Goal: Task Accomplishment & Management: Manage account settings

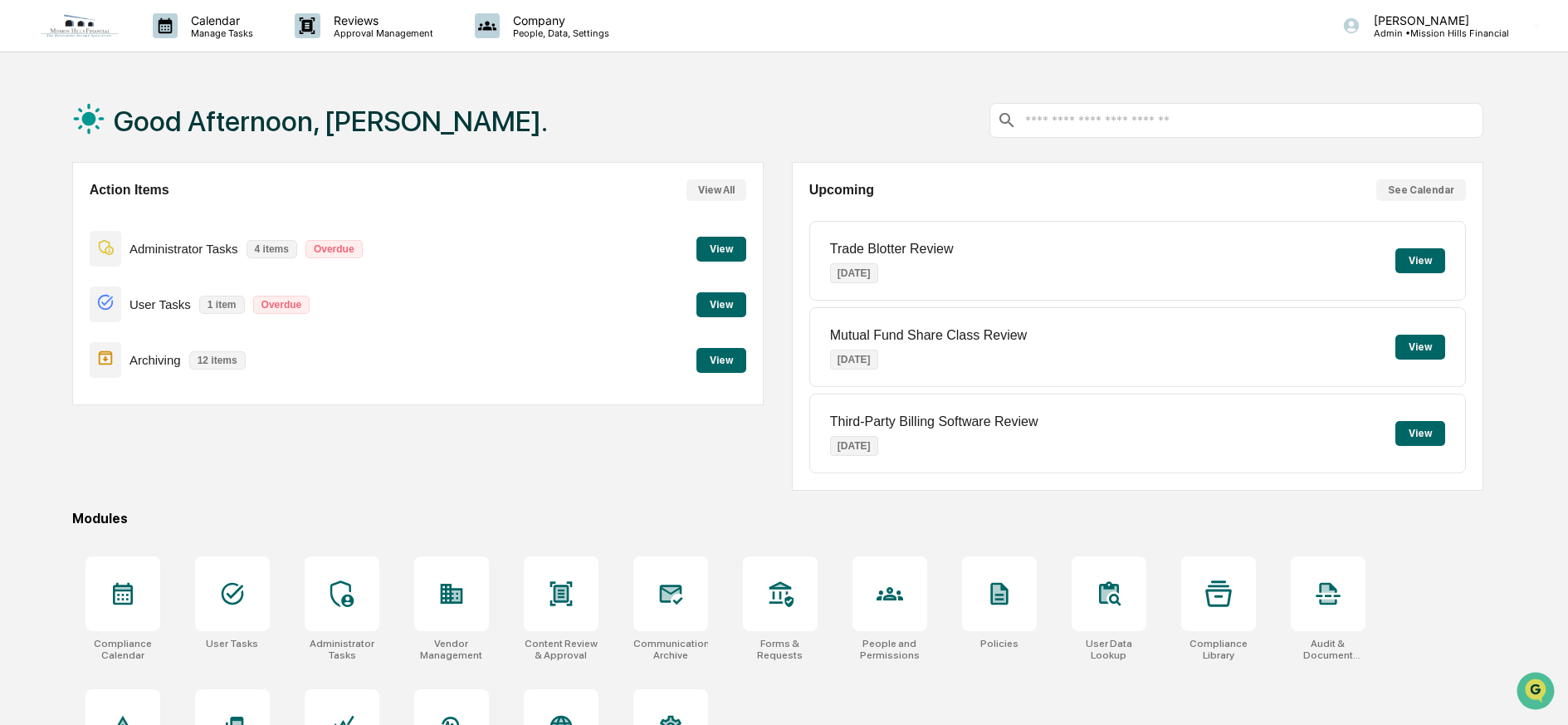
click at [717, 244] on button "View" at bounding box center [721, 248] width 50 height 25
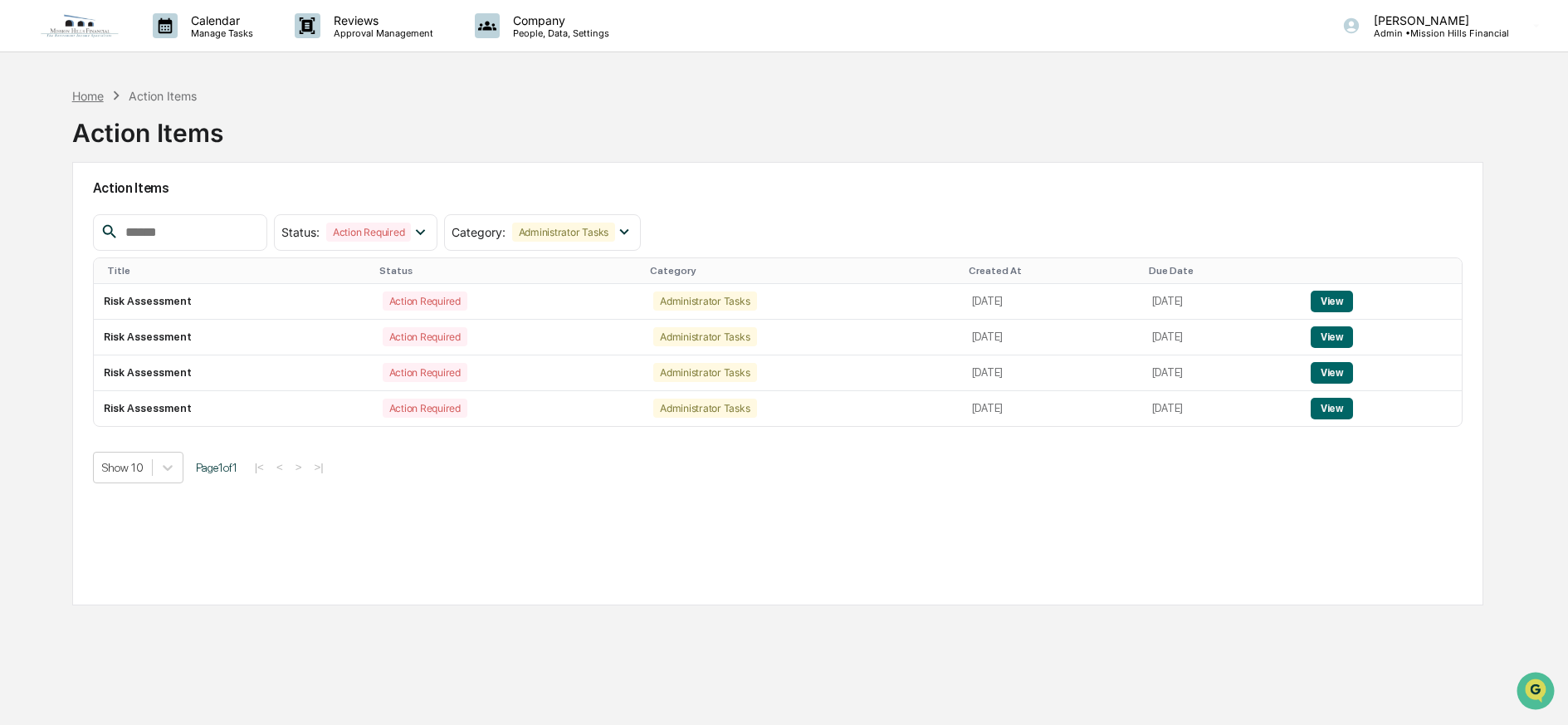
click at [95, 95] on div "Home" at bounding box center [87, 96] width 31 height 14
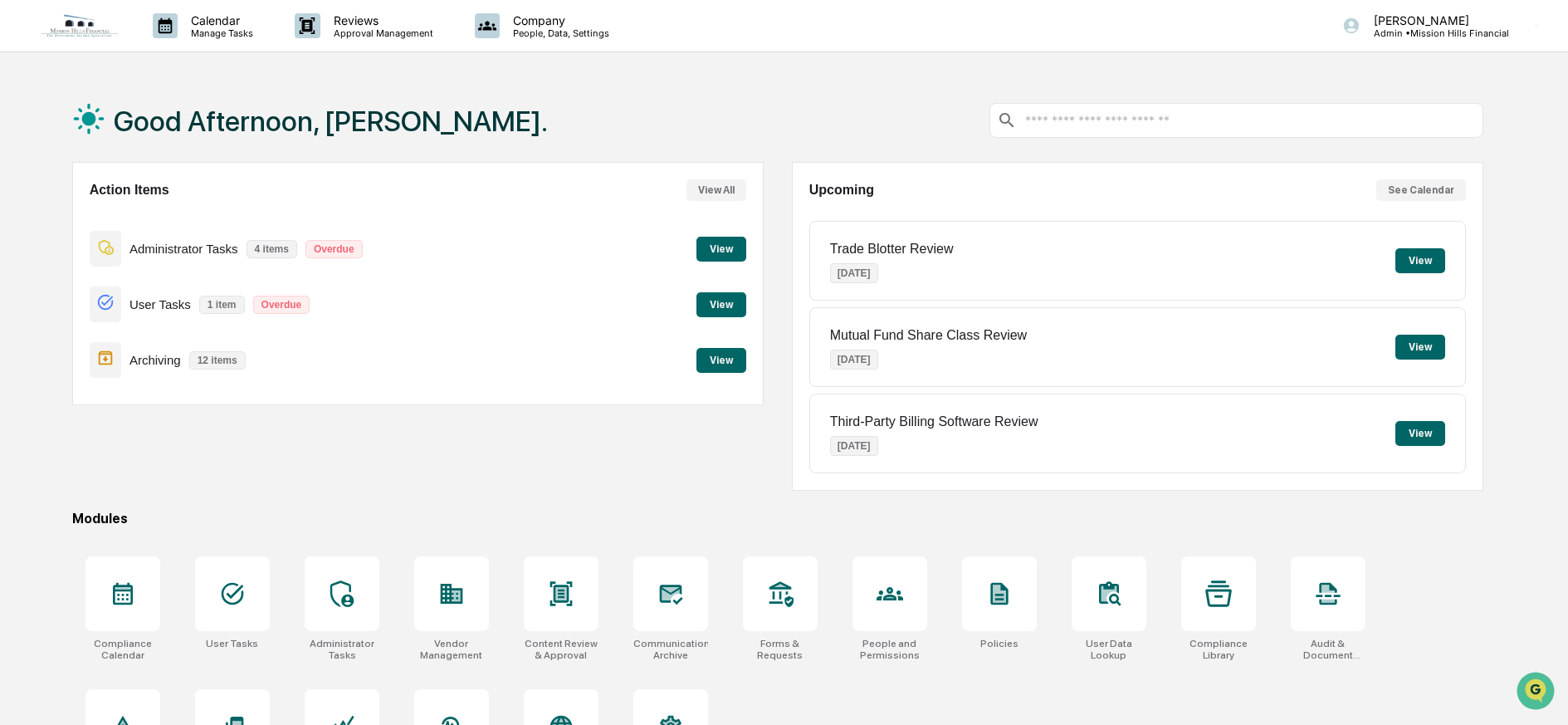
click at [720, 298] on button "View" at bounding box center [721, 304] width 50 height 25
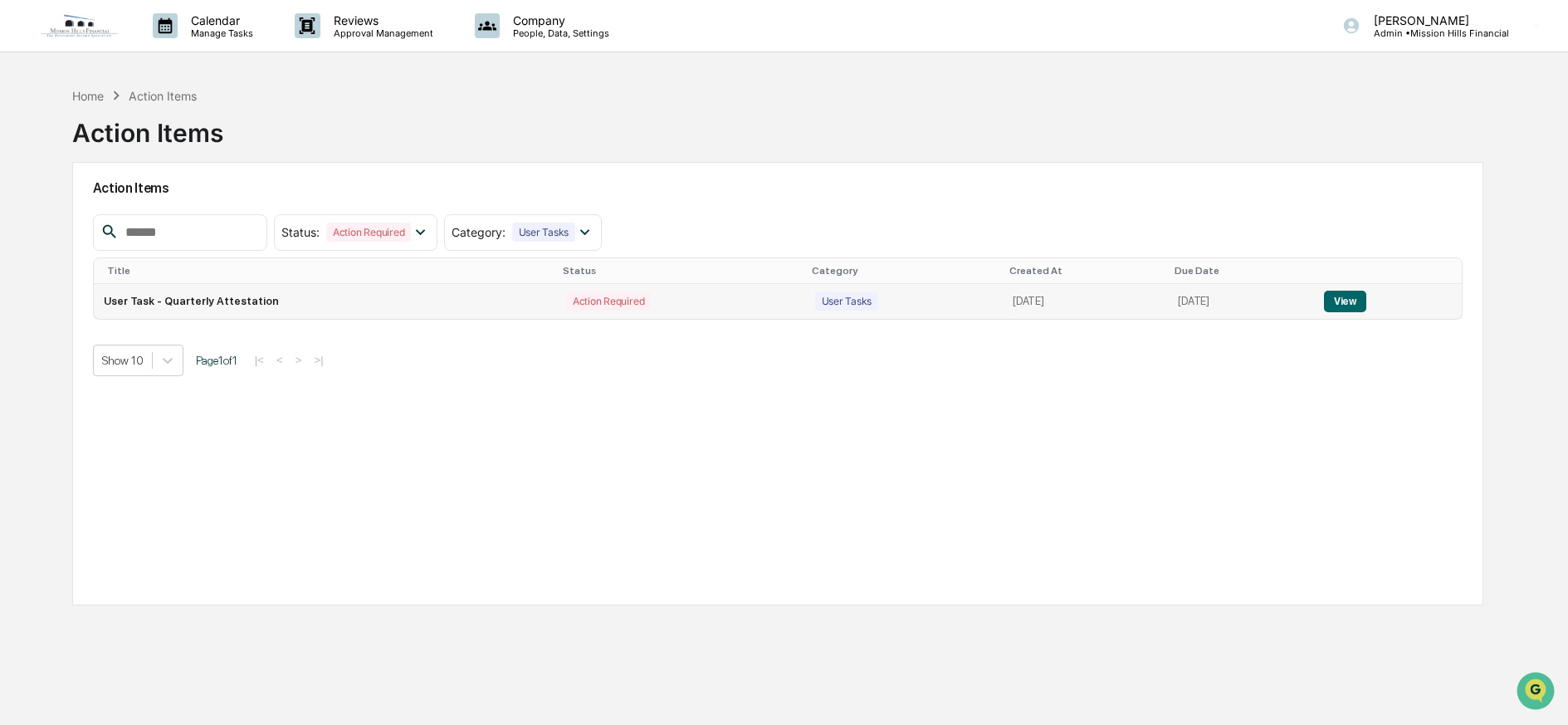
click at [1348, 296] on button "View" at bounding box center [1345, 301] width 42 height 21
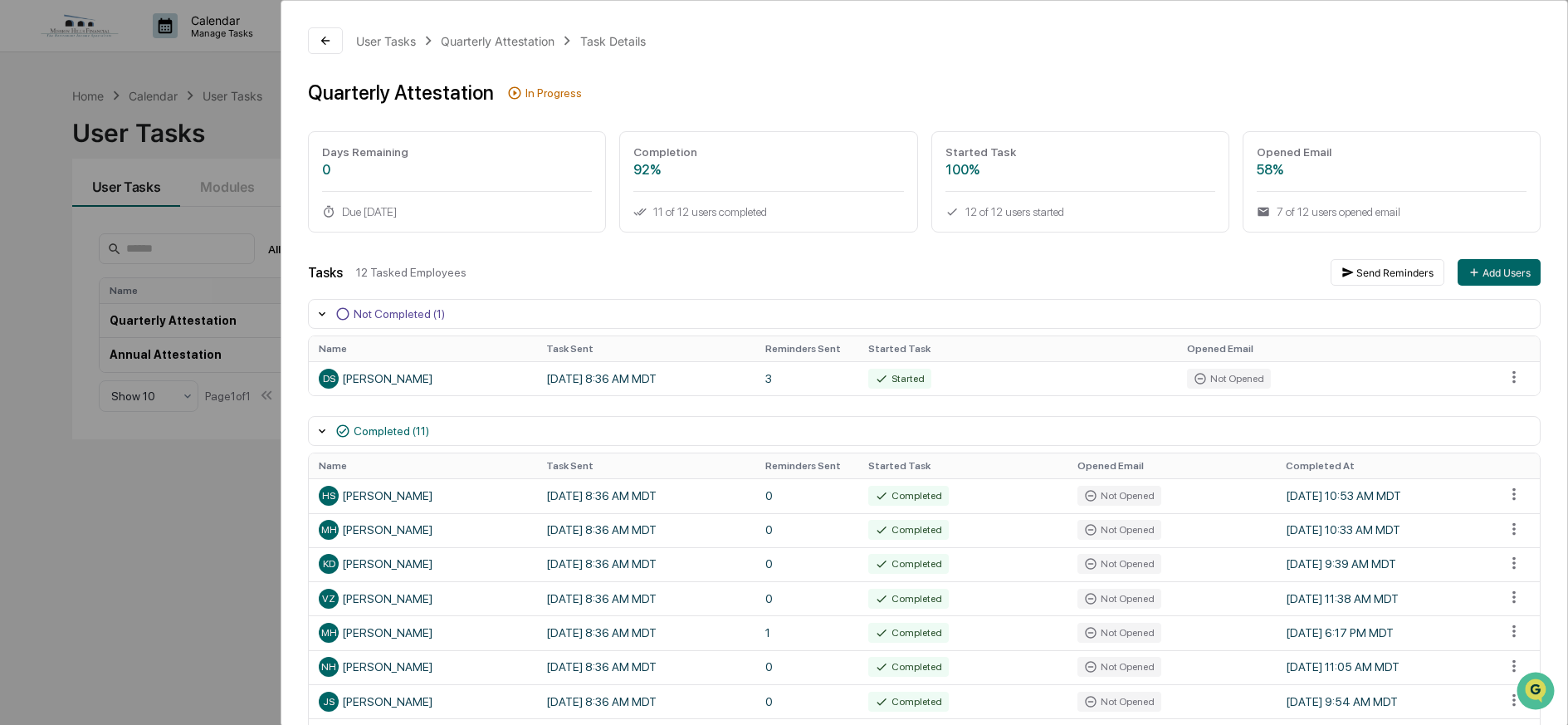
click at [68, 110] on div "User Tasks Quarterly Attestation Task Details Quarterly Attestation In Progress…" at bounding box center [784, 362] width 1568 height 725
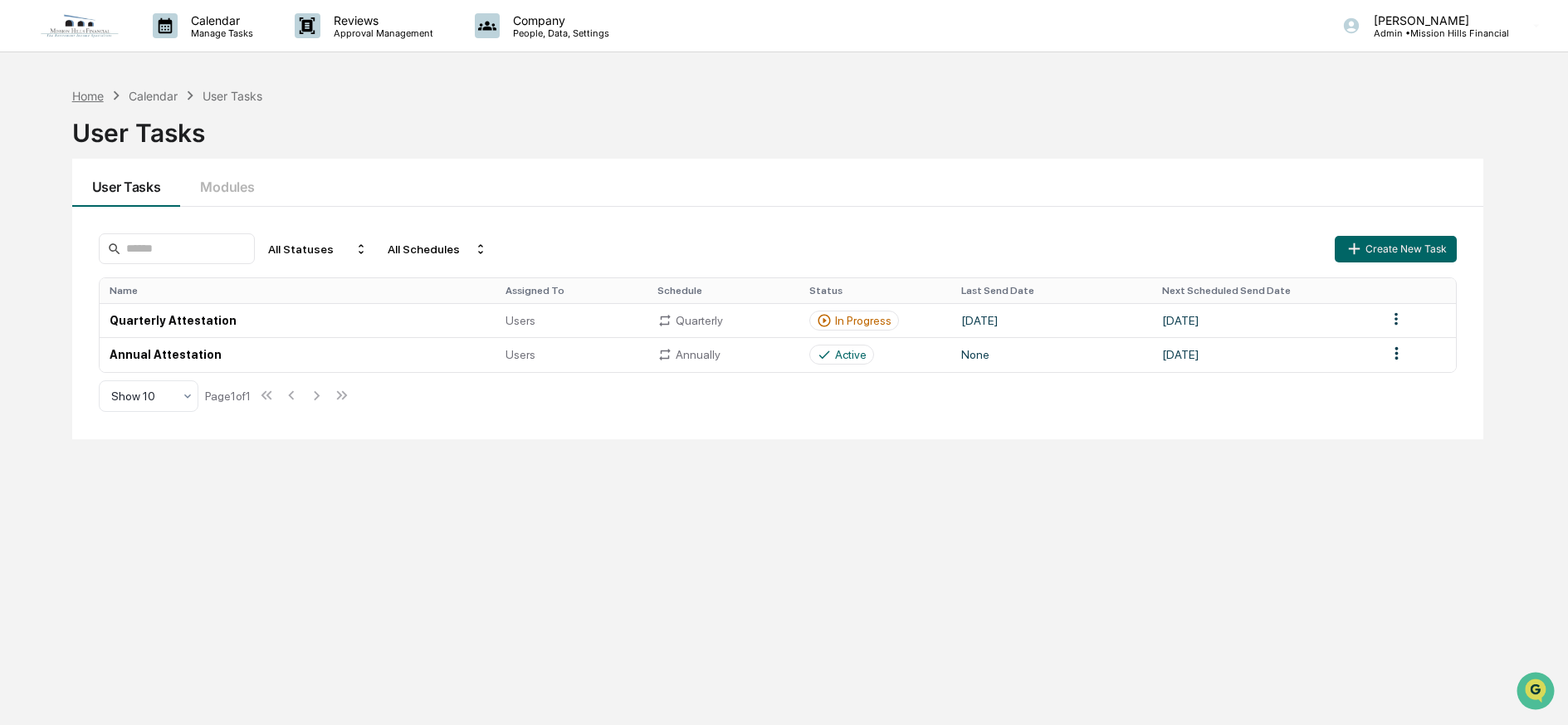
click at [72, 102] on div "Home" at bounding box center [87, 96] width 31 height 14
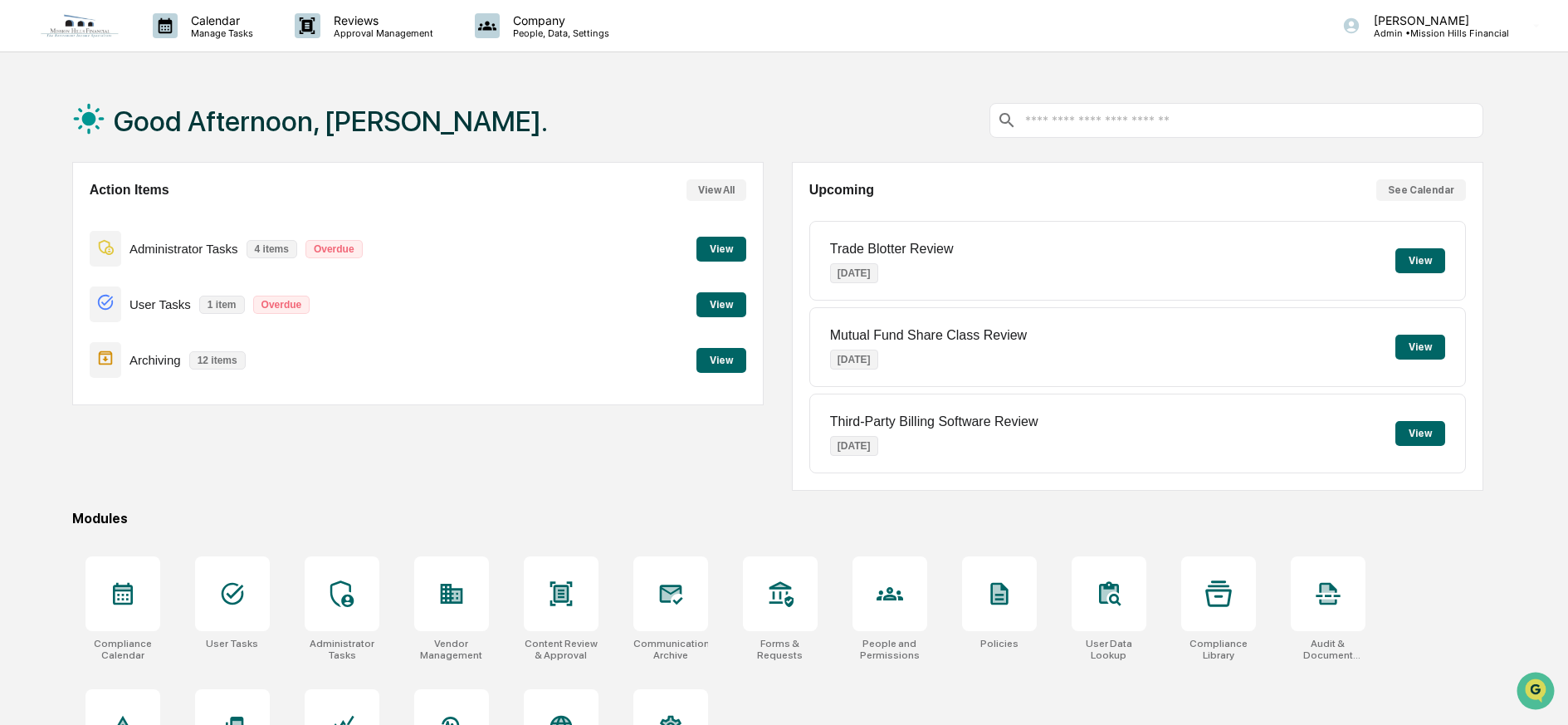
click at [723, 357] on button "View" at bounding box center [721, 360] width 50 height 25
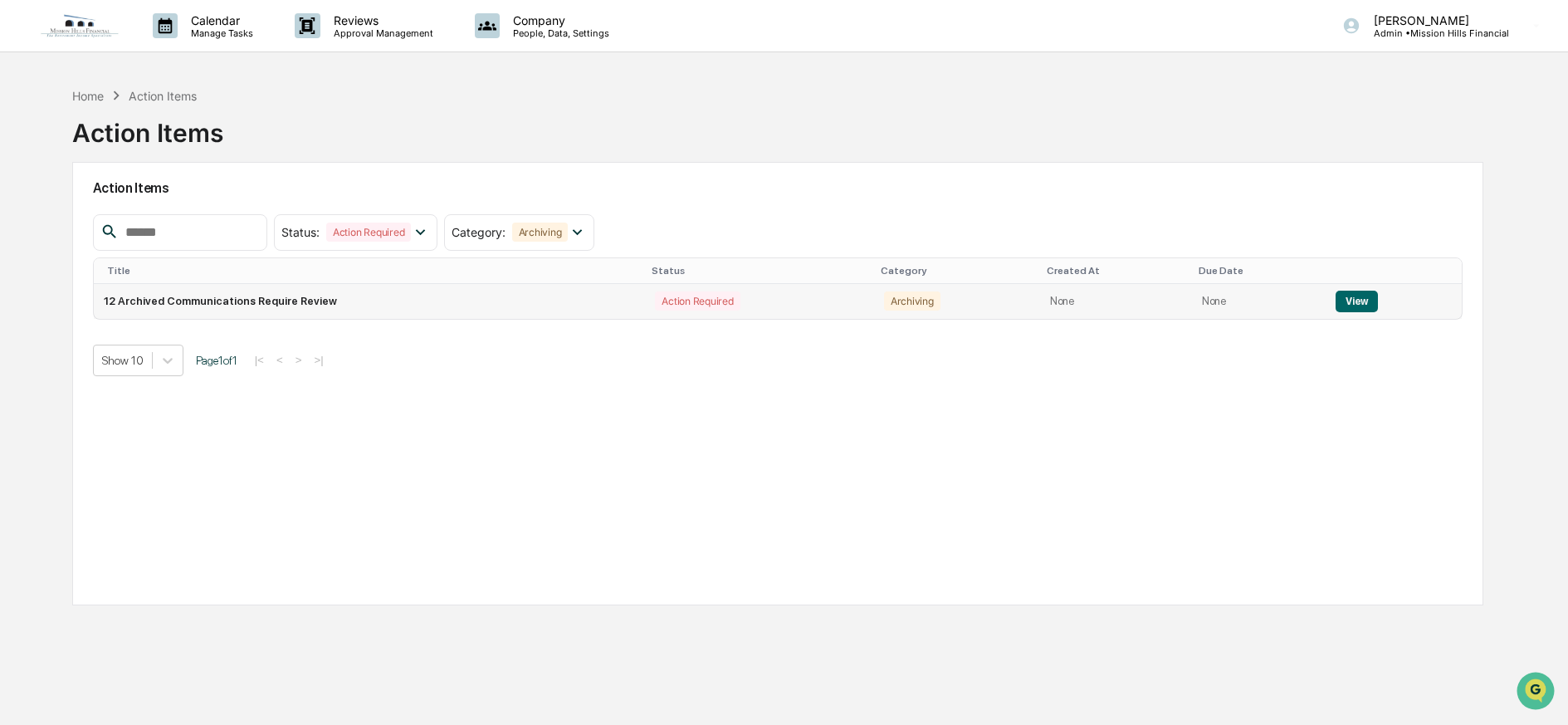
click at [1350, 302] on button "View" at bounding box center [1357, 301] width 42 height 21
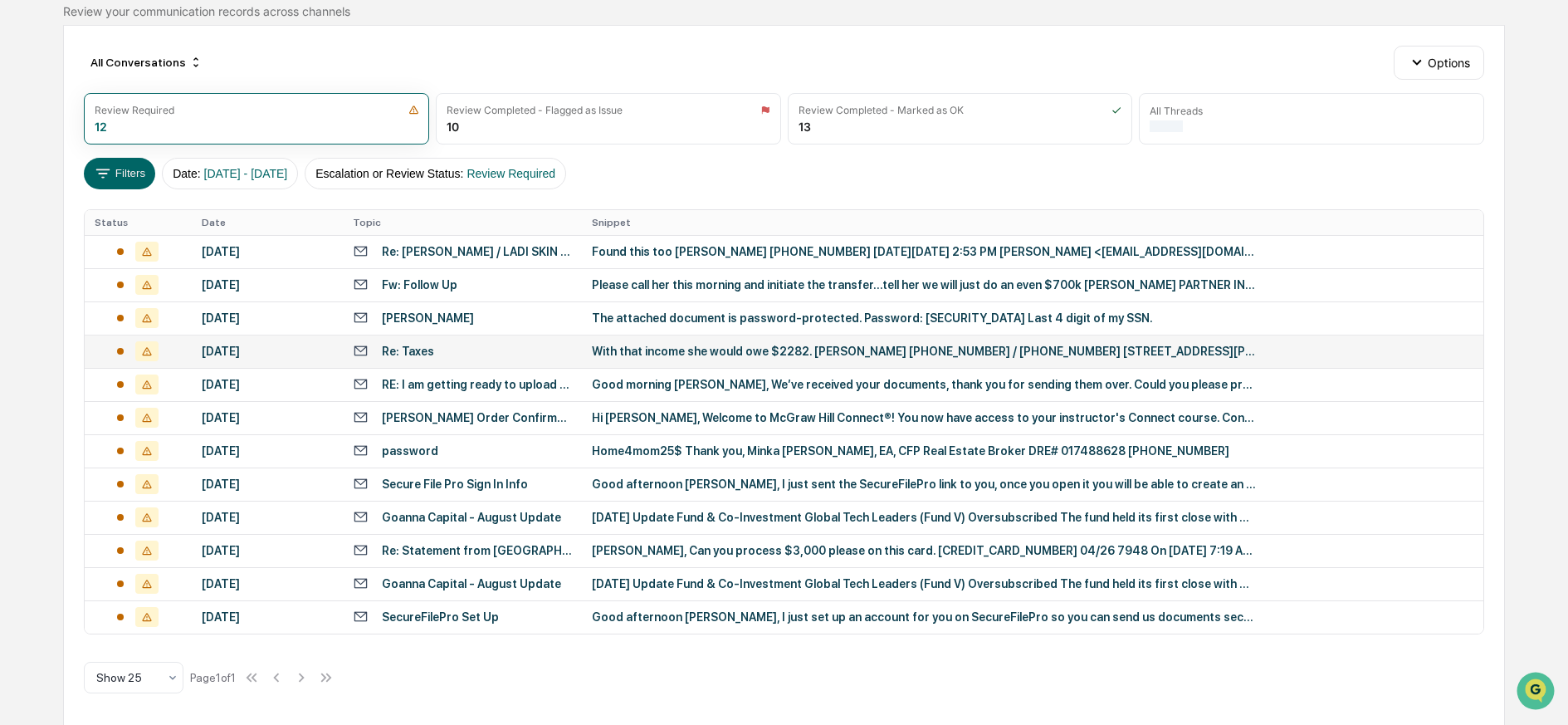
scroll to position [149, 0]
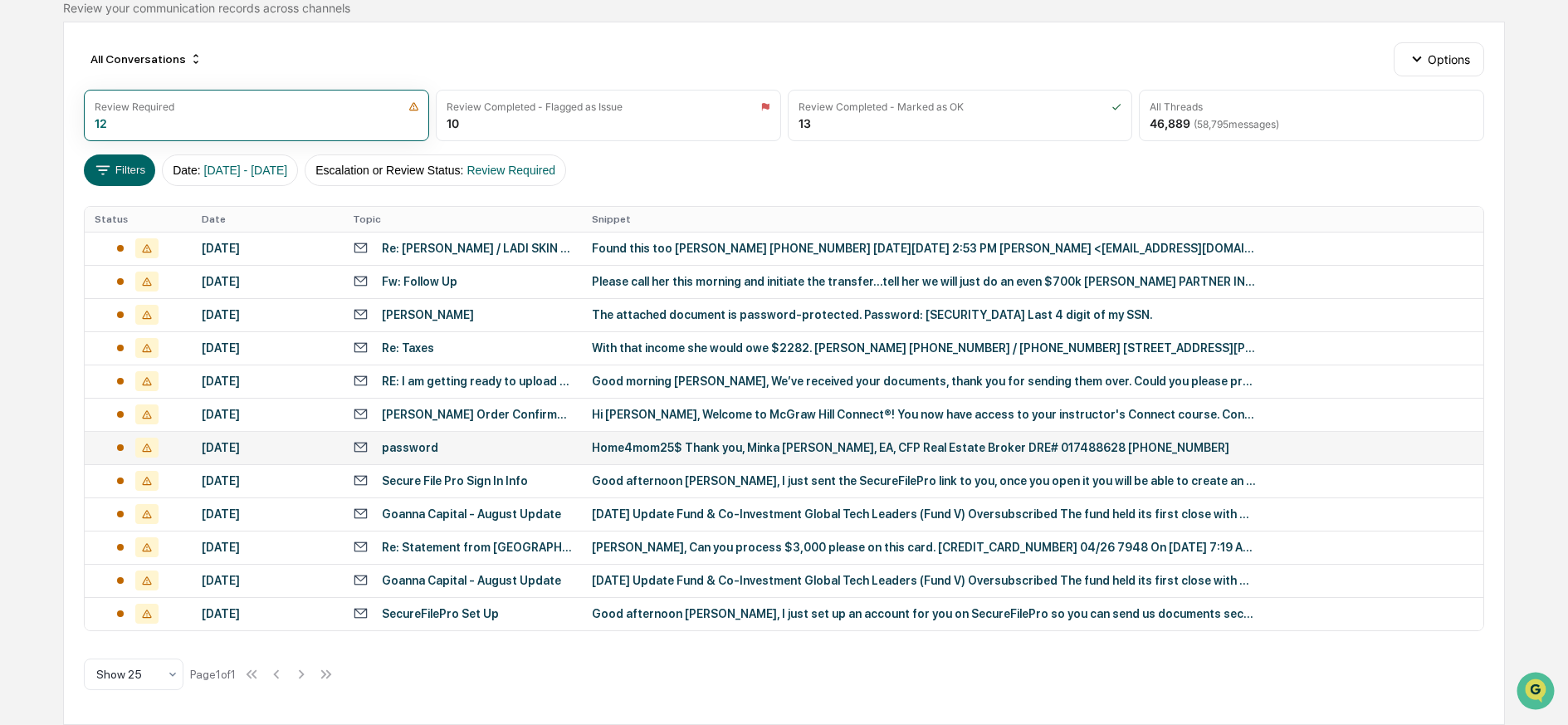
click at [668, 445] on div "Home4mom25$ Thank you, Minka [PERSON_NAME], EA, CFP Real Estate Broker DRE# 017…" at bounding box center [924, 447] width 664 height 14
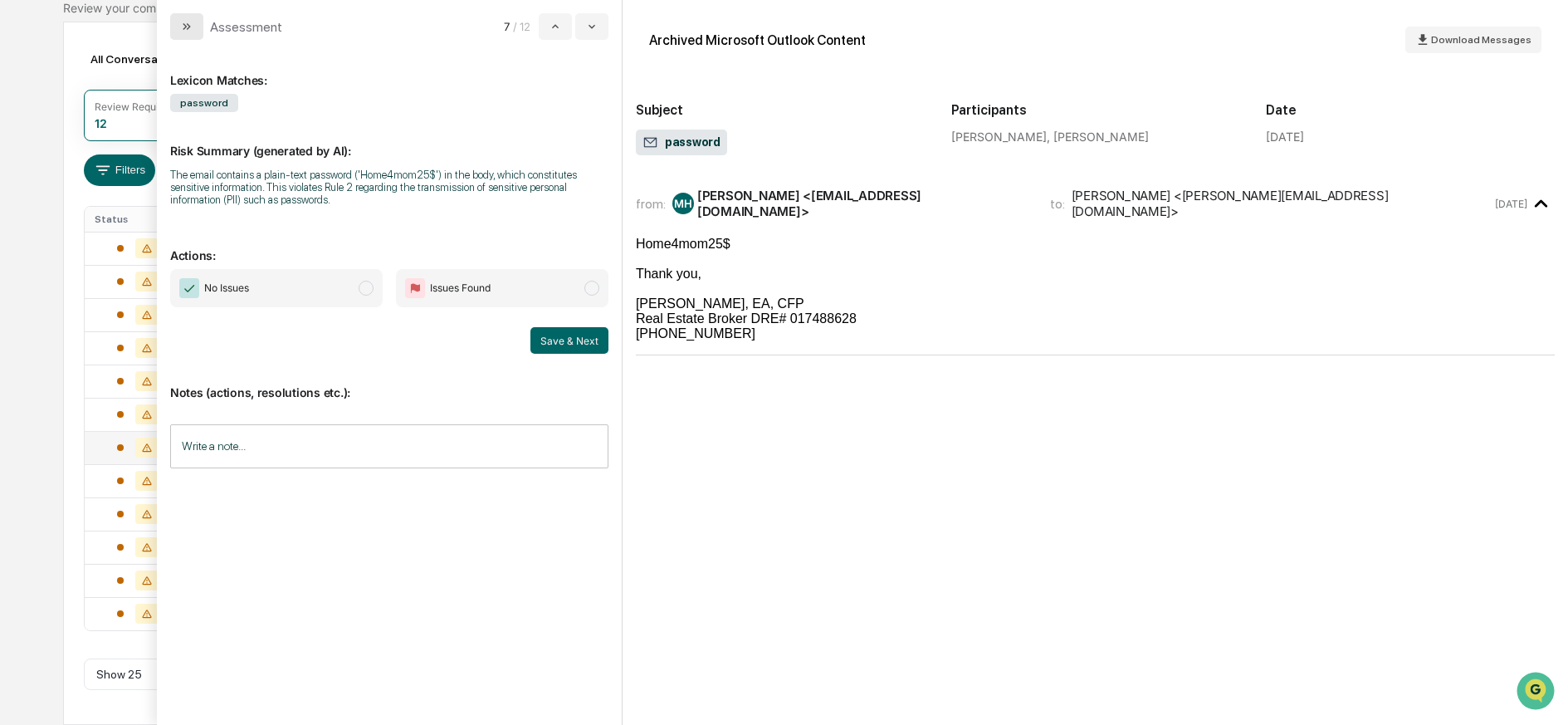
click at [182, 23] on icon "modal" at bounding box center [187, 27] width 14 height 14
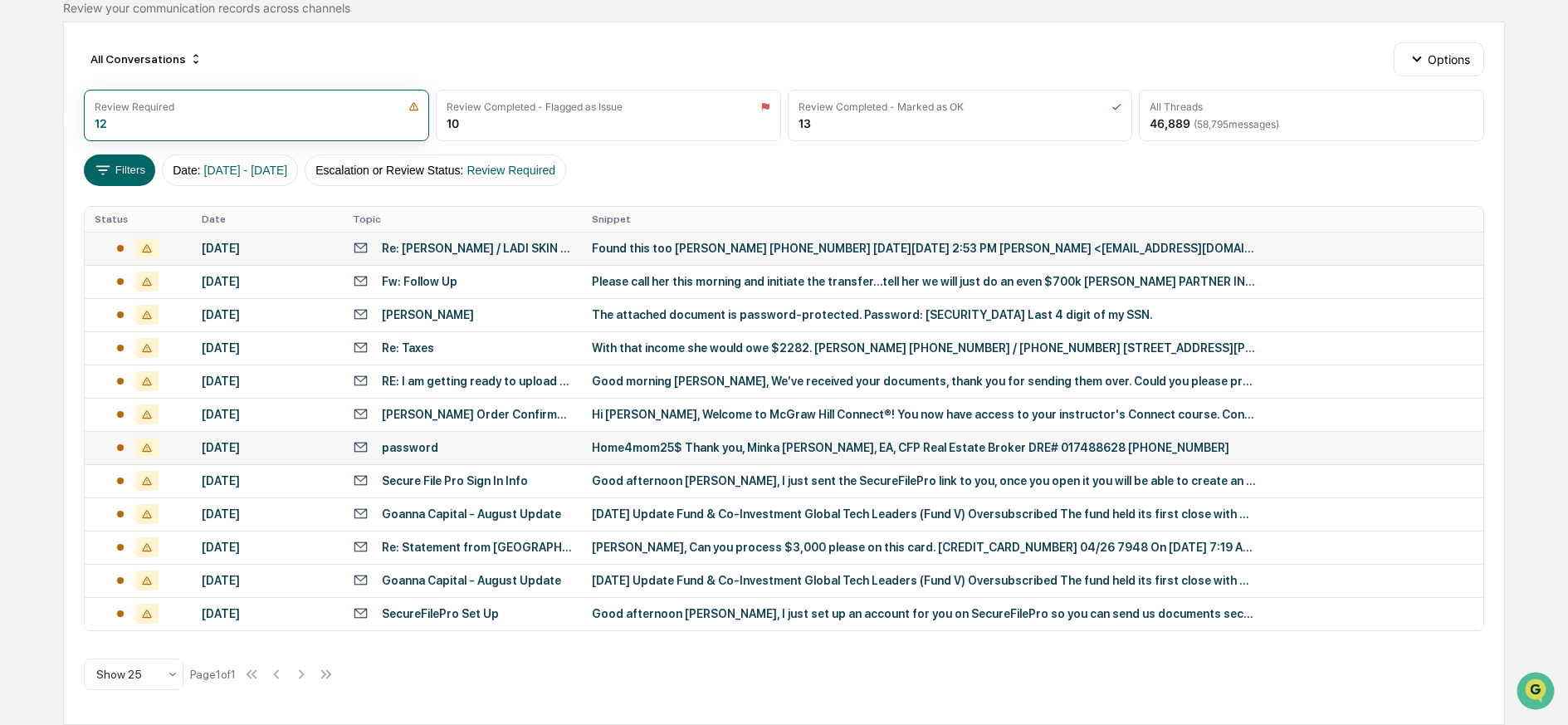
click at [631, 247] on div "Found this too [PERSON_NAME] [PHONE_NUMBER] [DATE][DATE] 2:53 PM [PERSON_NAME] …" at bounding box center [924, 248] width 664 height 14
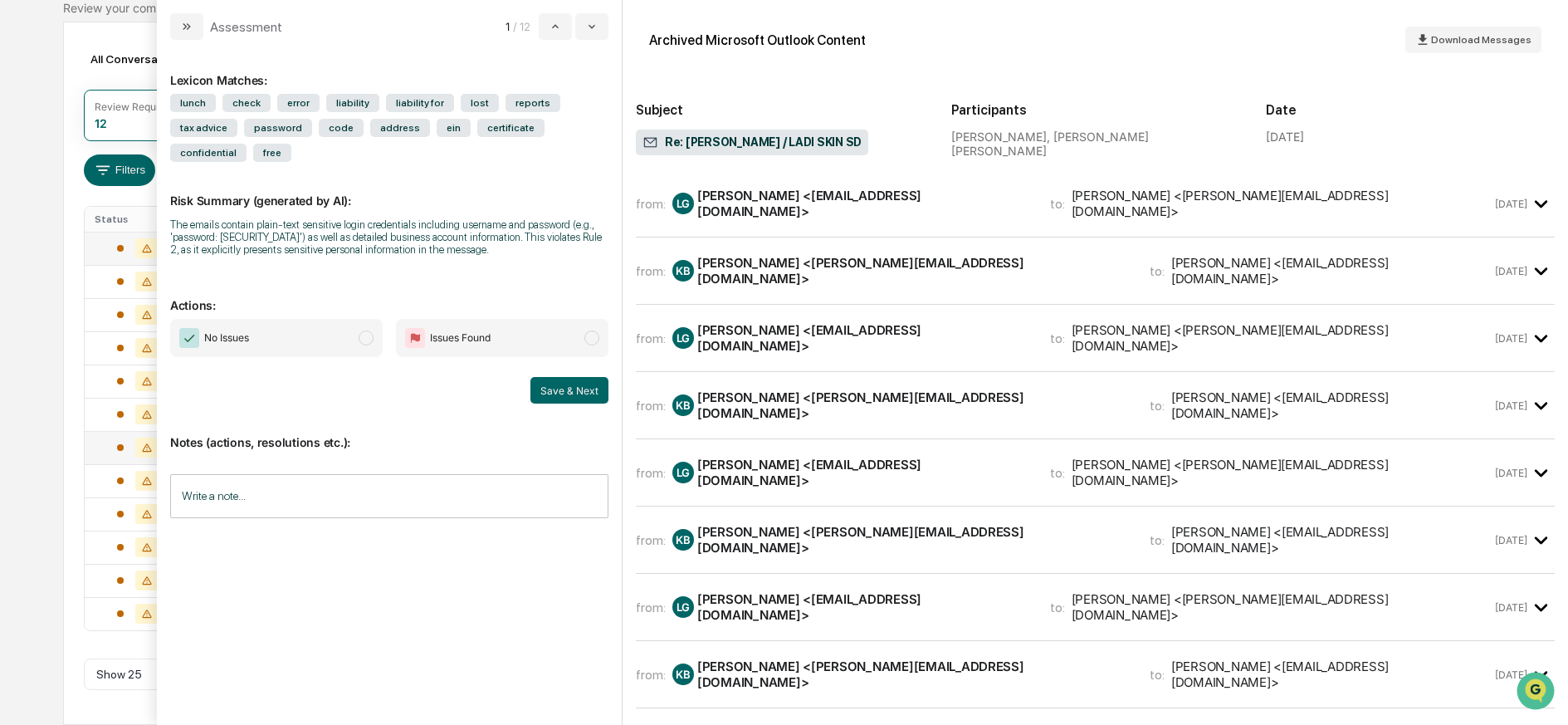
click at [734, 212] on div "LG [PERSON_NAME] <[EMAIL_ADDRESS][DOMAIN_NAME]>" at bounding box center [851, 202] width 357 height 31
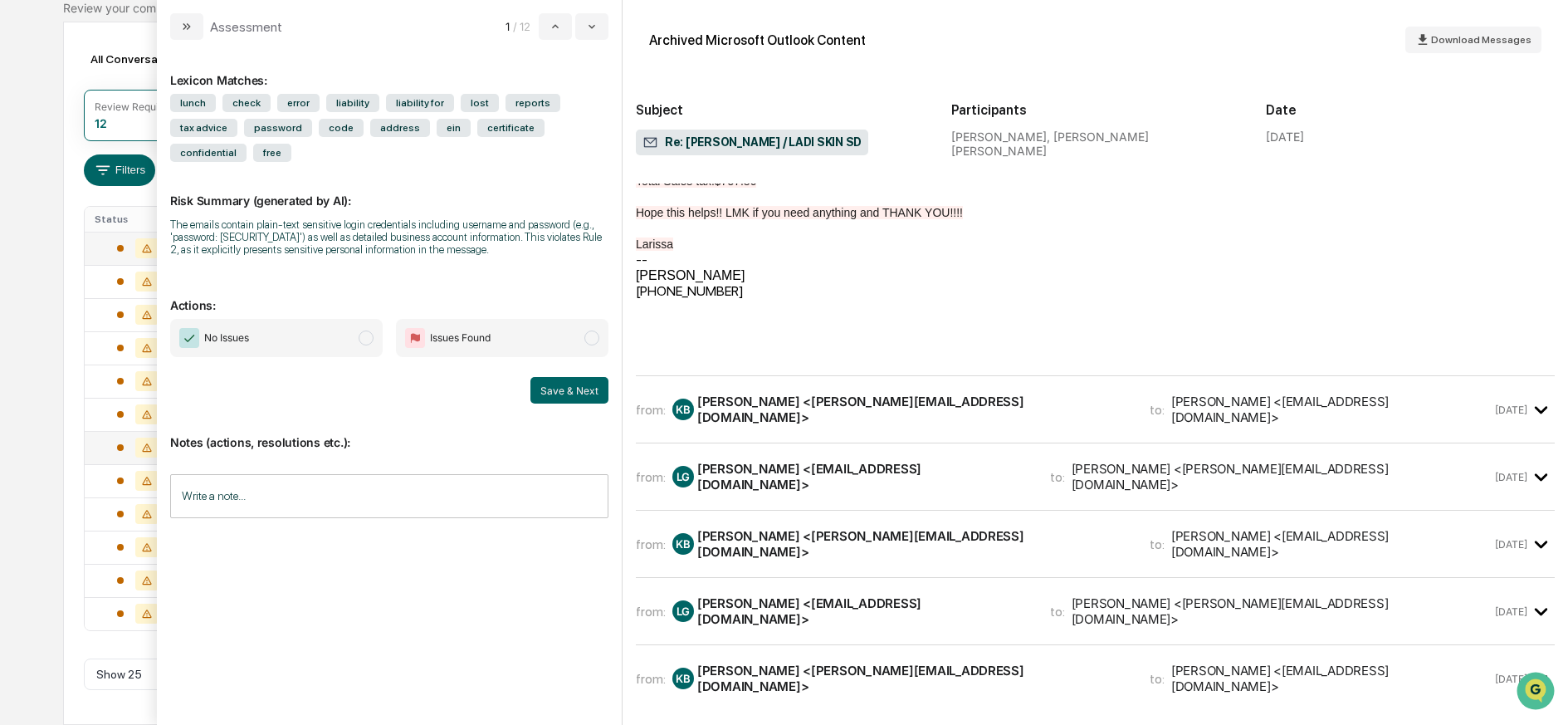
scroll to position [484, 0]
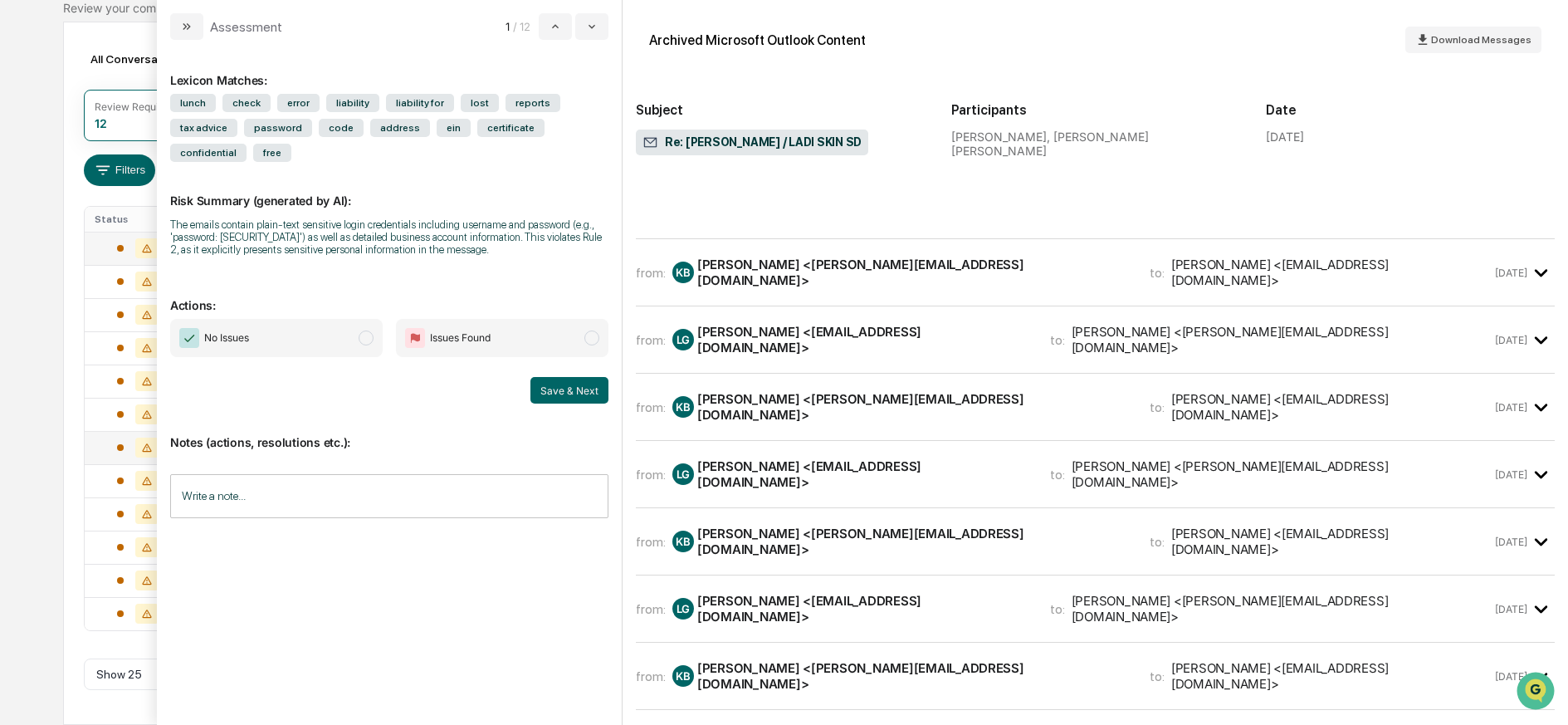
click at [854, 278] on div "from: KB Kim Bonaccorso <Kim@missionhillsfinancial.com> to: Larissa Gabrielson …" at bounding box center [1095, 272] width 919 height 40
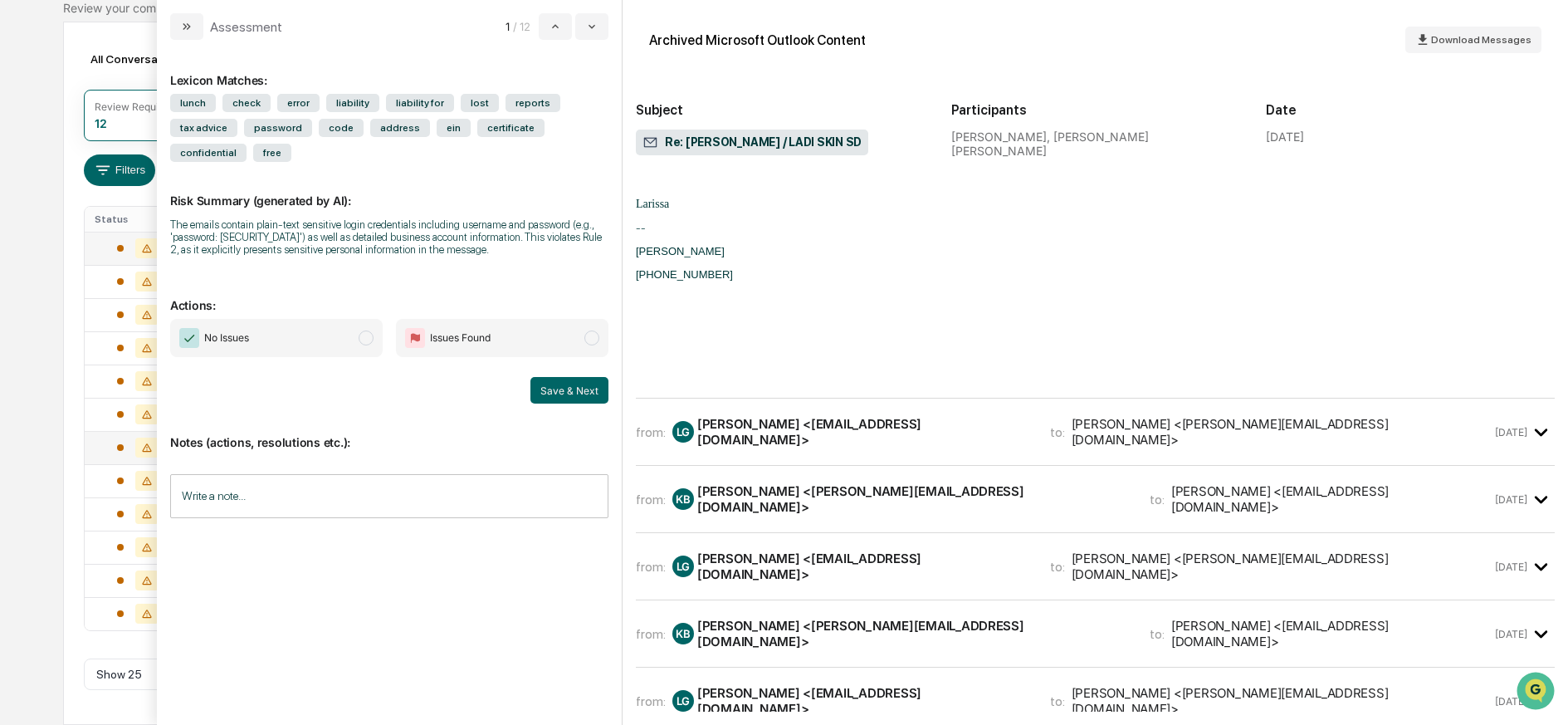
scroll to position [1868, 0]
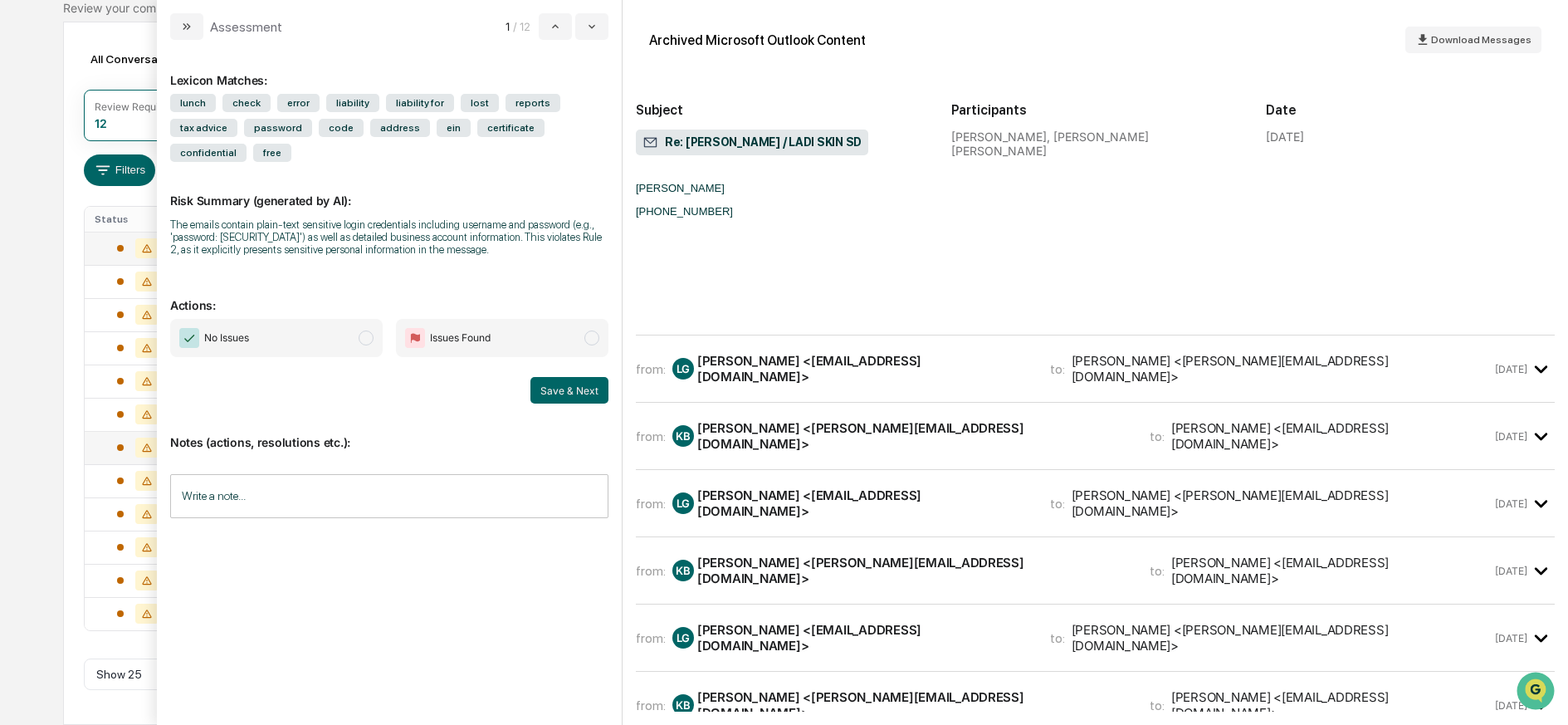
click at [884, 385] on div "[PERSON_NAME] <[EMAIL_ADDRESS][DOMAIN_NAME]>" at bounding box center [863, 368] width 333 height 31
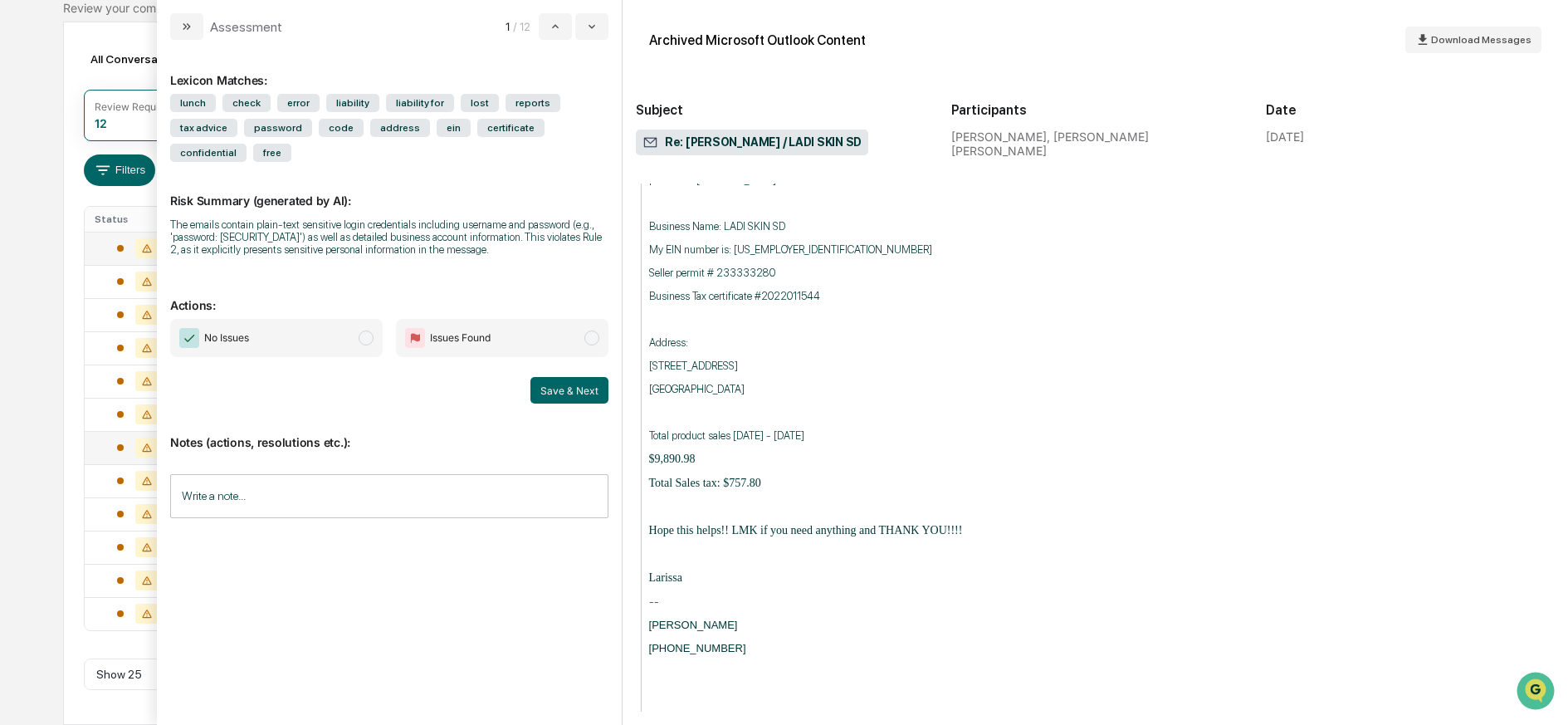
scroll to position [3317, 0]
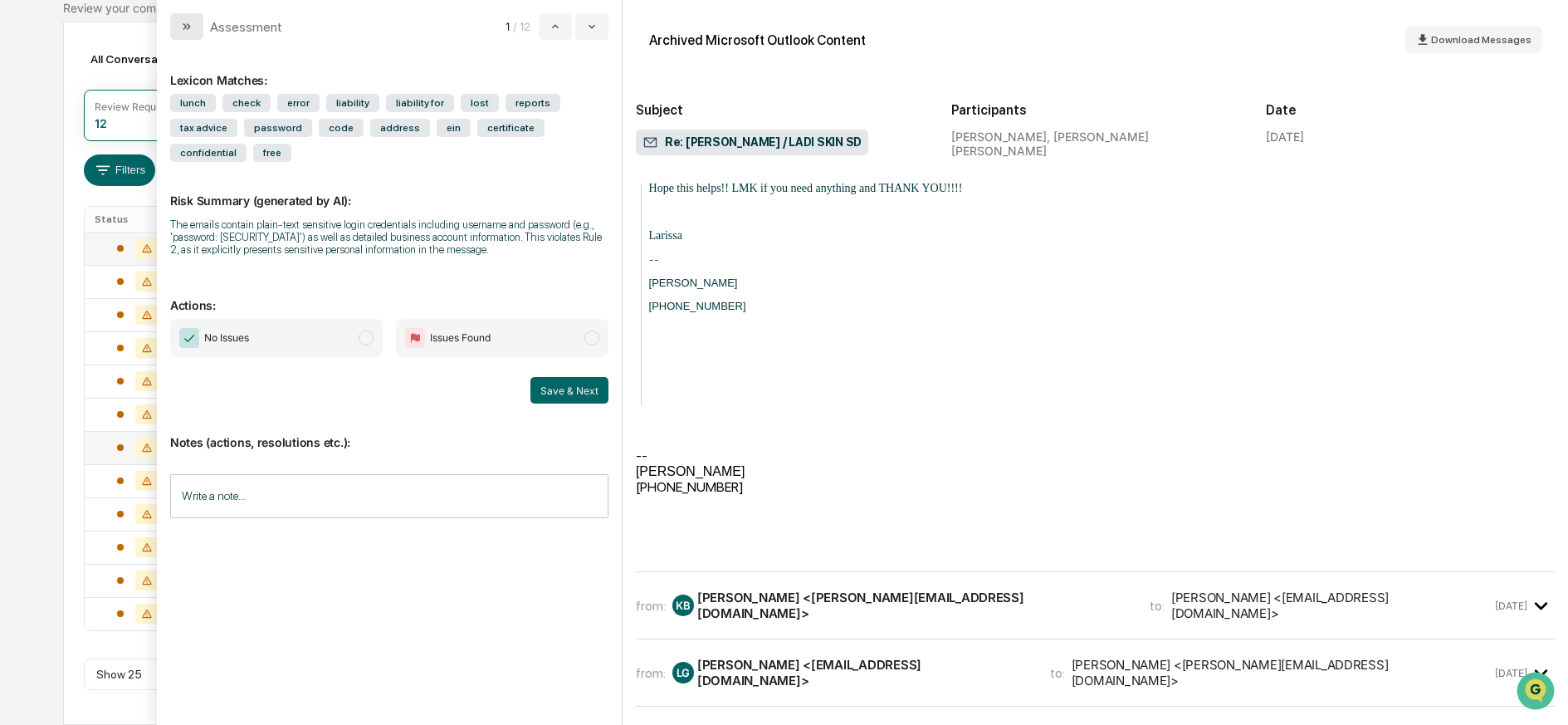
click at [187, 22] on icon "modal" at bounding box center [187, 27] width 14 height 14
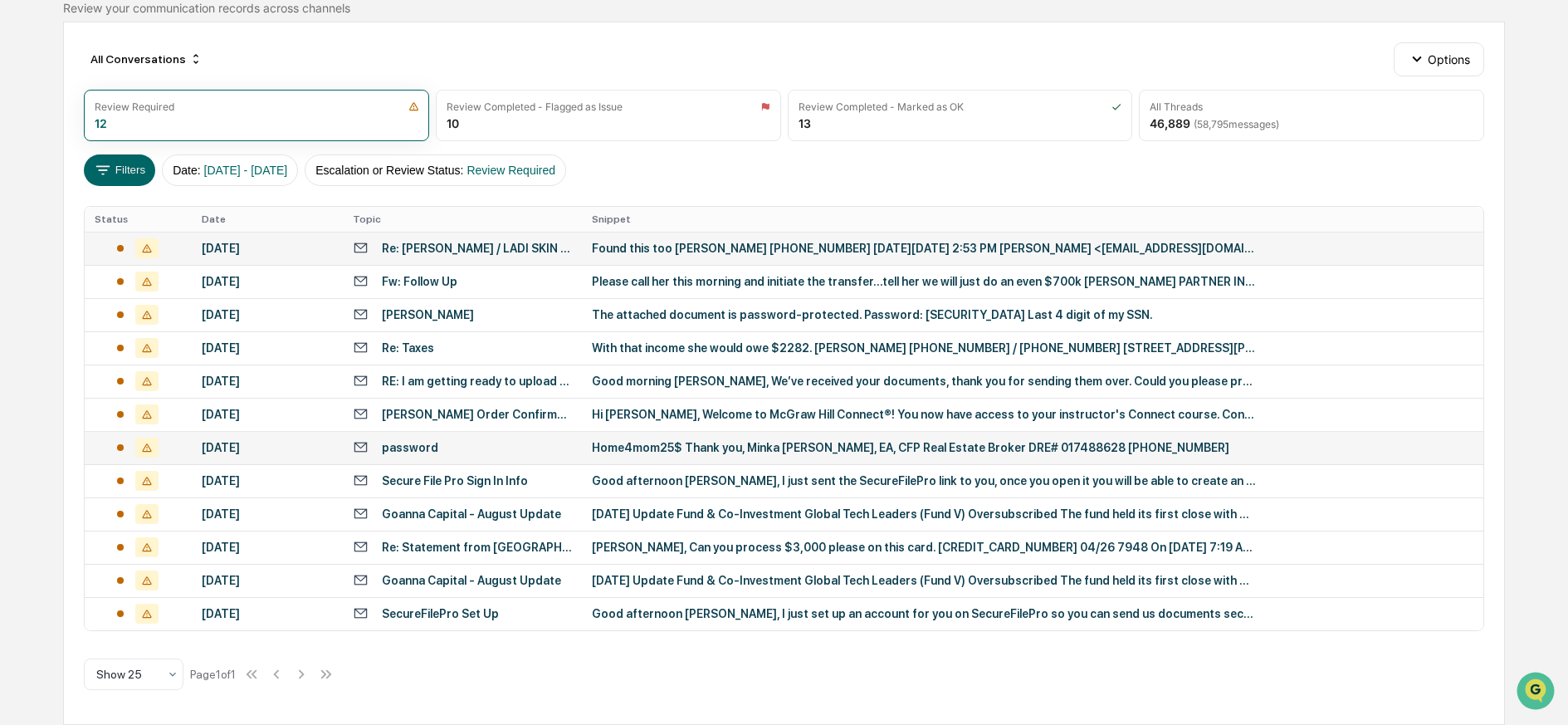
click at [650, 246] on div "Found this too [PERSON_NAME] [PHONE_NUMBER] [DATE][DATE] 2:53 PM [PERSON_NAME] …" at bounding box center [924, 248] width 664 height 14
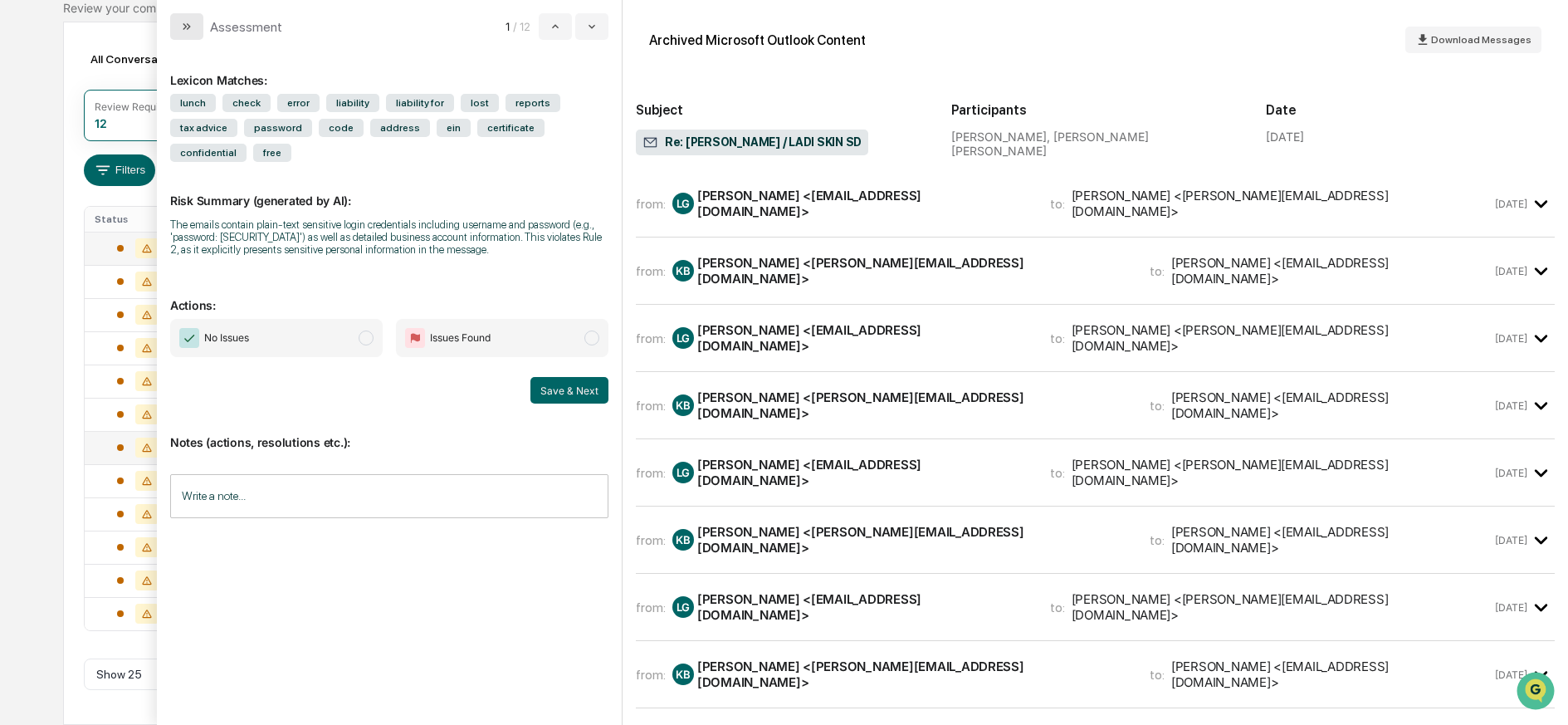
click at [184, 28] on icon "modal" at bounding box center [187, 27] width 14 height 14
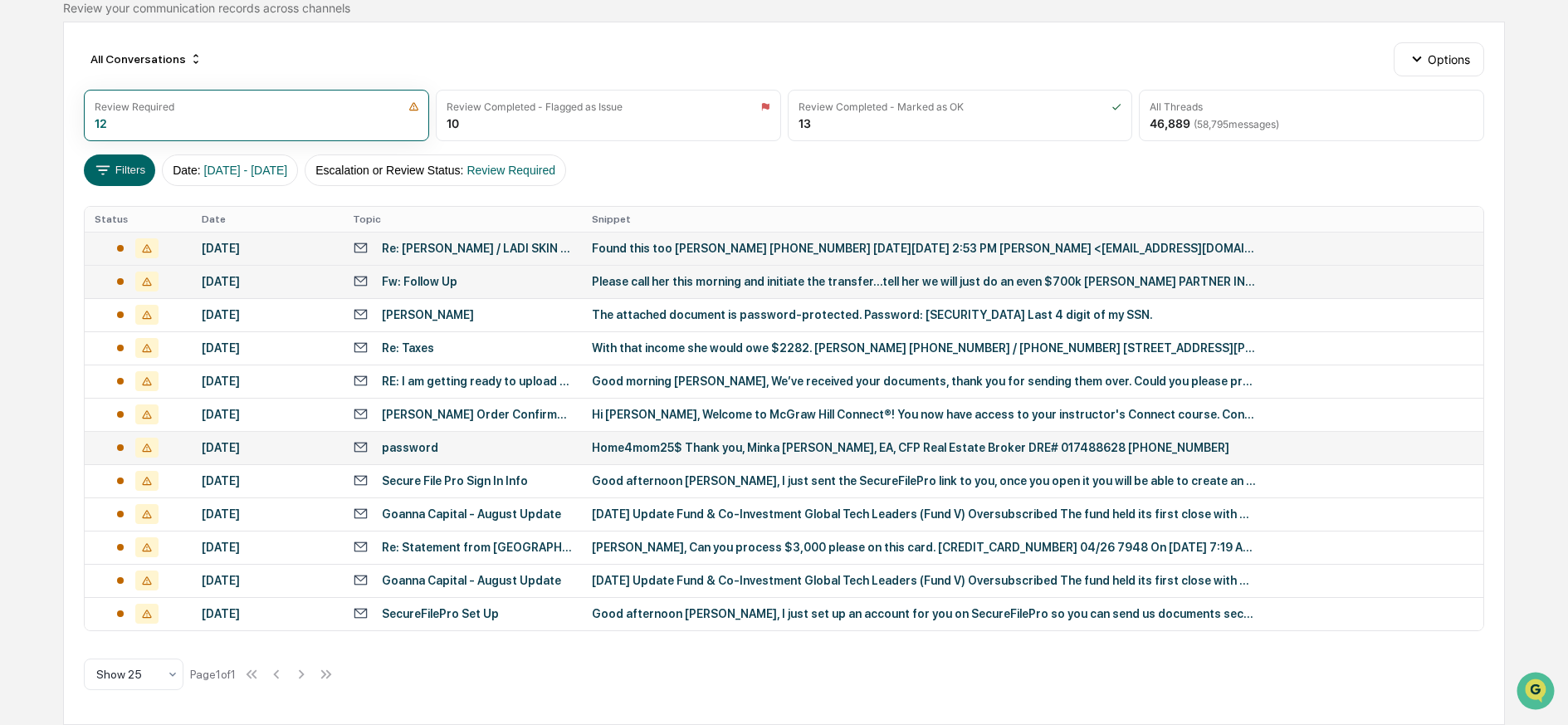
click at [640, 275] on div "Please call her this morning and initiate the transfer...tell her we will just …" at bounding box center [924, 281] width 664 height 14
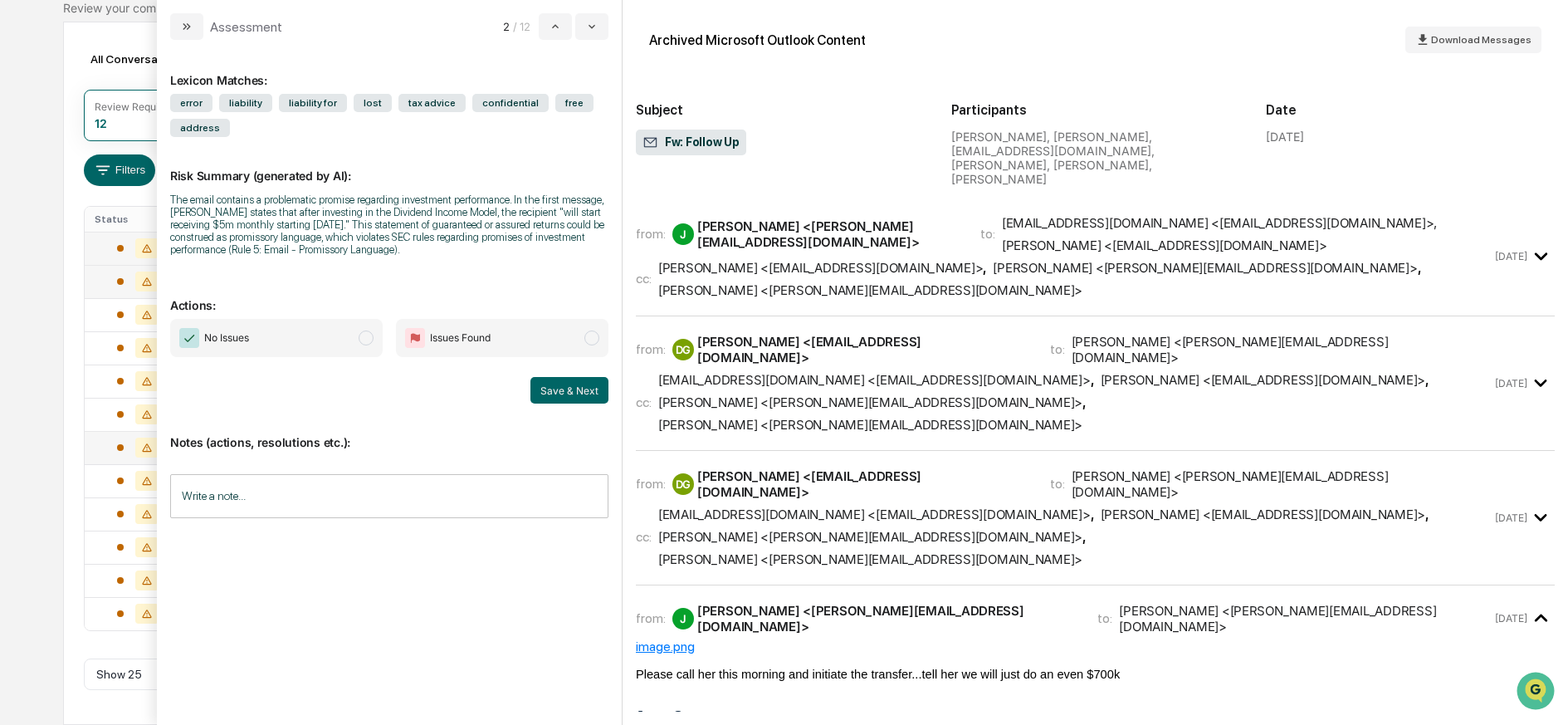
click at [825, 260] on div "[PERSON_NAME] <[EMAIL_ADDRESS][DOMAIN_NAME]>" at bounding box center [821, 268] width 325 height 16
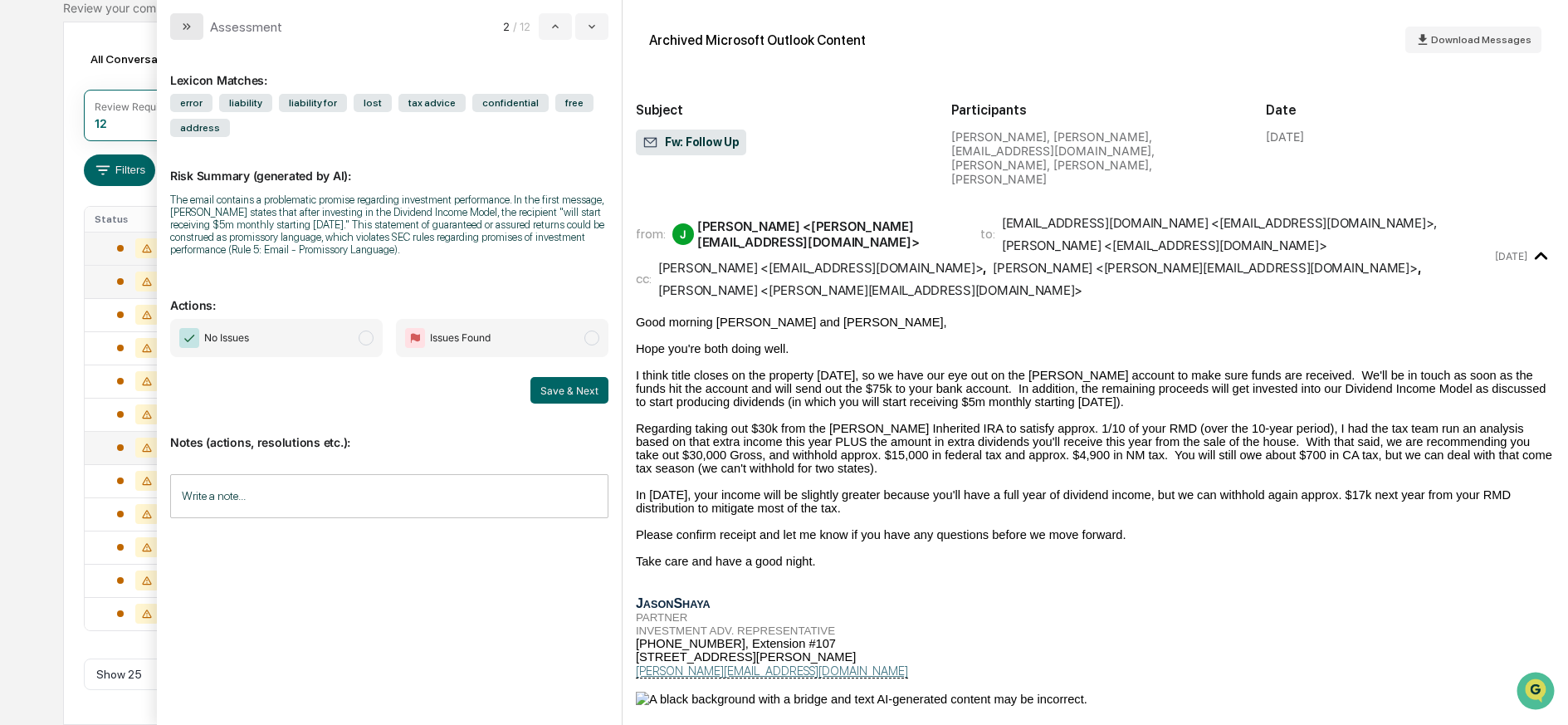
click at [188, 21] on icon "modal" at bounding box center [187, 27] width 14 height 14
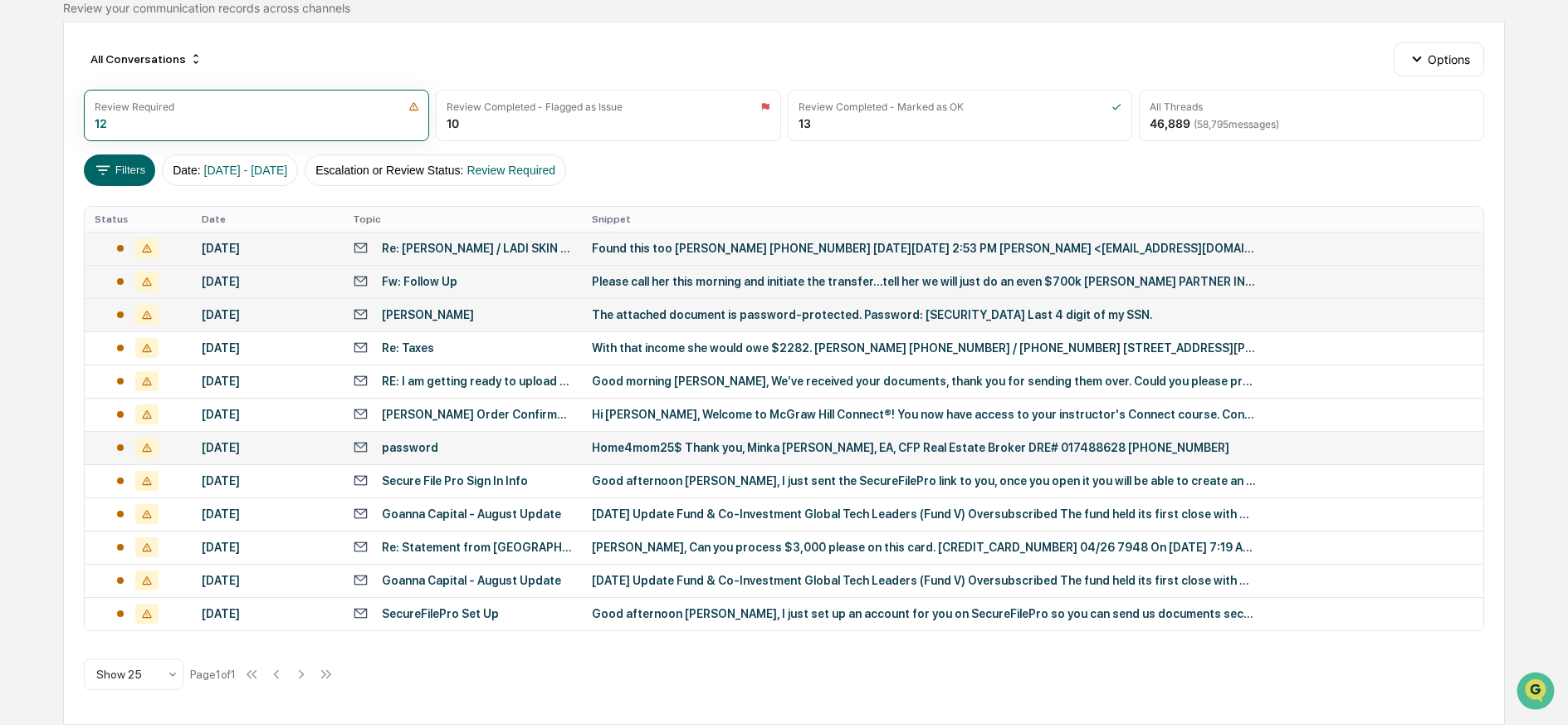
click at [592, 318] on div "The attached document is password-protected. Password: 3290 Last 4 digit of my …" at bounding box center [924, 315] width 664 height 14
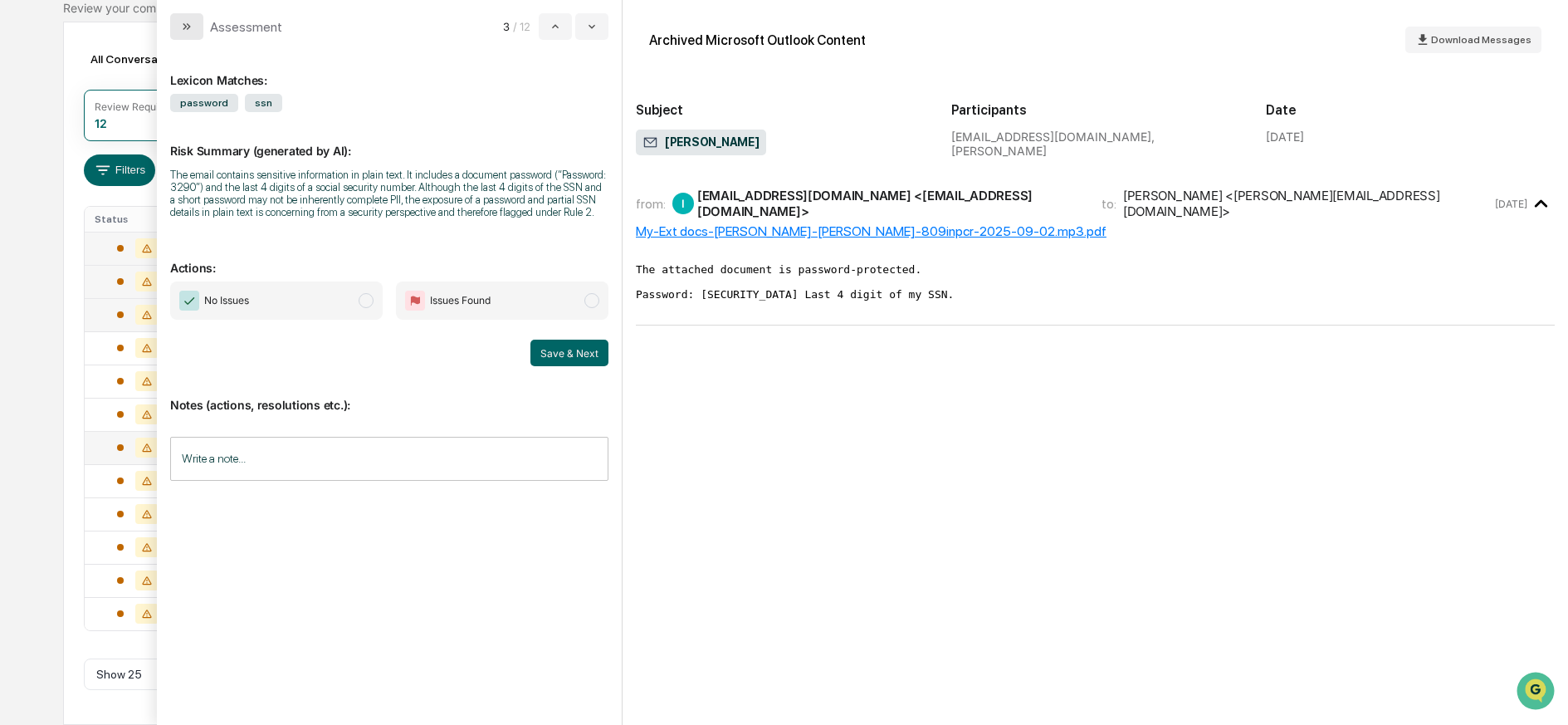
click at [189, 23] on icon "modal" at bounding box center [187, 27] width 14 height 14
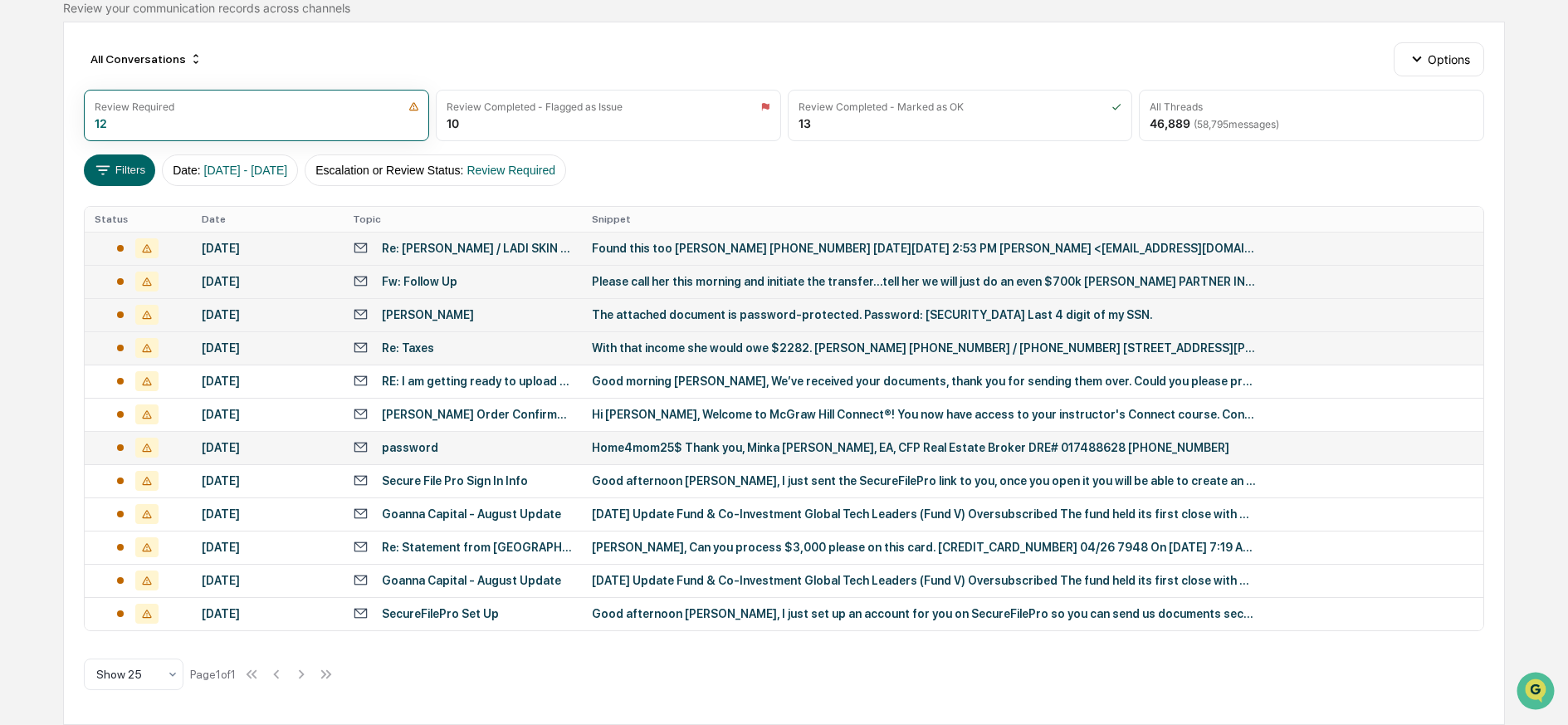
click at [610, 347] on div "With that income she would owe $2282. [PERSON_NAME] [PHONE_NUMBER] / [PHONE_NUM…" at bounding box center [924, 348] width 664 height 14
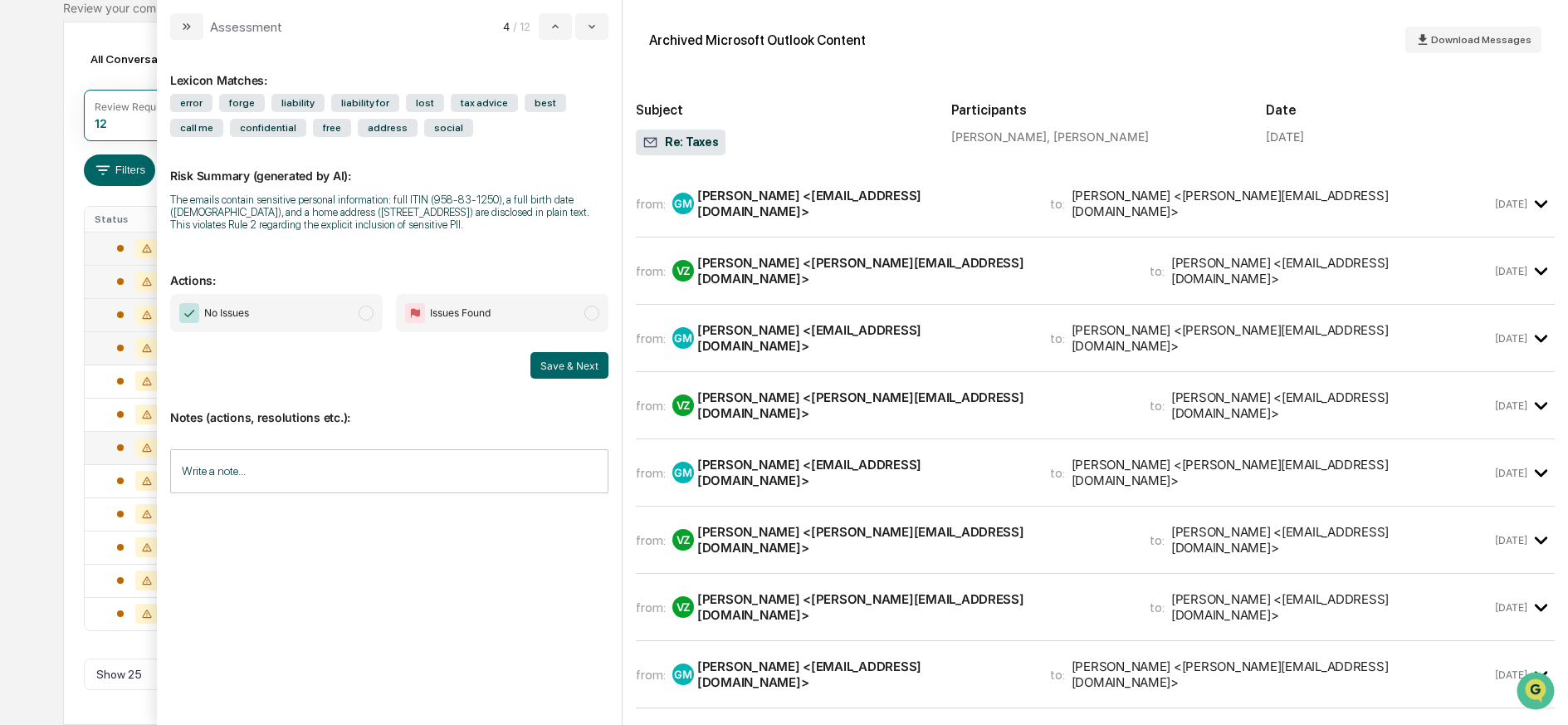
click at [741, 201] on div "[PERSON_NAME] <[EMAIL_ADDRESS][DOMAIN_NAME]>" at bounding box center [863, 202] width 333 height 31
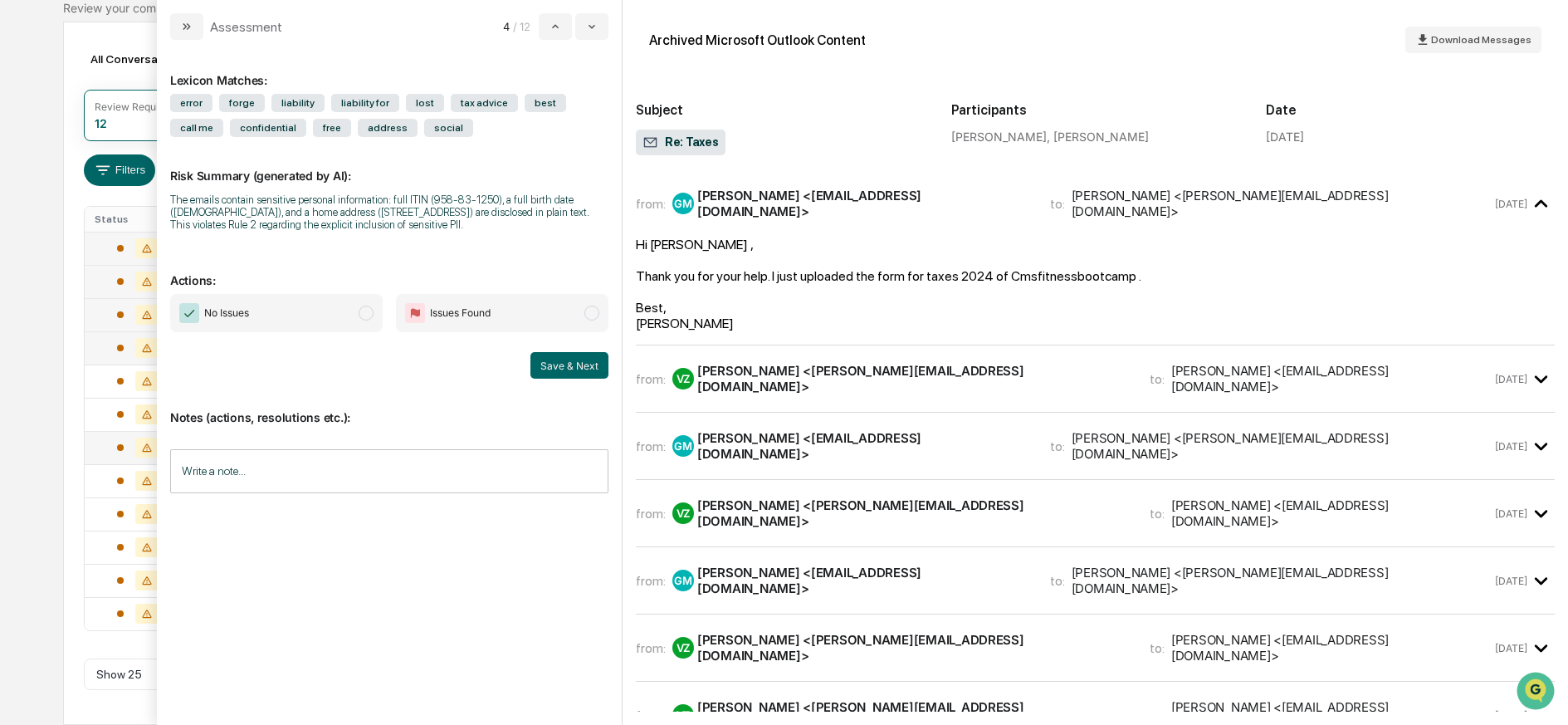
click at [791, 384] on div "from: VZ Veronica Zendejas <Veronica@missionhillsfinancial.com> to: Geraldine M…" at bounding box center [1095, 378] width 919 height 40
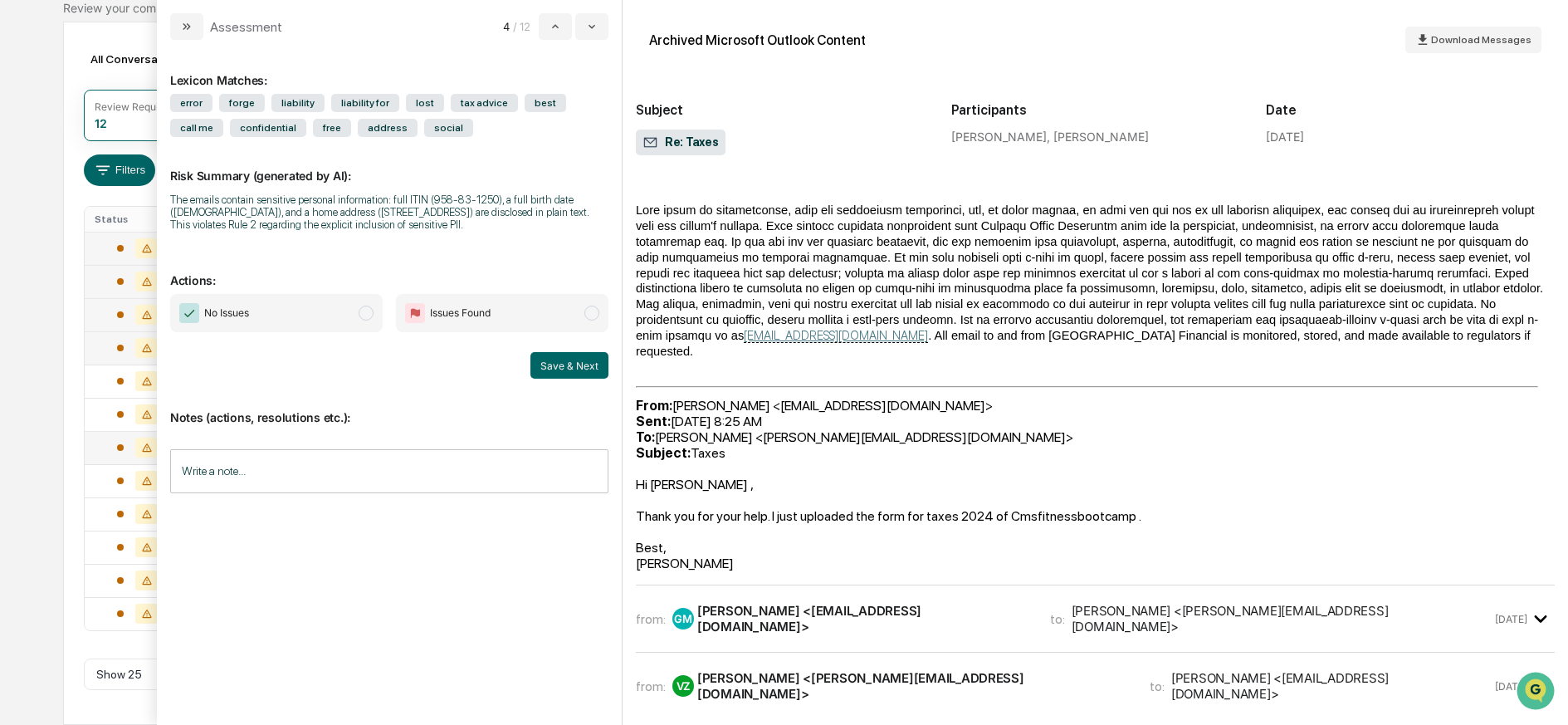
scroll to position [630, 0]
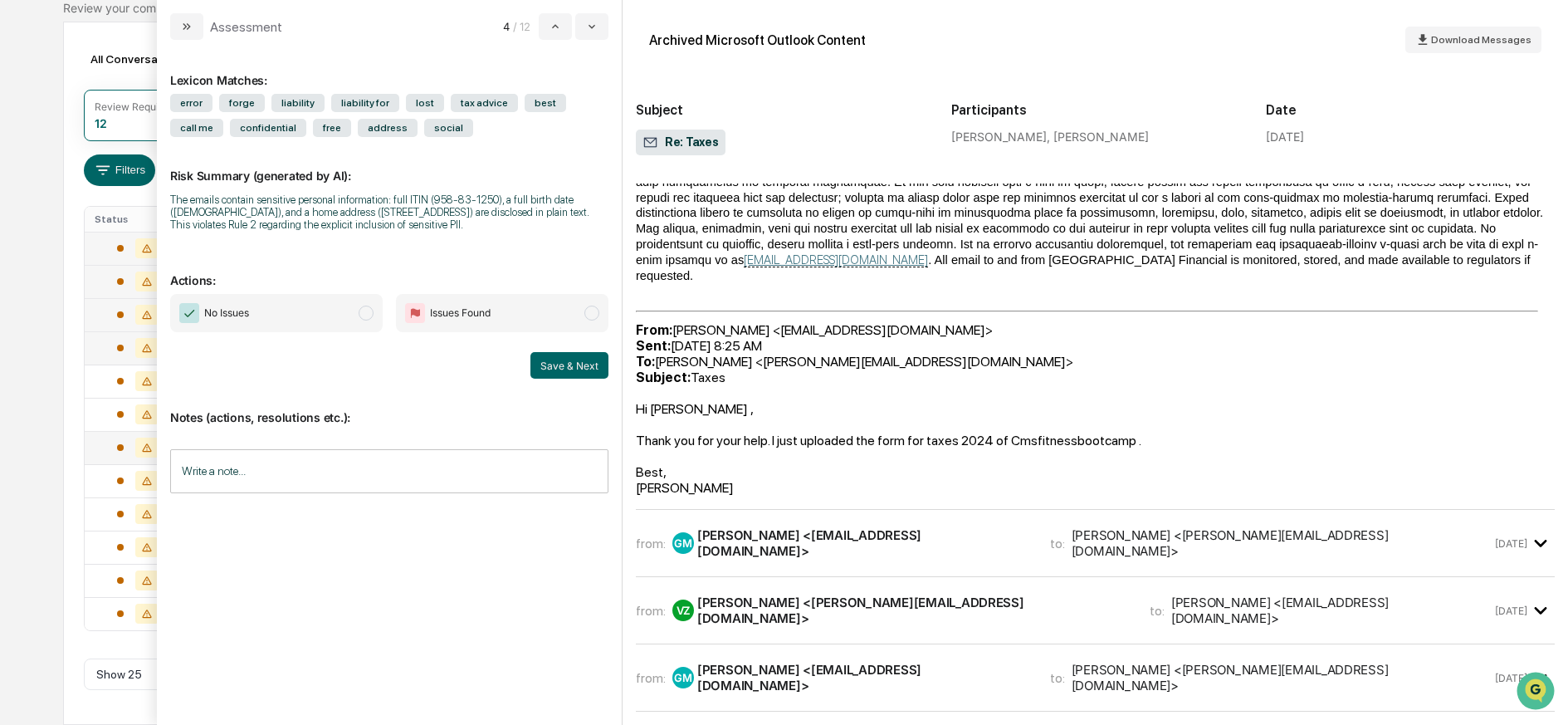
click at [847, 523] on div "from: GM Geraldine Moran <alissongeraldine17@gmail.com> to: Veronica Zendejas <…" at bounding box center [1095, 542] width 919 height 40
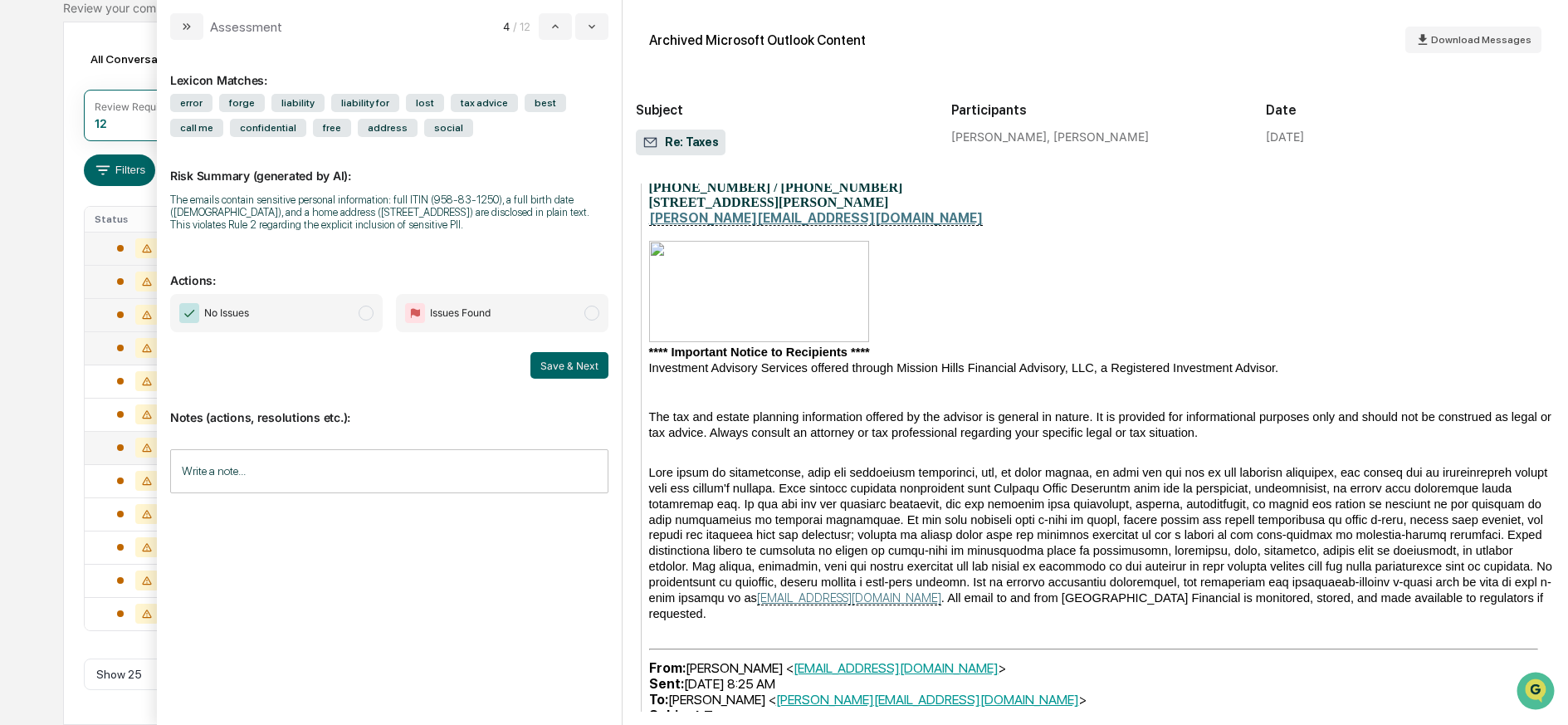
scroll to position [1546, 0]
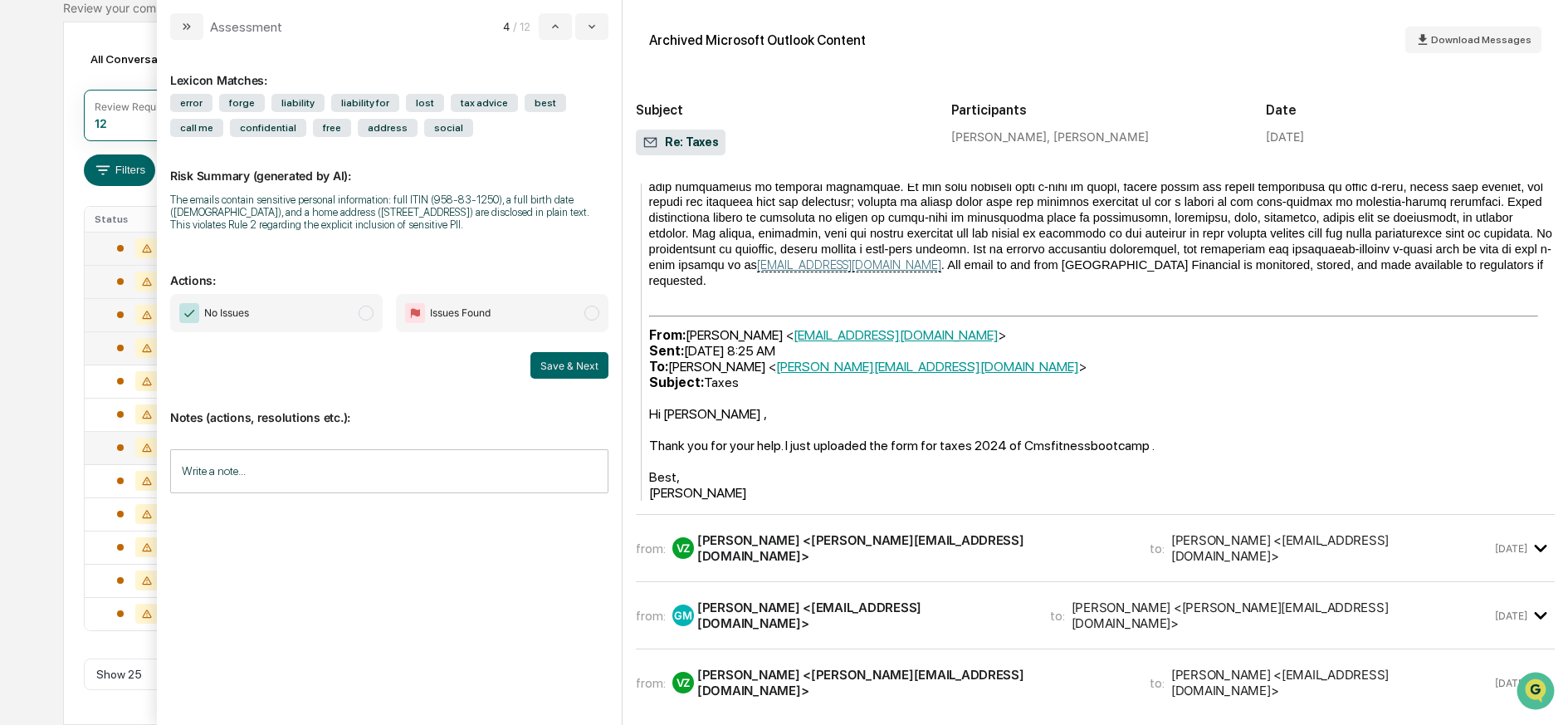
click at [838, 528] on div "from: VZ Veronica Zendejas <Veronica@missionhillsfinancial.com> to: Geraldine M…" at bounding box center [1095, 547] width 919 height 40
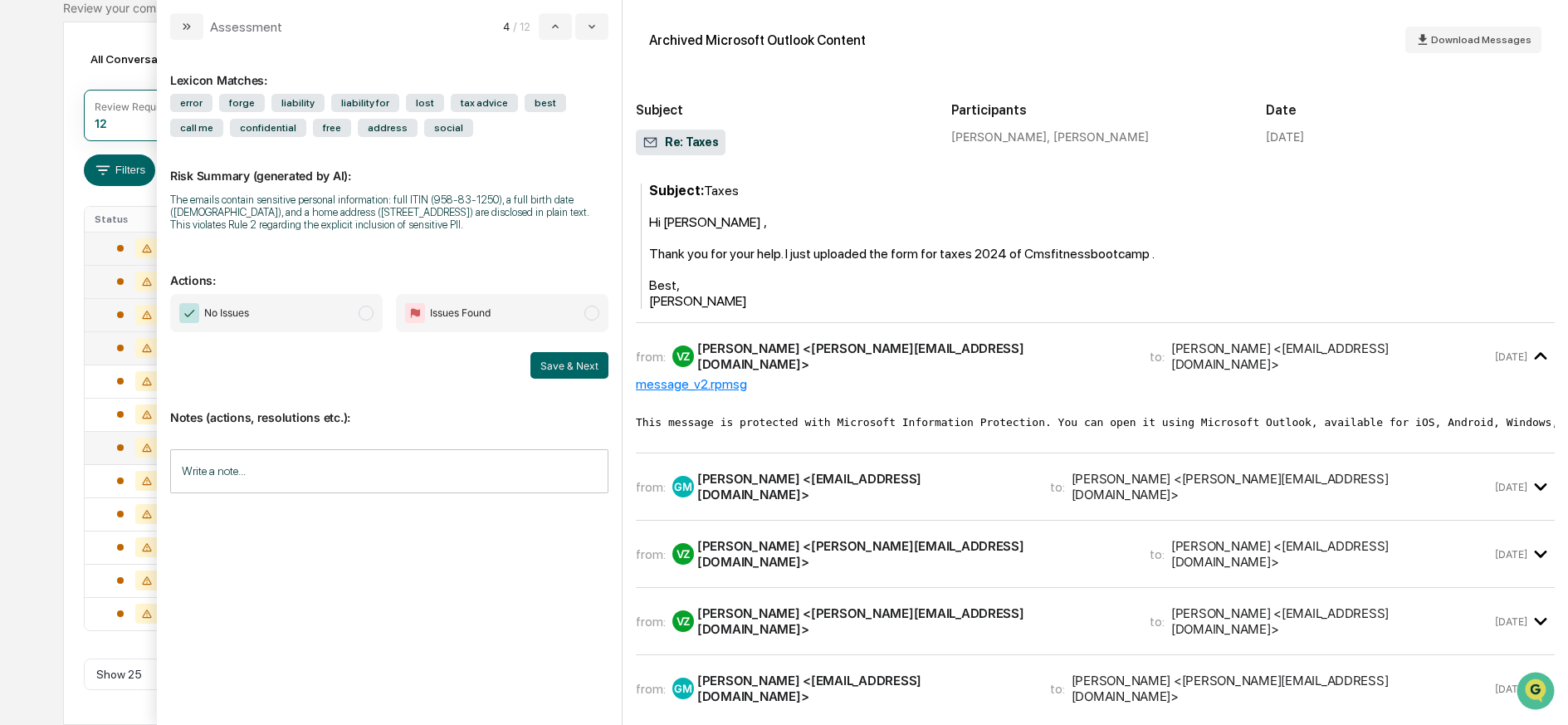
scroll to position [1741, 0]
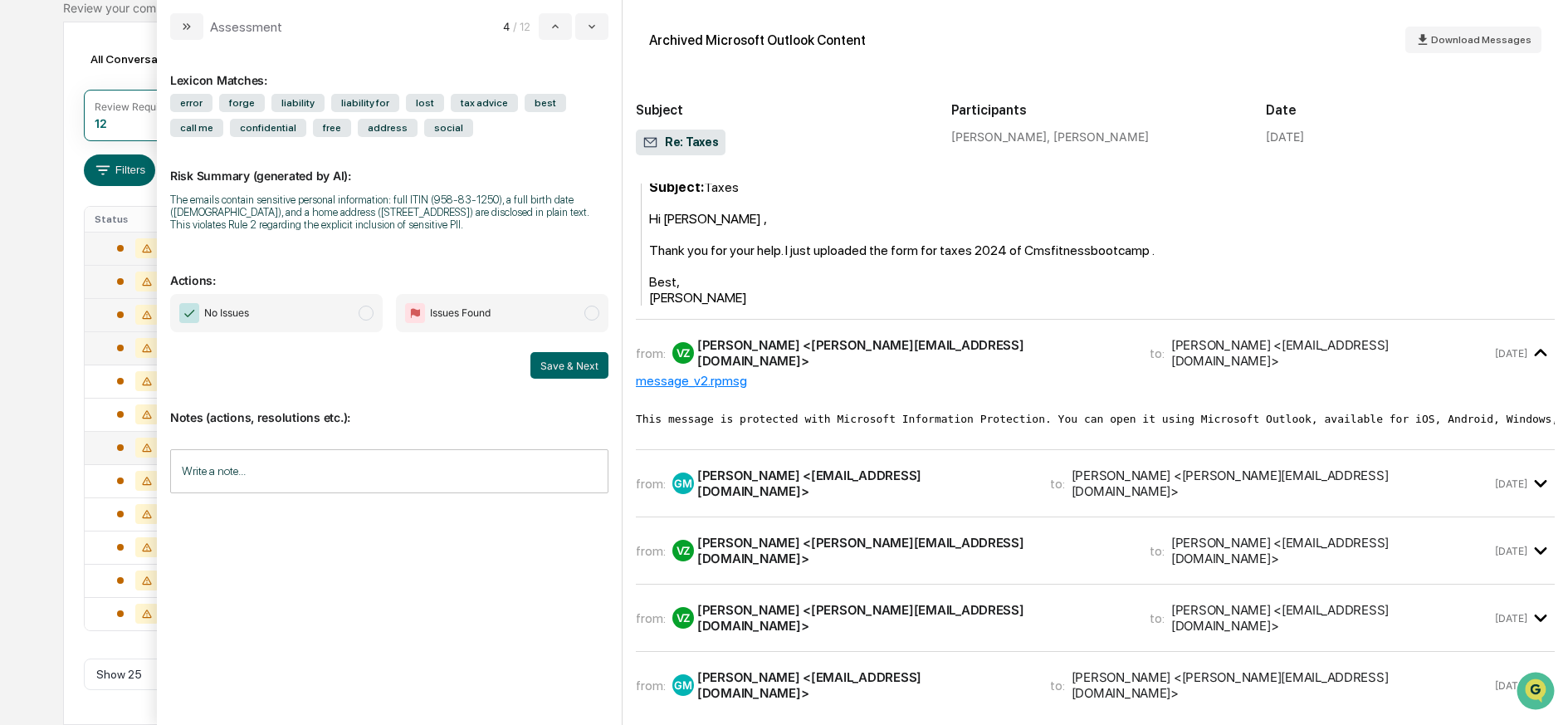
click at [828, 463] on div "from: GM Geraldine Moran <alissongeraldine17@gmail.com> to: Veronica Zendejas <…" at bounding box center [1095, 483] width 919 height 40
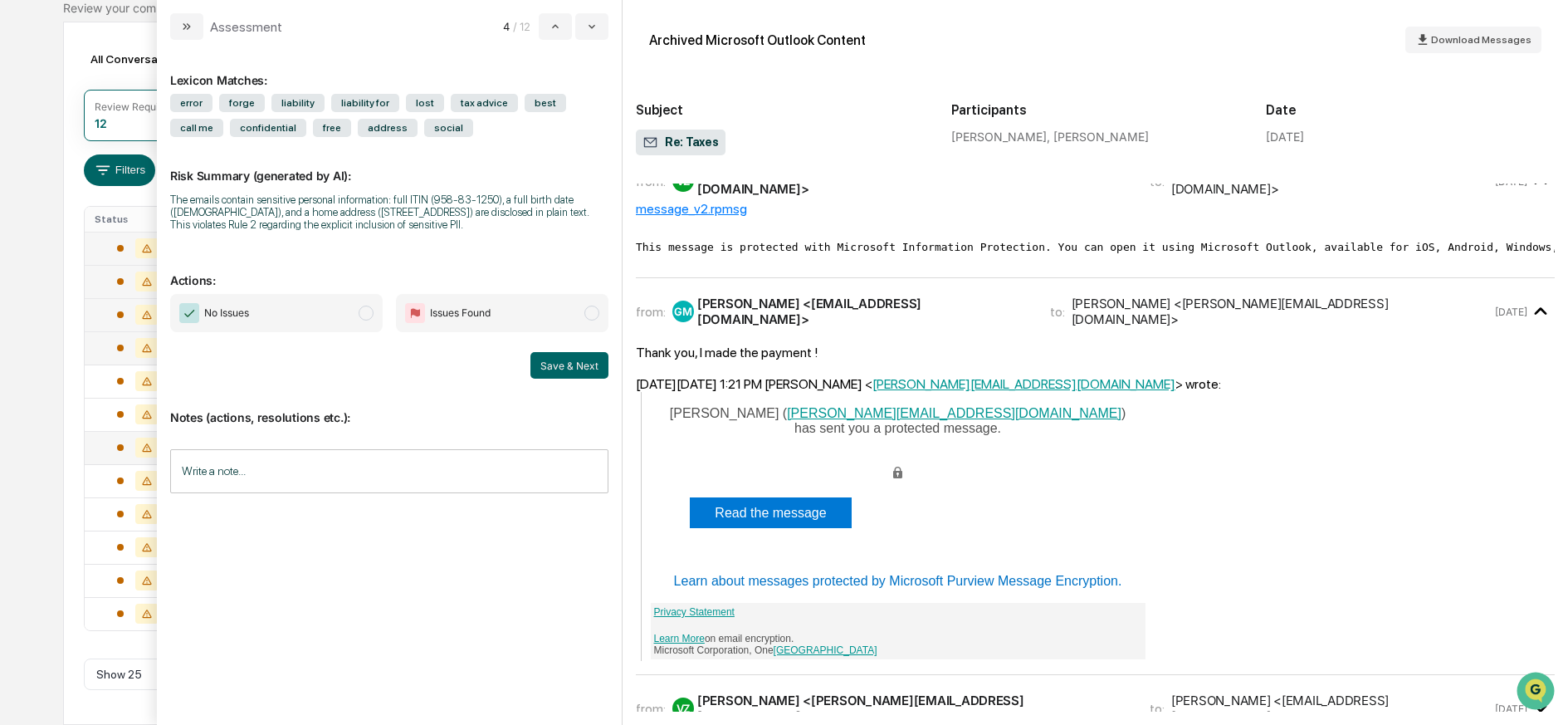
scroll to position [2163, 0]
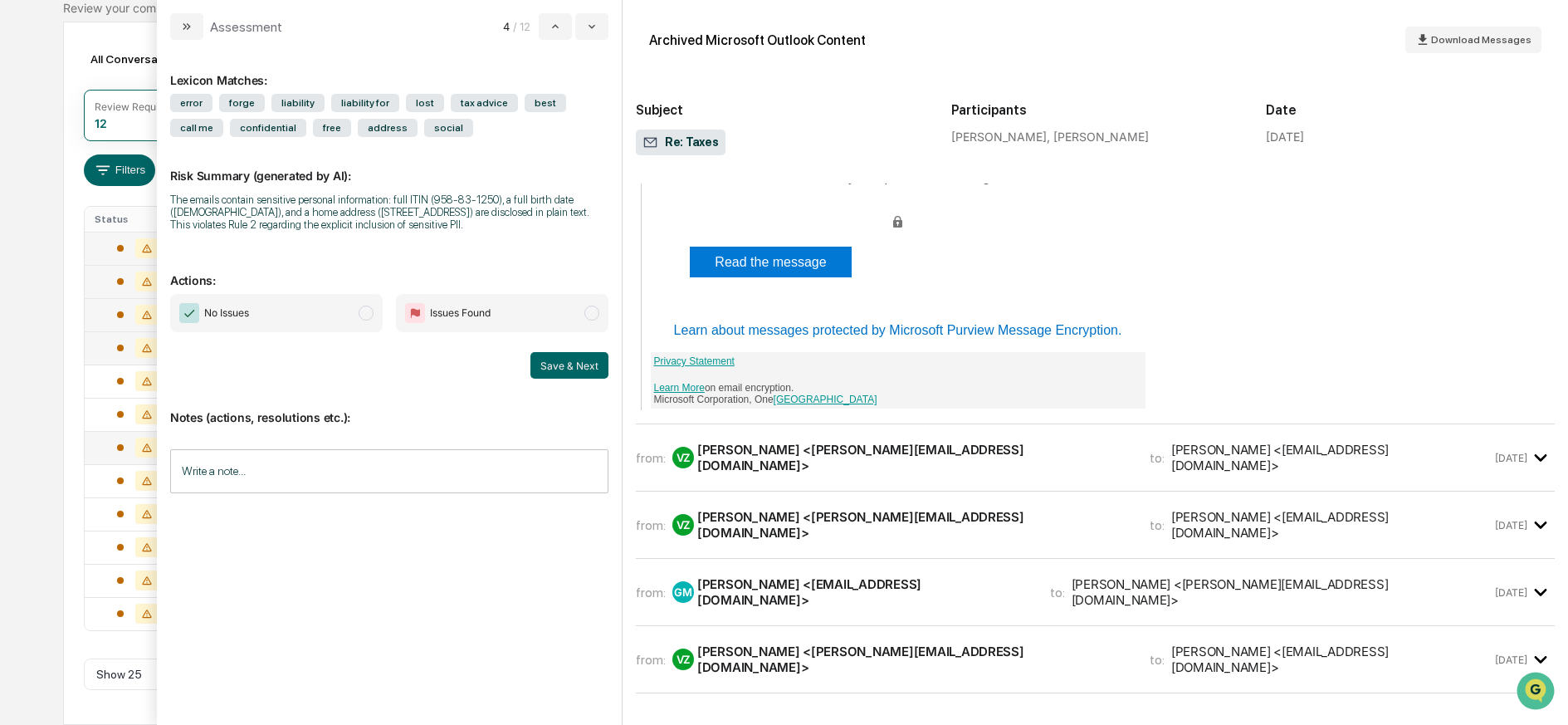
click at [841, 441] on div "VZ [PERSON_NAME] <[PERSON_NAME][EMAIL_ADDRESS][DOMAIN_NAME]>" at bounding box center [901, 457] width 457 height 31
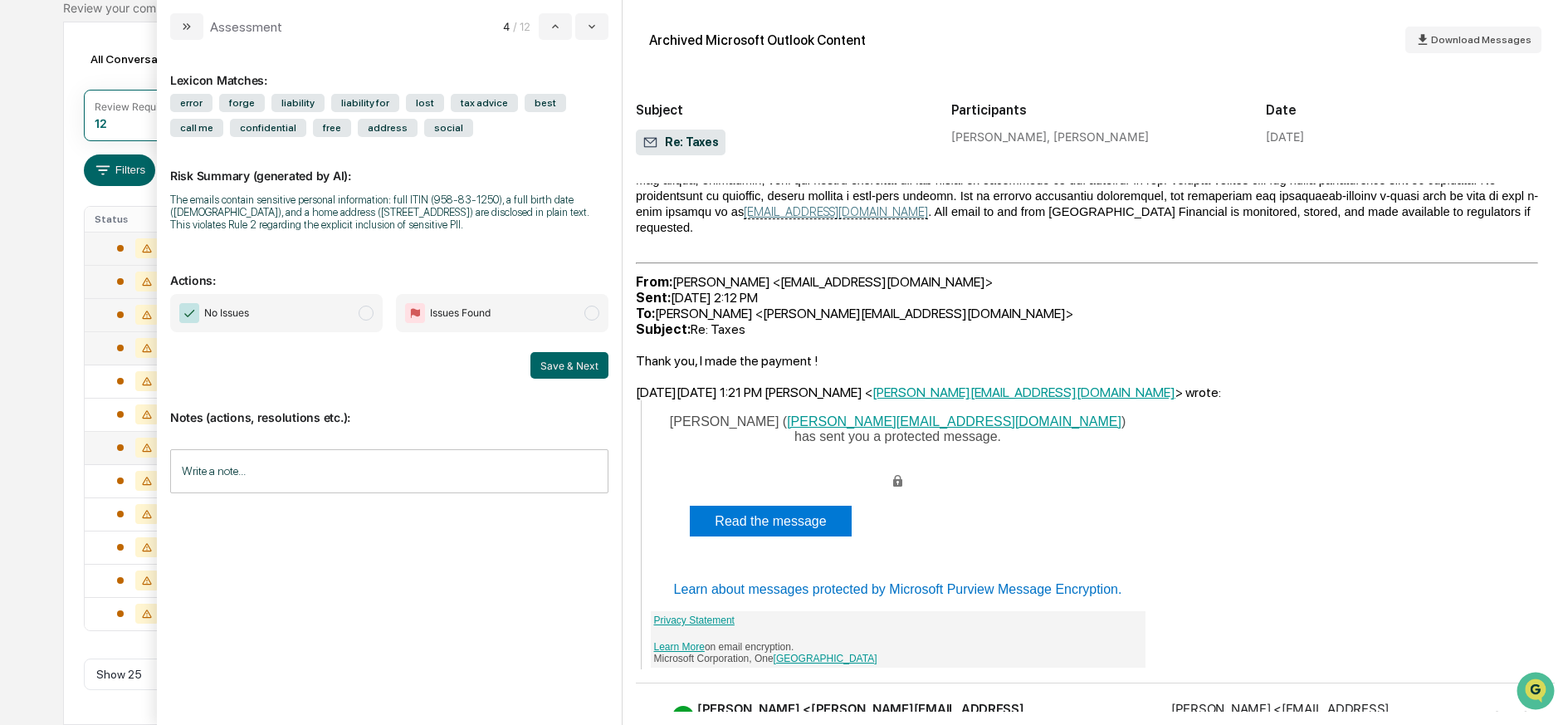
scroll to position [3251, 0]
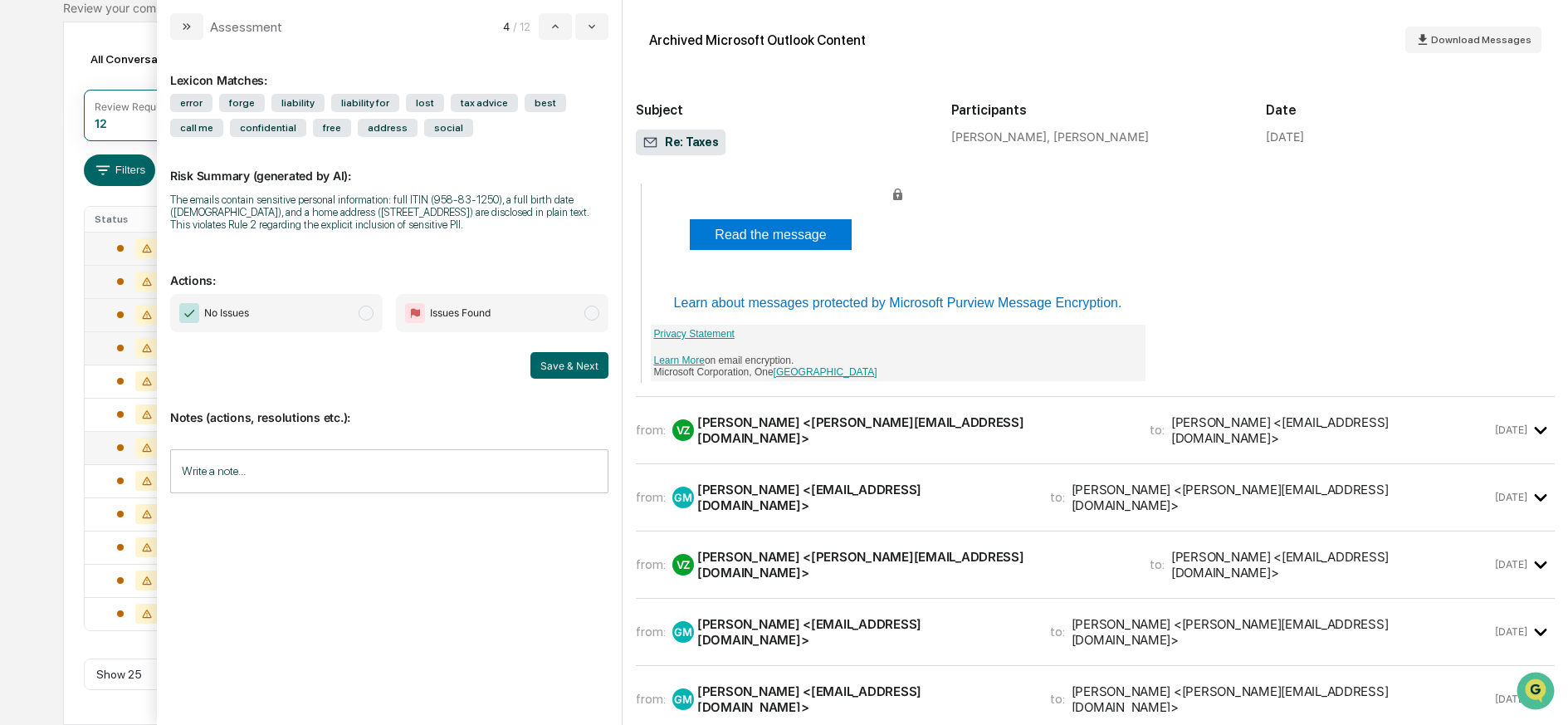
click at [846, 414] on div "VZ [PERSON_NAME] <[PERSON_NAME][EMAIL_ADDRESS][DOMAIN_NAME]>" at bounding box center [901, 429] width 457 height 31
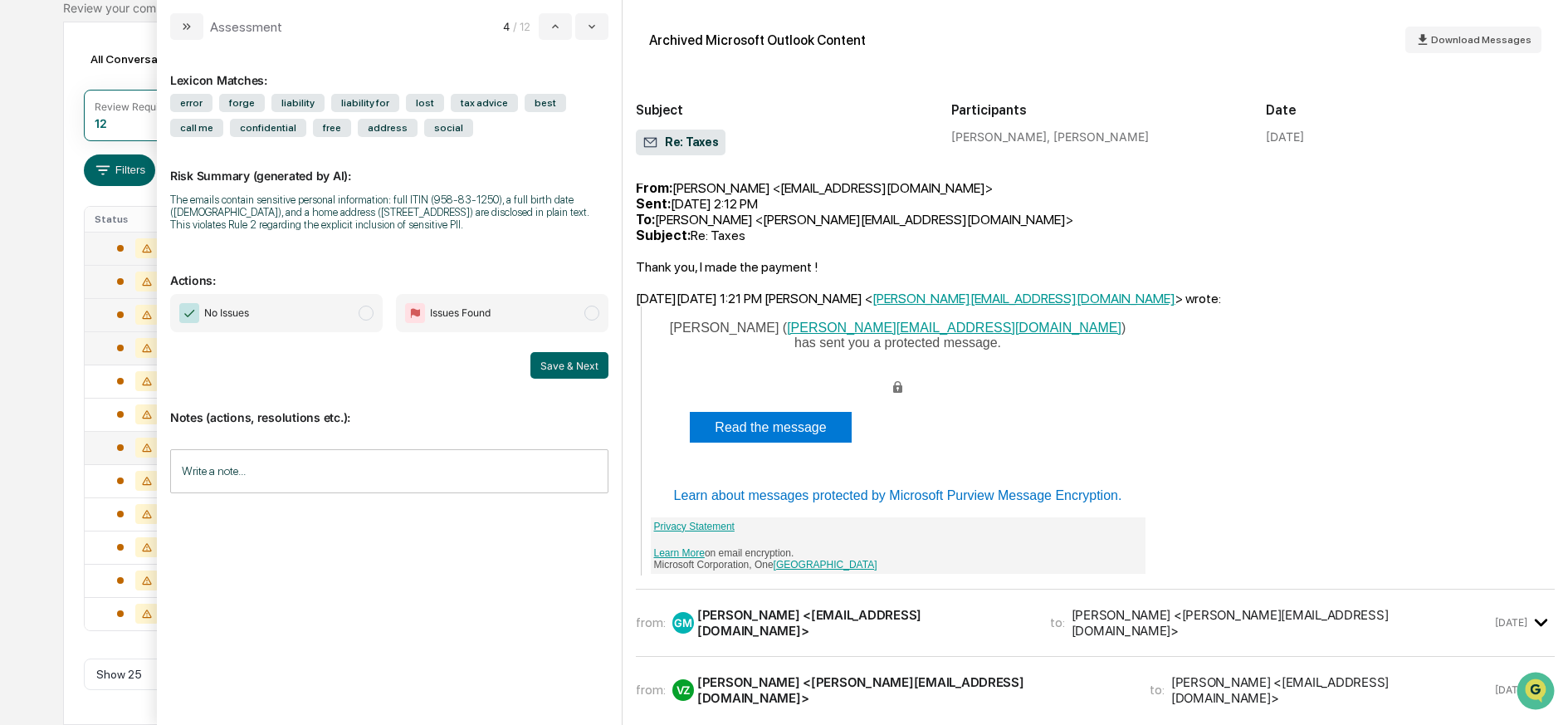
scroll to position [5242, 0]
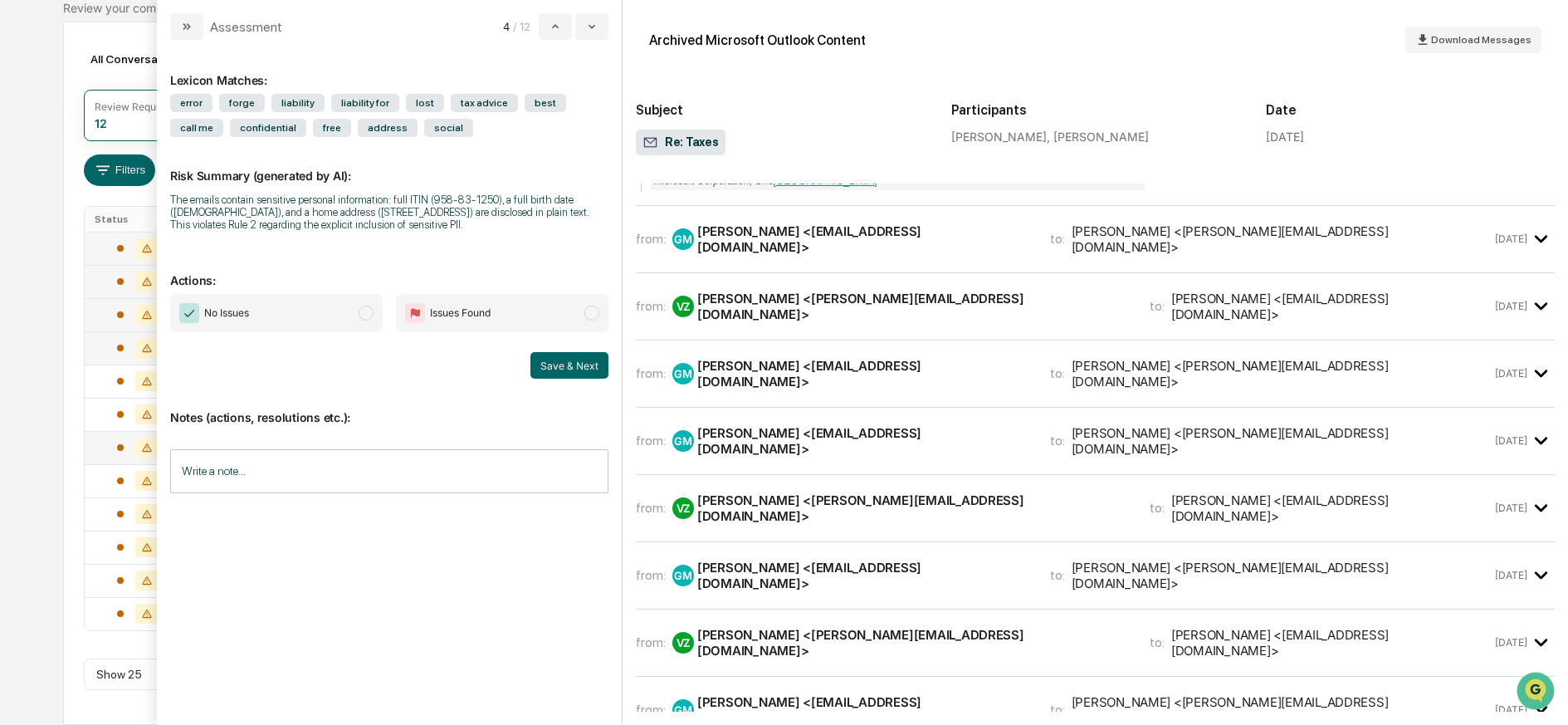
click at [846, 627] on div "[PERSON_NAME] <[PERSON_NAME][EMAIL_ADDRESS][DOMAIN_NAME]>" at bounding box center [913, 642] width 433 height 31
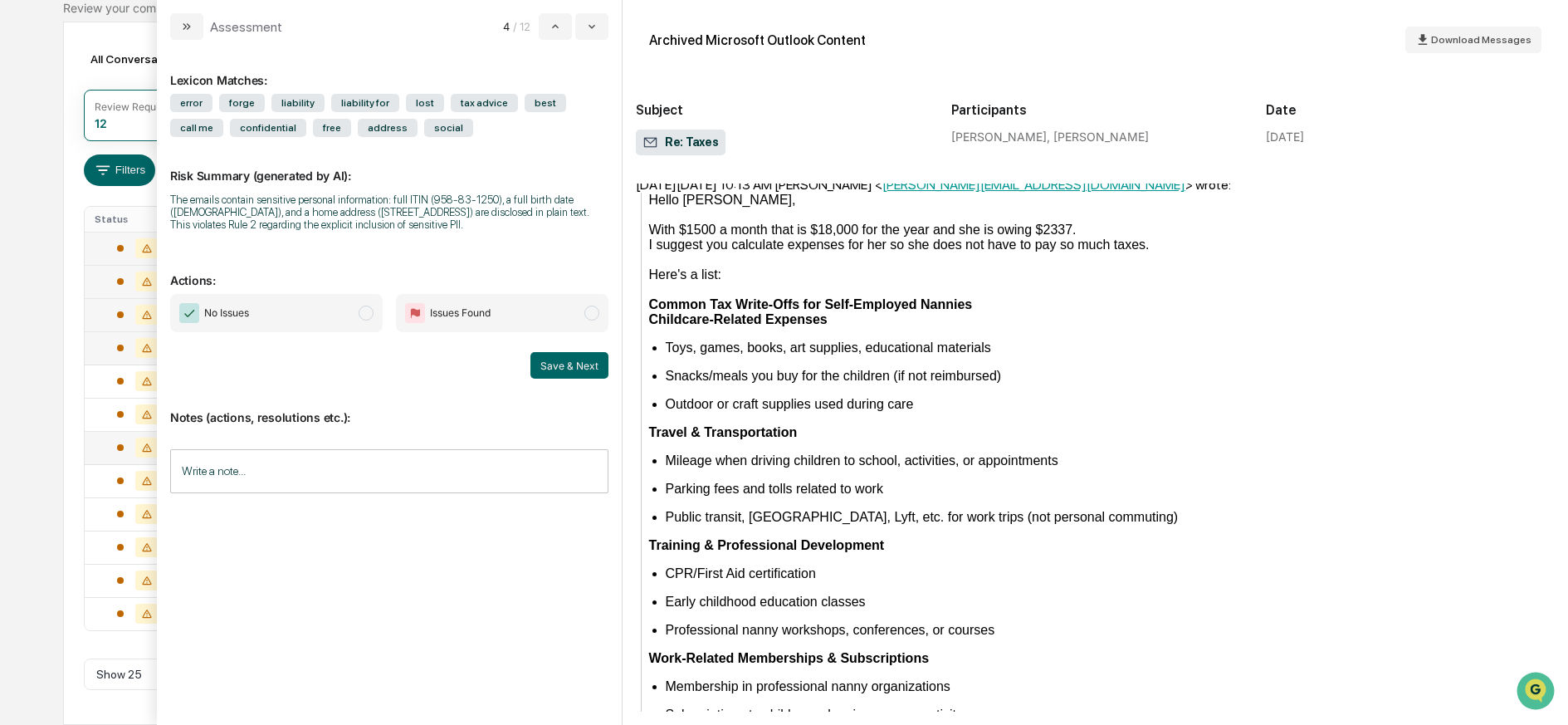
scroll to position [6914, 0]
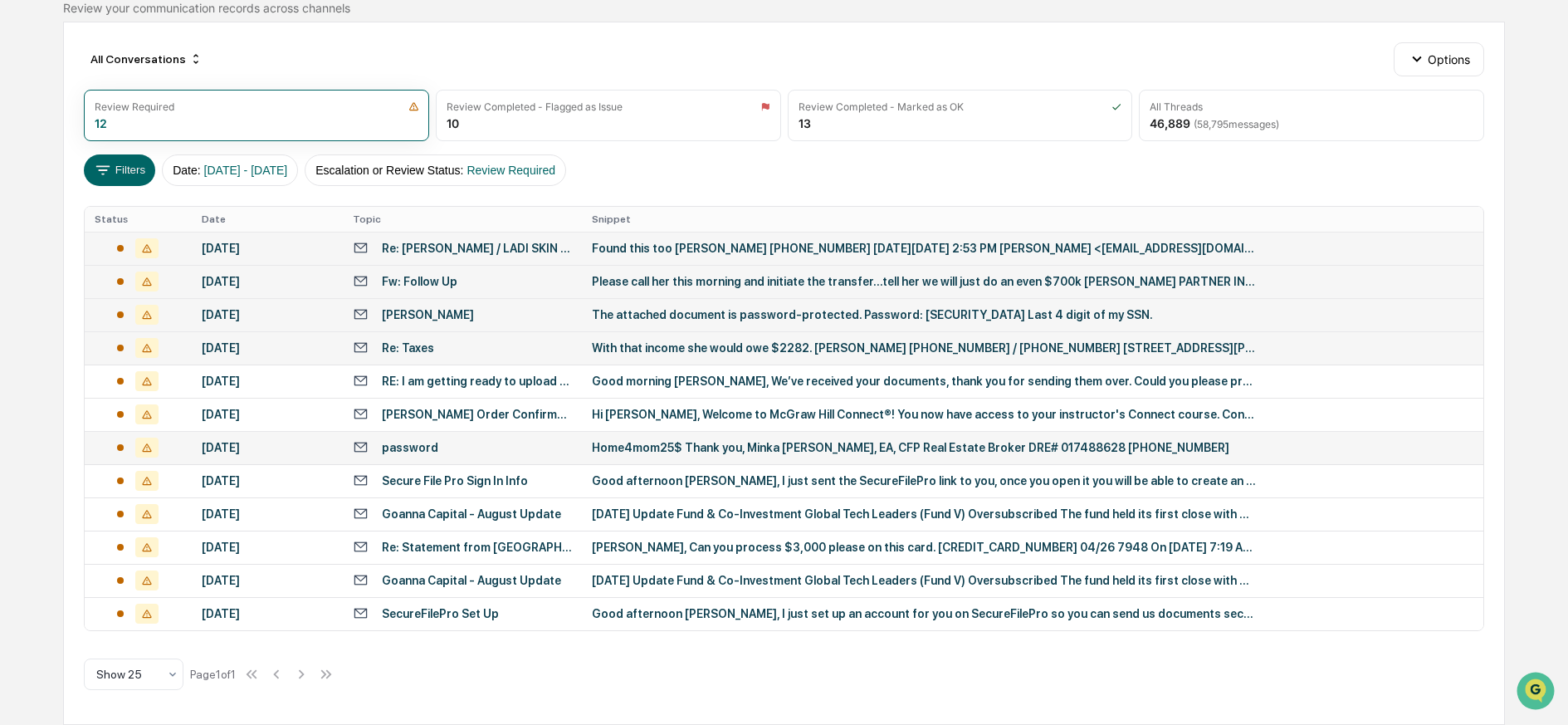
click at [75, 230] on div "All Conversations Options Review Required 12 Review Completed - Flagged as Issu…" at bounding box center [784, 373] width 1443 height 703
click at [772, 610] on div "Good afternoon [PERSON_NAME], I just set up an account for you on SecureFilePro…" at bounding box center [924, 613] width 664 height 14
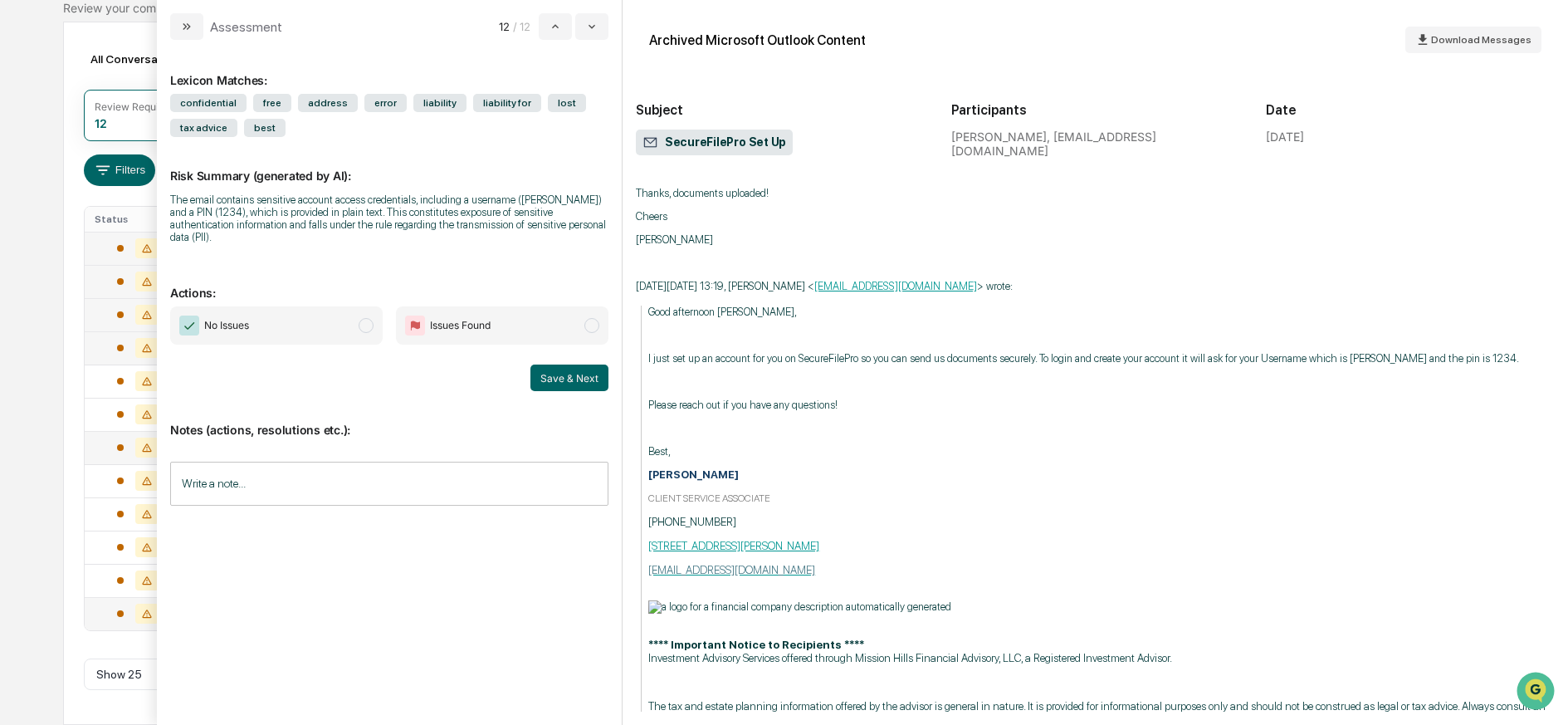
scroll to position [937, 0]
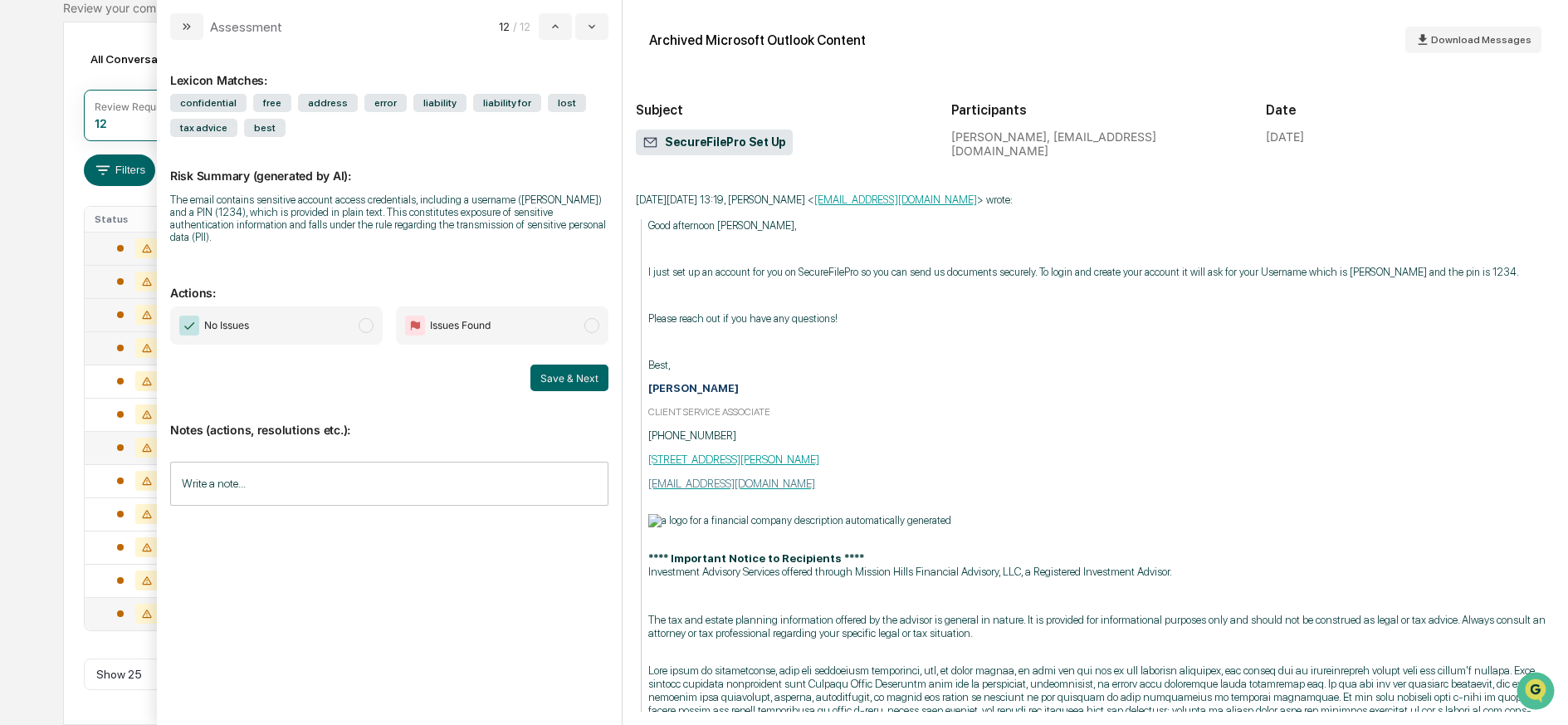
click at [506, 307] on span "Issues Found" at bounding box center [501, 325] width 213 height 38
click at [210, 473] on input "Write a note..." at bounding box center [389, 484] width 438 height 44
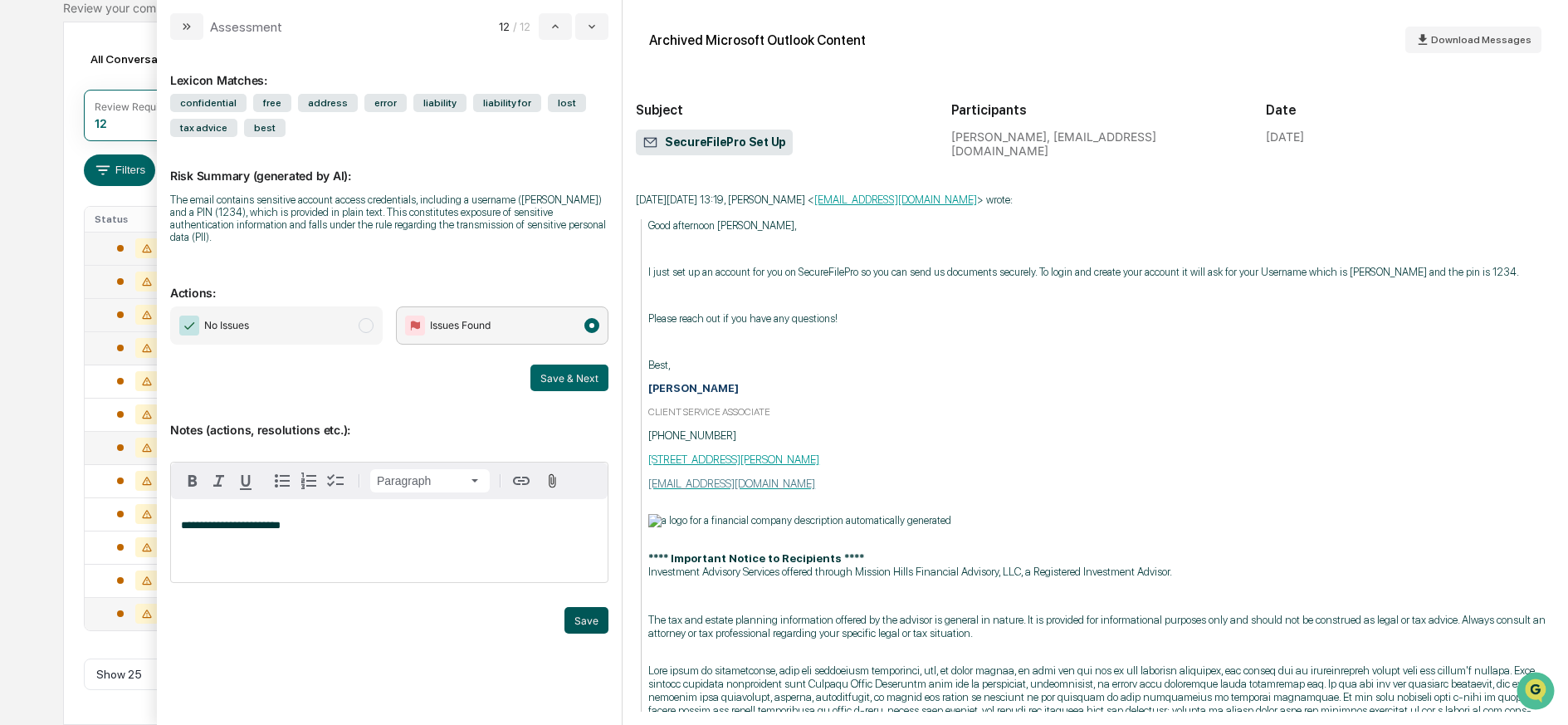
click at [600, 606] on button "Save" at bounding box center [586, 619] width 44 height 26
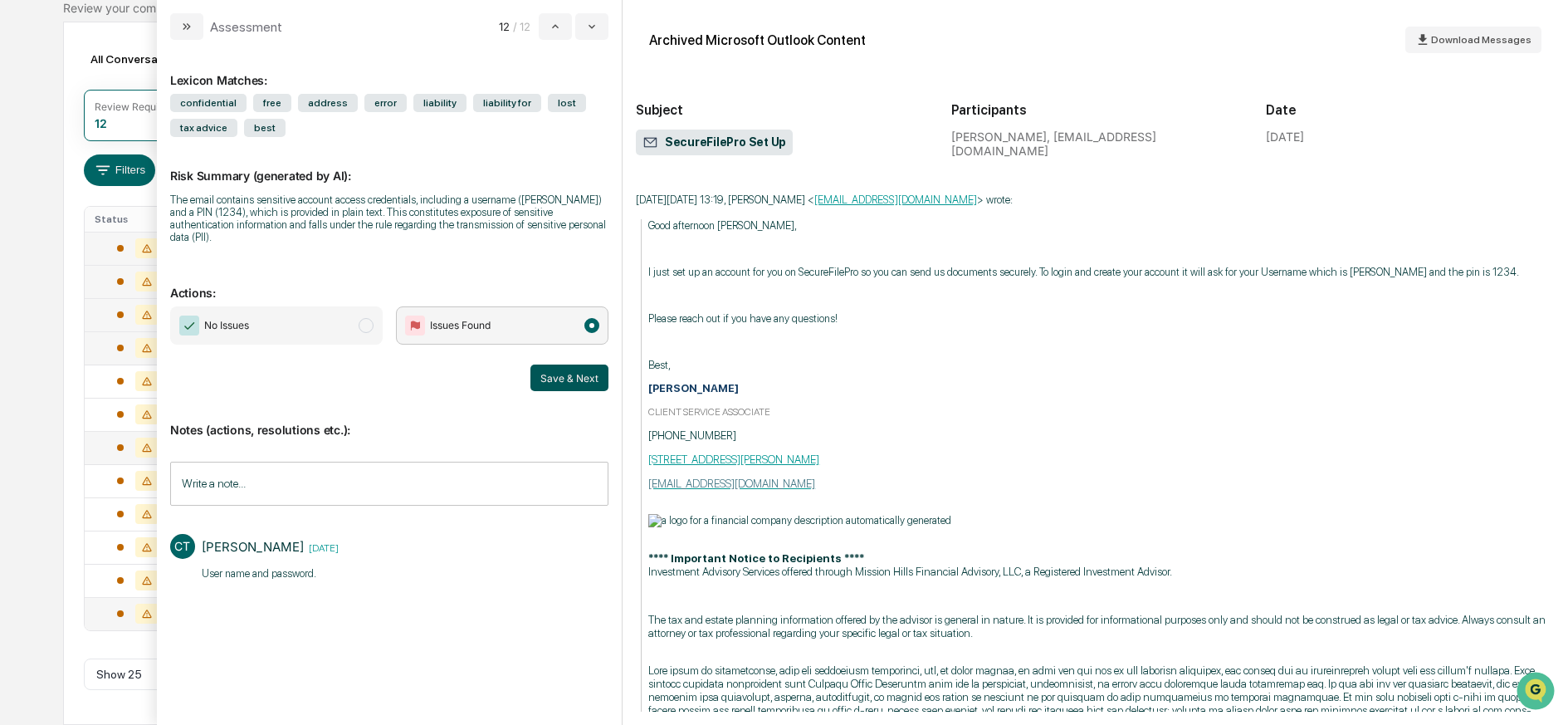
click at [562, 364] on button "Save & Next" at bounding box center [569, 377] width 78 height 26
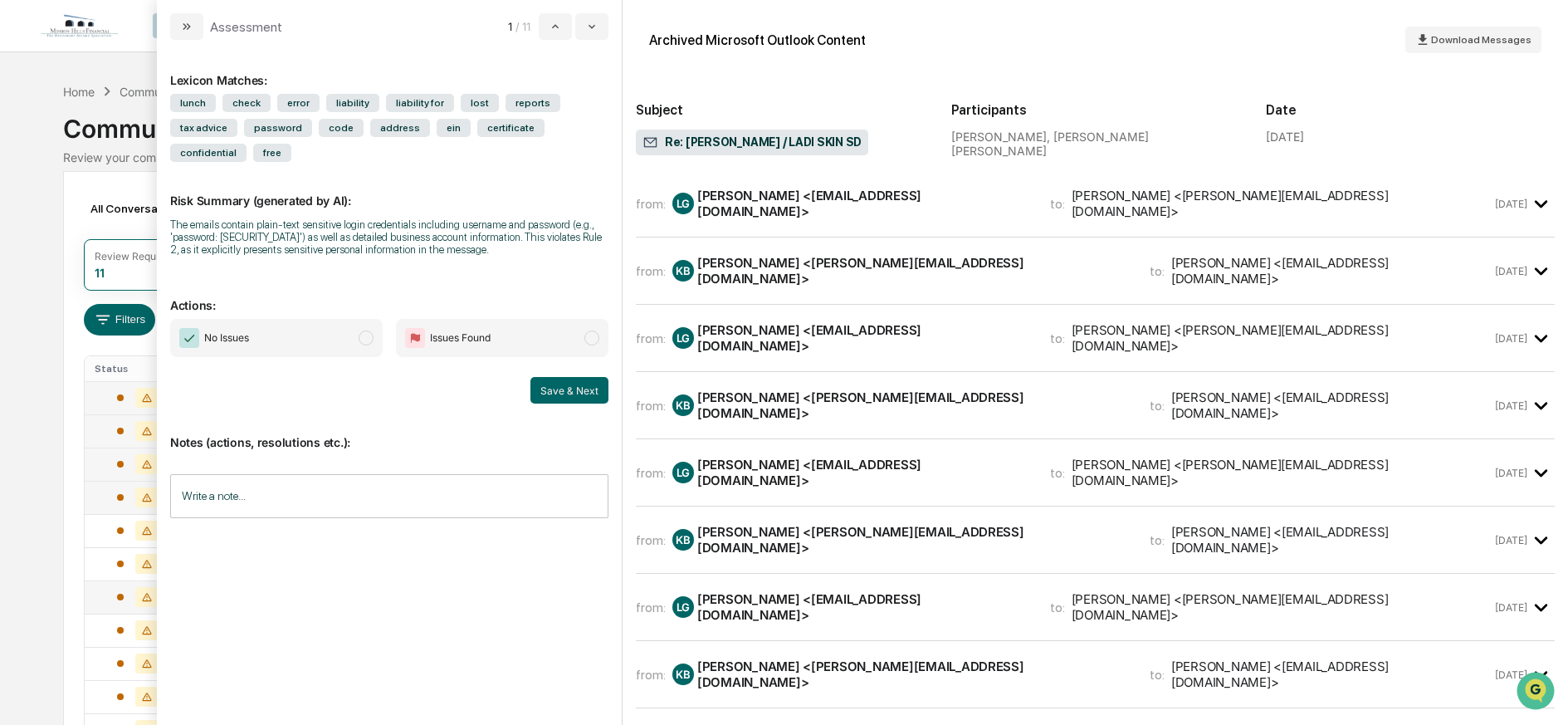
click at [806, 203] on div "[PERSON_NAME] <[EMAIL_ADDRESS][DOMAIN_NAME]>" at bounding box center [863, 202] width 333 height 31
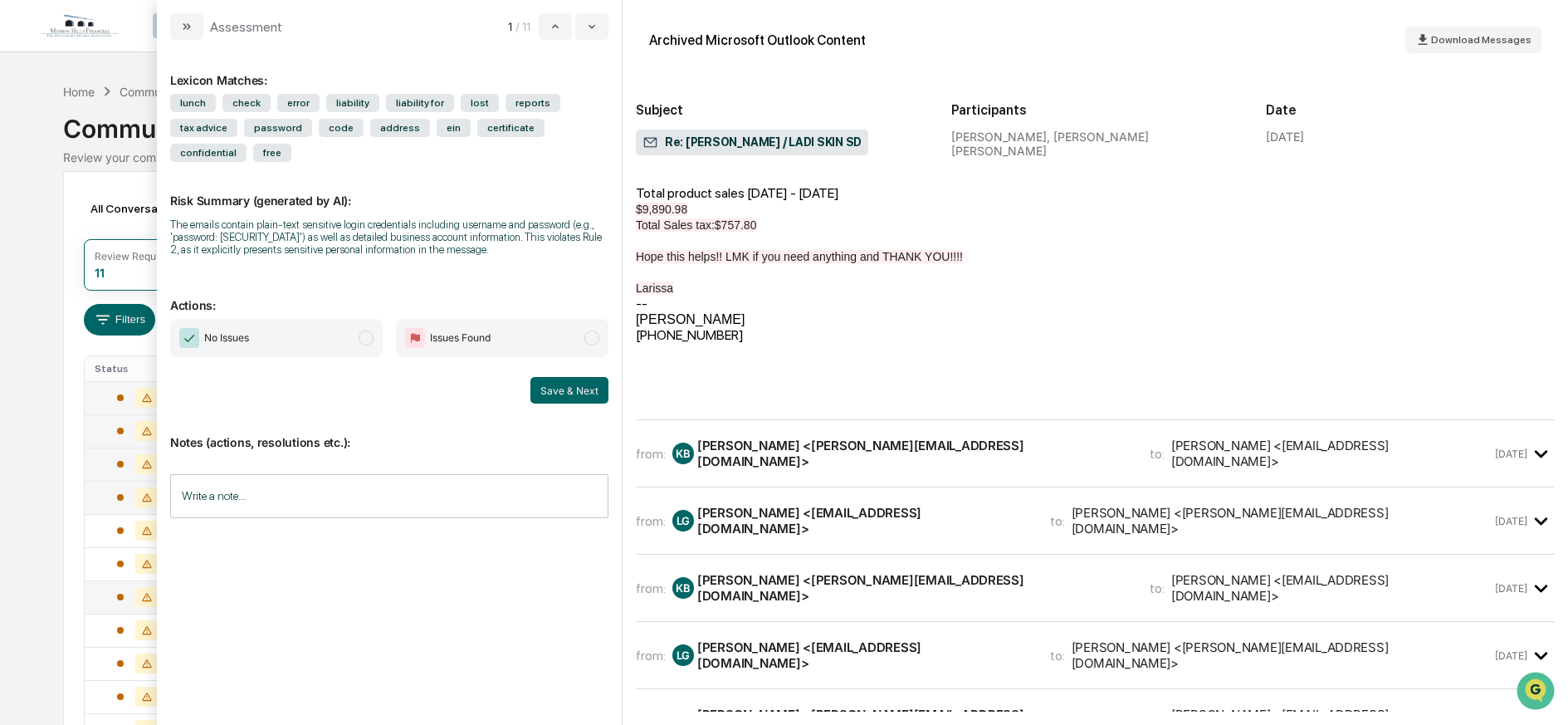
scroll to position [327, 0]
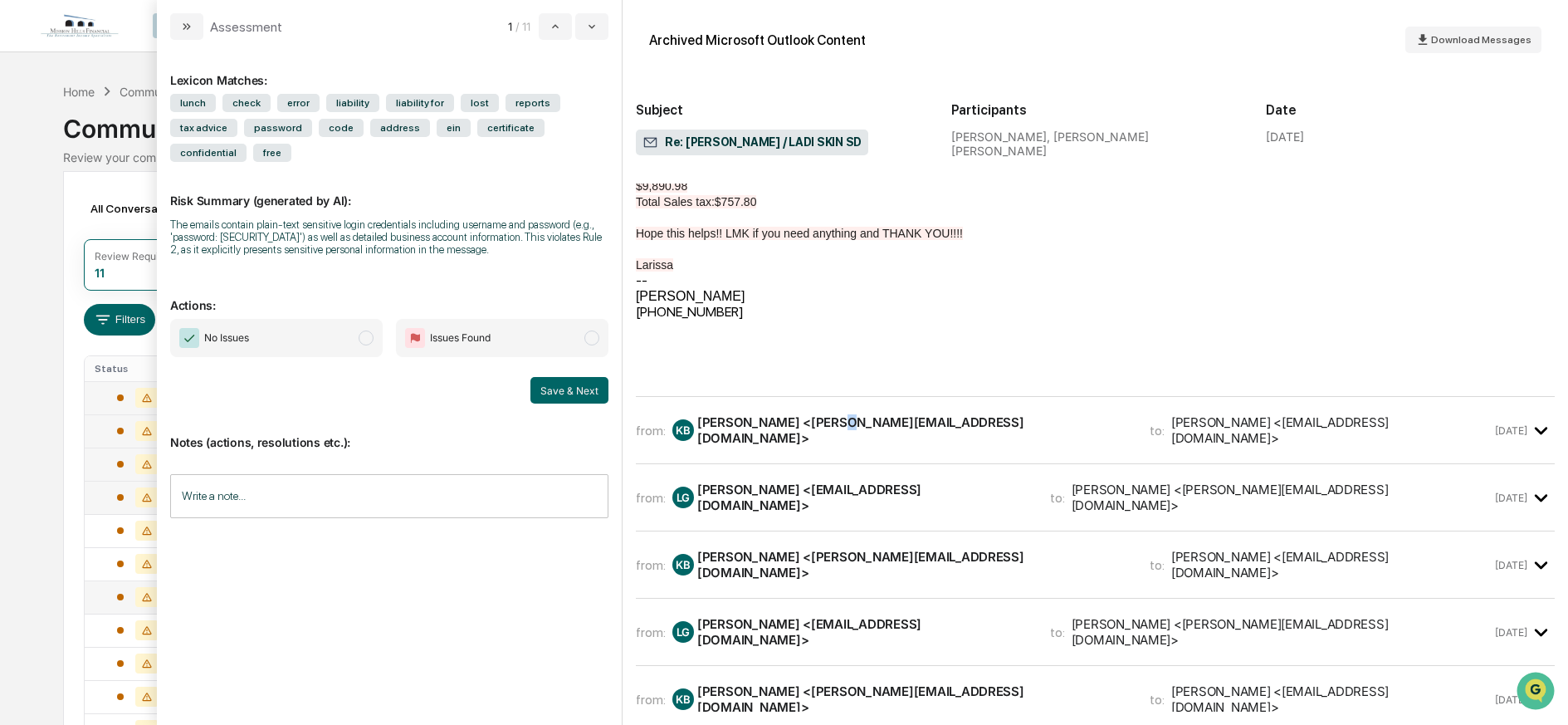
click at [845, 418] on div "[PERSON_NAME] <[PERSON_NAME][EMAIL_ADDRESS][DOMAIN_NAME]>" at bounding box center [913, 429] width 433 height 31
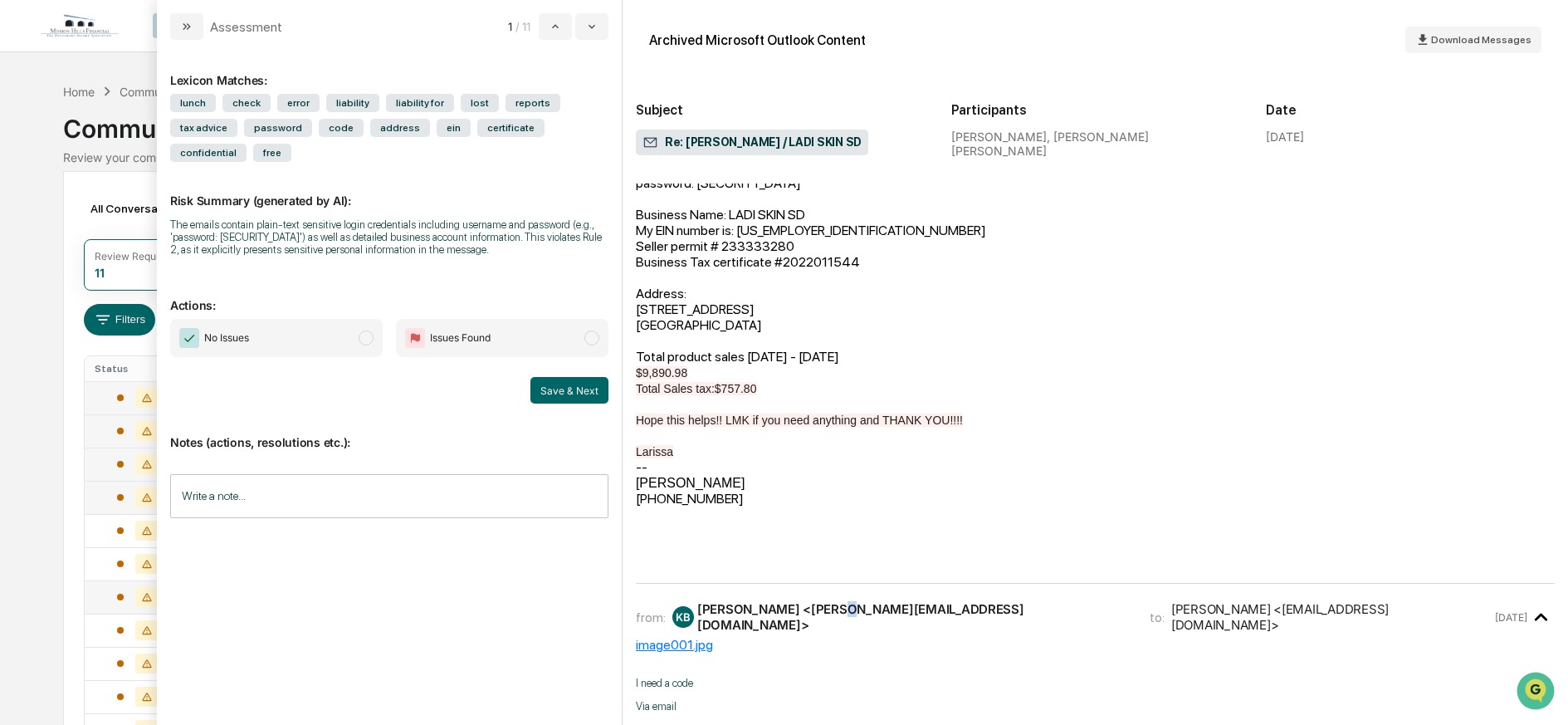
scroll to position [0, 0]
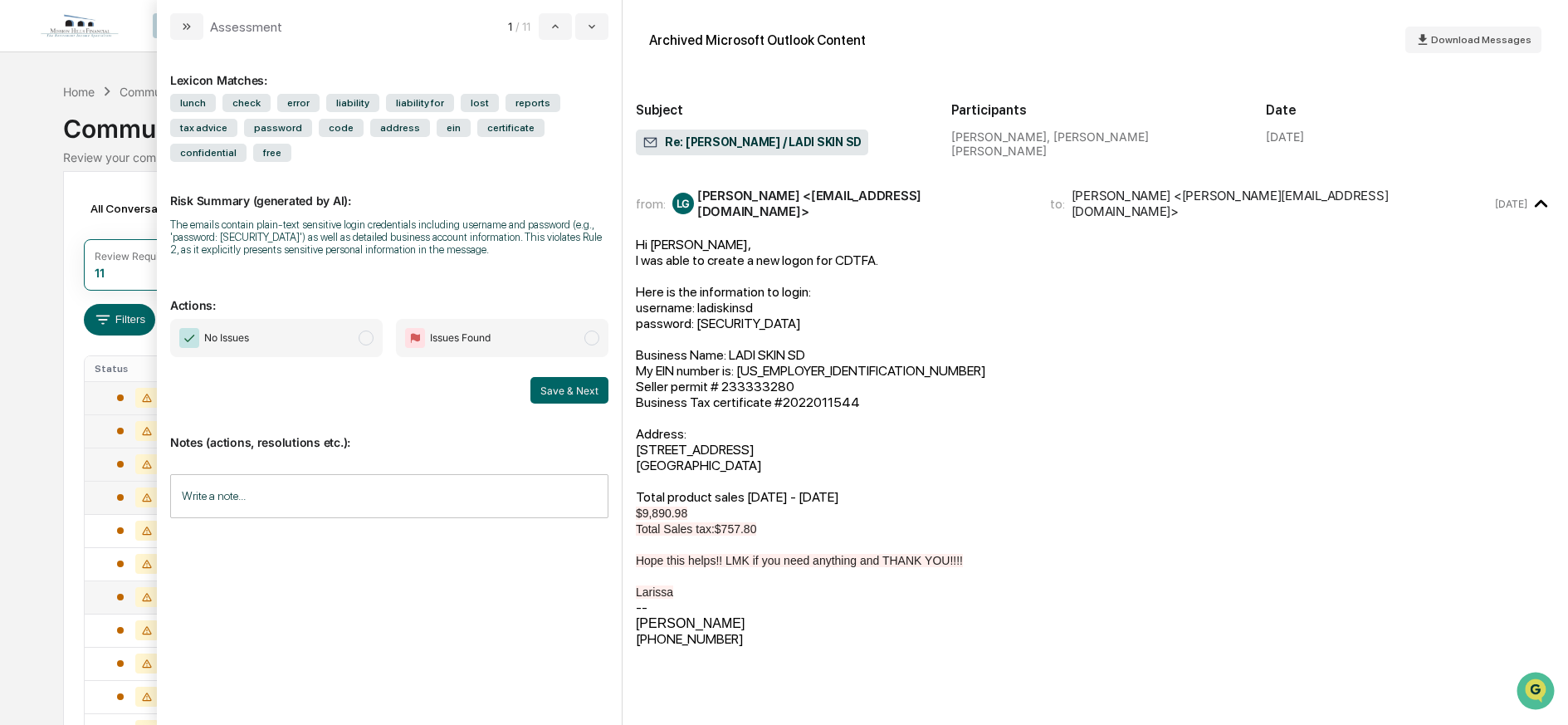
click at [589, 333] on span "modal" at bounding box center [592, 338] width 15 height 15
click at [220, 487] on div "Write a note... Write a note..." at bounding box center [389, 496] width 438 height 44
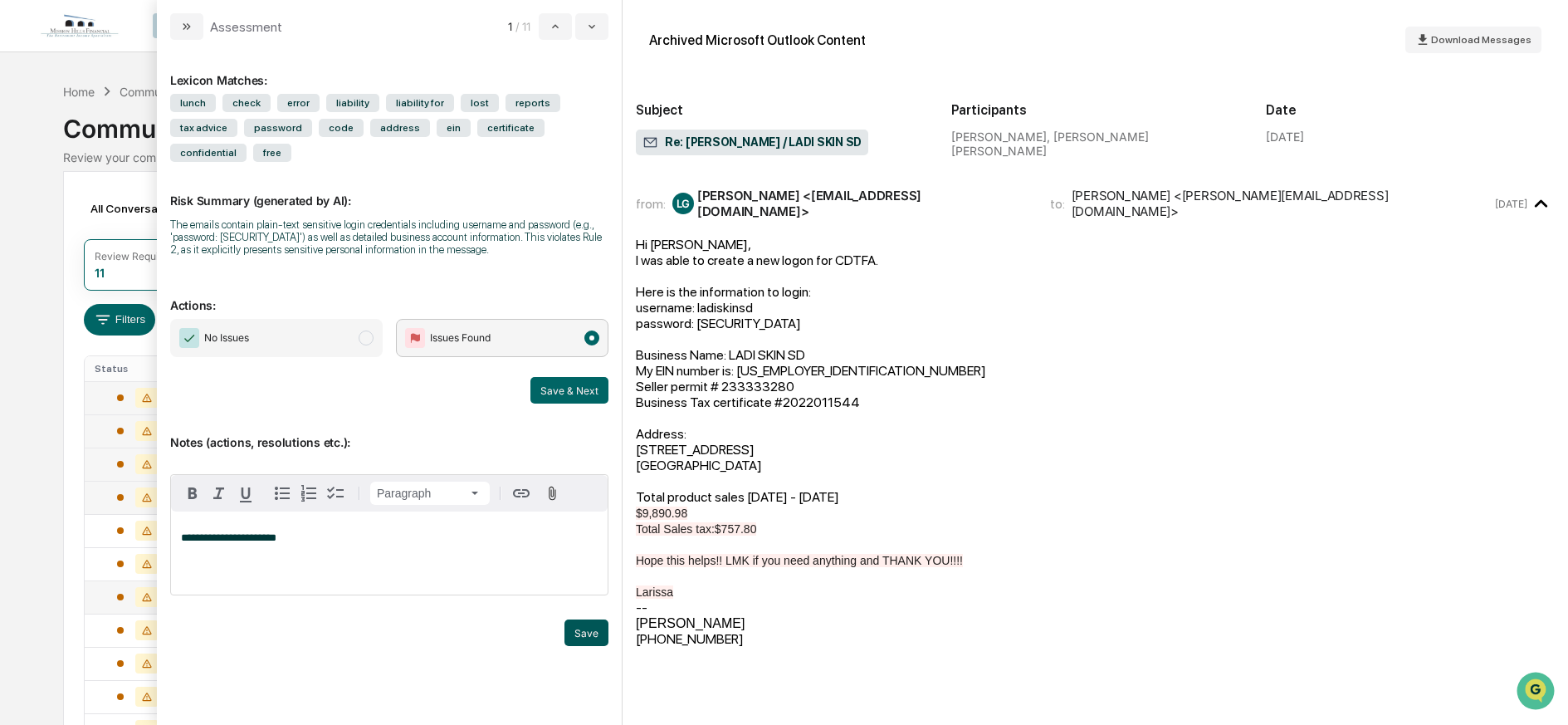
click at [581, 628] on button "Save" at bounding box center [586, 632] width 44 height 26
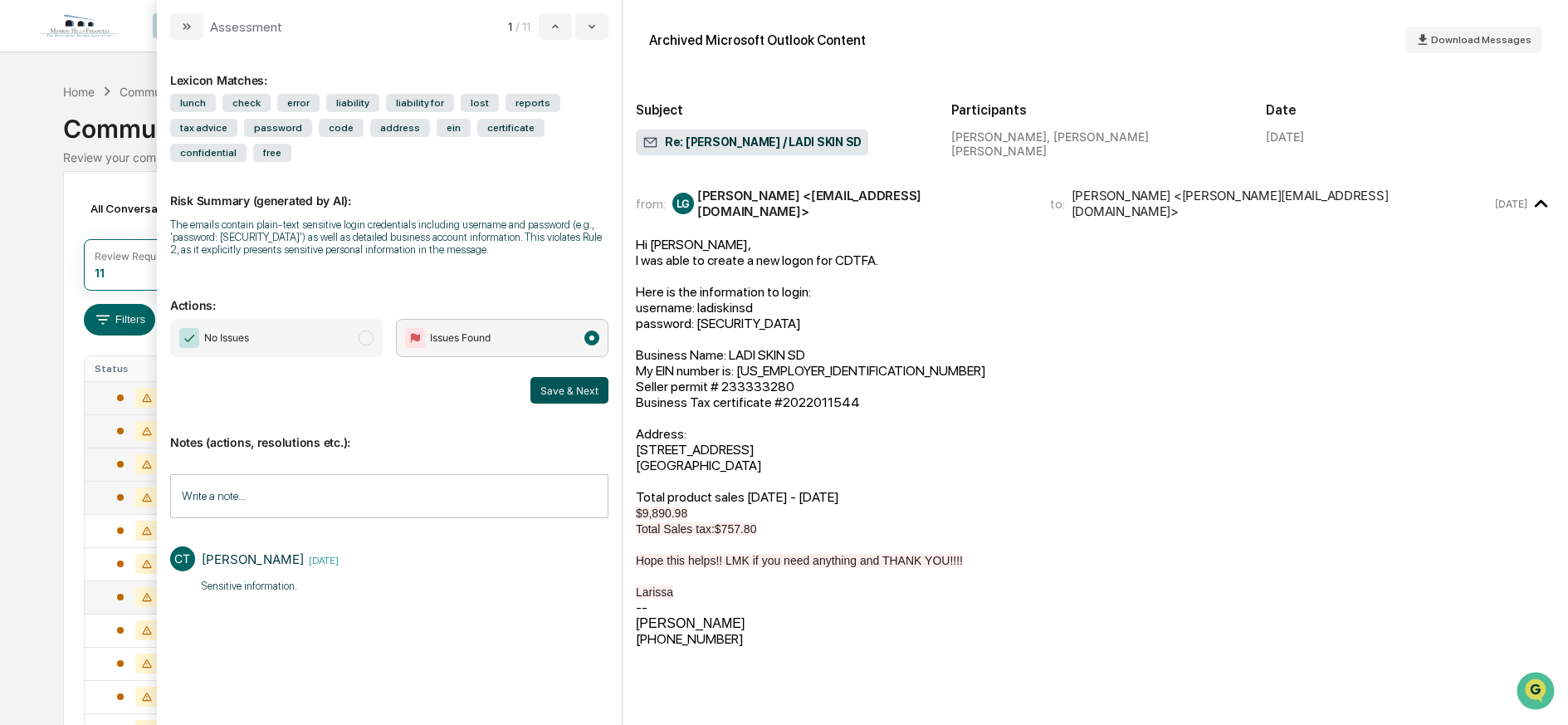
click at [562, 385] on button "Save & Next" at bounding box center [569, 390] width 78 height 26
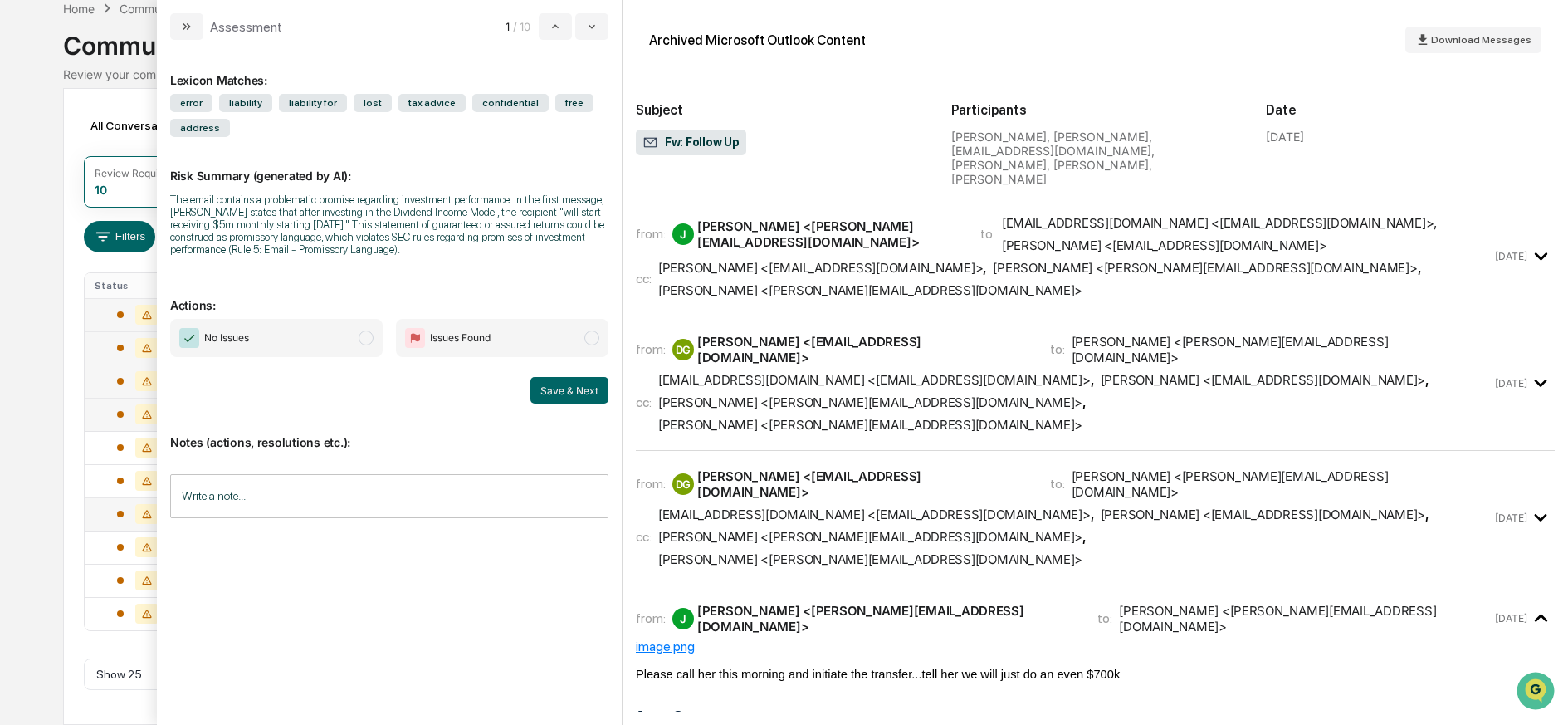
click at [983, 506] on span "bfgillen@gmail.com <bfgillen@gmail.com> , Mark Hull <mark@missionhillsfinancial…" at bounding box center [1075, 537] width 834 height 61
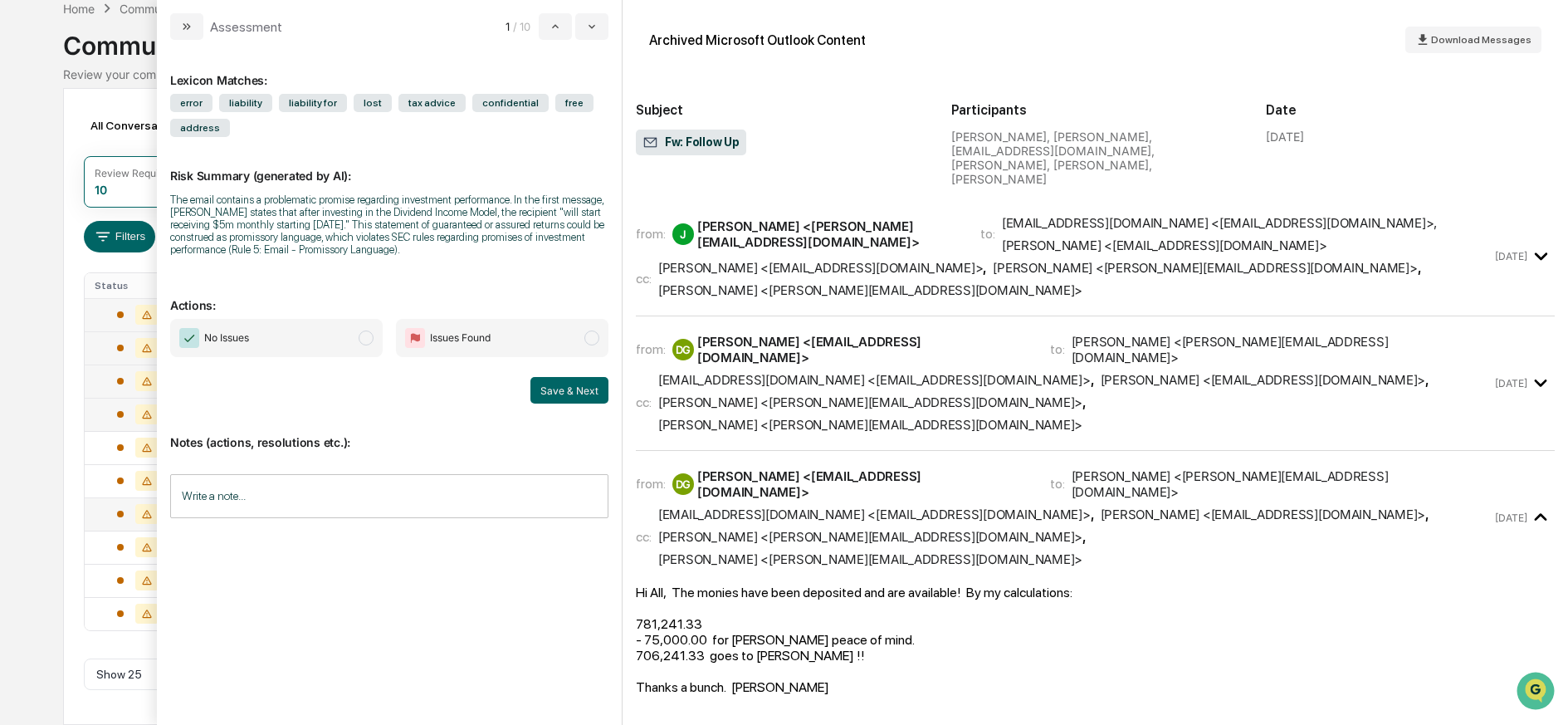
click at [1101, 372] on div "[PERSON_NAME] <[EMAIL_ADDRESS][DOMAIN_NAME]>" at bounding box center [1264, 379] width 325 height 16
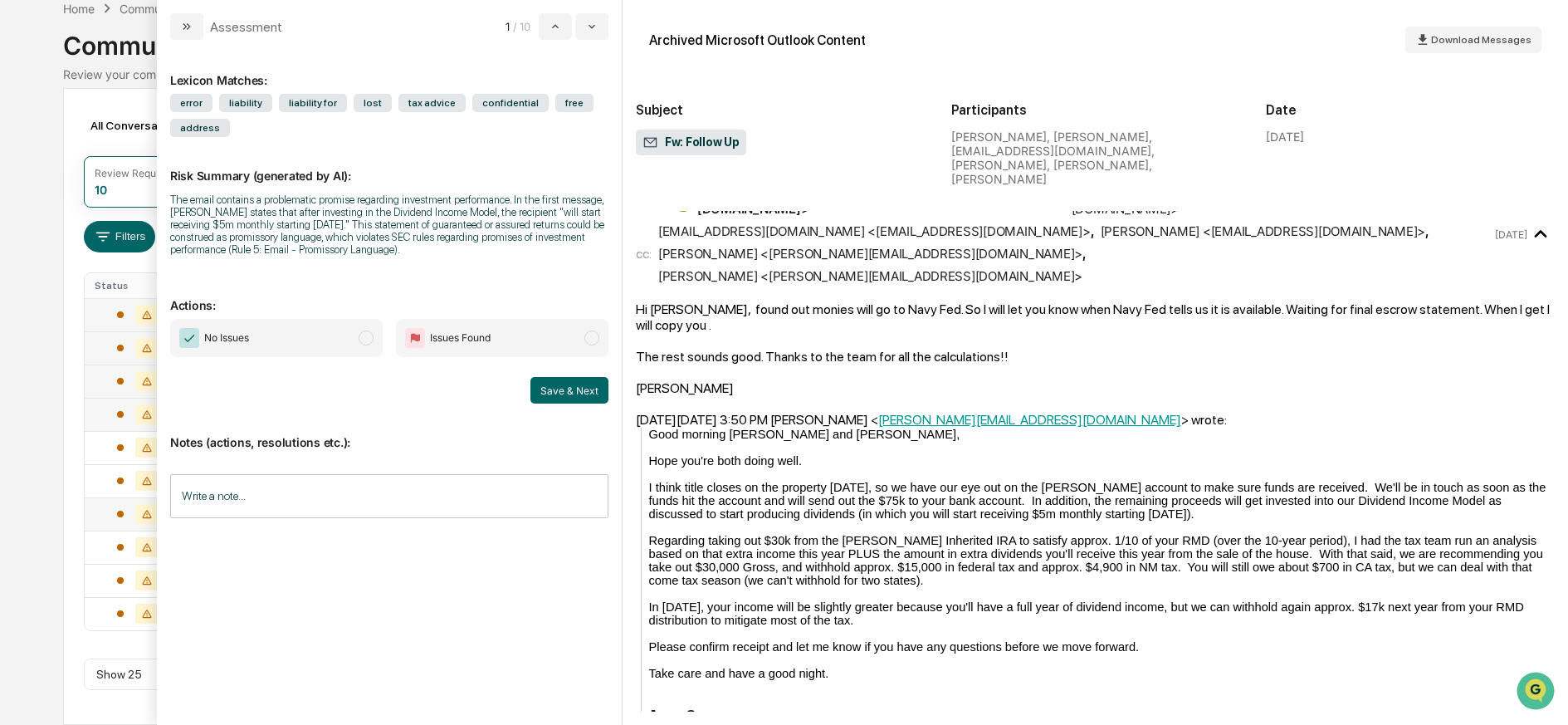
scroll to position [163, 0]
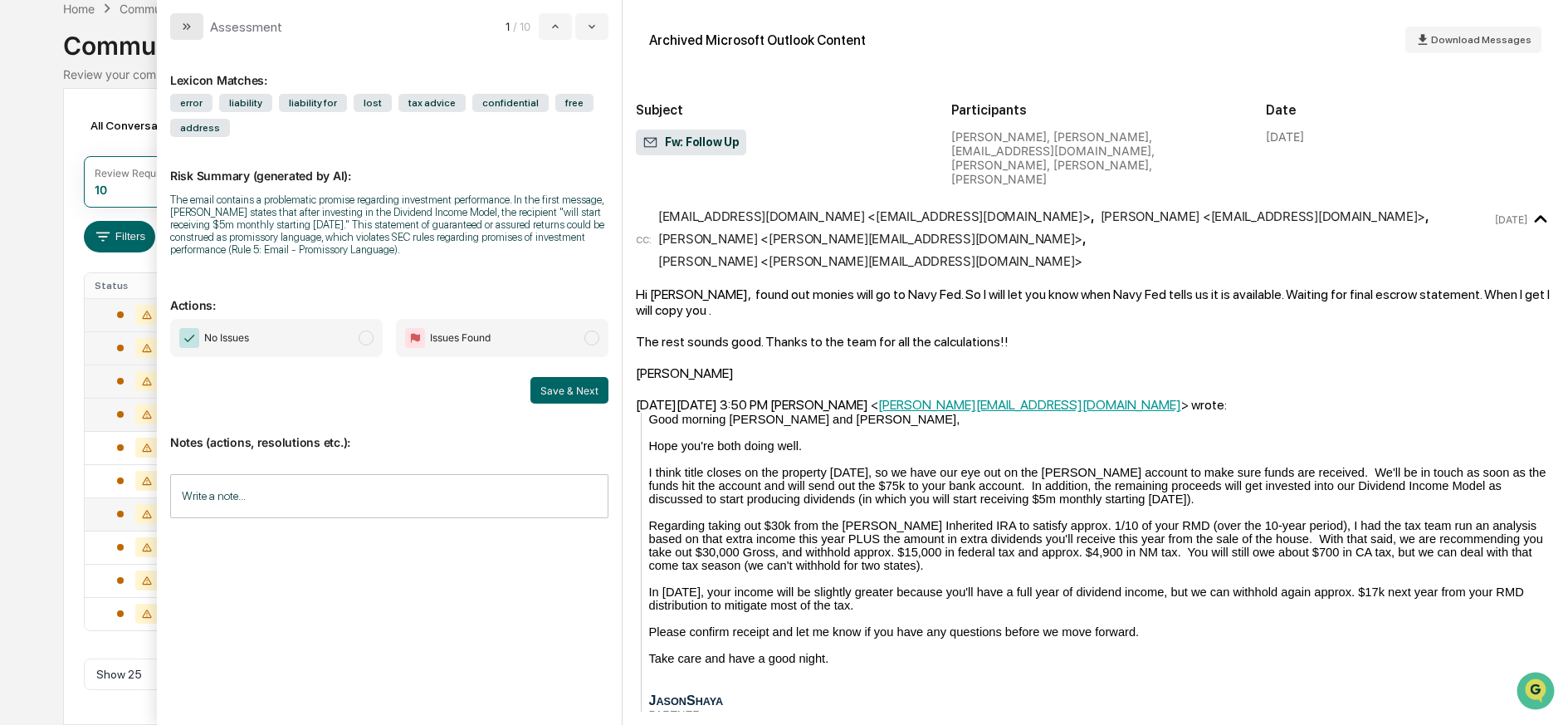
click at [185, 27] on icon "modal" at bounding box center [187, 27] width 14 height 14
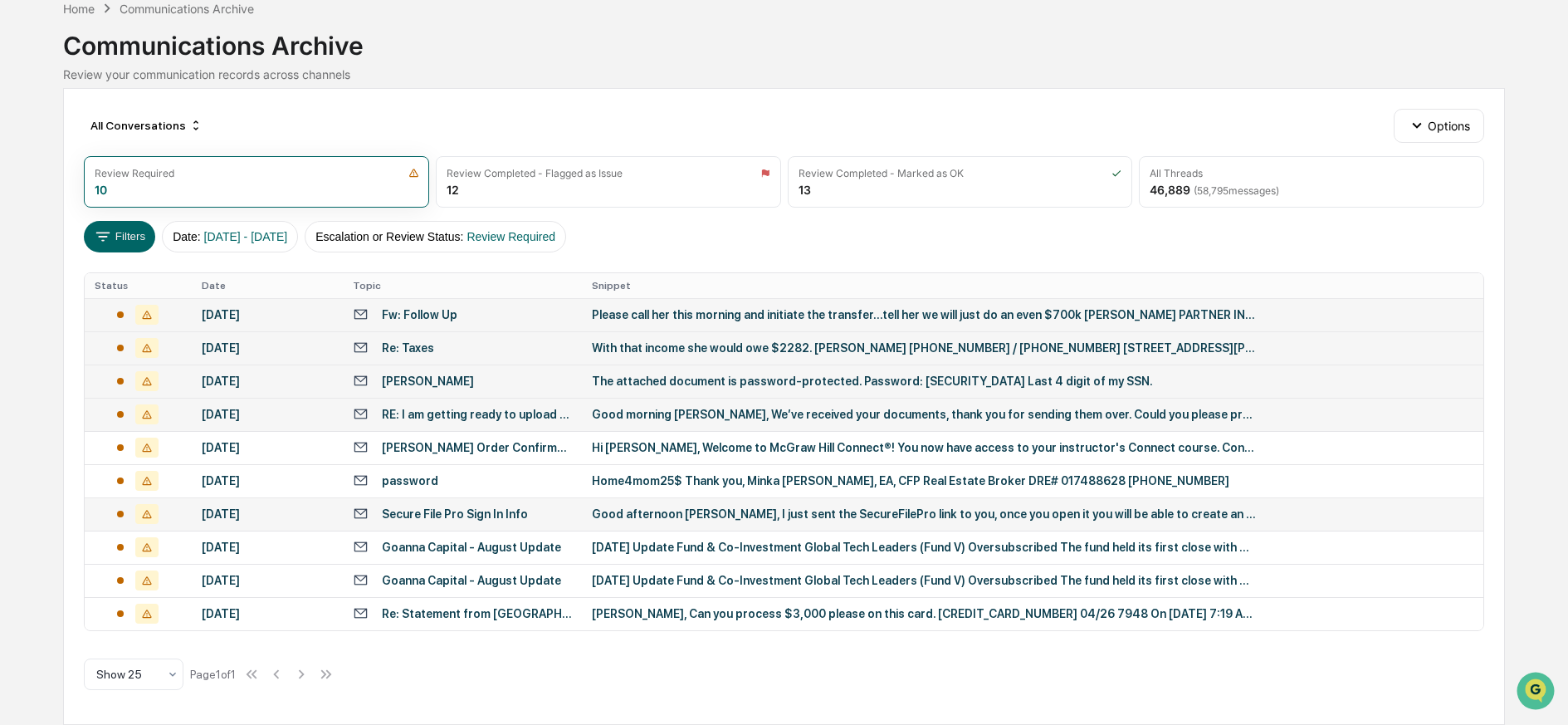
click at [679, 380] on div "The attached document is password-protected. Password: 3290 Last 4 digit of my …" at bounding box center [924, 381] width 664 height 14
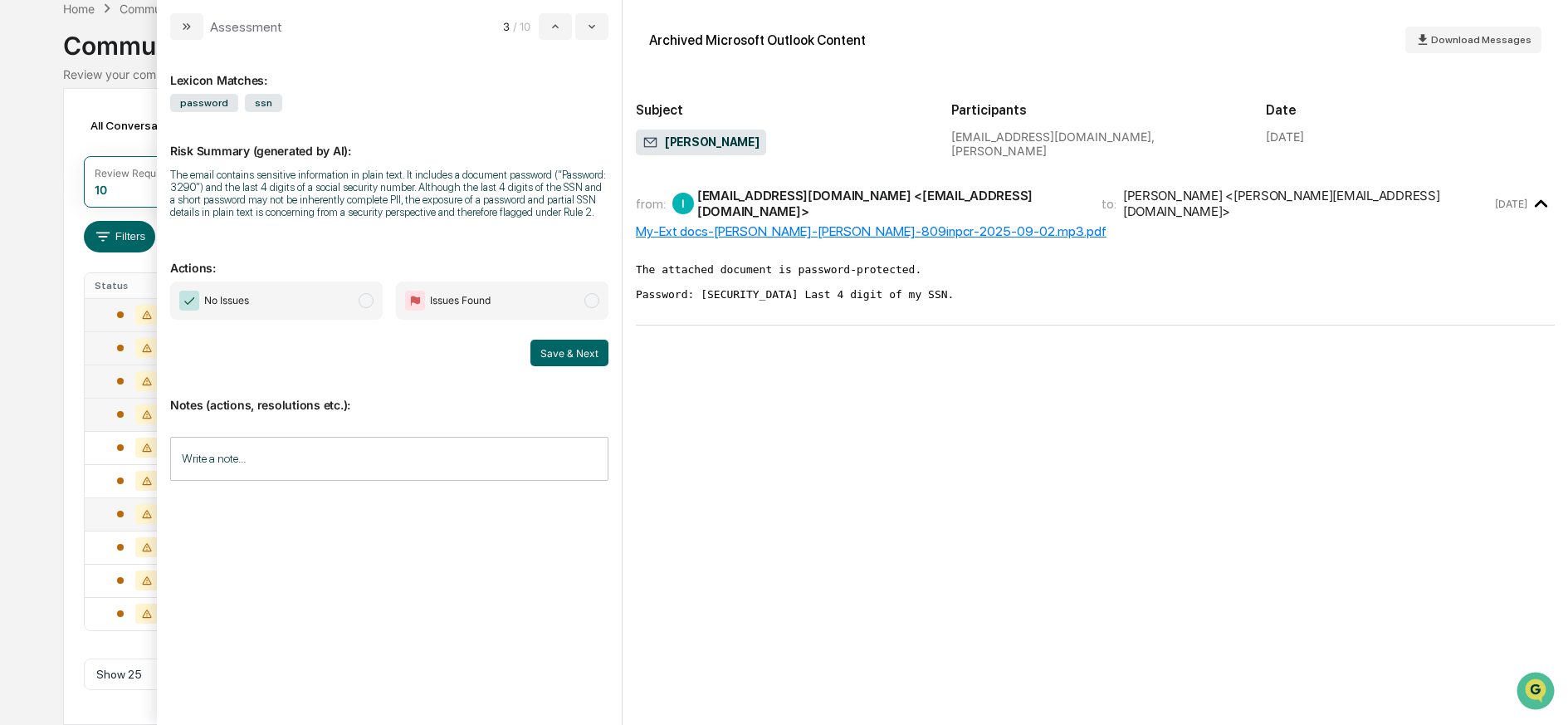
click at [778, 224] on div "My-Ext docs-Toni Hessel-toni hessel-809inpcr-2025-09-02.mp3.pdf" at bounding box center [1095, 231] width 919 height 16
click at [188, 33] on button "modal" at bounding box center [186, 26] width 33 height 26
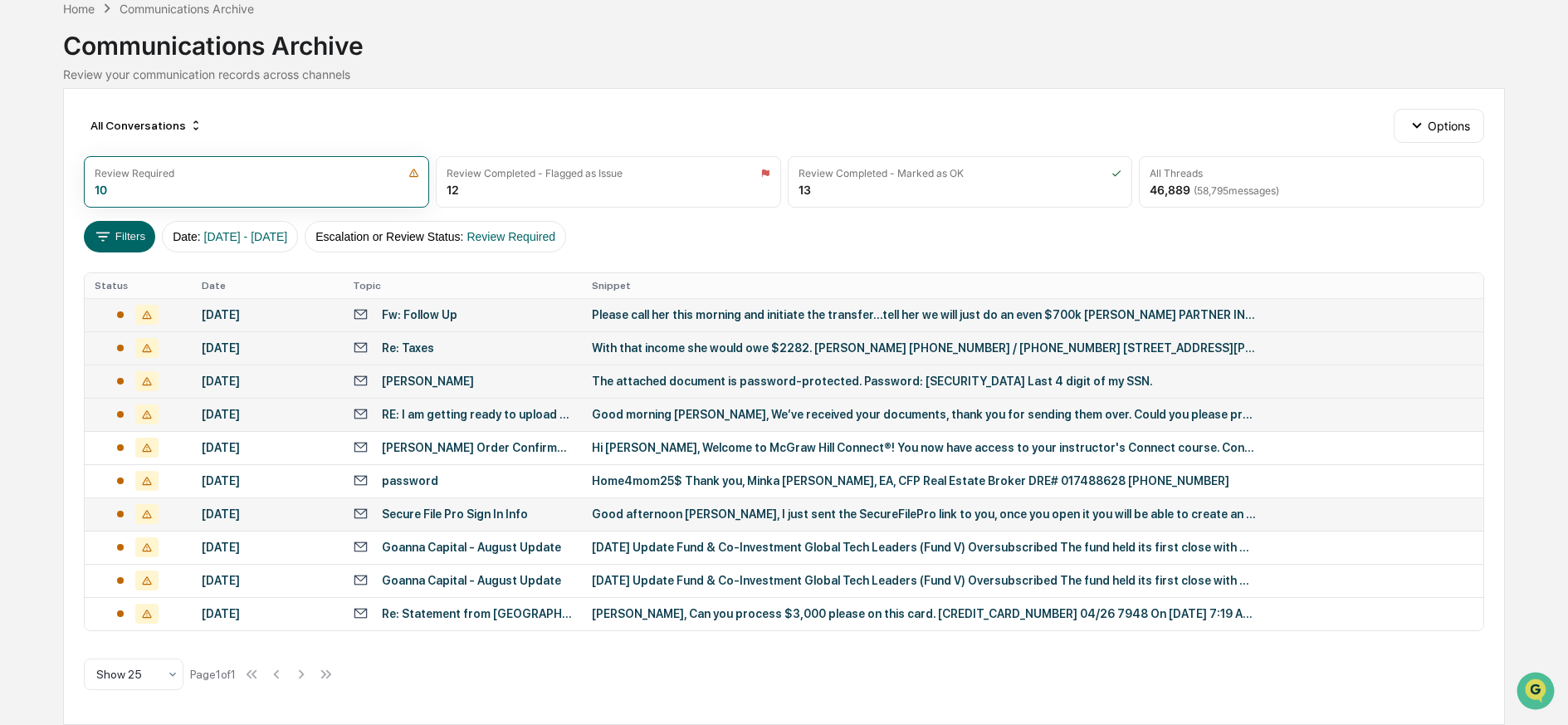
click at [652, 413] on div "Good morning [PERSON_NAME], We’ve received your documents, thank you for sendin…" at bounding box center [924, 414] width 664 height 14
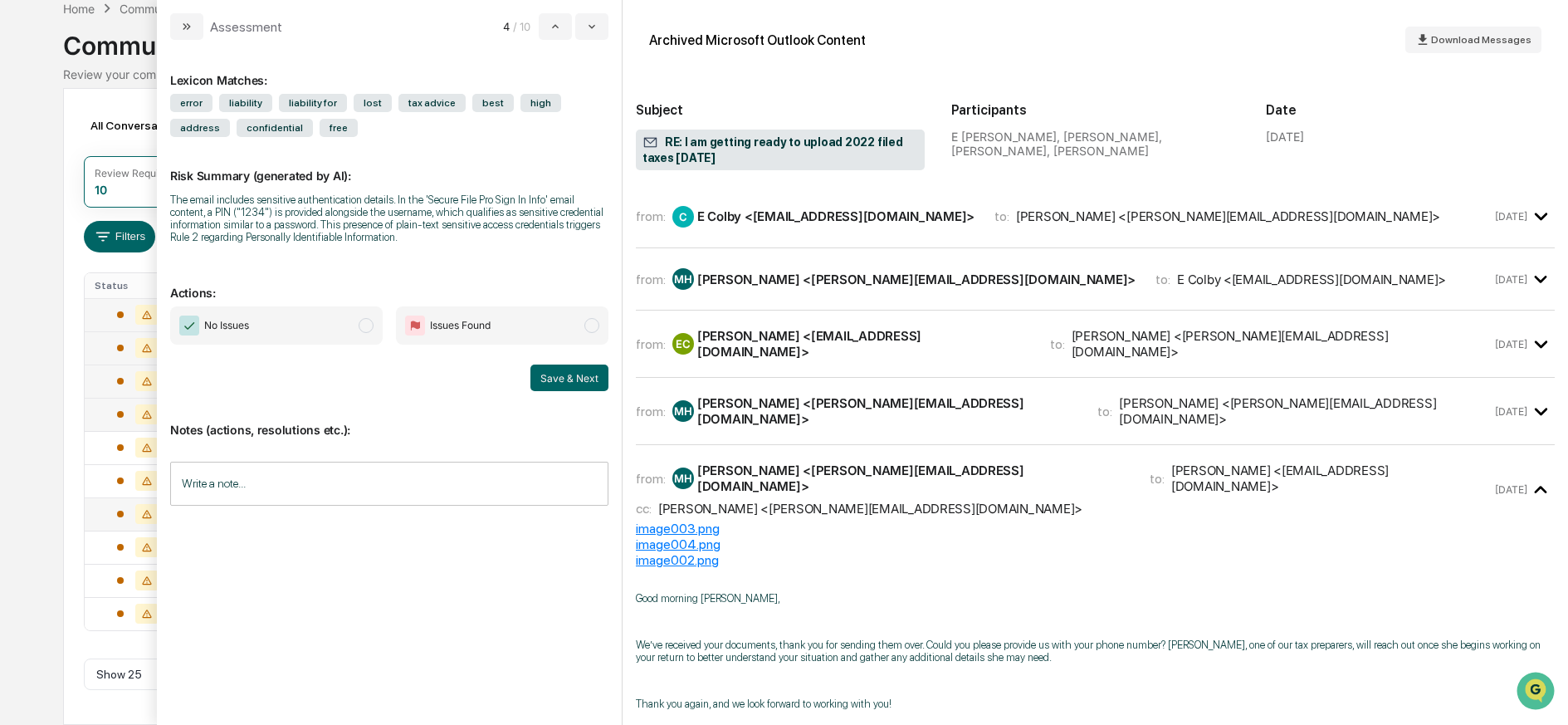
click at [828, 275] on div "[PERSON_NAME] <[PERSON_NAME][EMAIL_ADDRESS][DOMAIN_NAME]>" at bounding box center [916, 279] width 438 height 16
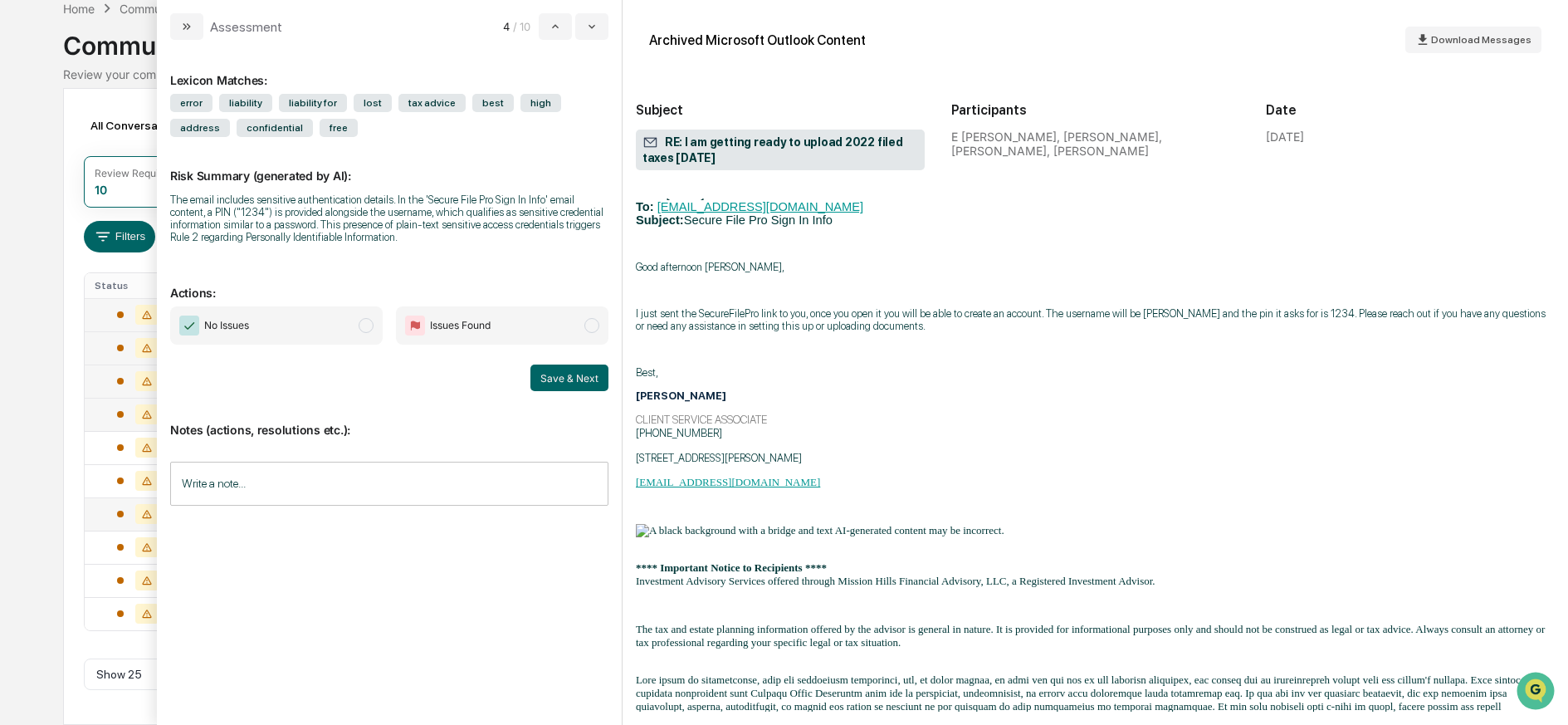
scroll to position [2159, 0]
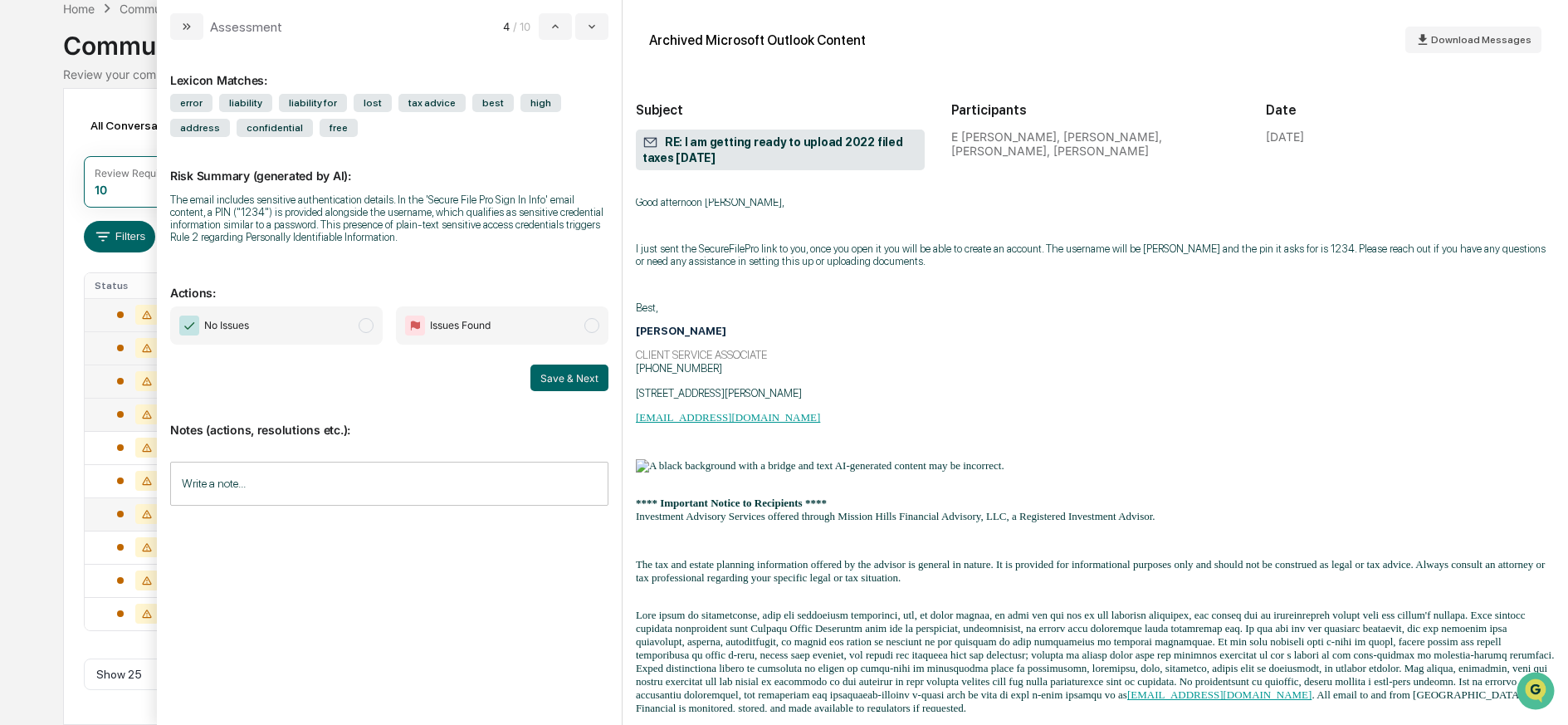
click at [258, 488] on input "Write a note..." at bounding box center [389, 484] width 438 height 44
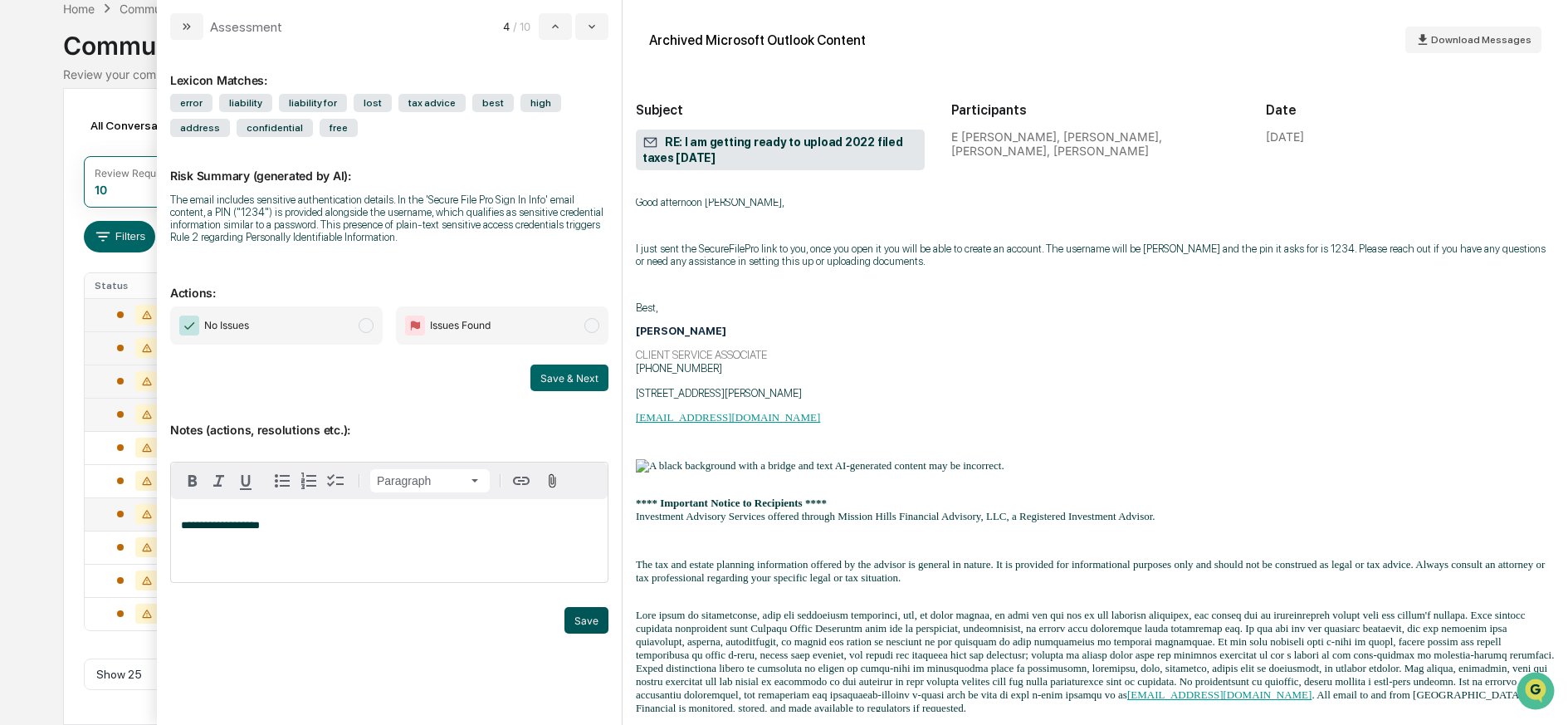
click at [595, 616] on button "Save" at bounding box center [586, 619] width 44 height 26
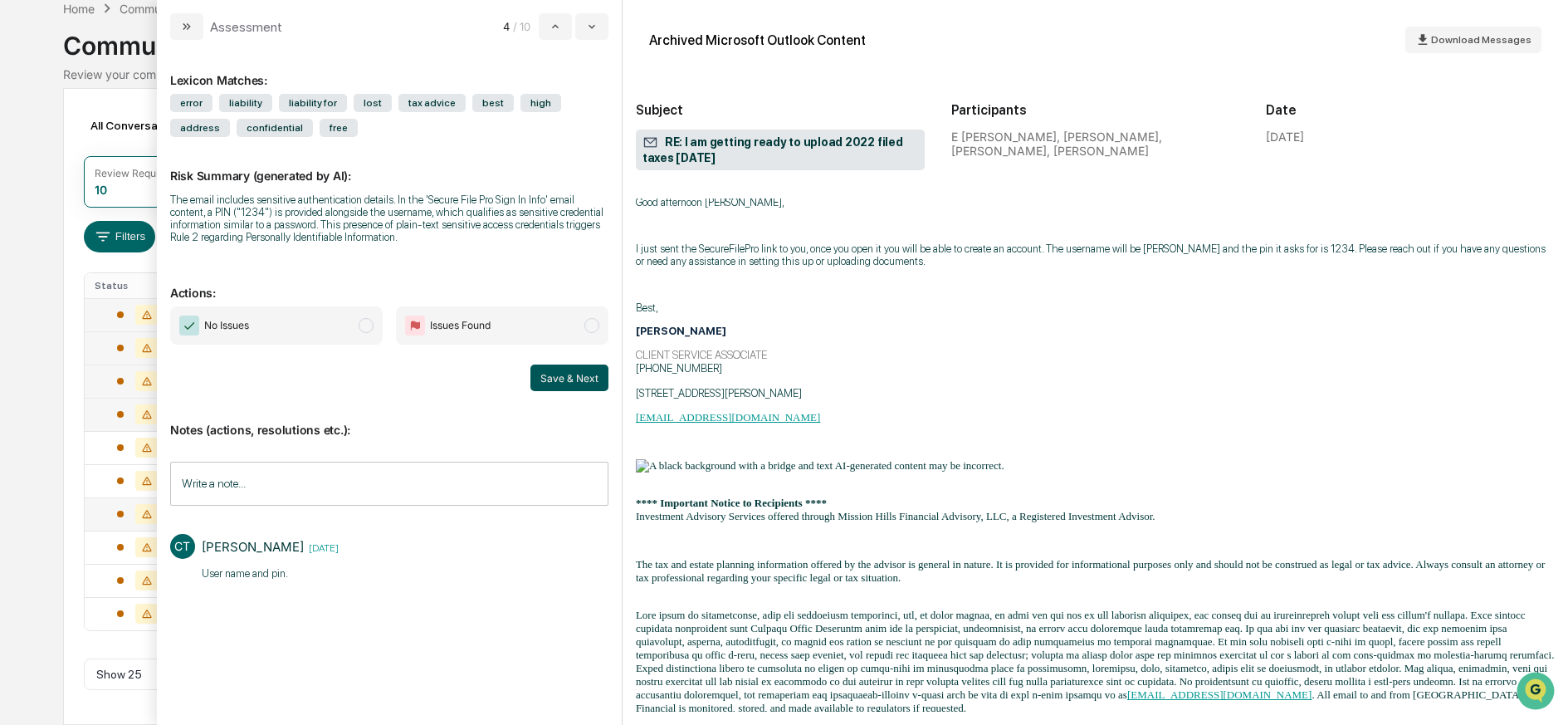
click at [557, 378] on button "Save & Next" at bounding box center [569, 377] width 78 height 26
click at [557, 377] on button "Save & Next" at bounding box center [569, 377] width 78 height 26
click at [190, 22] on icon "modal" at bounding box center [187, 27] width 14 height 14
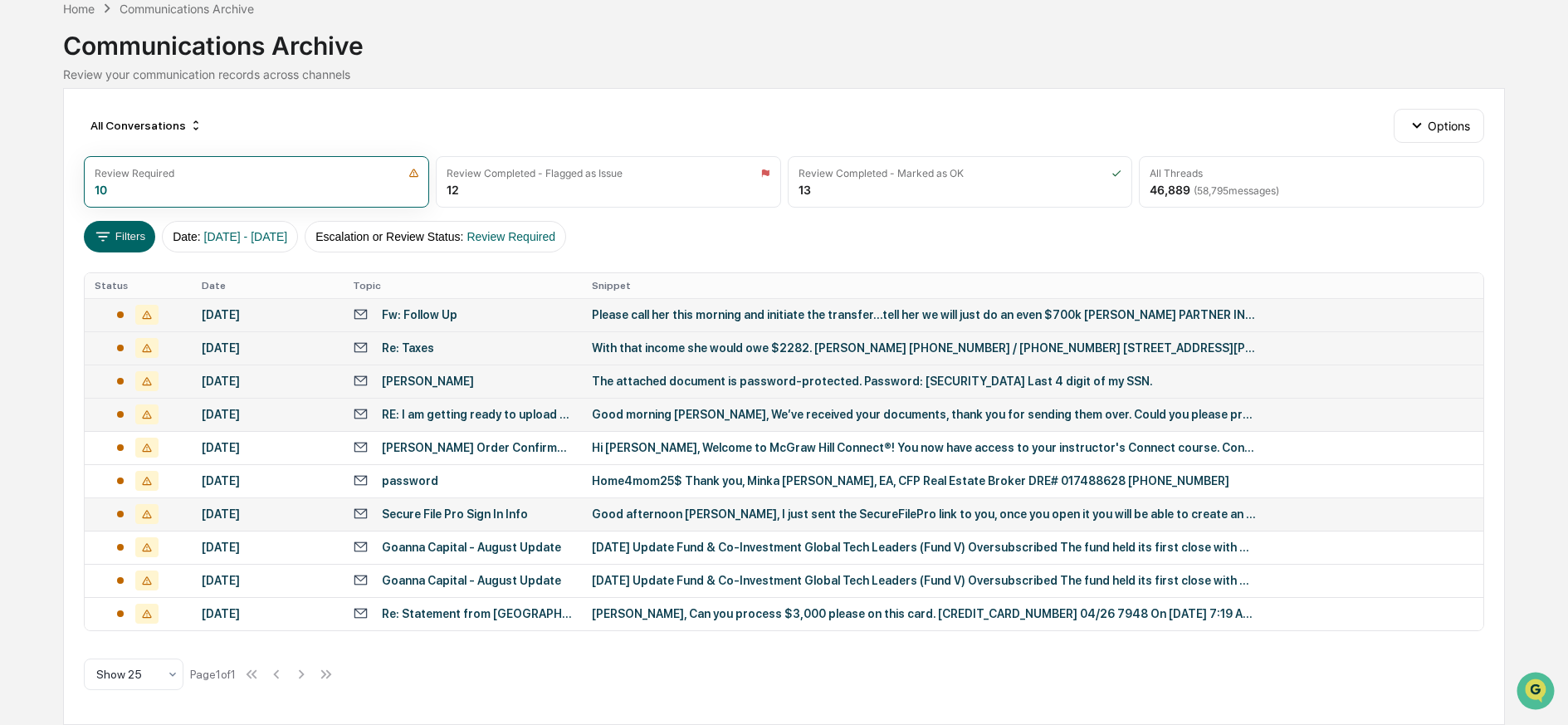
click at [714, 404] on td "Good morning [PERSON_NAME], We’ve received your documents, thank you for sendin…" at bounding box center [1033, 413] width 901 height 33
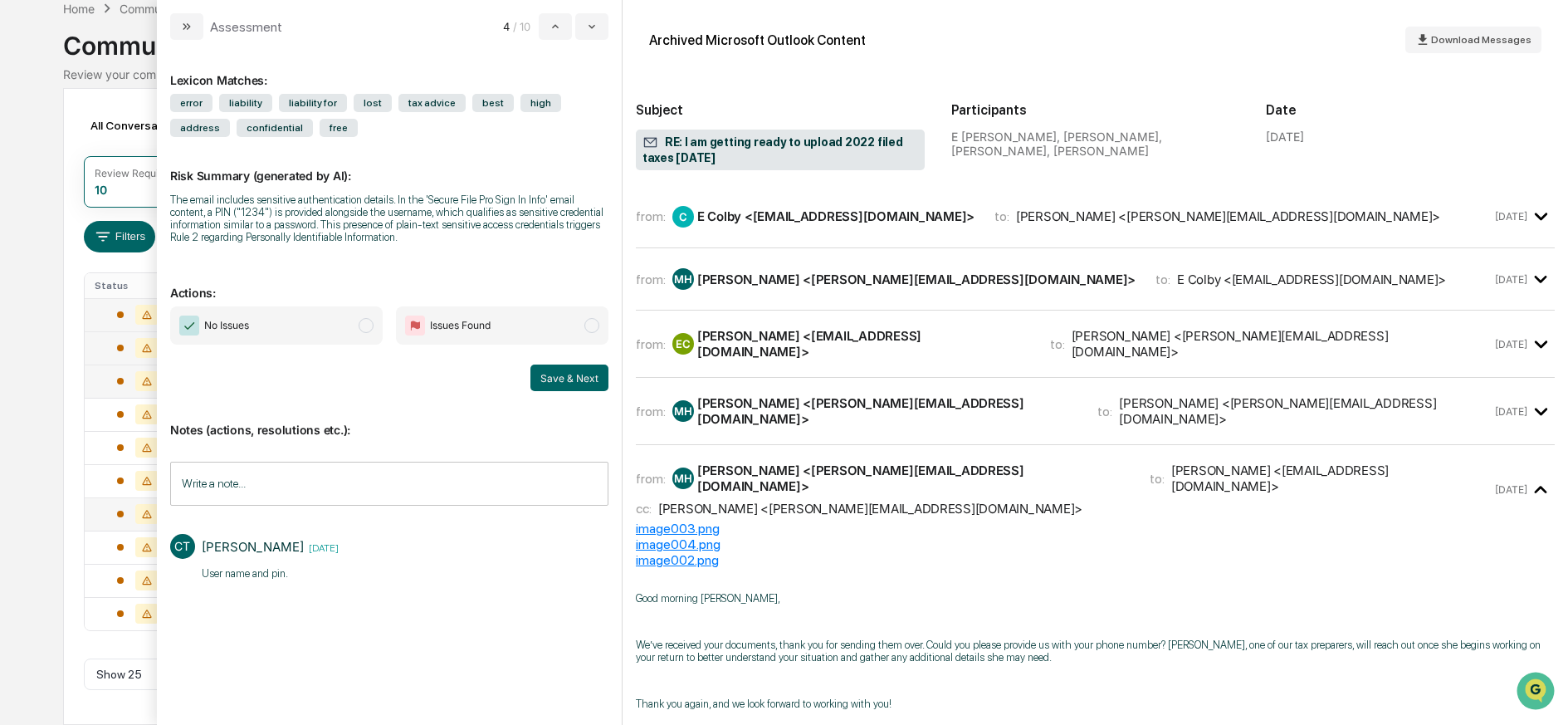
click at [459, 323] on span "Issues Found" at bounding box center [461, 325] width 61 height 17
click at [582, 369] on button "Save & Next" at bounding box center [569, 377] width 78 height 26
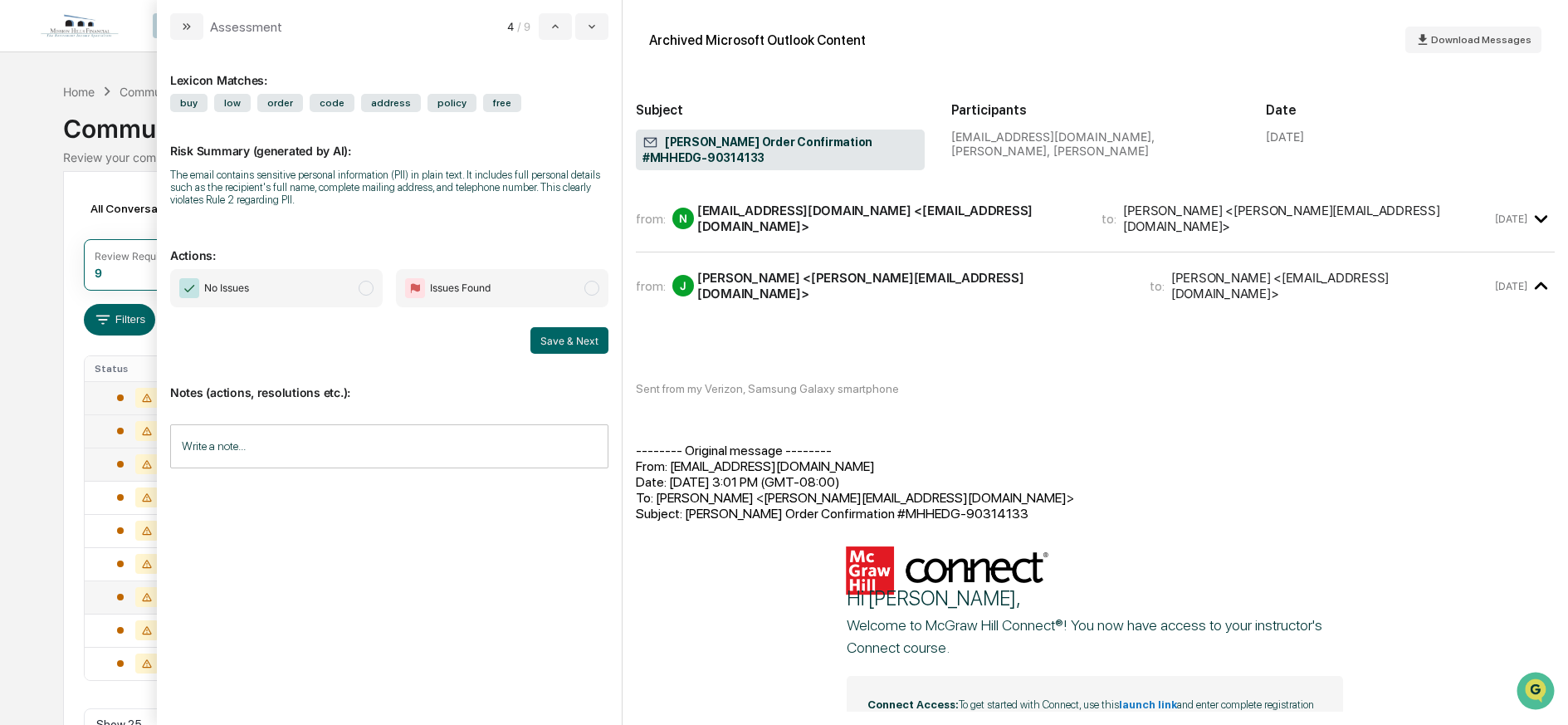
click at [280, 279] on span "No Issues" at bounding box center [276, 288] width 213 height 38
click at [574, 337] on button "Save & Next" at bounding box center [569, 340] width 78 height 26
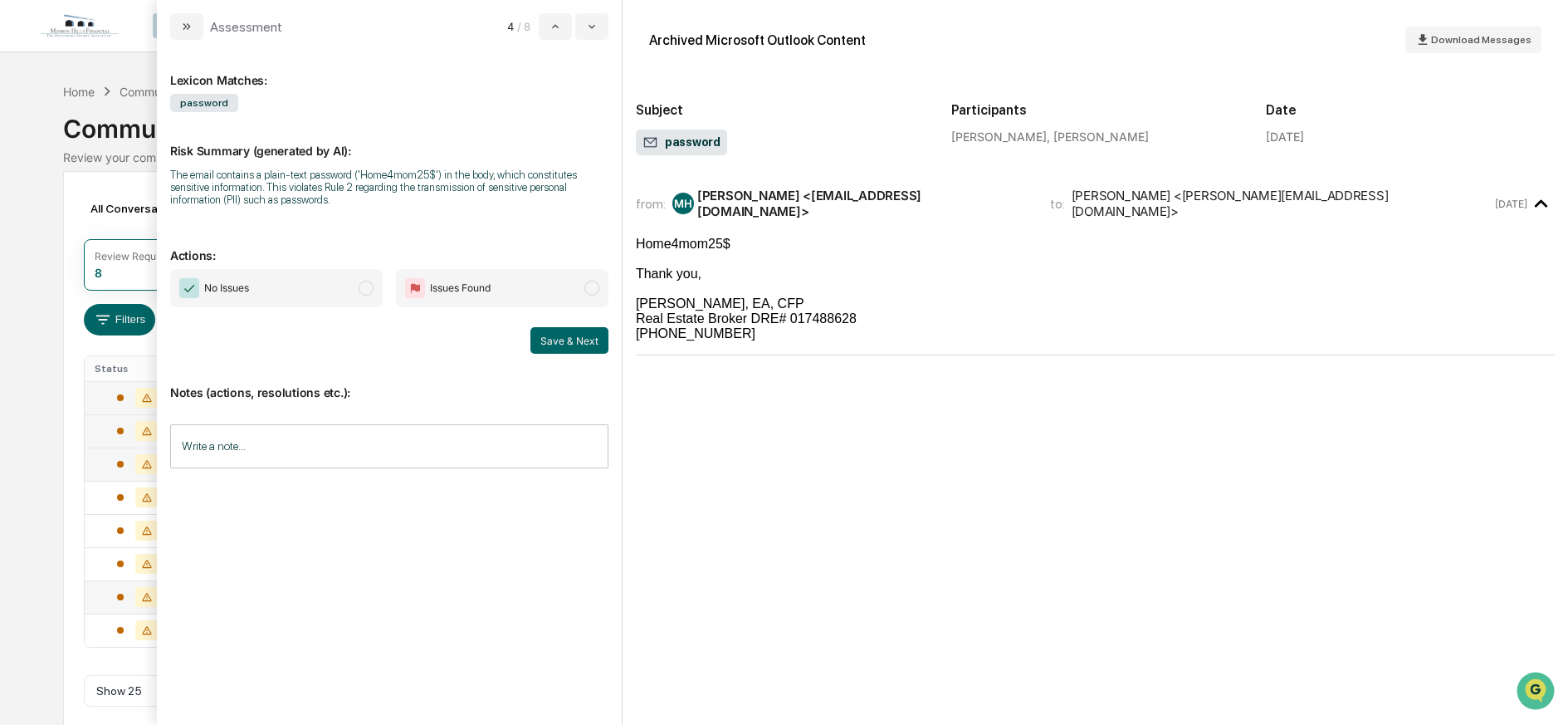
click at [529, 285] on span "Issues Found" at bounding box center [501, 288] width 213 height 38
click at [271, 439] on input "Write a note..." at bounding box center [389, 446] width 438 height 44
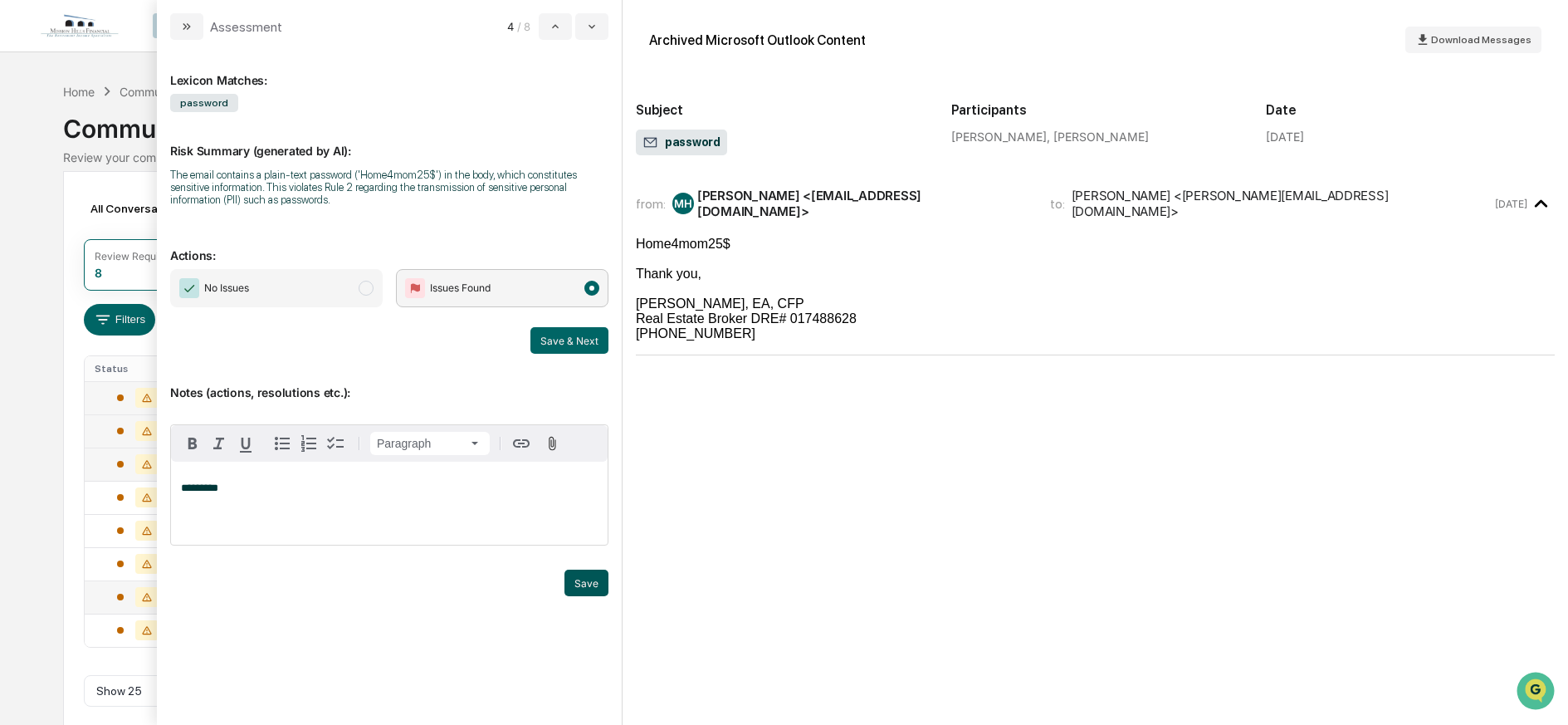
click at [598, 584] on button "Save" at bounding box center [586, 582] width 44 height 26
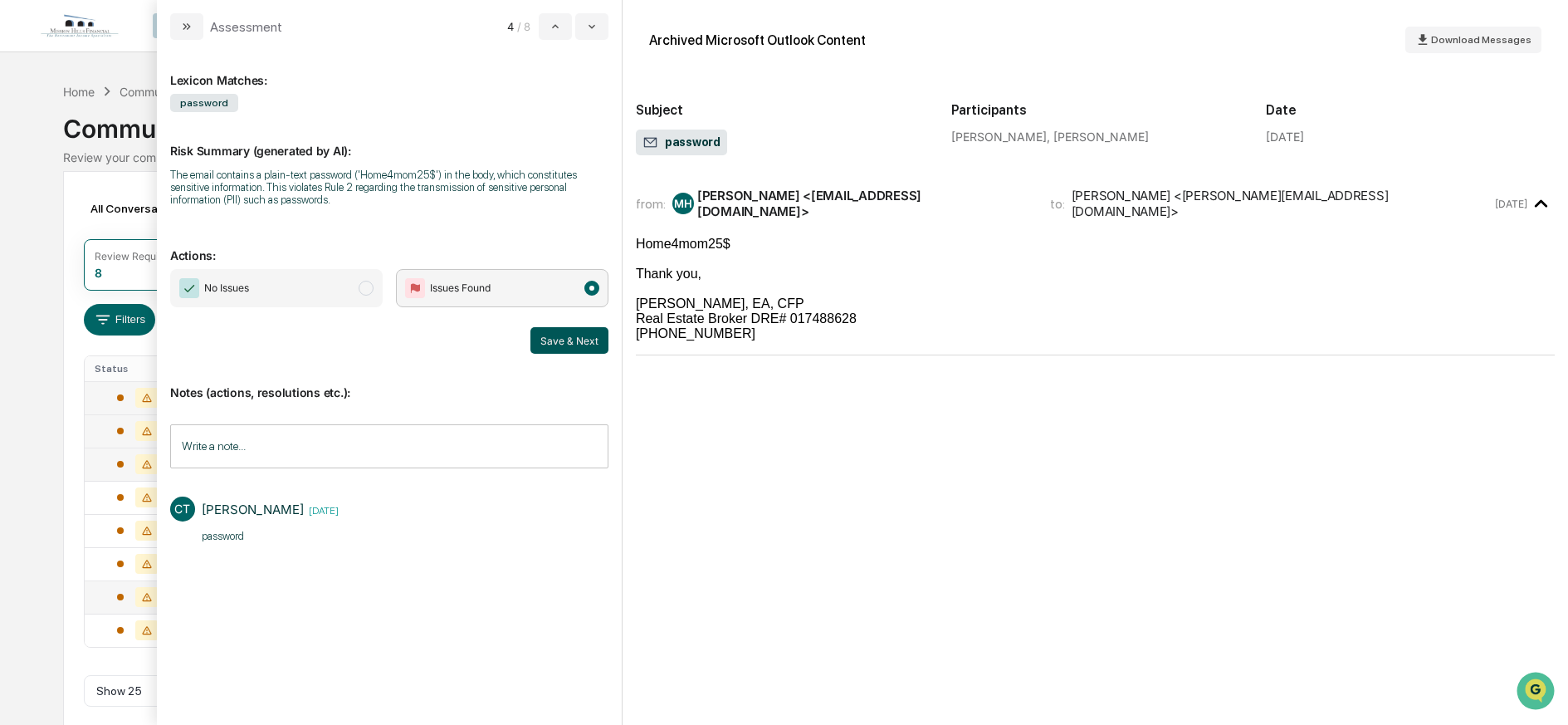
click at [570, 336] on button "Save & Next" at bounding box center [569, 340] width 78 height 26
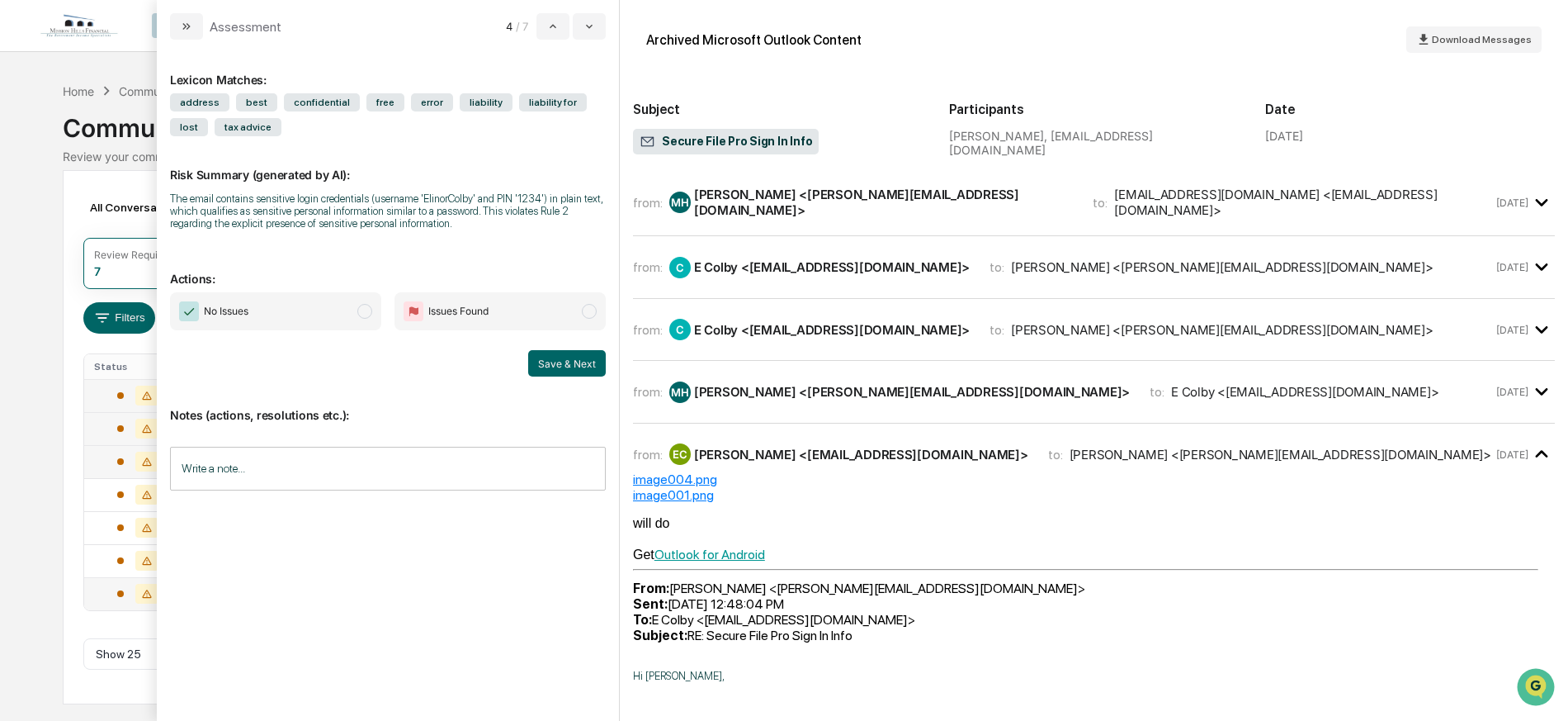
click at [797, 397] on div "MH Marin Hull <marin@missionhillsfinancial.com>" at bounding box center [899, 392] width 461 height 21
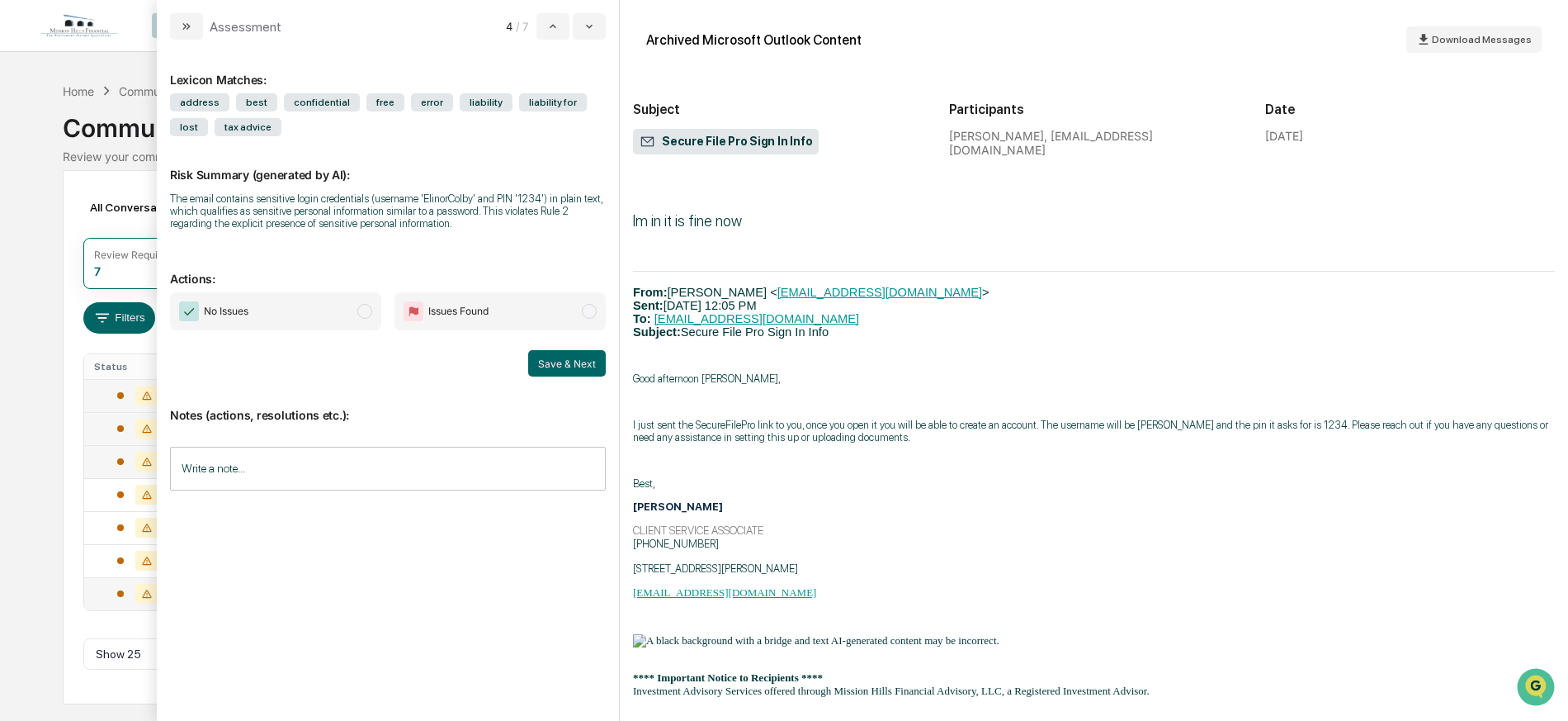
scroll to position [969, 0]
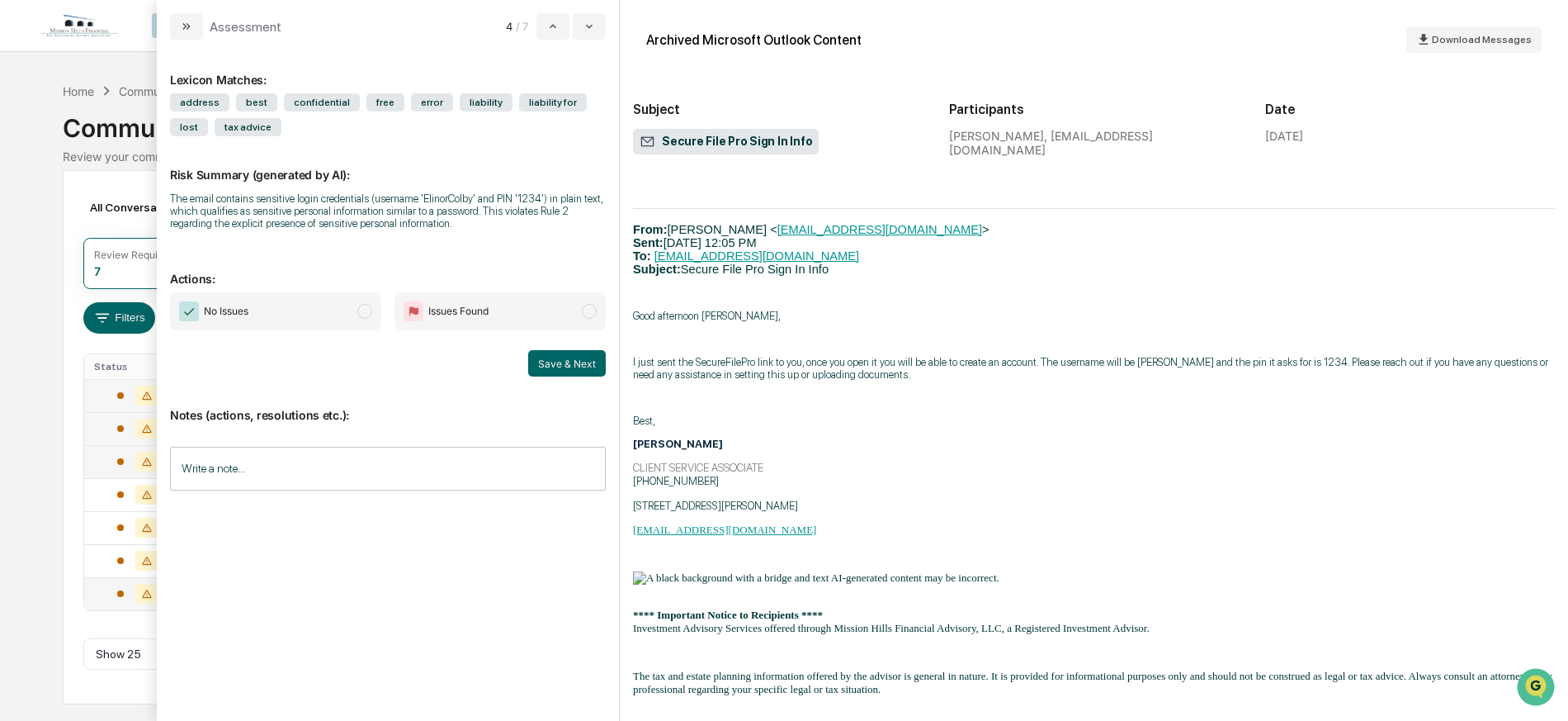
click at [431, 312] on span "Issues Found" at bounding box center [459, 312] width 61 height 17
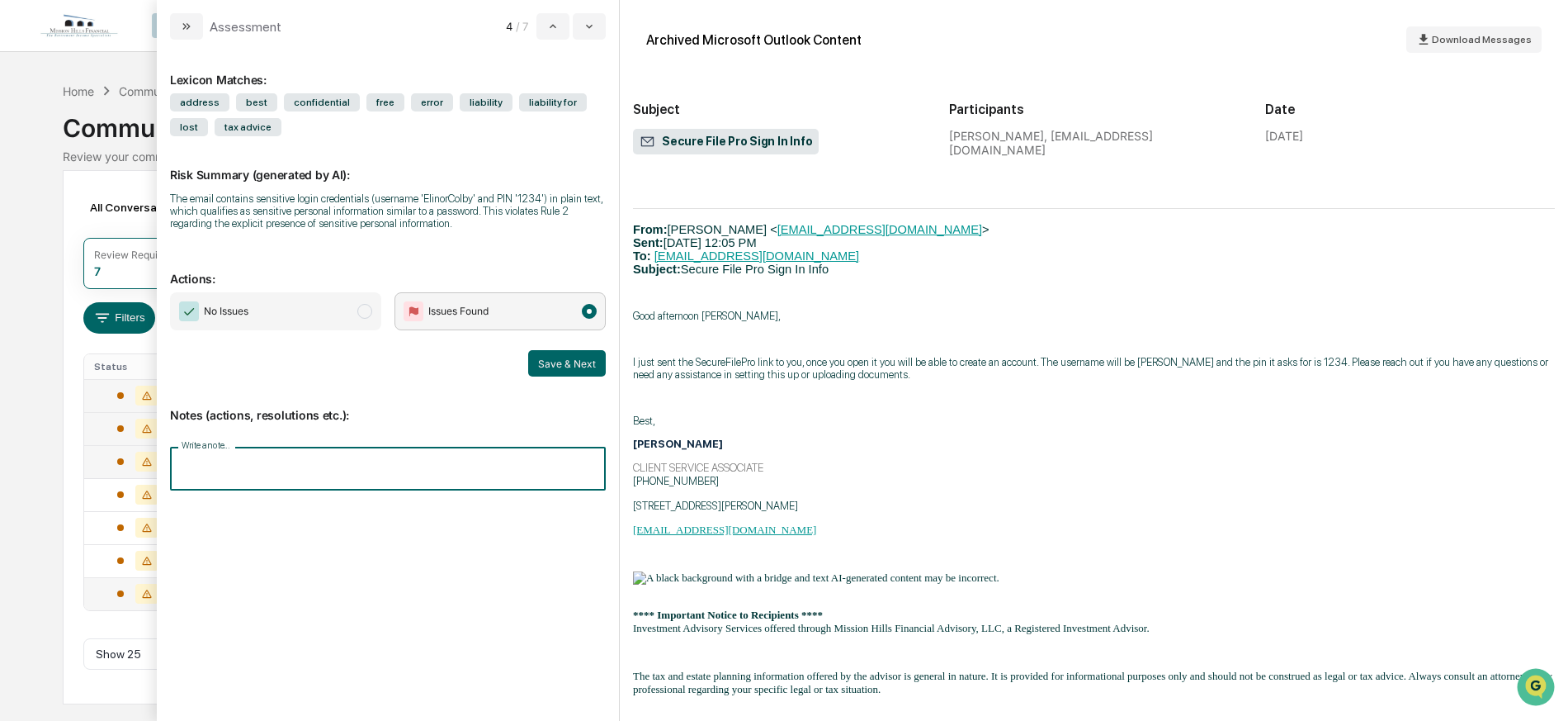
click at [296, 464] on input "Write a note..." at bounding box center [387, 468] width 435 height 44
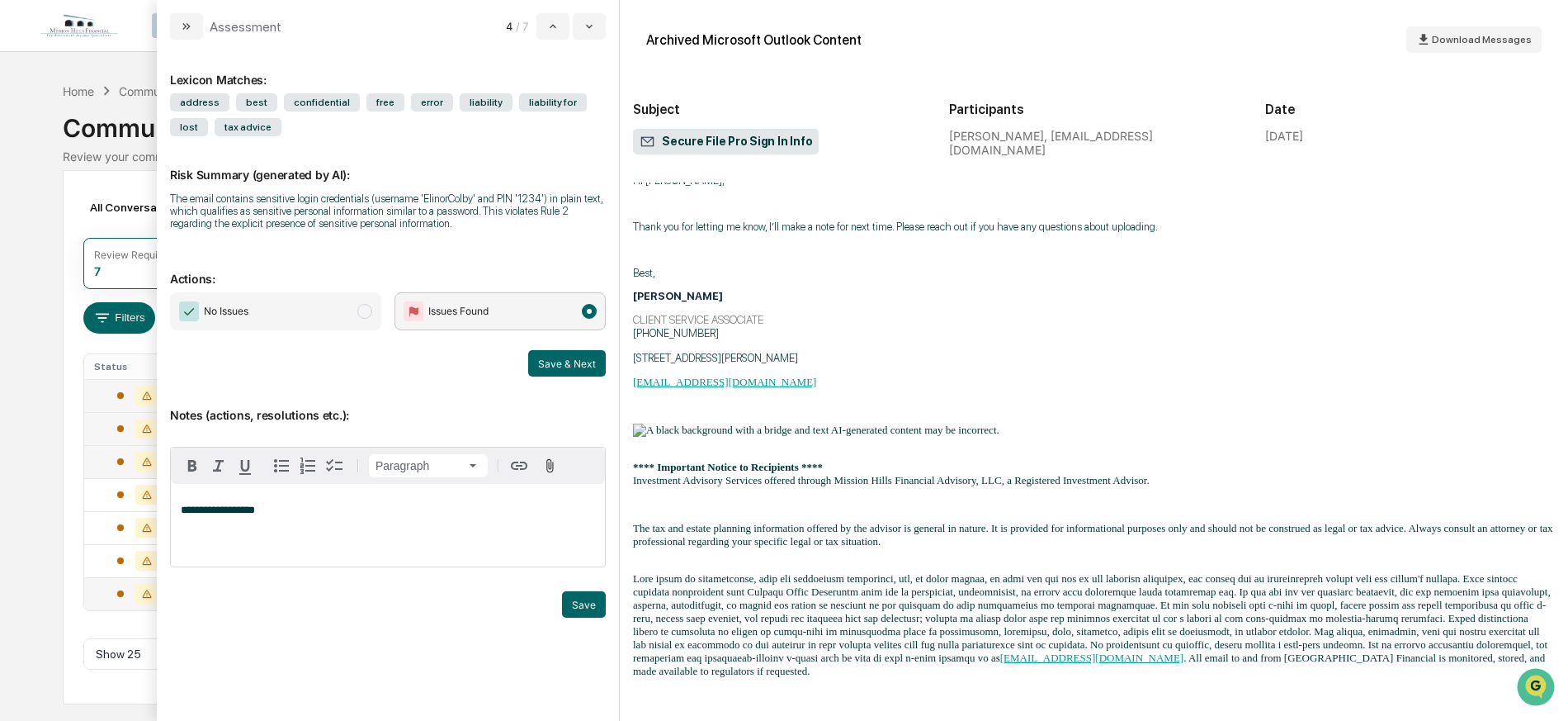
scroll to position [0, 0]
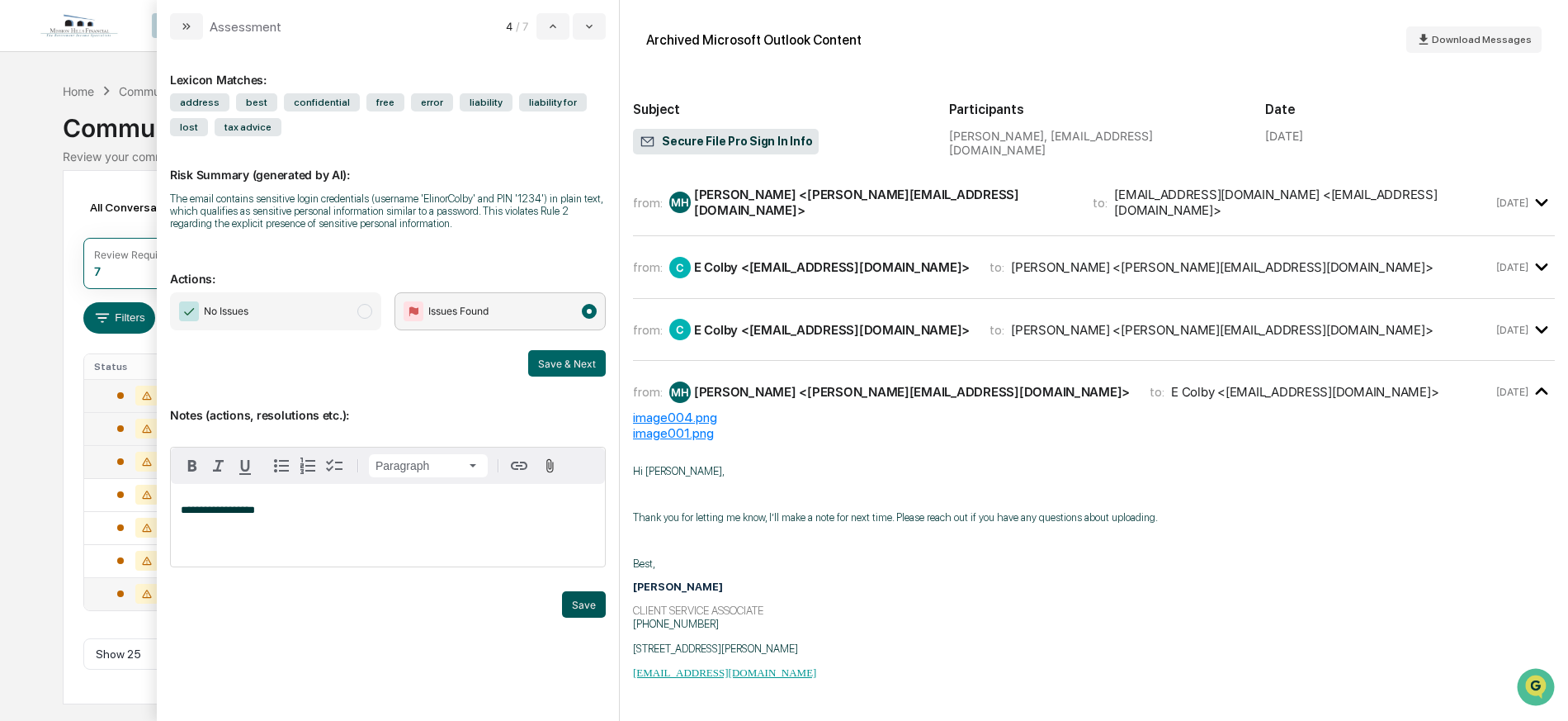
click at [586, 602] on button "Save" at bounding box center [584, 604] width 44 height 26
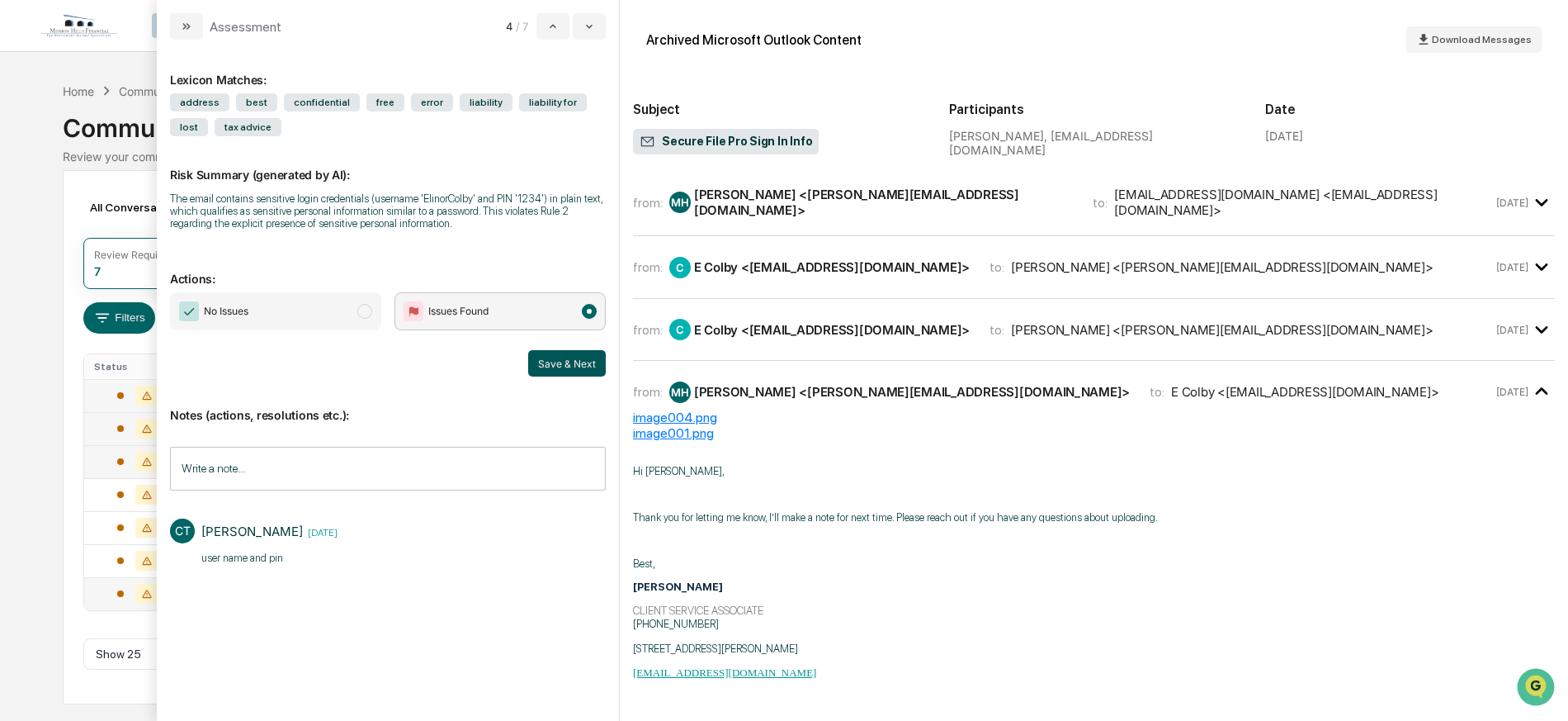
click at [557, 360] on button "Save & Next" at bounding box center [567, 363] width 77 height 26
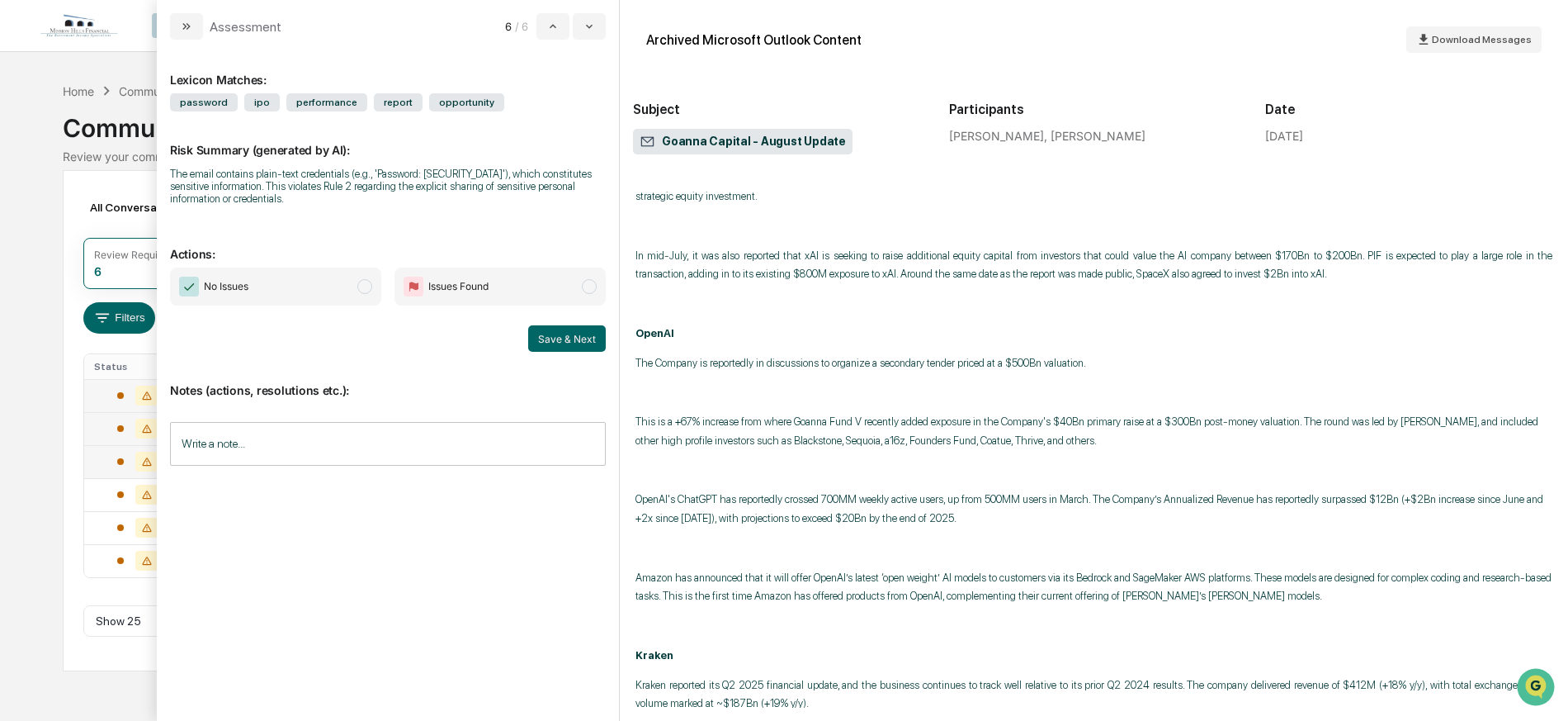
scroll to position [2625, 0]
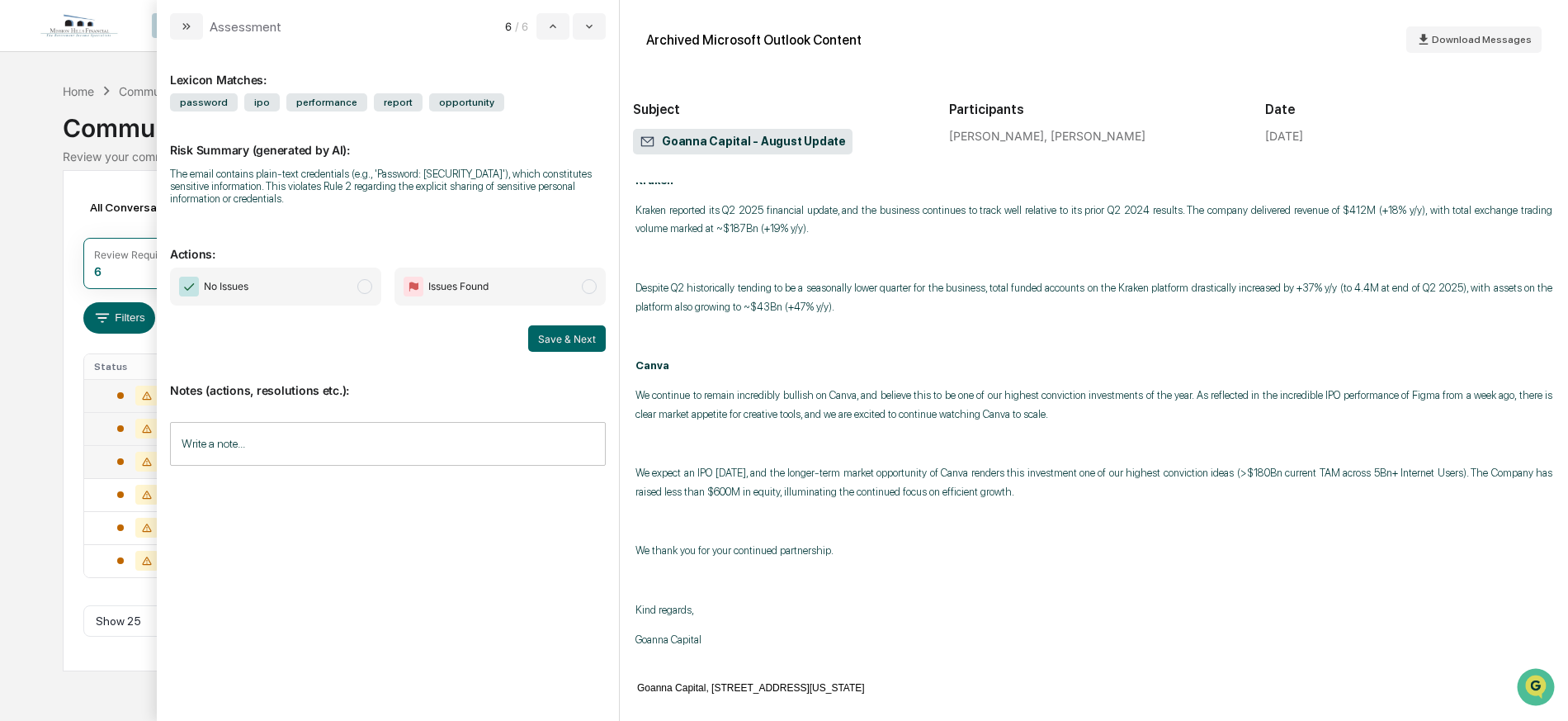
click at [479, 270] on span "Issues Found" at bounding box center [499, 286] width 211 height 38
click at [567, 340] on button "Save & Next" at bounding box center [567, 338] width 77 height 26
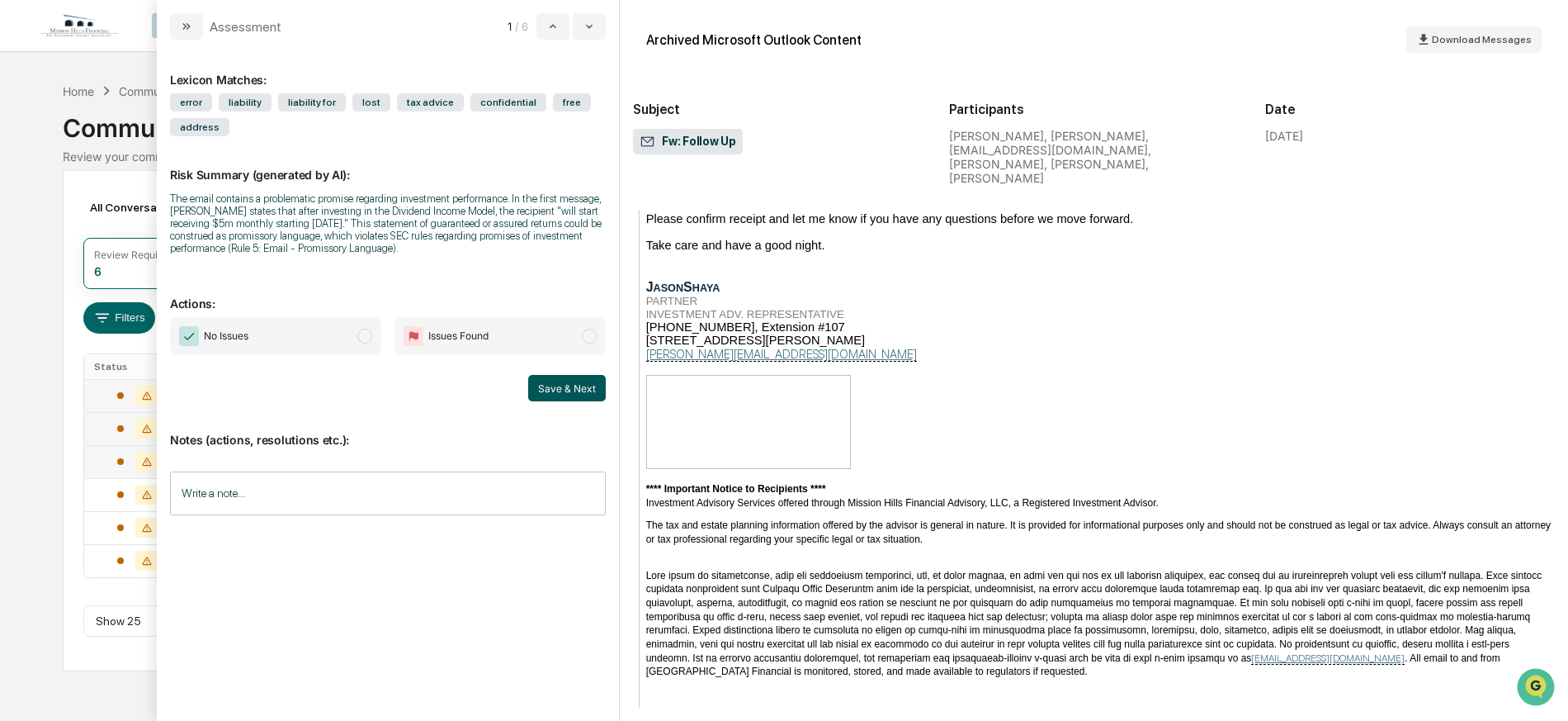
scroll to position [7, 0]
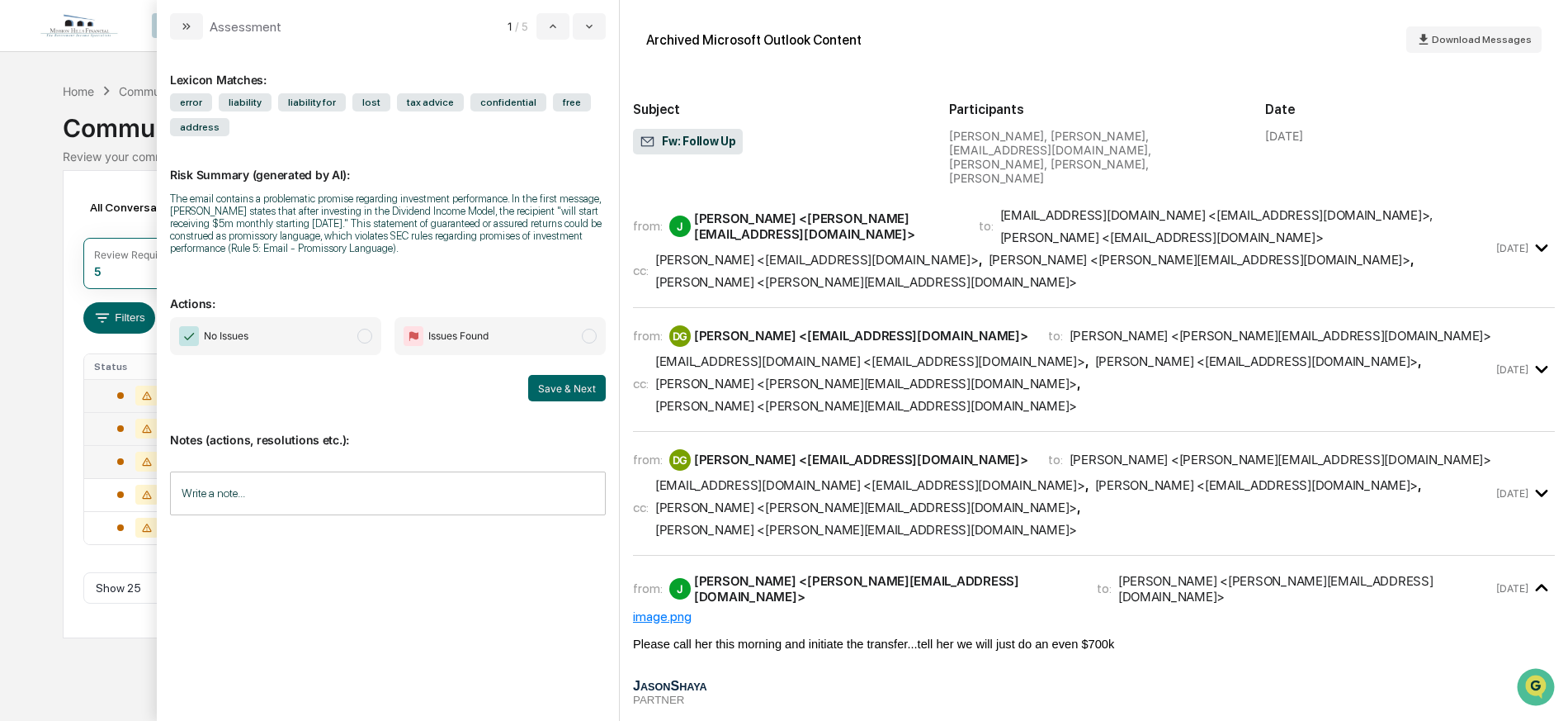
click at [726, 211] on div "[PERSON_NAME] <[PERSON_NAME][EMAIL_ADDRESS][DOMAIN_NAME]>" at bounding box center [826, 226] width 265 height 31
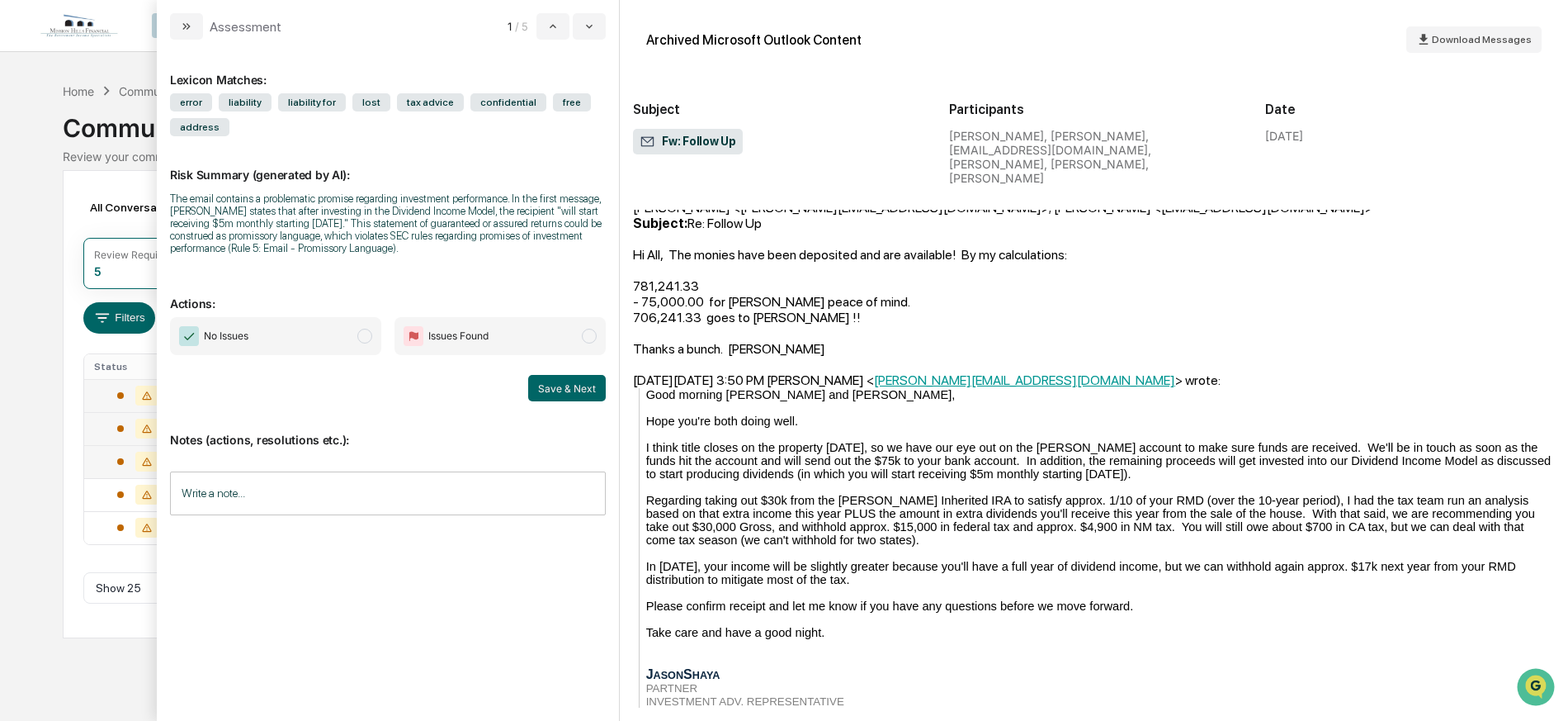
scroll to position [1744, 0]
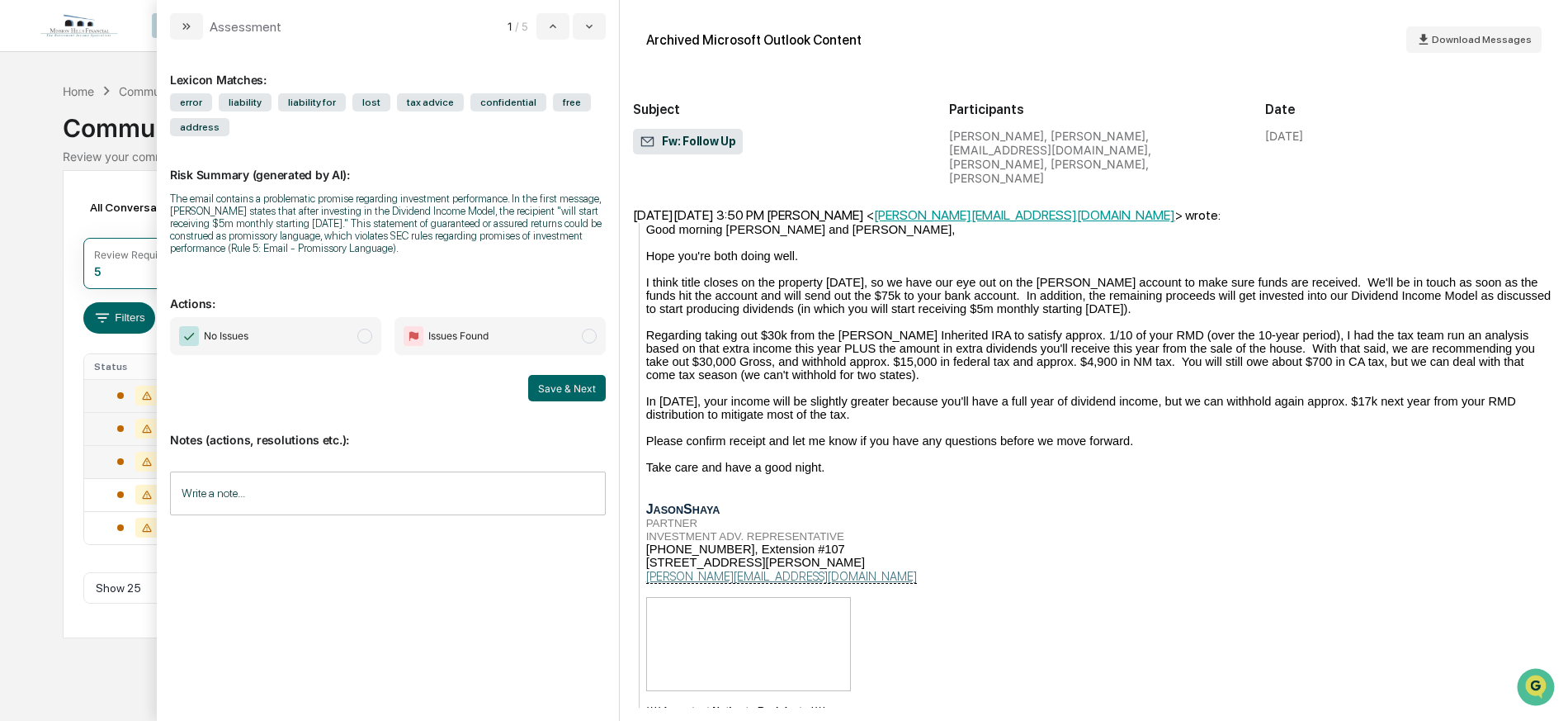
click at [477, 335] on span "Issues Found" at bounding box center [459, 336] width 61 height 17
click at [273, 492] on input "Write a note..." at bounding box center [387, 494] width 435 height 44
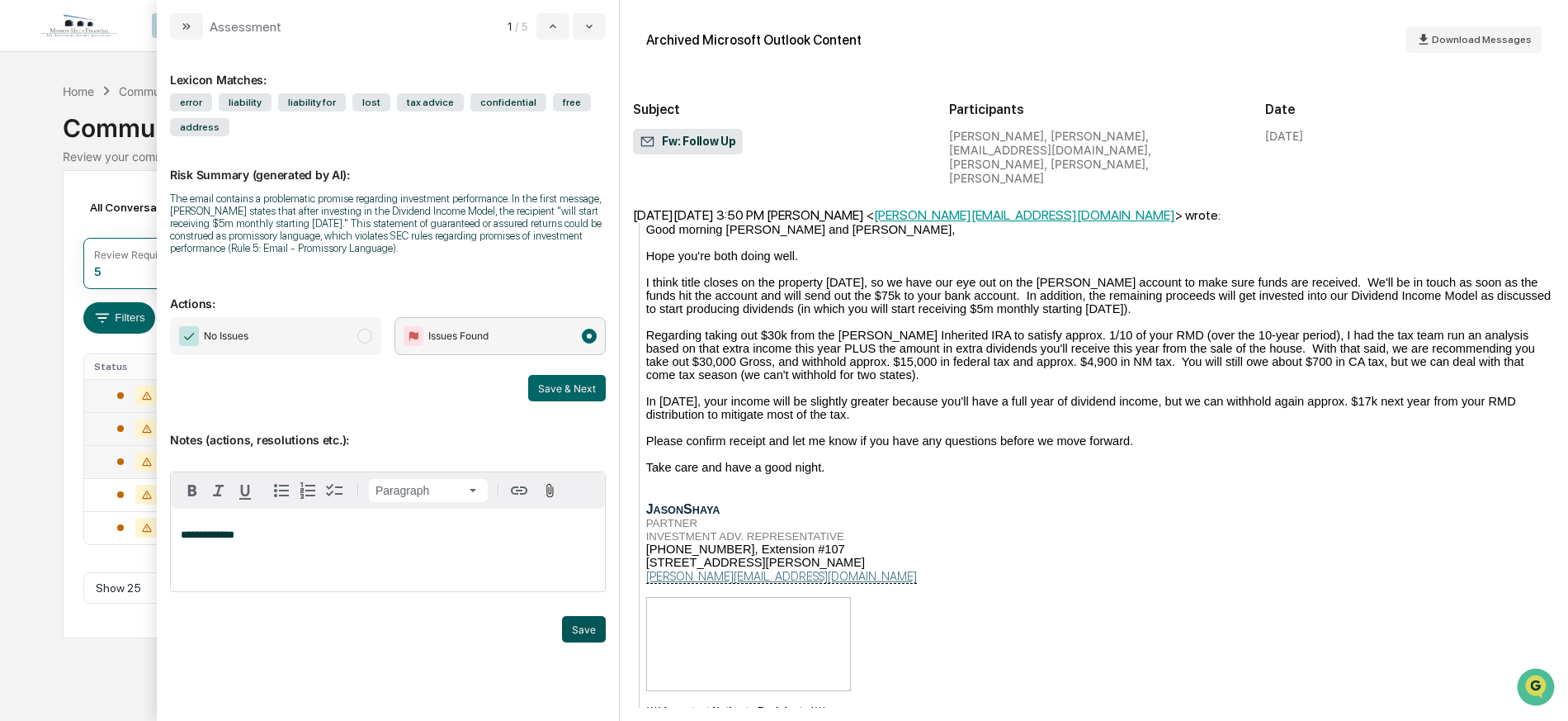
click at [582, 630] on button "Save" at bounding box center [584, 628] width 44 height 26
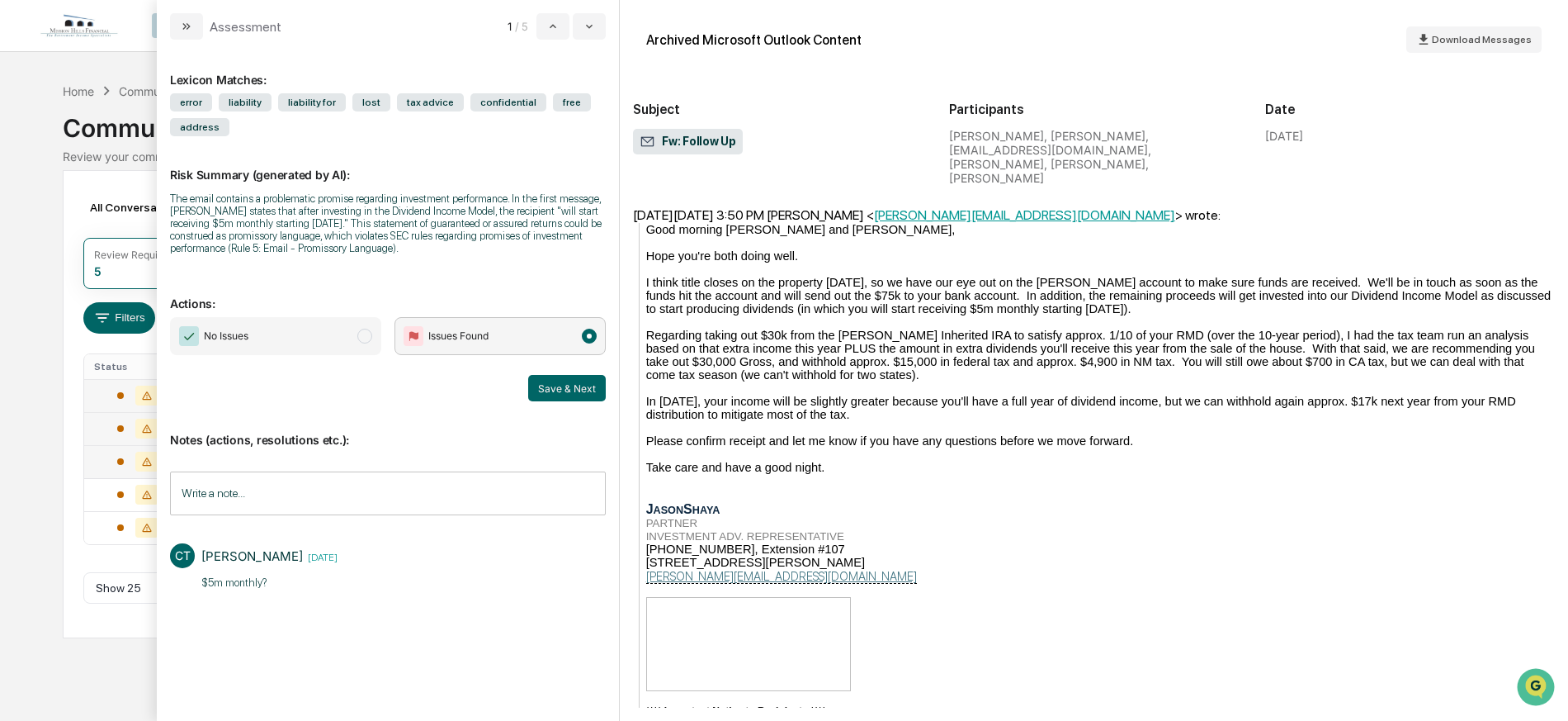
click at [561, 386] on button "Save & Next" at bounding box center [567, 387] width 77 height 26
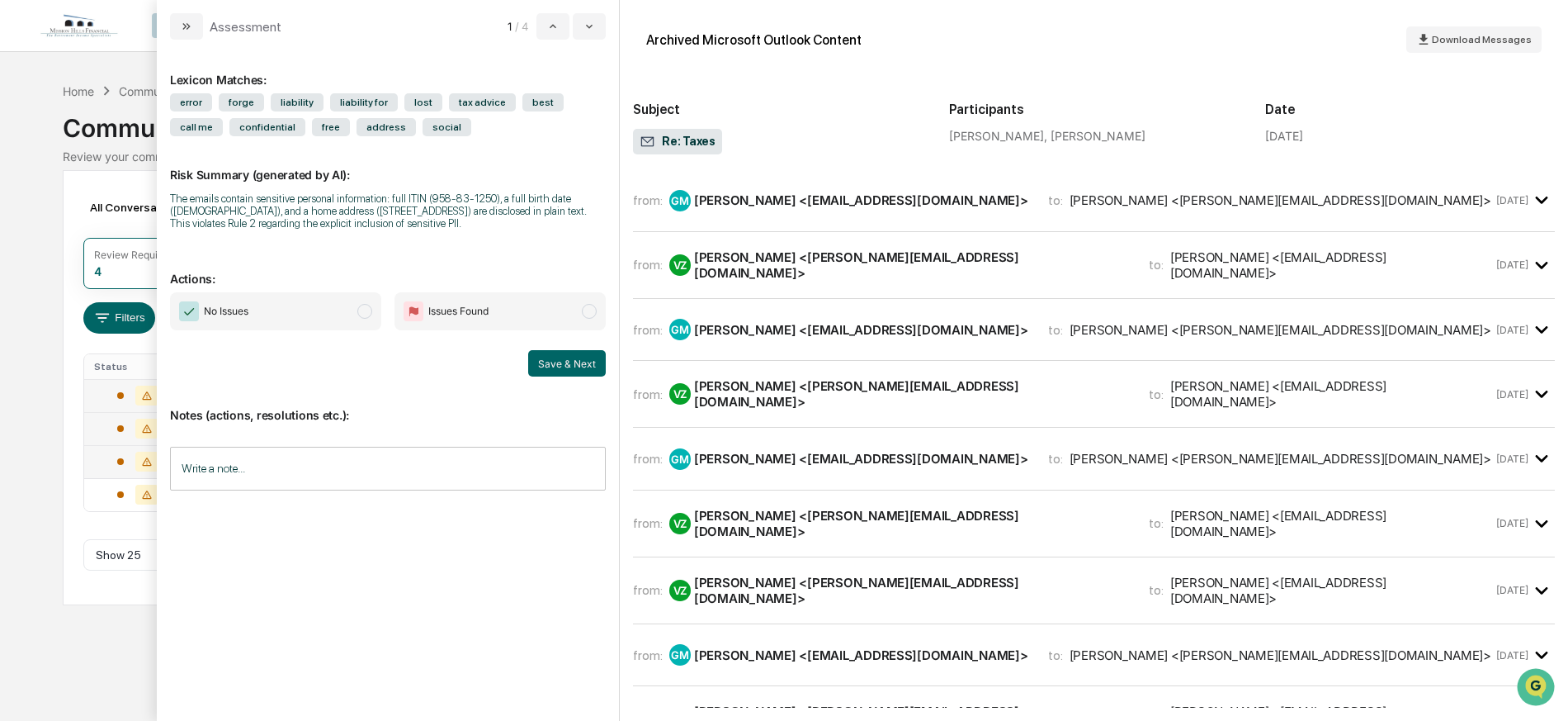
click at [869, 265] on div "[PERSON_NAME] <[PERSON_NAME][EMAIL_ADDRESS][DOMAIN_NAME]>" at bounding box center [911, 264] width 435 height 31
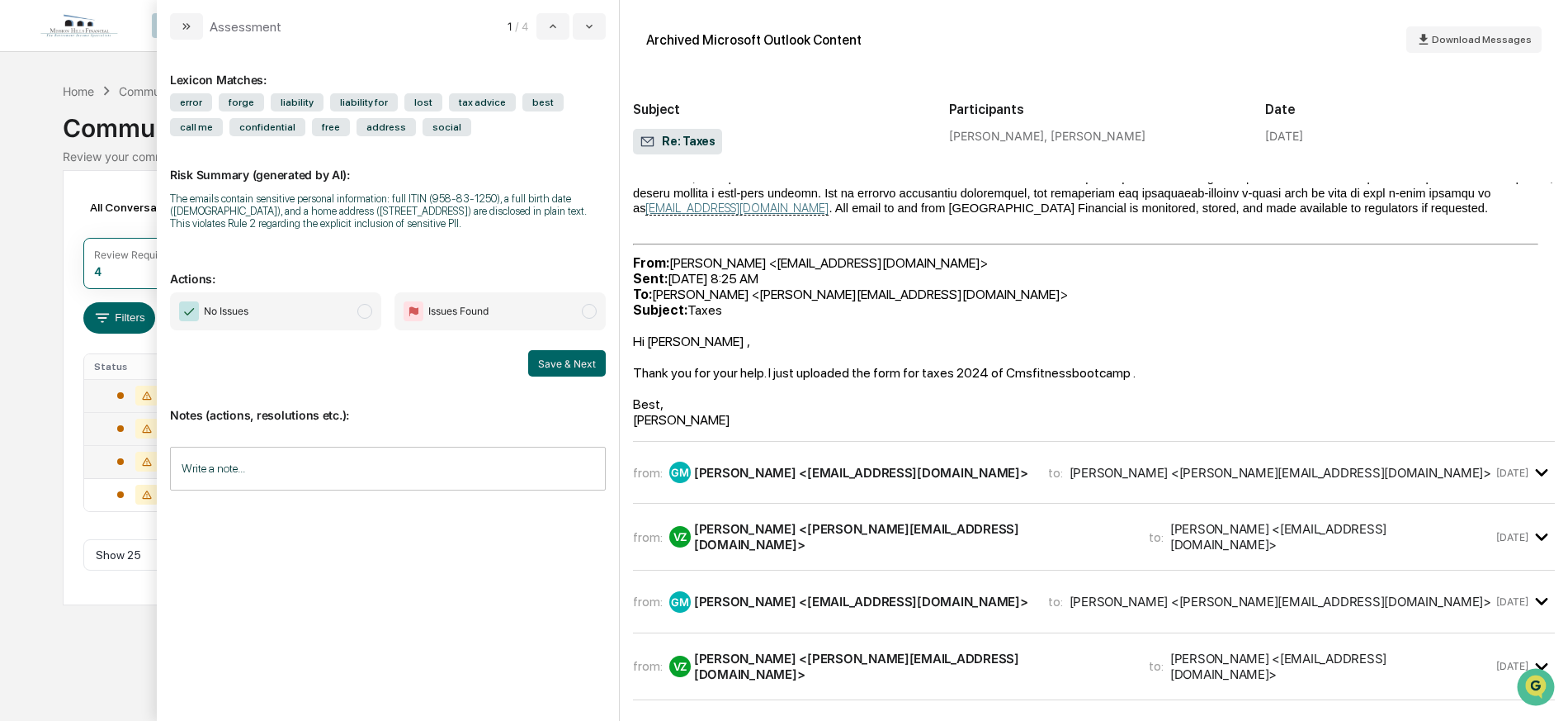
scroll to position [653, 0]
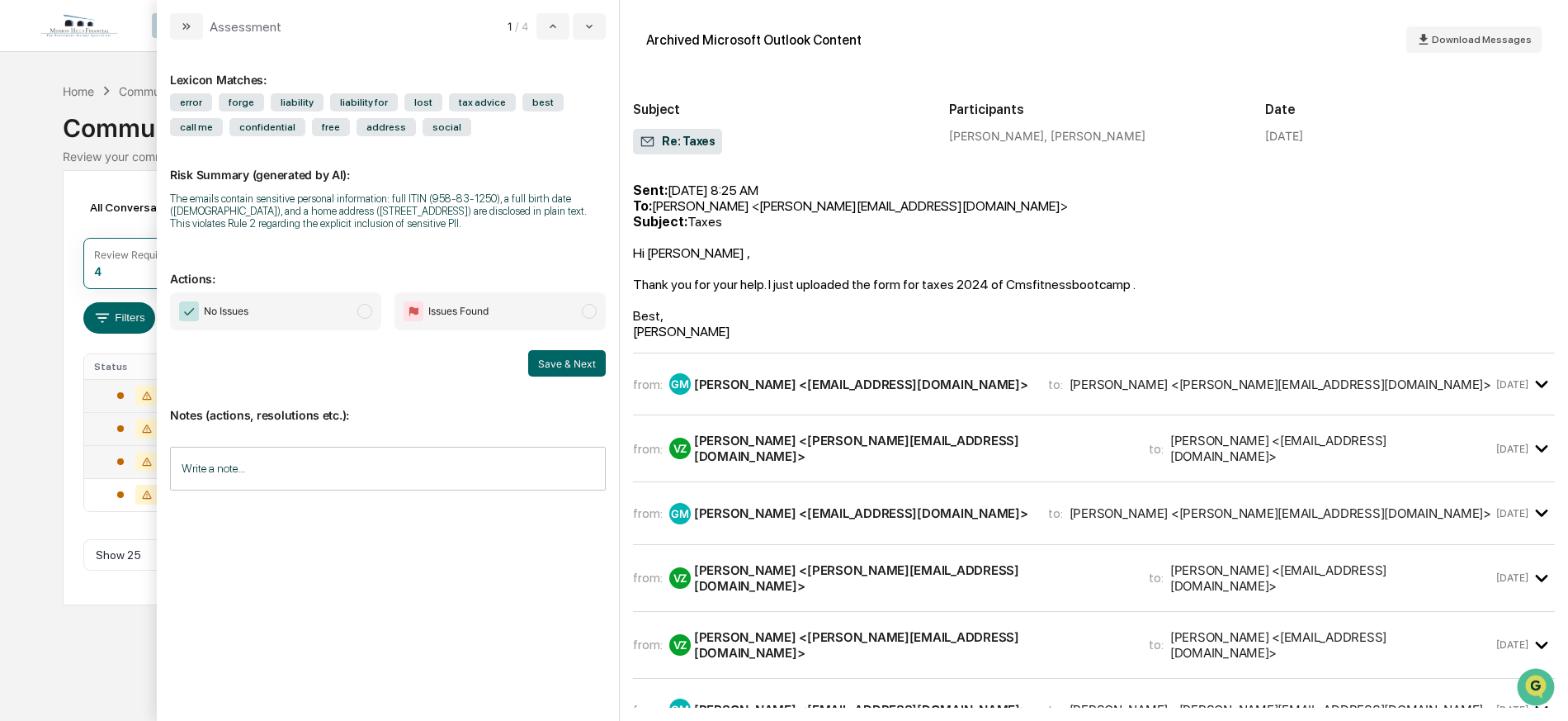
click at [945, 377] on div "[PERSON_NAME] <[EMAIL_ADDRESS][DOMAIN_NAME]>" at bounding box center [861, 384] width 334 height 16
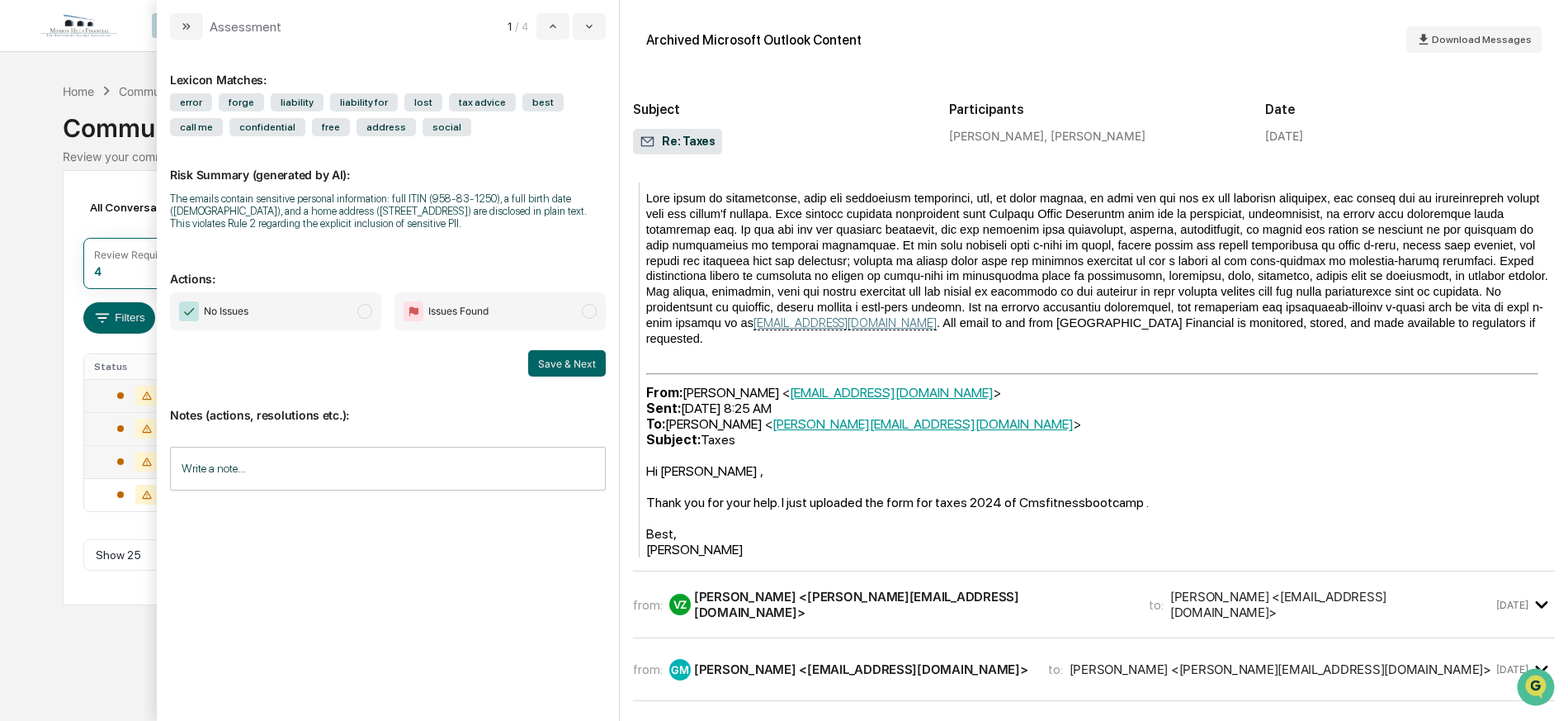
scroll to position [1461, 0]
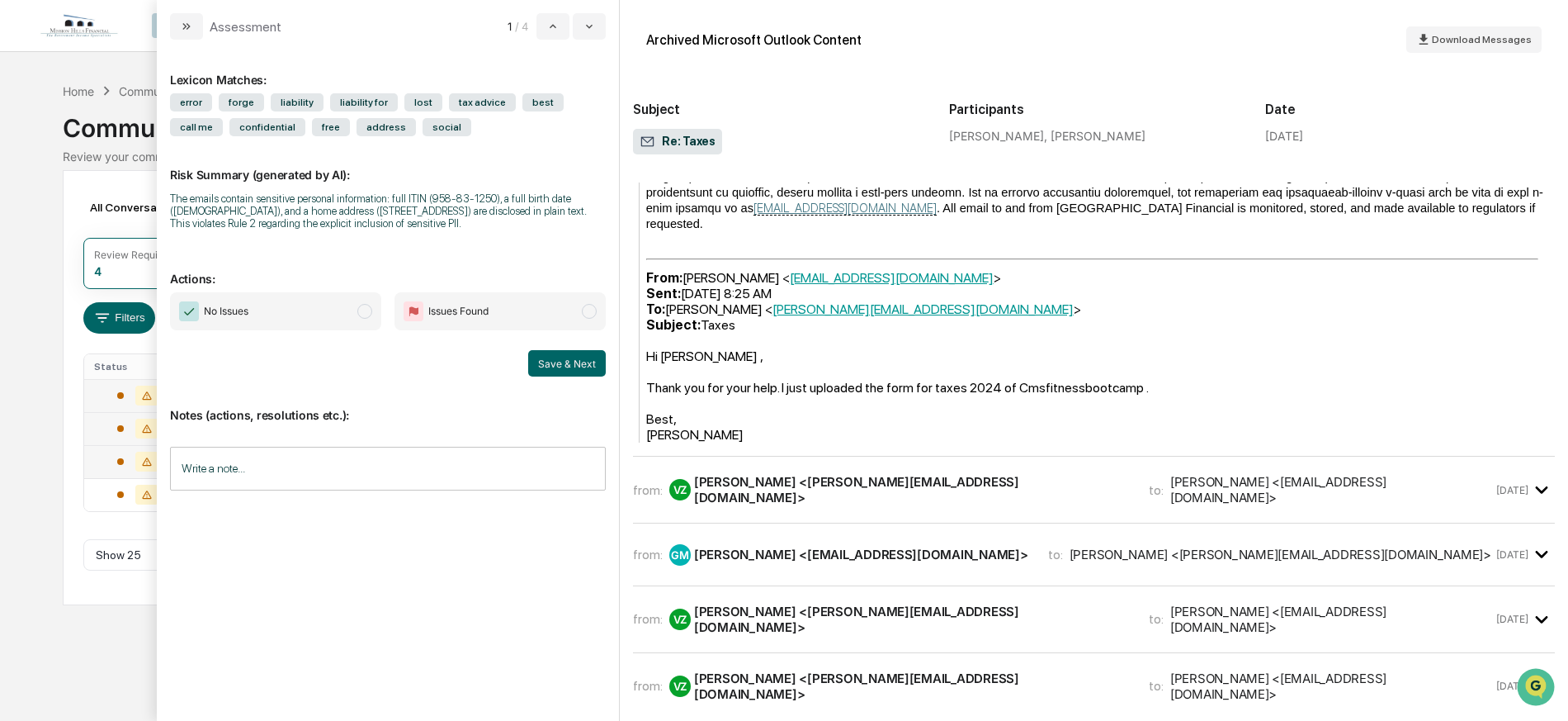
click at [955, 474] on div "[PERSON_NAME] <[PERSON_NAME][EMAIL_ADDRESS][DOMAIN_NAME]>" at bounding box center [911, 489] width 435 height 31
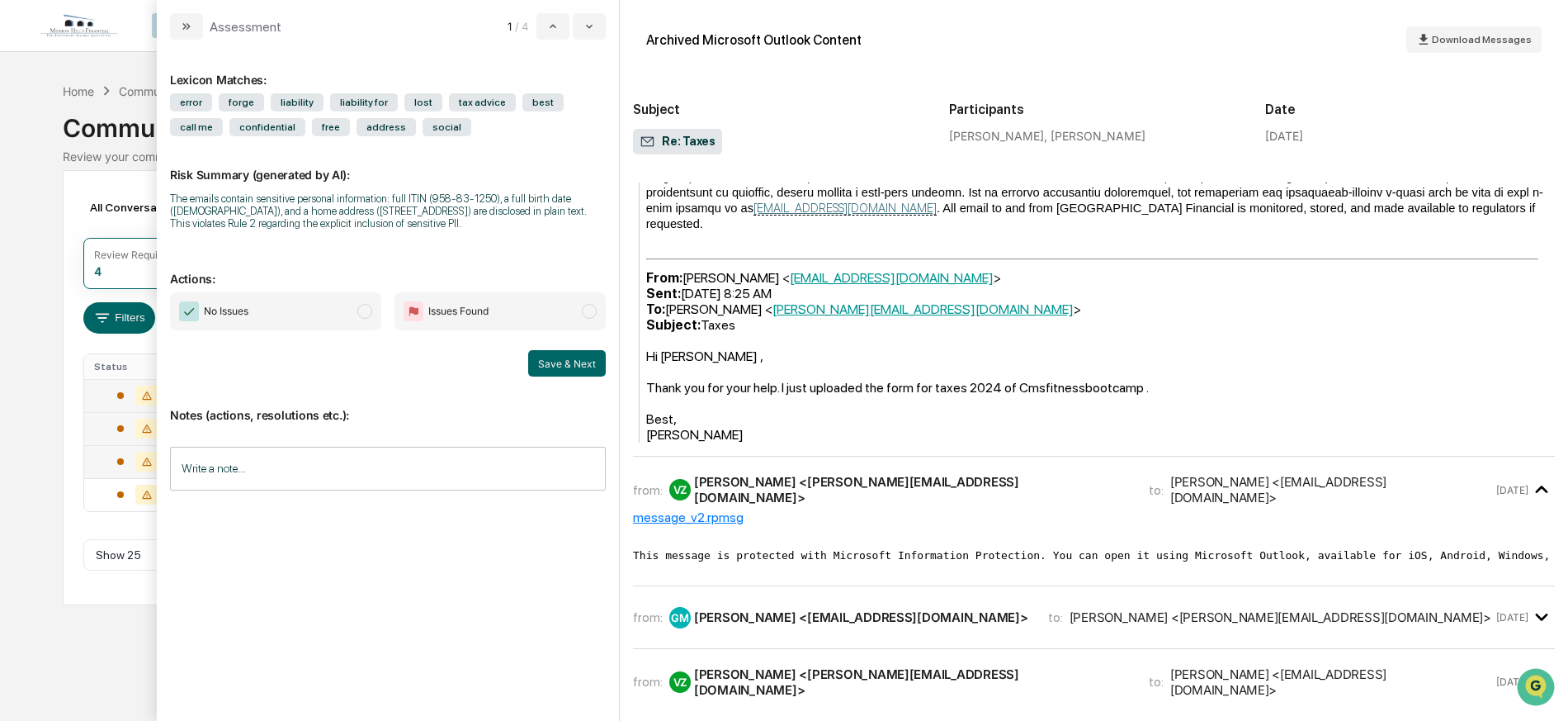
scroll to position [1546, 0]
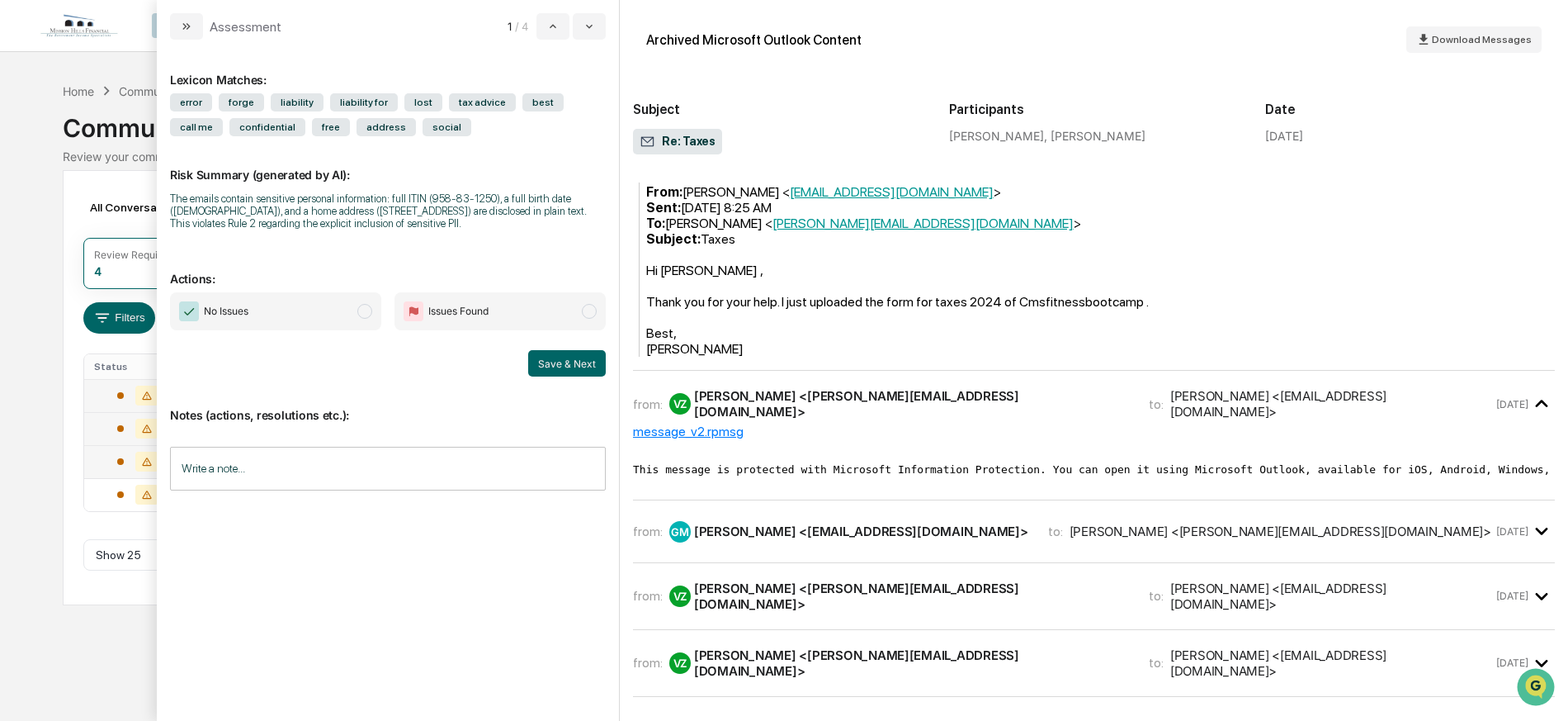
click at [862, 523] on div "[PERSON_NAME] <[EMAIL_ADDRESS][DOMAIN_NAME]>" at bounding box center [861, 531] width 334 height 16
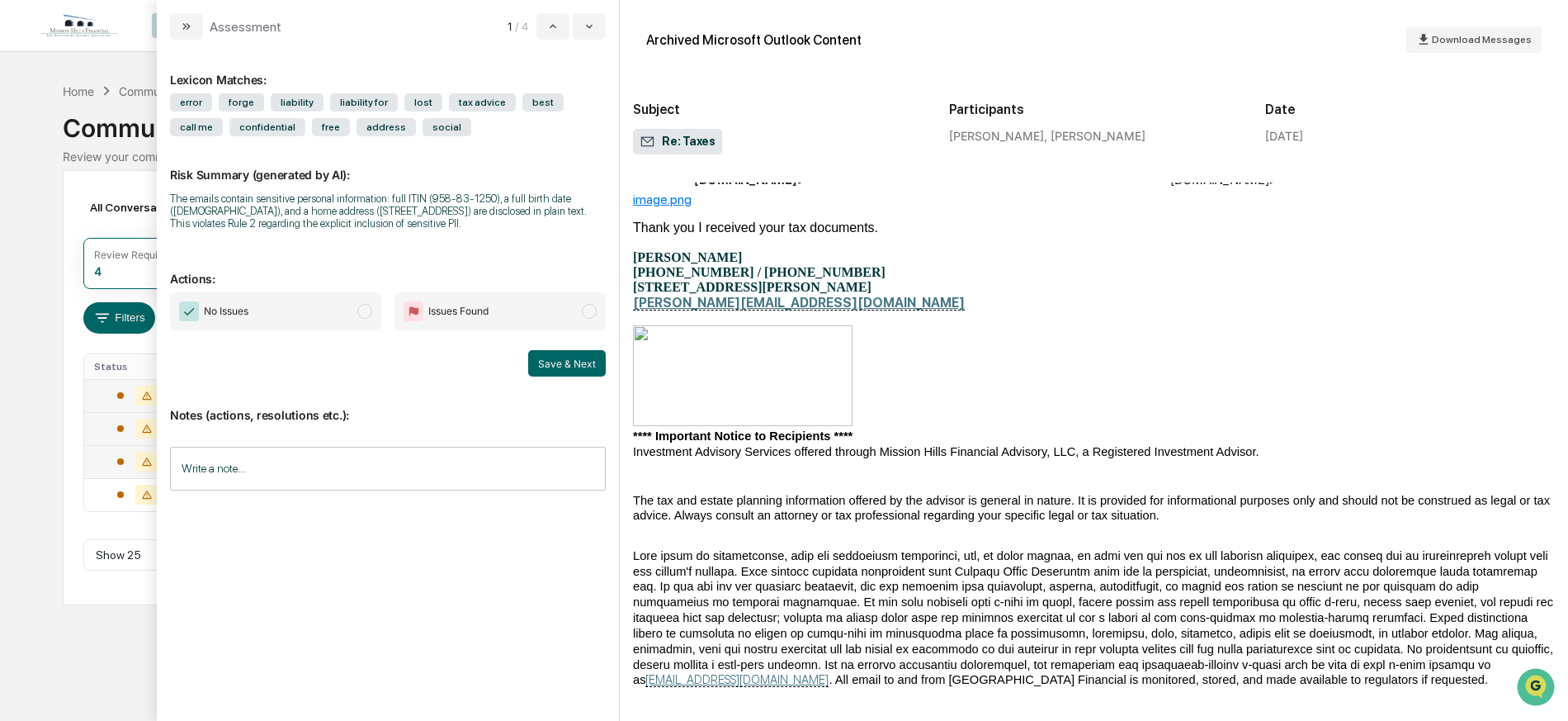
scroll to position [0, 0]
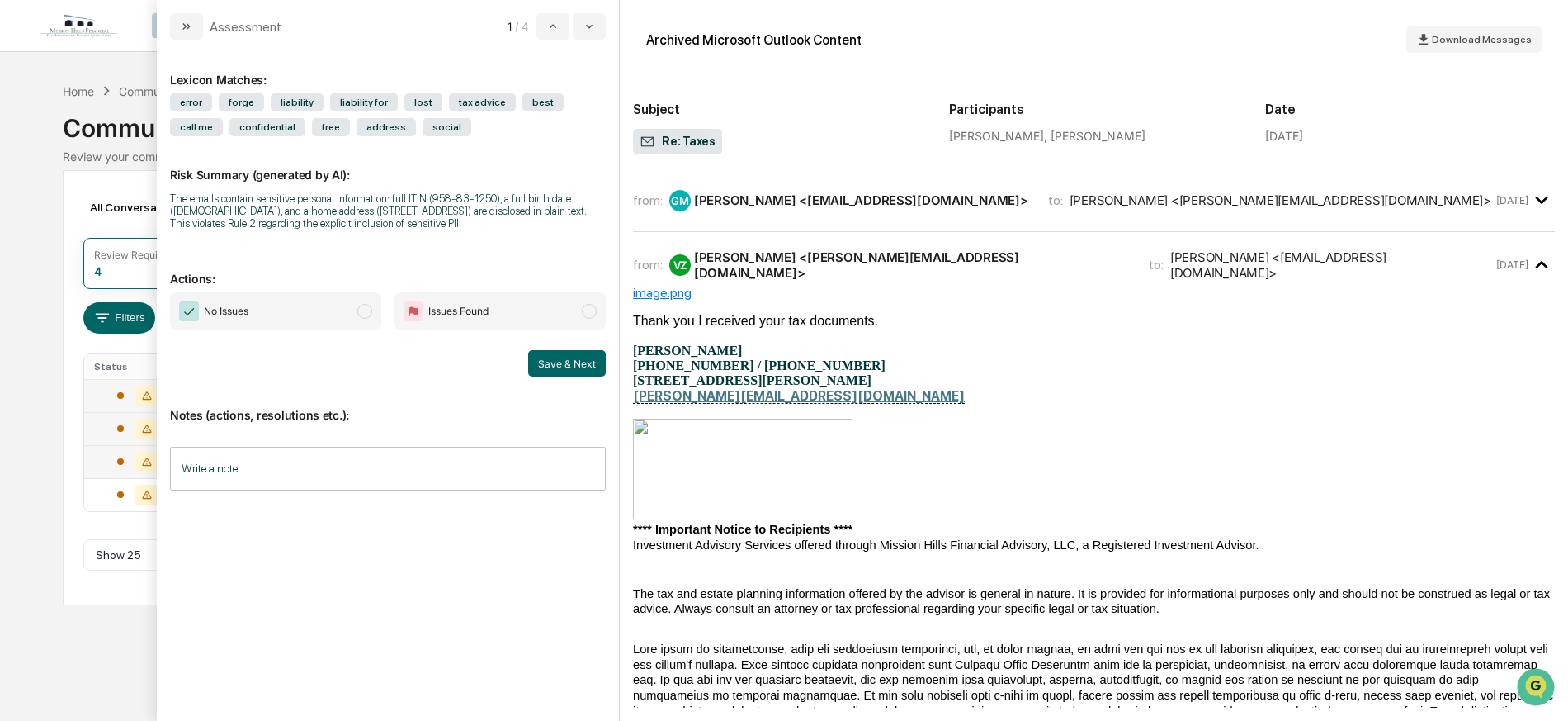
click at [855, 200] on div "[PERSON_NAME] <[EMAIL_ADDRESS][DOMAIN_NAME]>" at bounding box center [861, 200] width 334 height 16
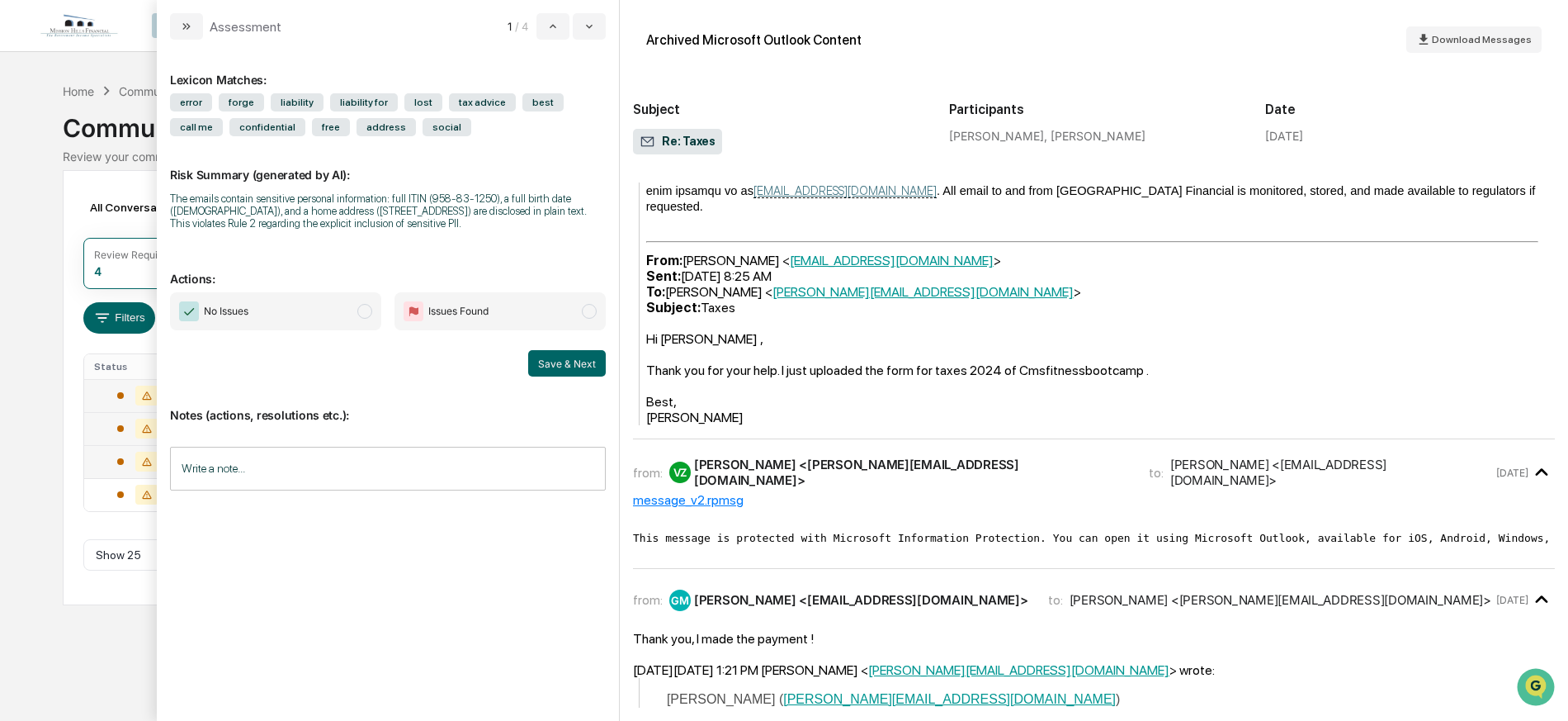
scroll to position [2315, 0]
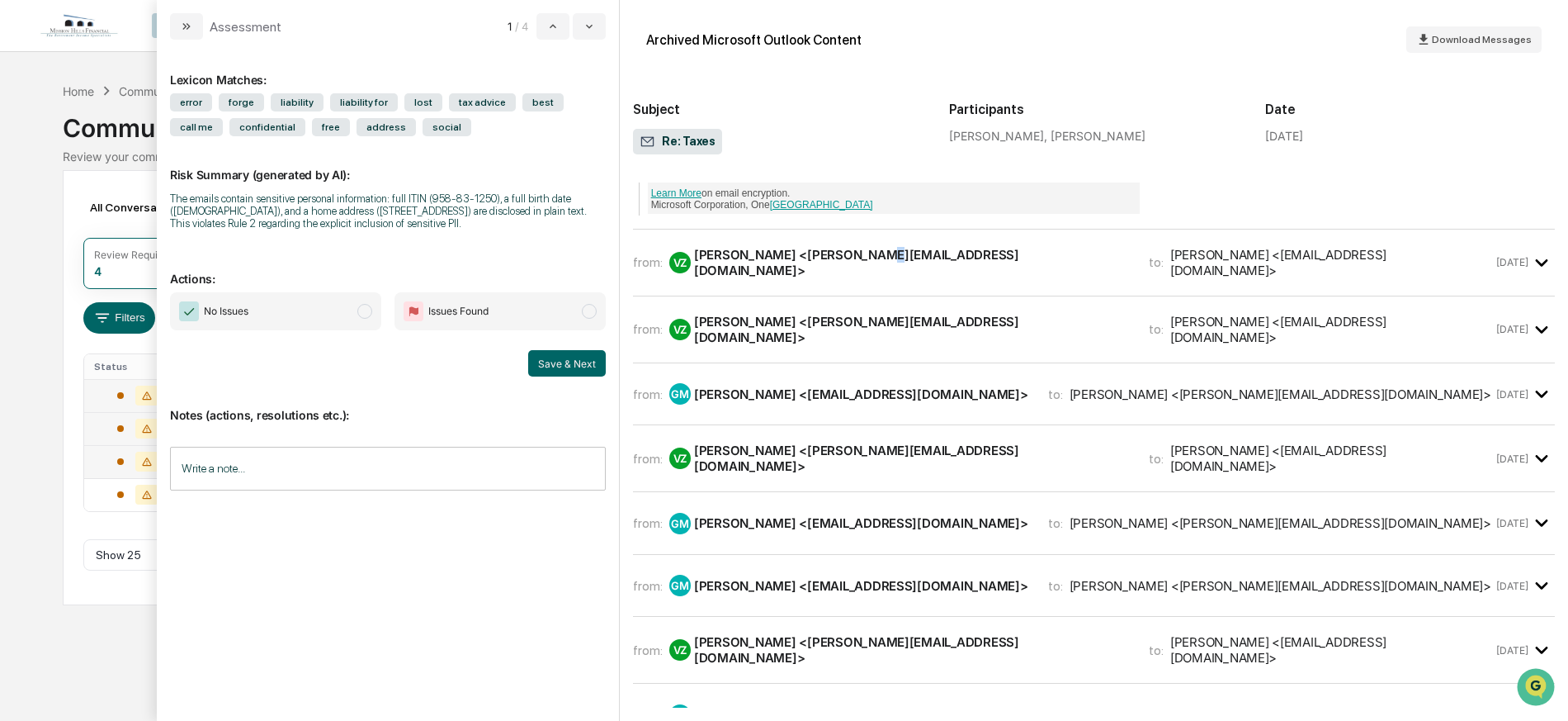
click at [861, 247] on div "[PERSON_NAME] <[PERSON_NAME][EMAIL_ADDRESS][DOMAIN_NAME]>" at bounding box center [911, 262] width 435 height 31
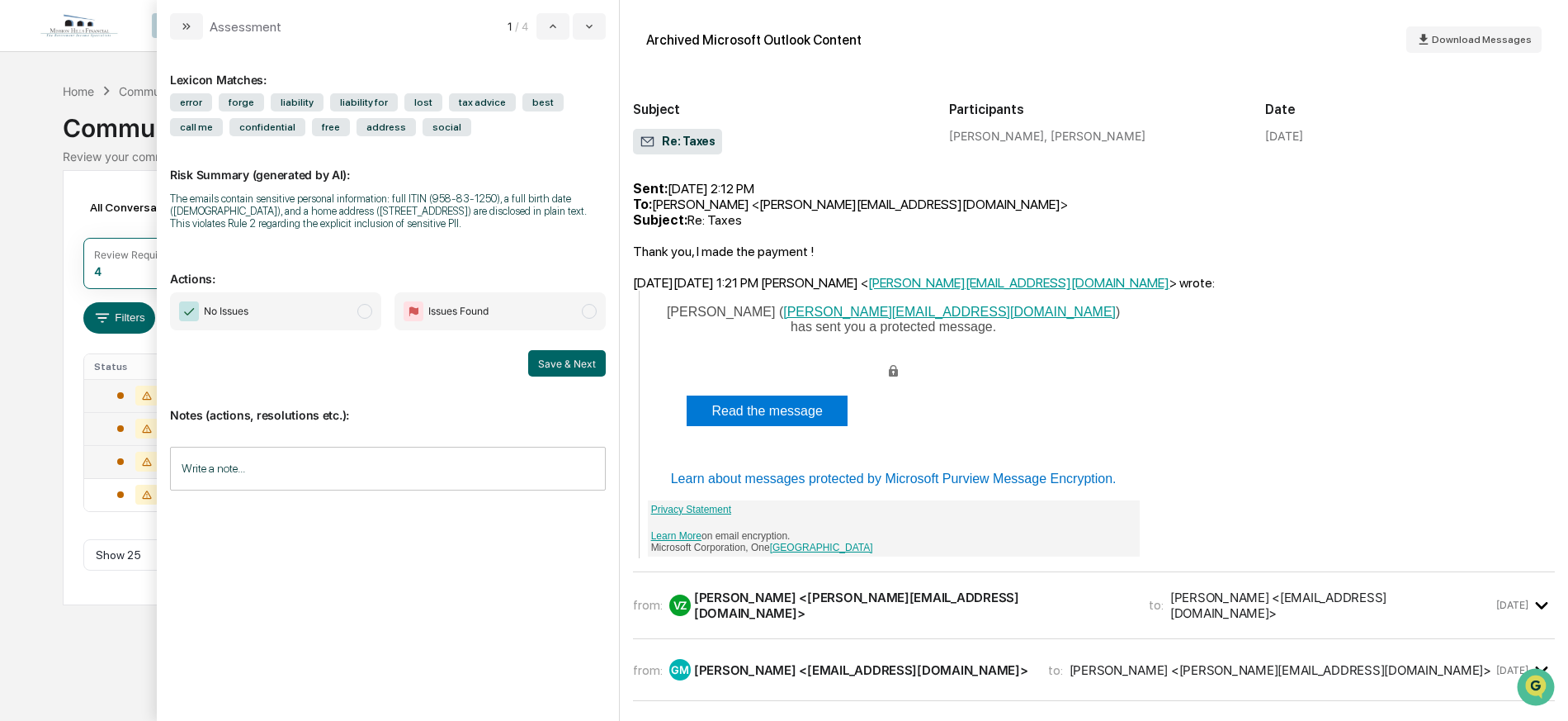
scroll to position [3336, 0]
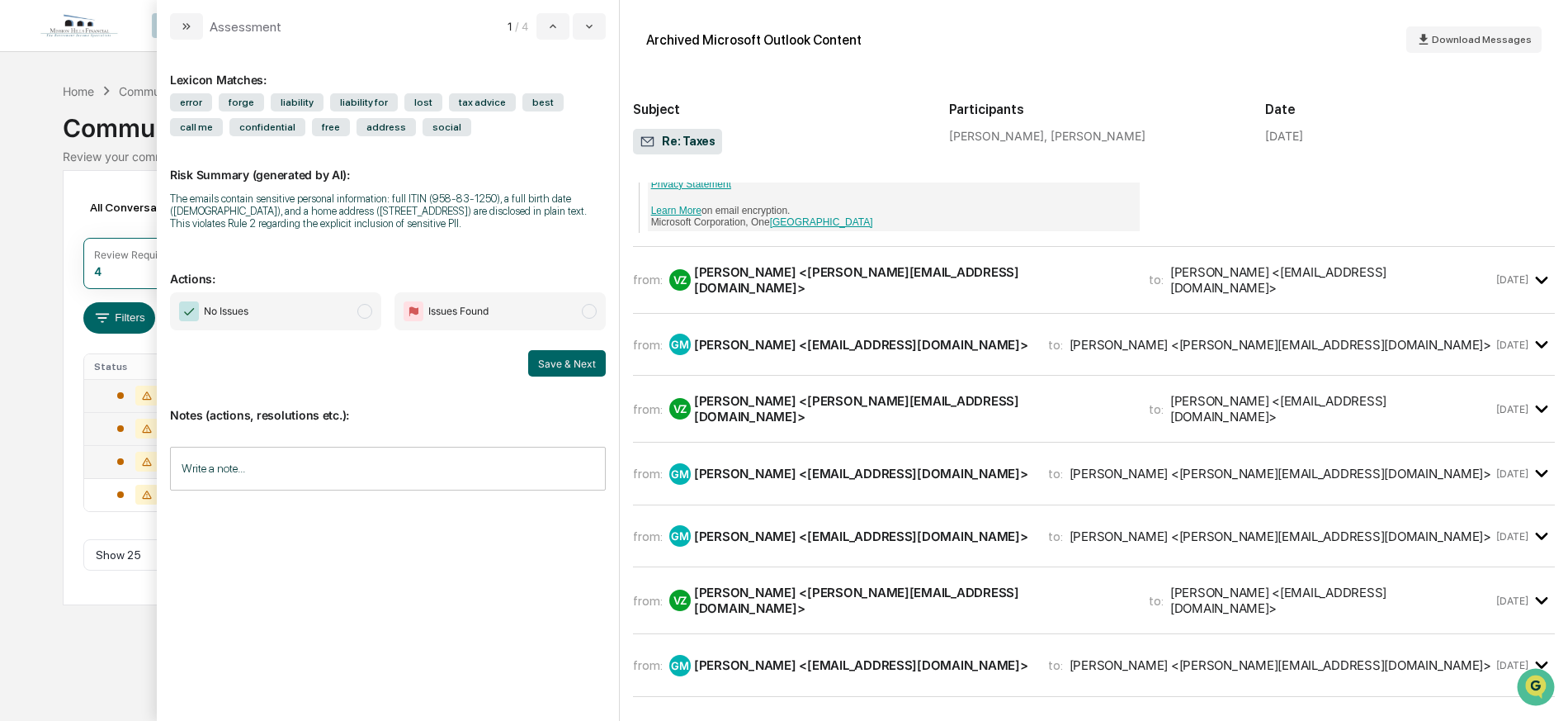
click at [840, 264] on div "[PERSON_NAME] <[PERSON_NAME][EMAIL_ADDRESS][DOMAIN_NAME]>" at bounding box center [911, 280] width 435 height 31
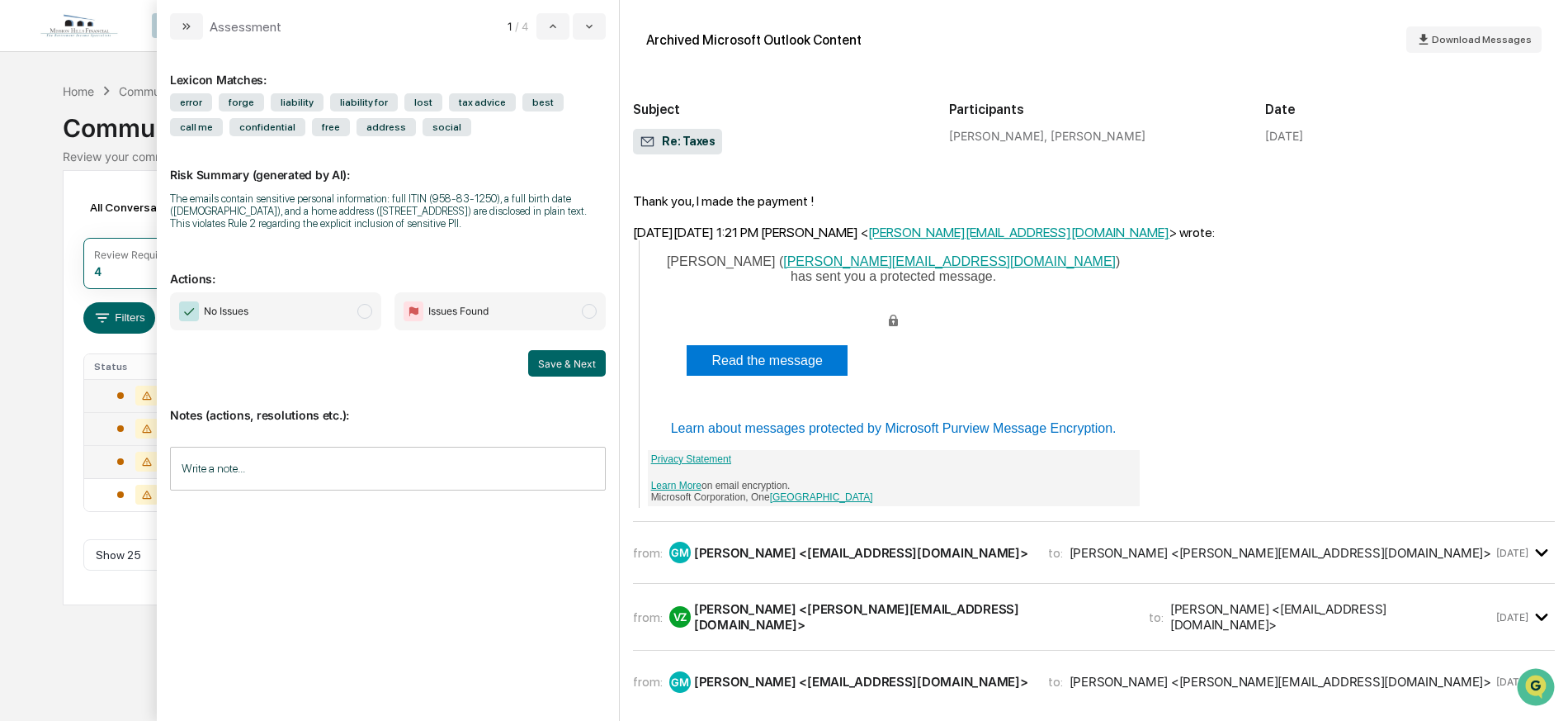
scroll to position [5004, 0]
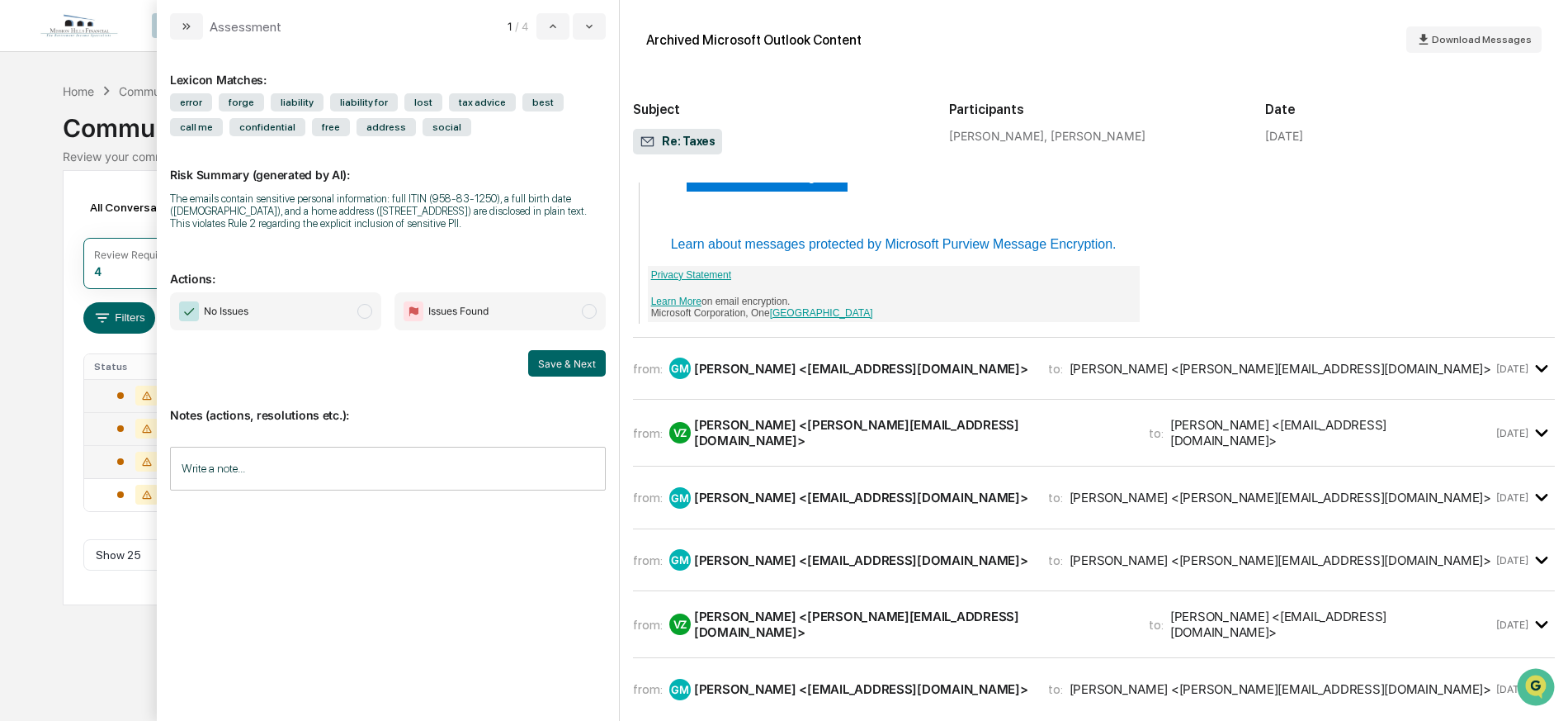
click at [861, 360] on div "[PERSON_NAME] <[EMAIL_ADDRESS][DOMAIN_NAME]>" at bounding box center [861, 368] width 334 height 16
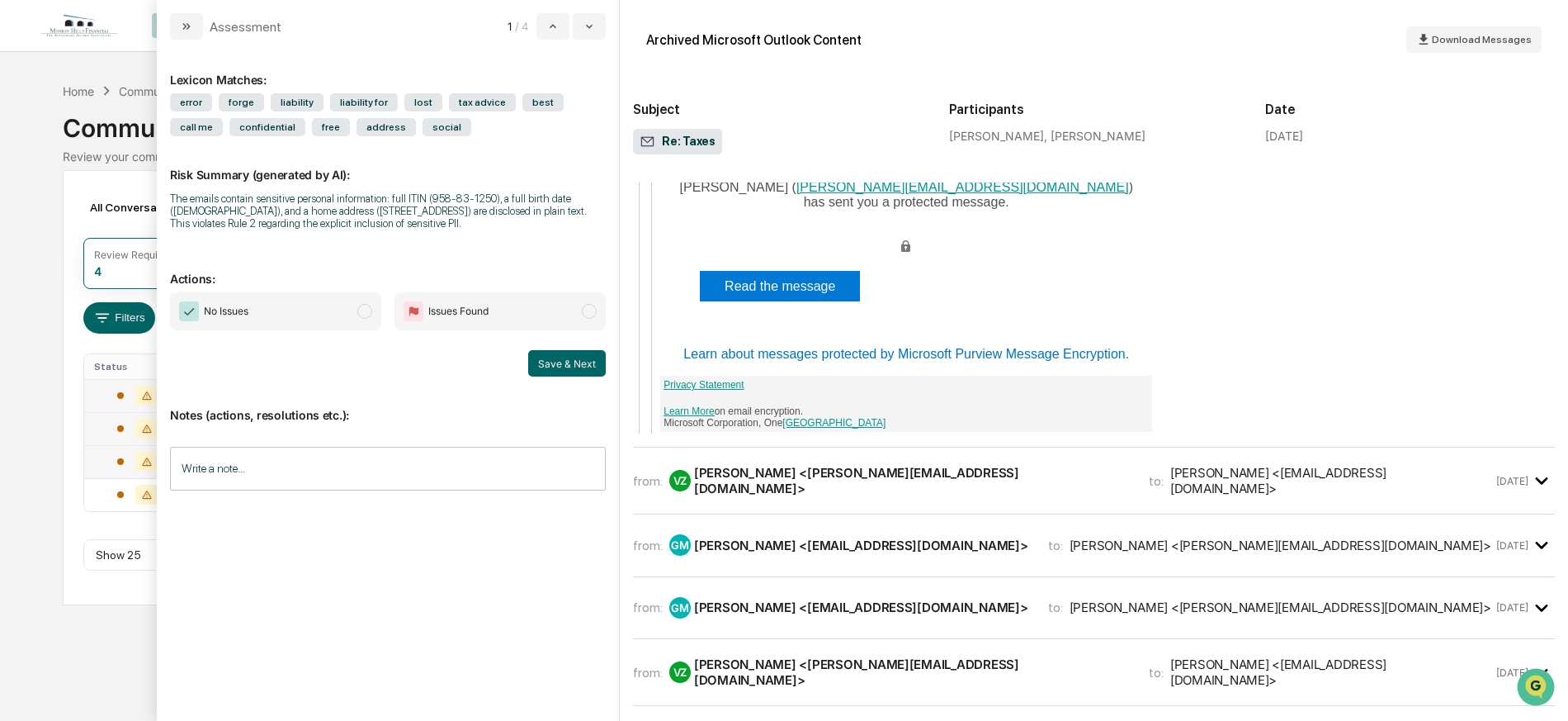
scroll to position [6996, 0]
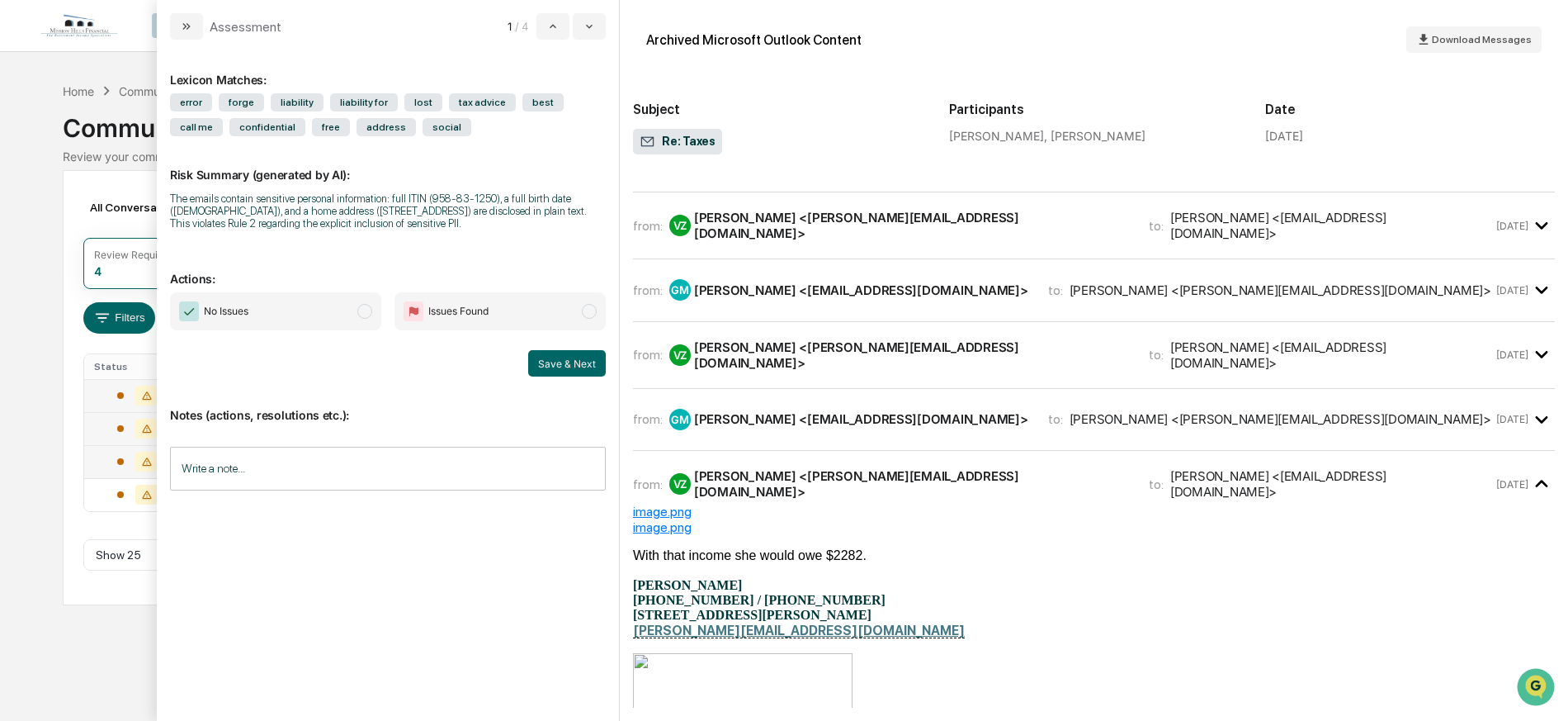
click at [838, 106] on div "[PERSON_NAME] <[EMAIL_ADDRESS][DOMAIN_NAME]>" at bounding box center [861, 99] width 334 height 16
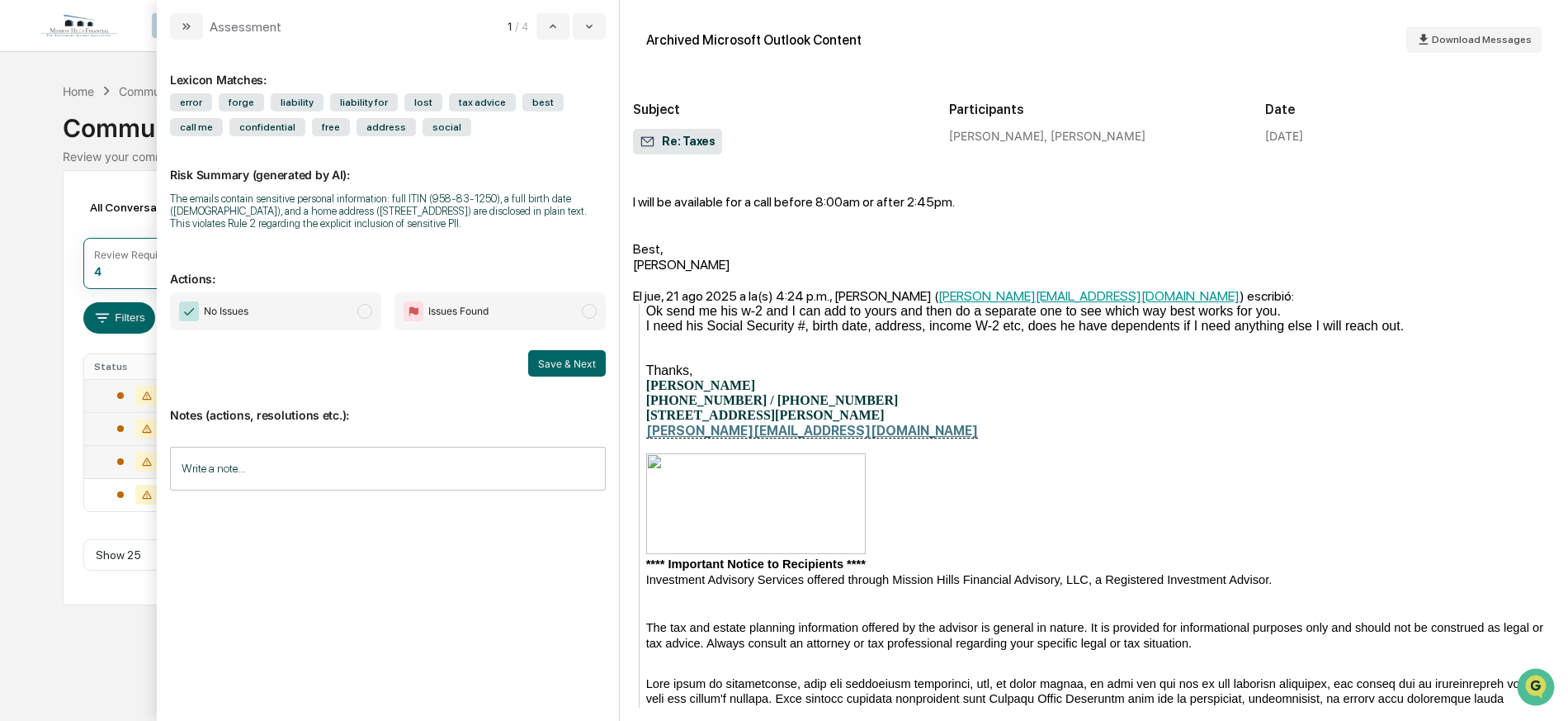
scroll to position [7116, 0]
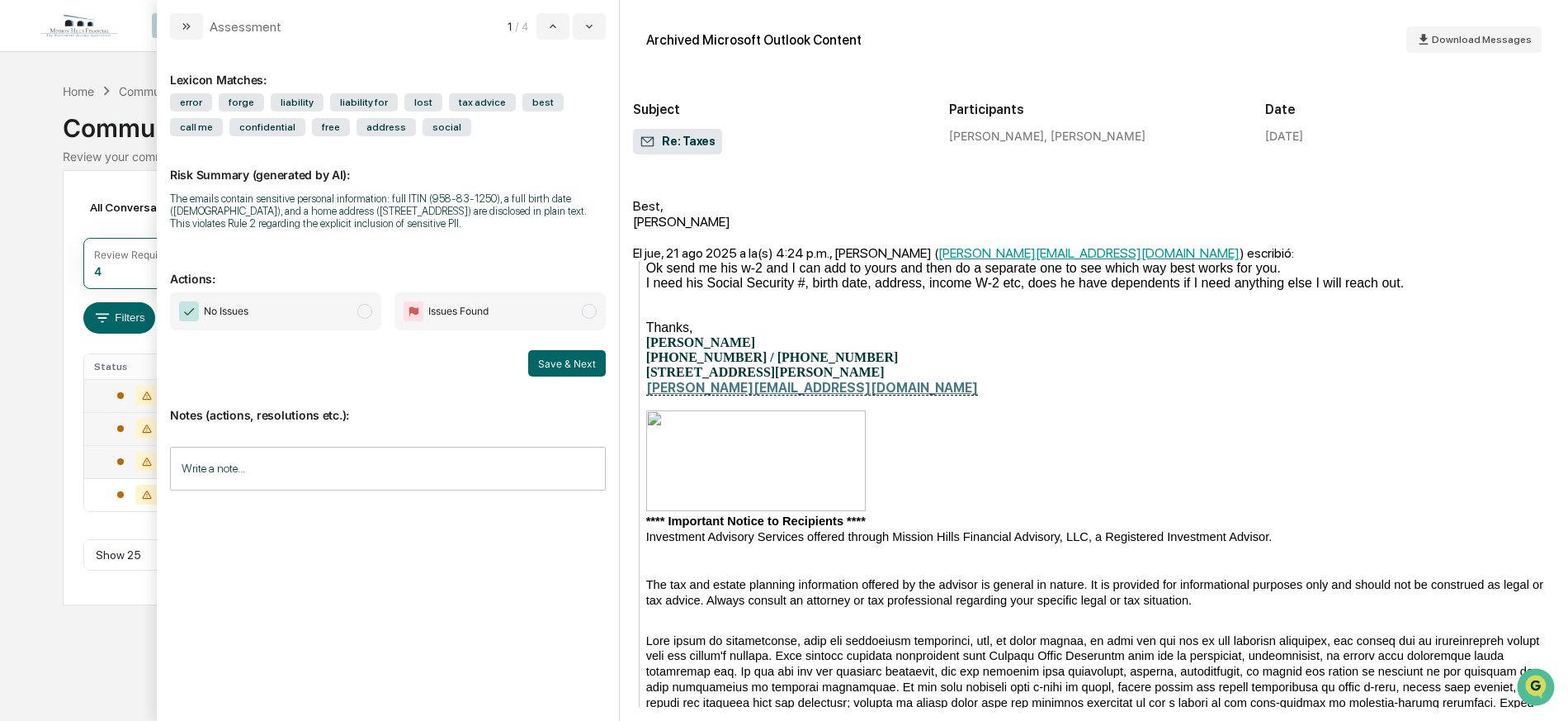
click at [310, 464] on input "Write a note..." at bounding box center [387, 468] width 435 height 44
click at [474, 323] on span "Issues Found" at bounding box center [499, 311] width 211 height 38
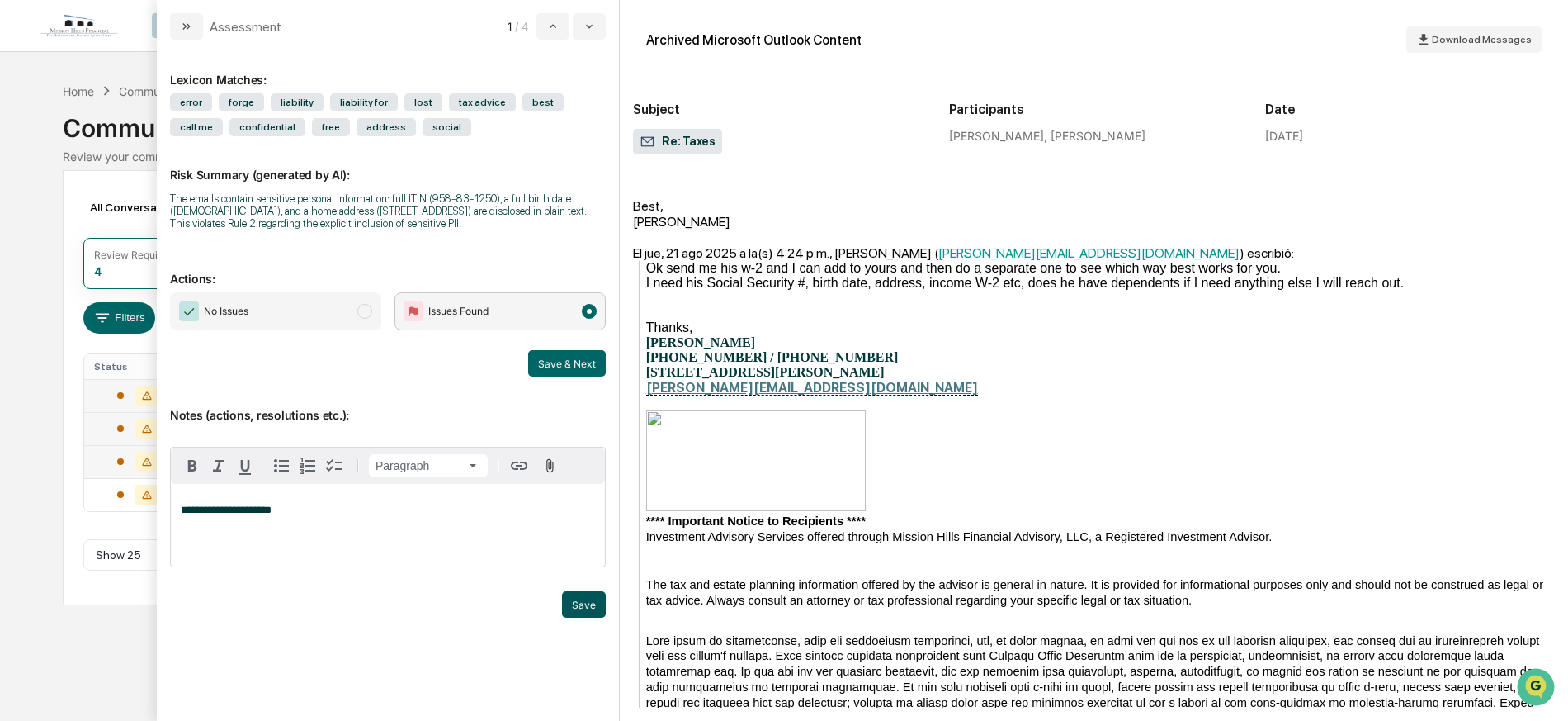
click at [593, 597] on button "Save" at bounding box center [584, 604] width 44 height 26
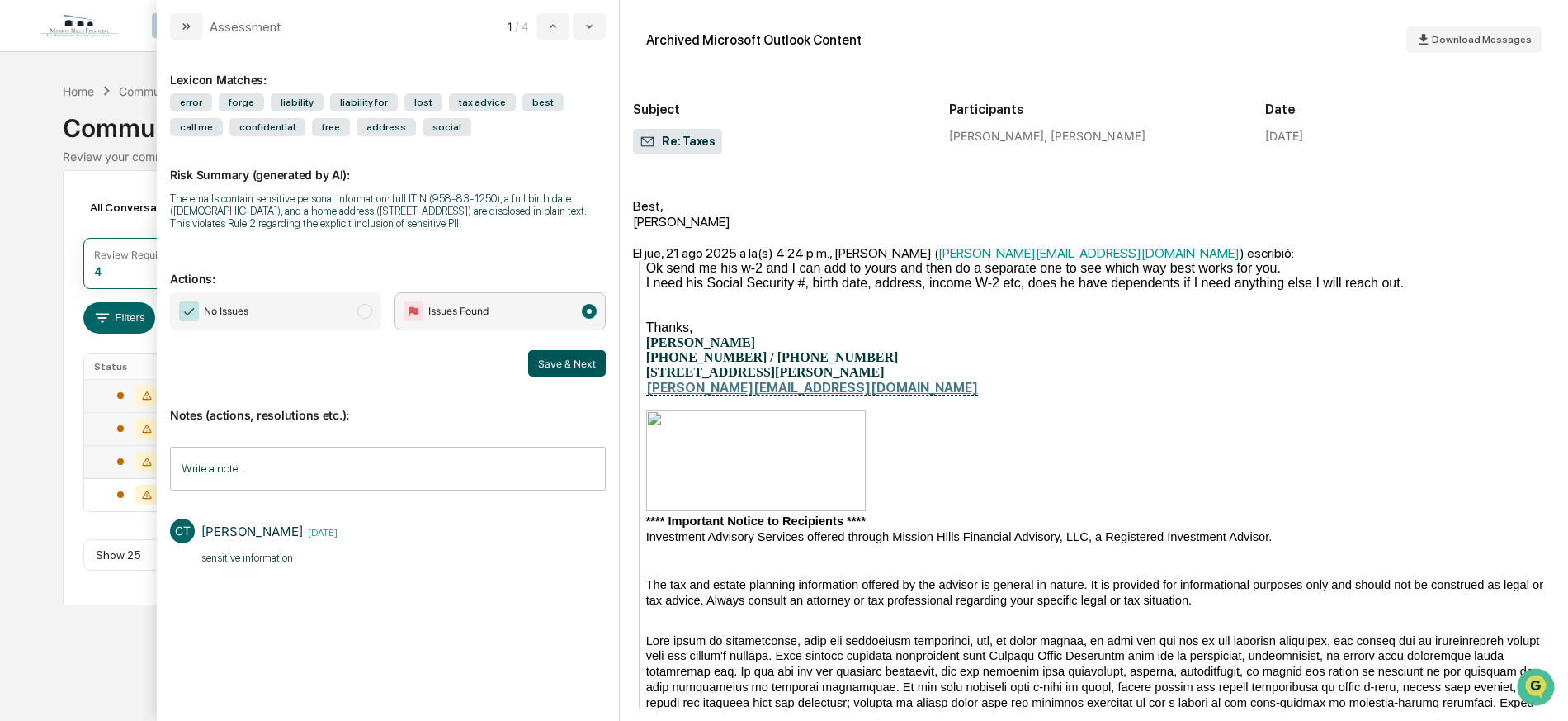
click at [562, 365] on button "Save & Next" at bounding box center [567, 363] width 77 height 26
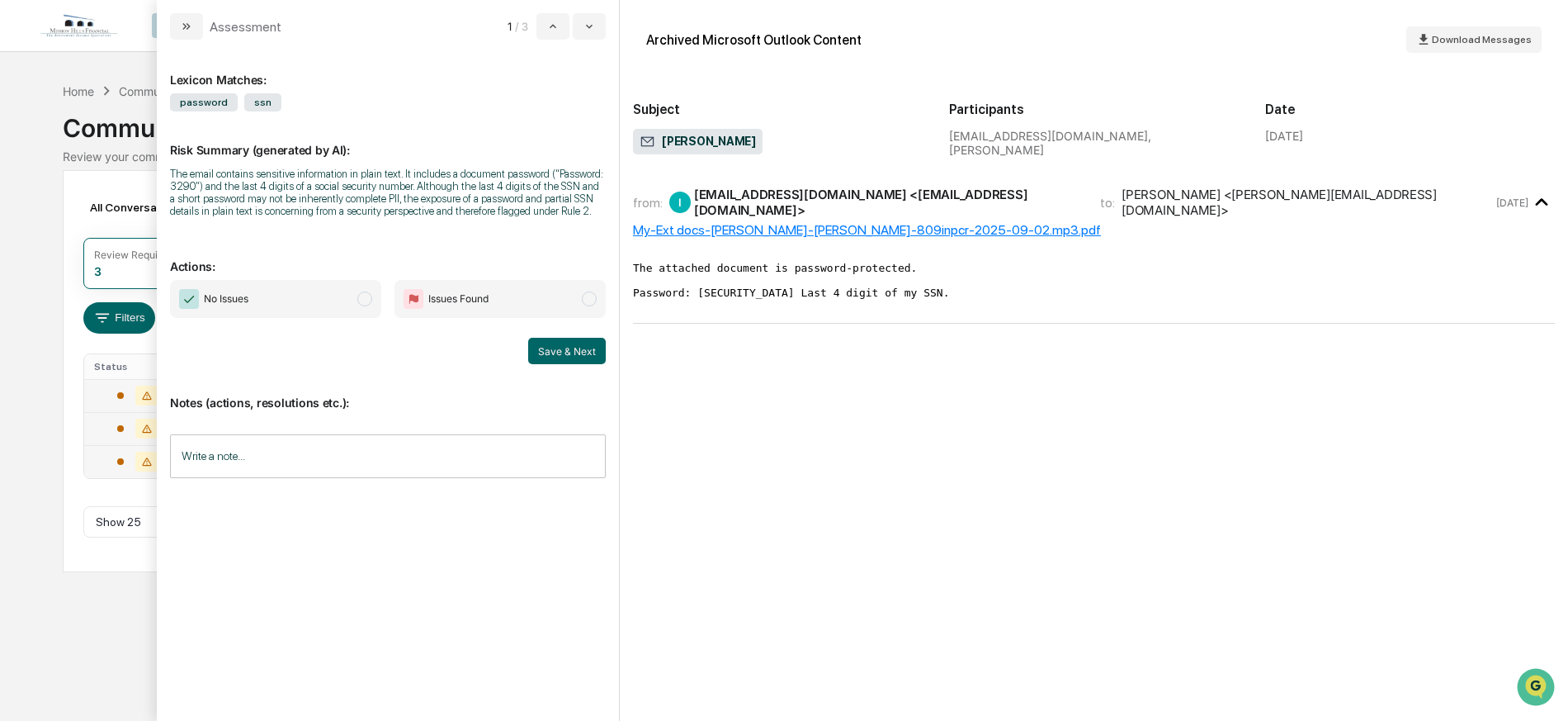
click at [450, 301] on span "Issues Found" at bounding box center [459, 299] width 61 height 17
click at [305, 312] on span "No Issues" at bounding box center [275, 298] width 211 height 38
click at [575, 342] on button "Save & Next" at bounding box center [567, 350] width 77 height 26
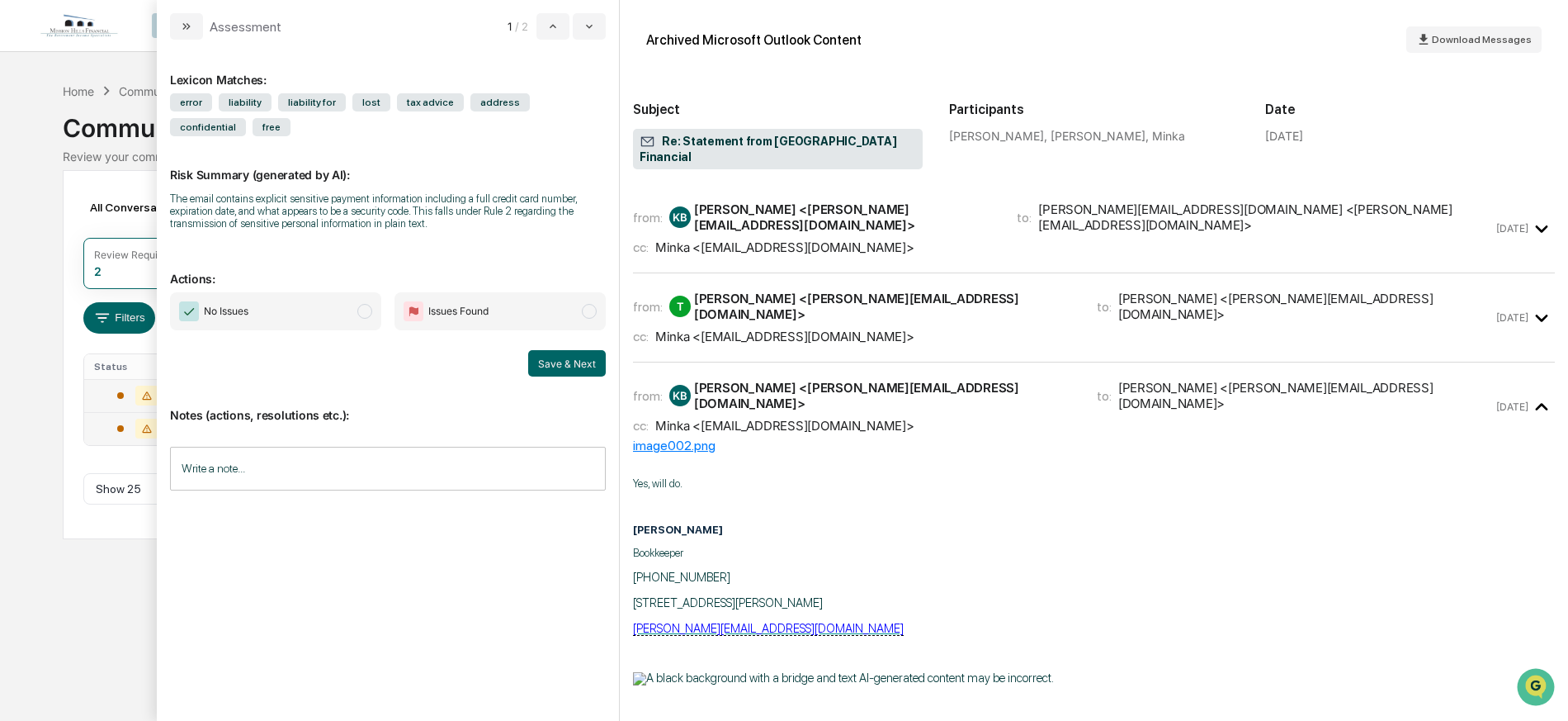
click at [738, 239] on div "Minka <[EMAIL_ADDRESS][DOMAIN_NAME]>" at bounding box center [785, 247] width 259 height 16
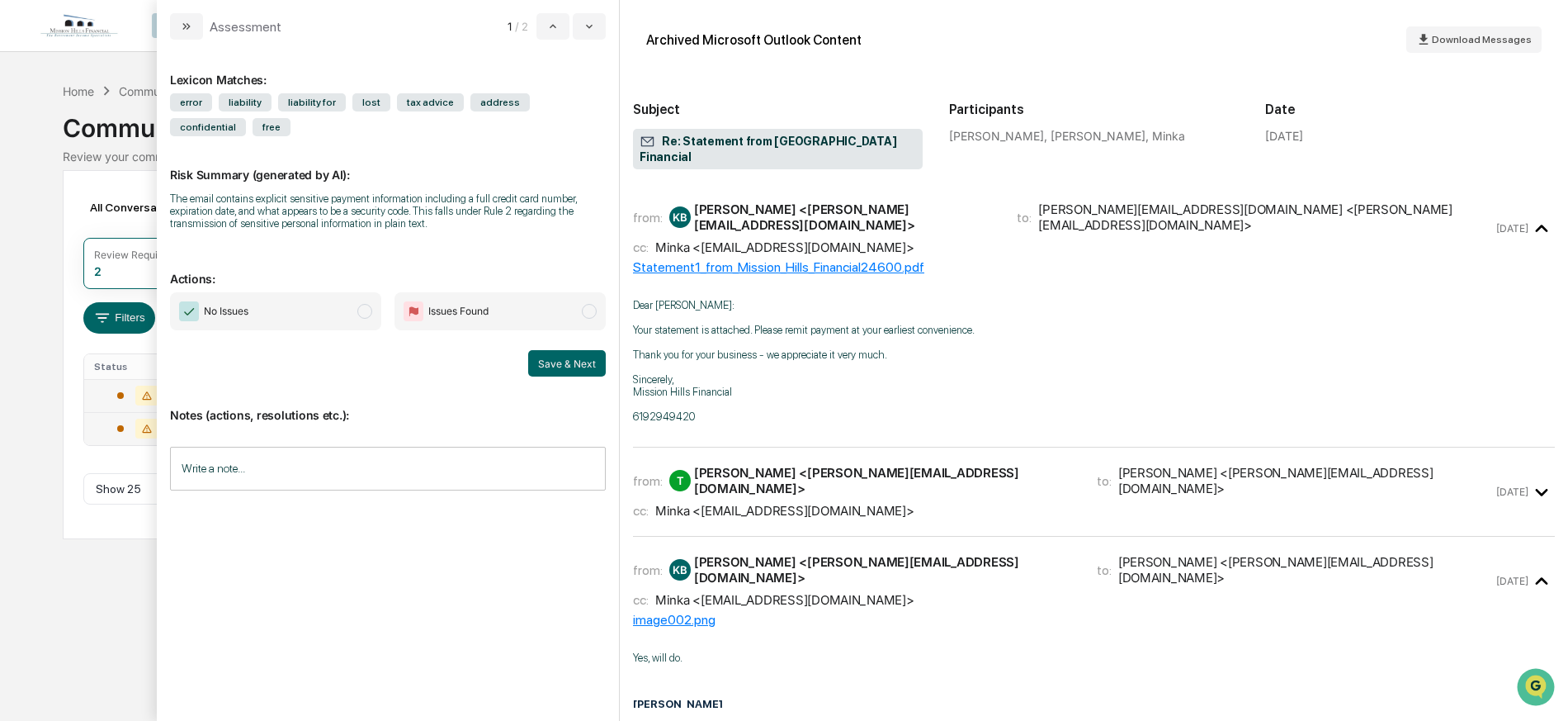
click at [745, 503] on div "Minka <[EMAIL_ADDRESS][DOMAIN_NAME]>" at bounding box center [785, 510] width 259 height 16
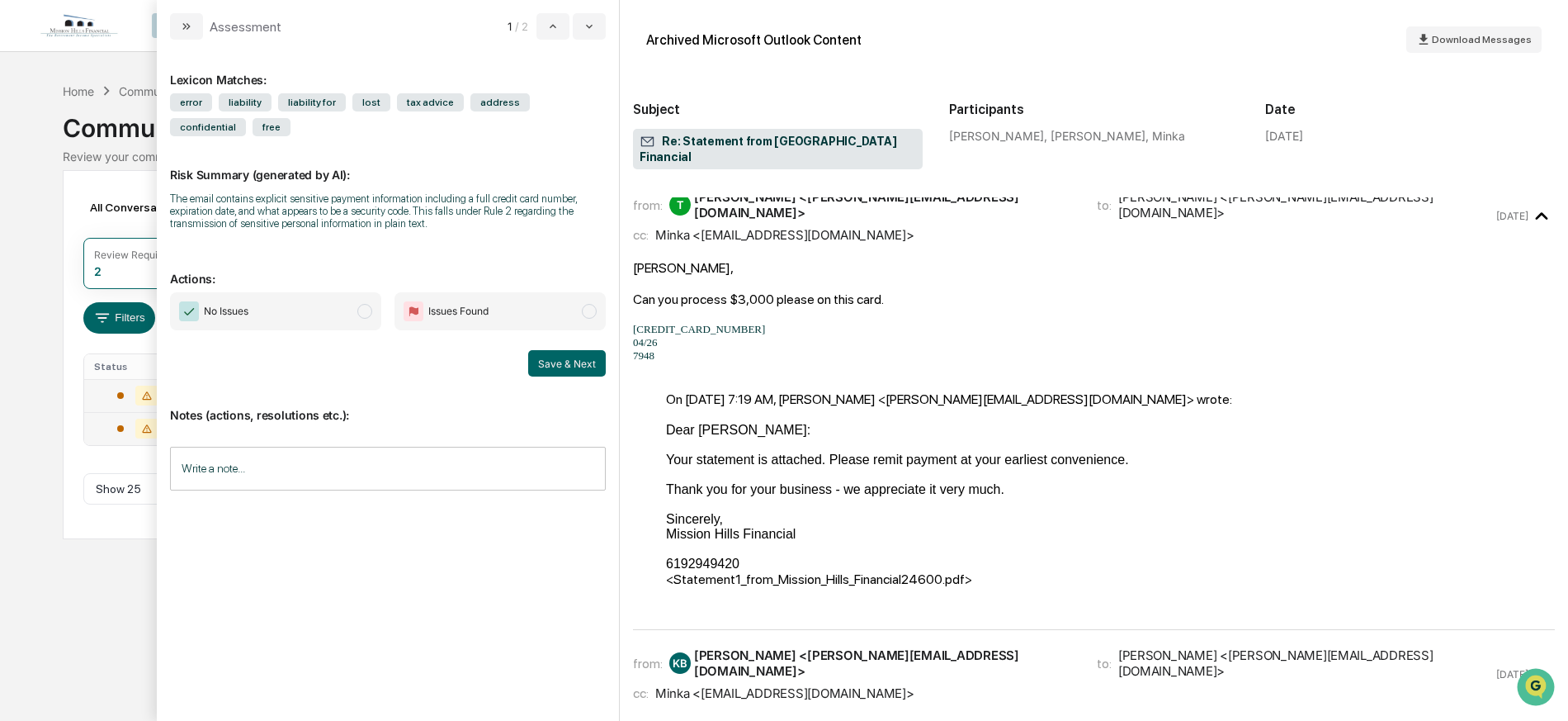
scroll to position [132, 0]
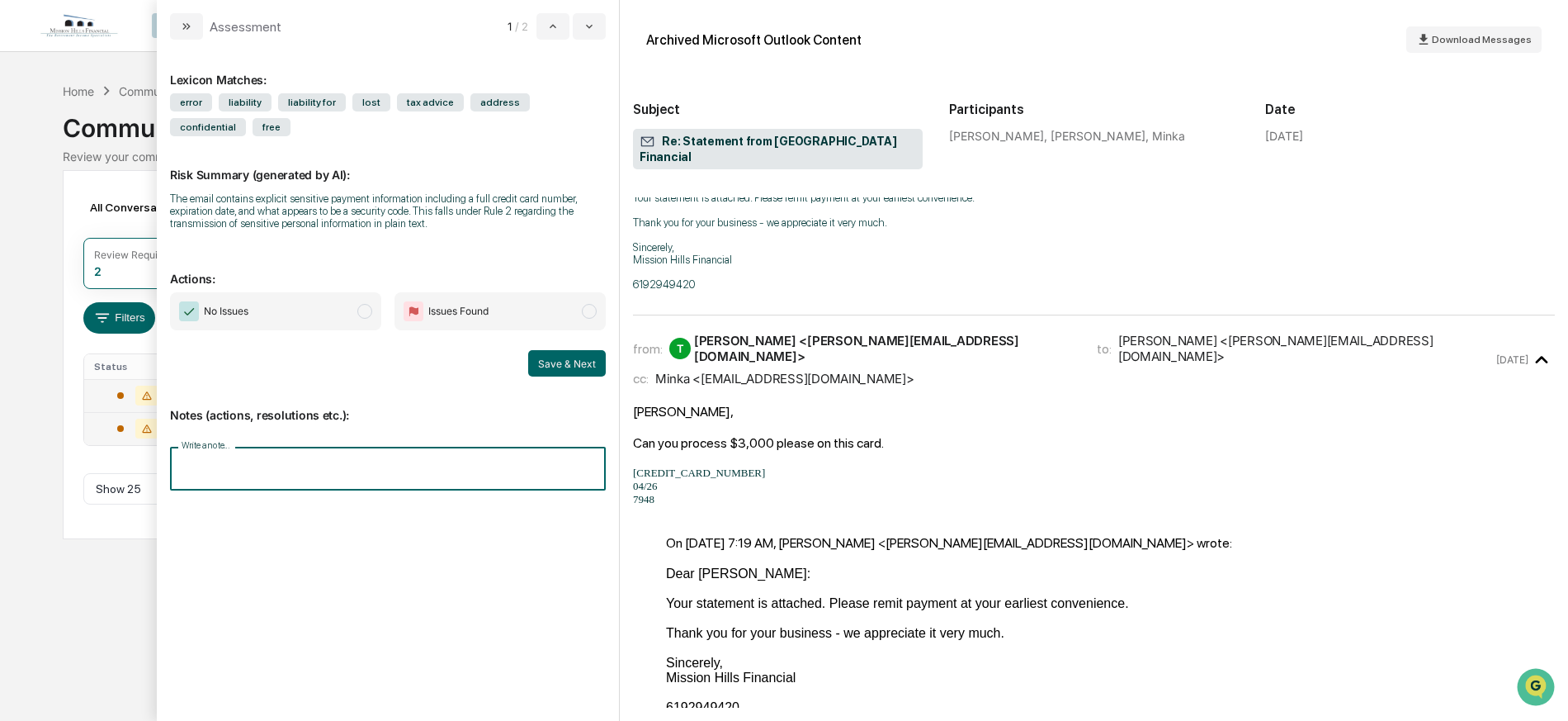
click at [285, 473] on input "Write a note..." at bounding box center [387, 468] width 435 height 44
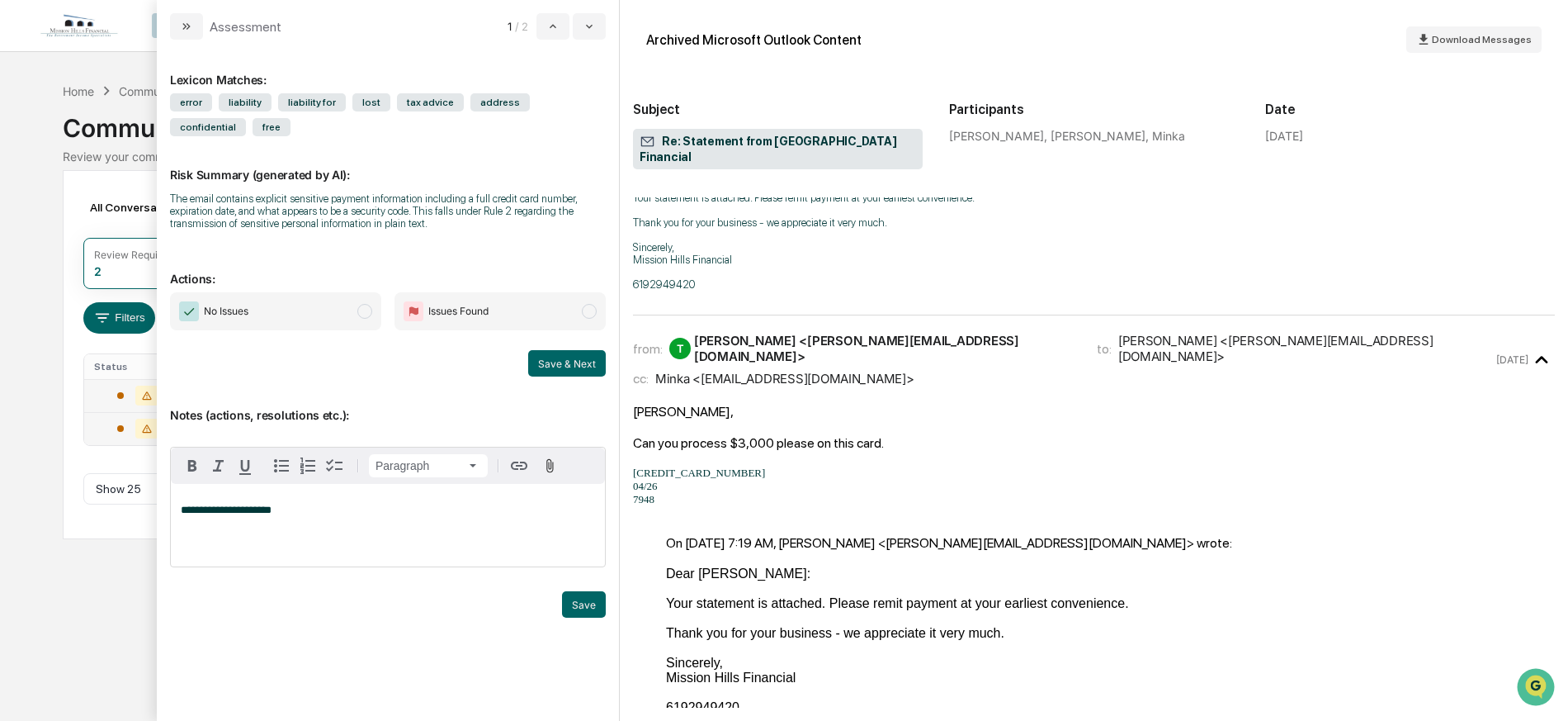
click at [463, 304] on span "Issues Found" at bounding box center [459, 312] width 61 height 17
click at [589, 601] on button "Save" at bounding box center [584, 604] width 44 height 26
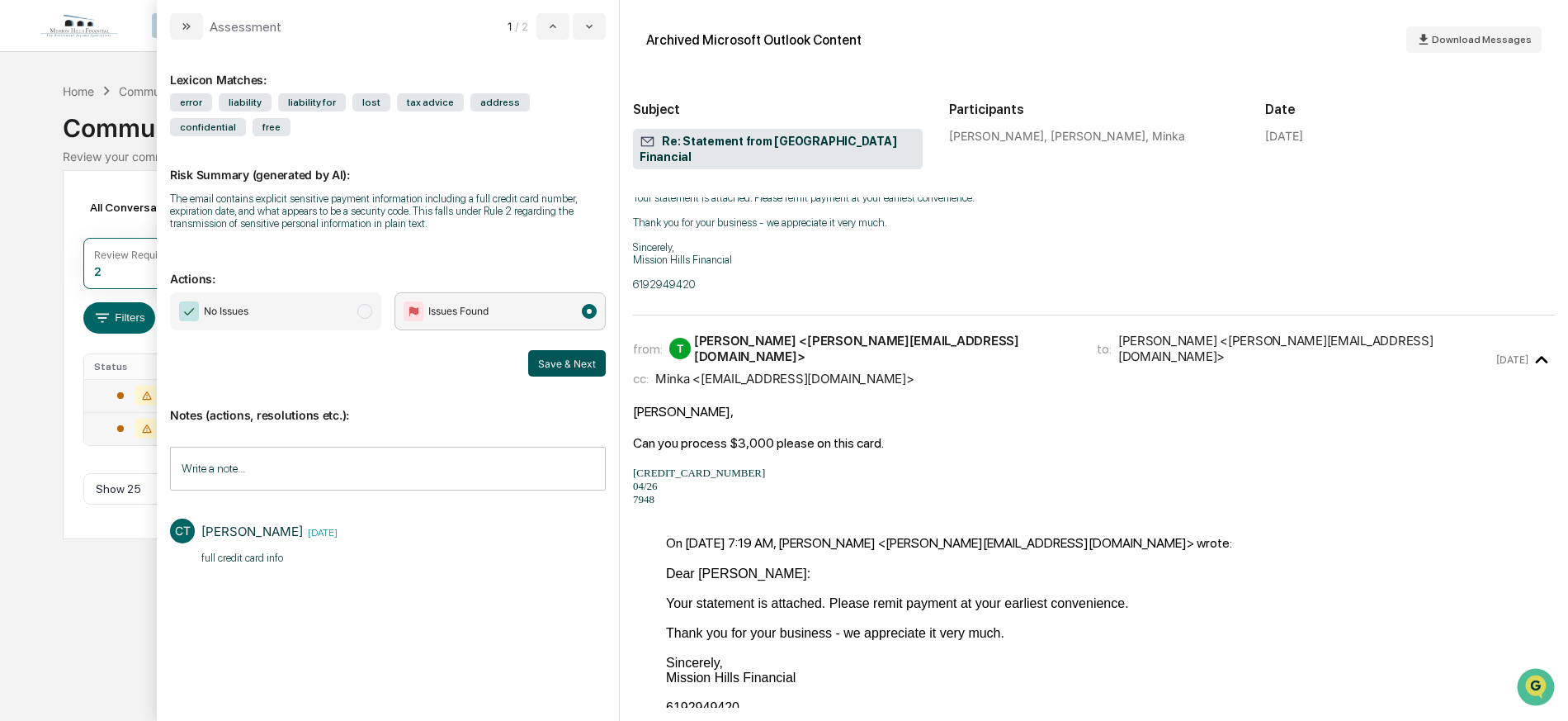
click at [559, 356] on button "Save & Next" at bounding box center [567, 363] width 77 height 26
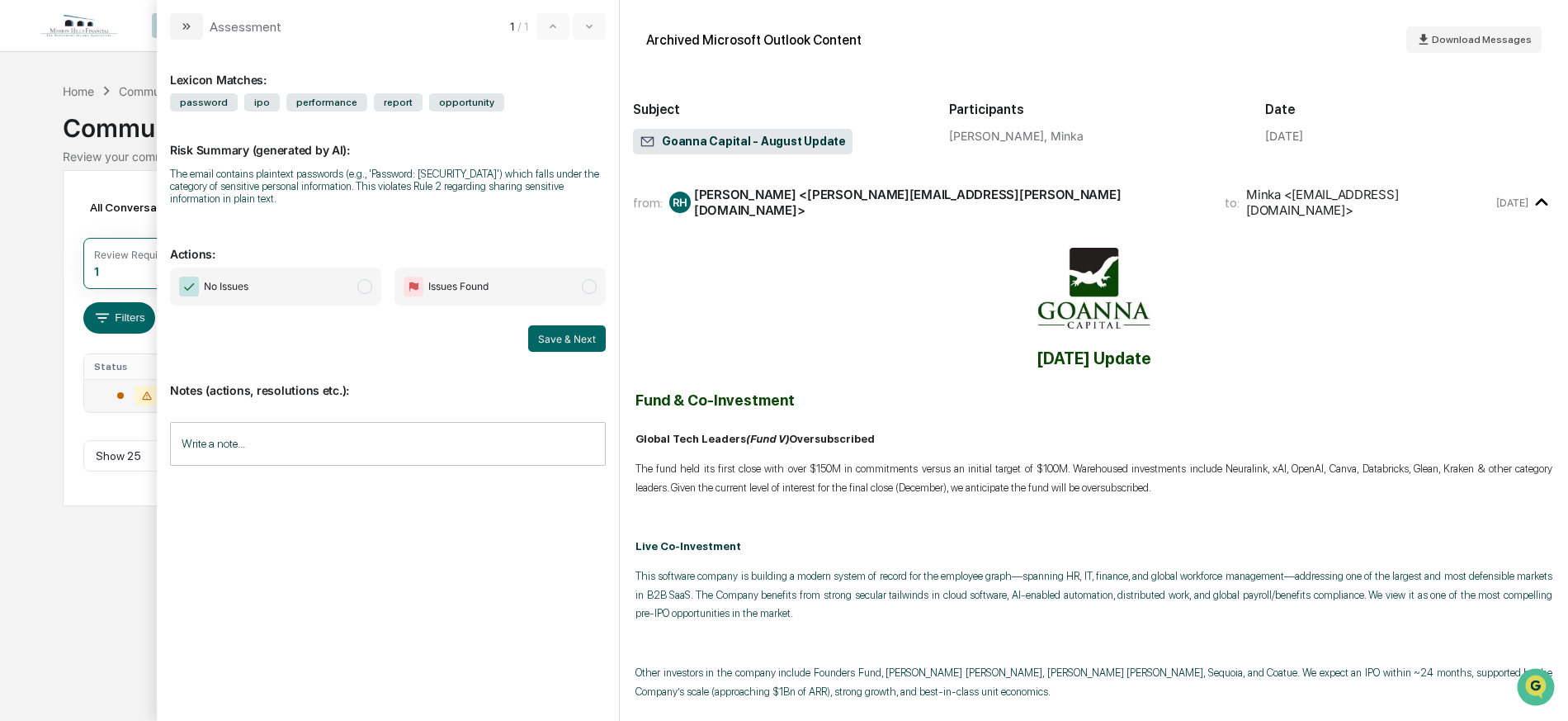
click at [323, 296] on span "No Issues" at bounding box center [275, 286] width 211 height 38
click at [571, 335] on button "Save & Next" at bounding box center [567, 338] width 77 height 26
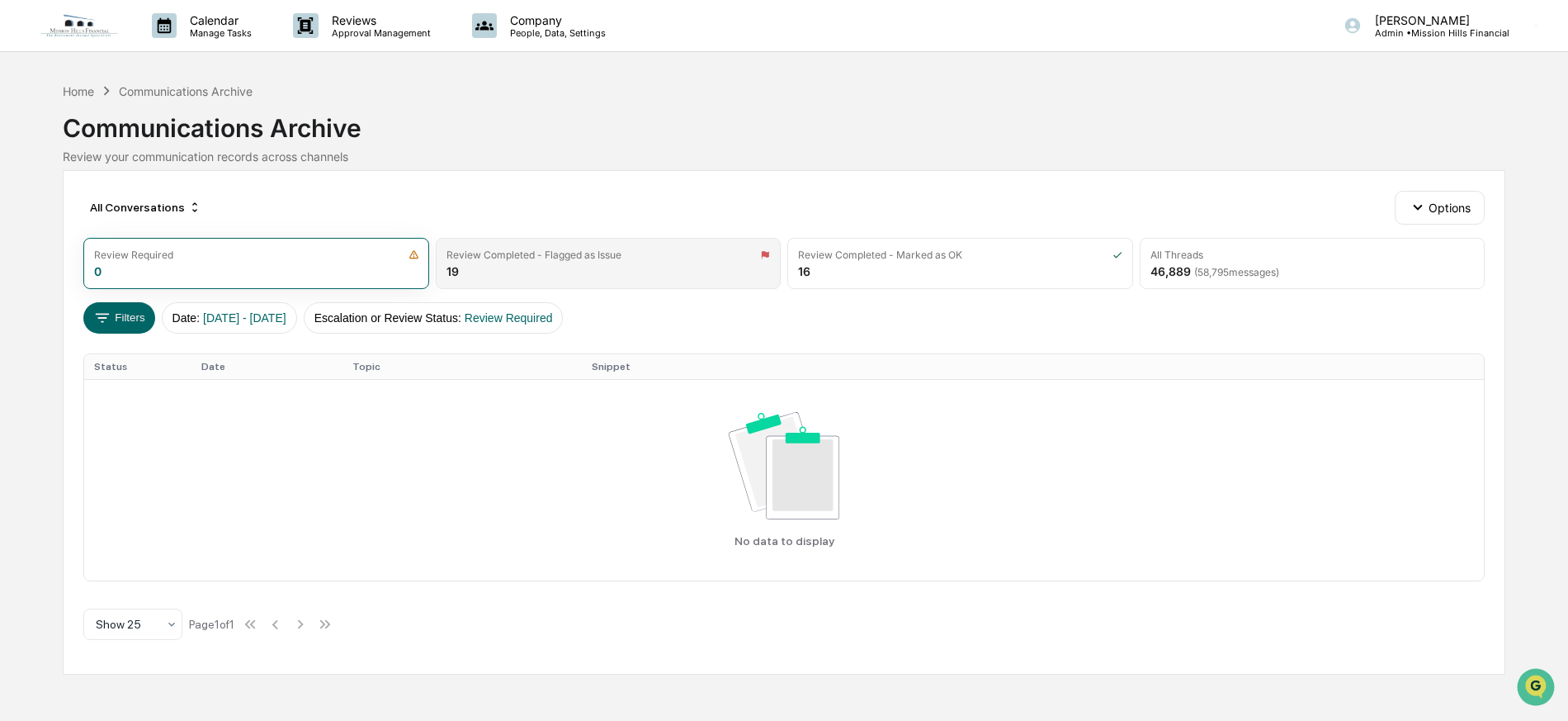
click at [602, 267] on div "Review Completed - Flagged as Issue 19" at bounding box center [608, 263] width 346 height 51
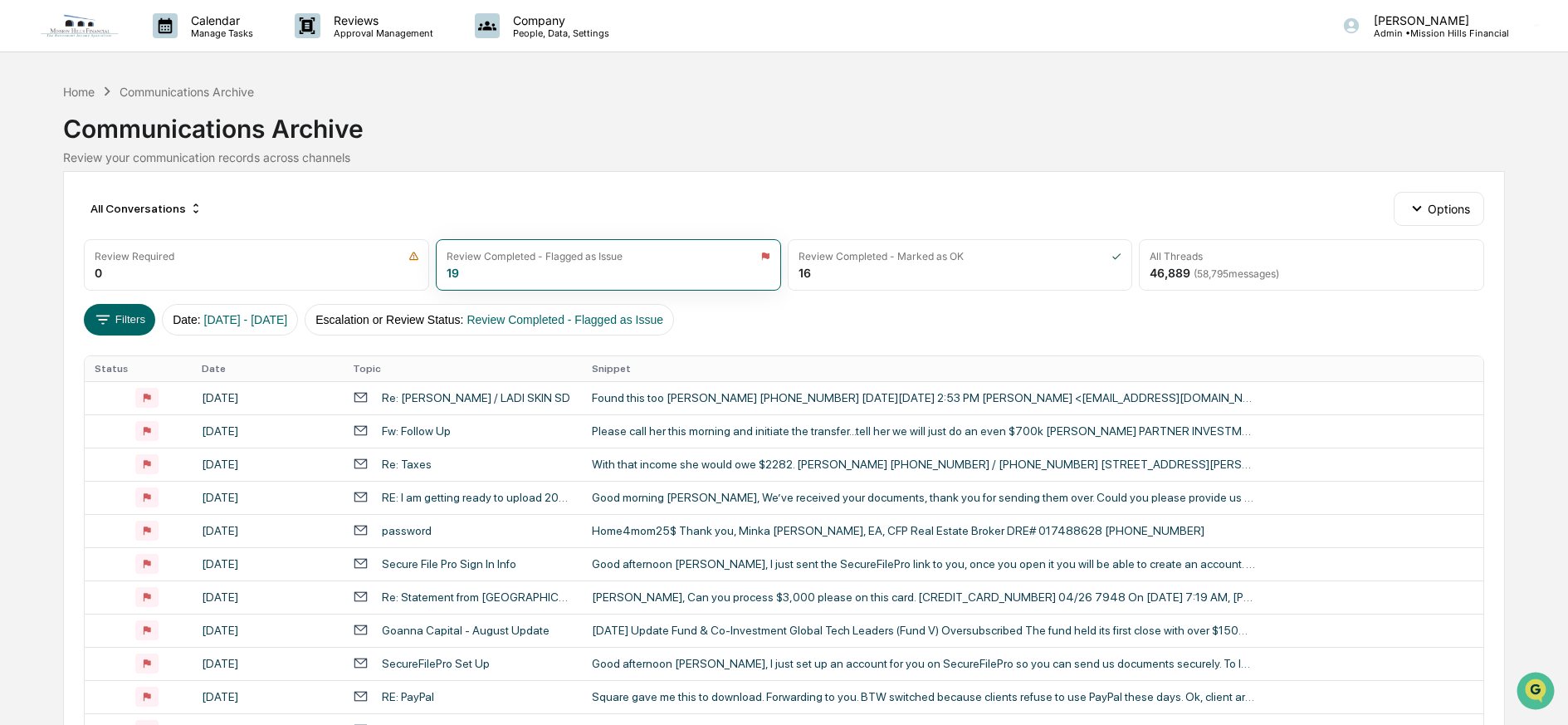
click at [92, 30] on img at bounding box center [80, 25] width 80 height 25
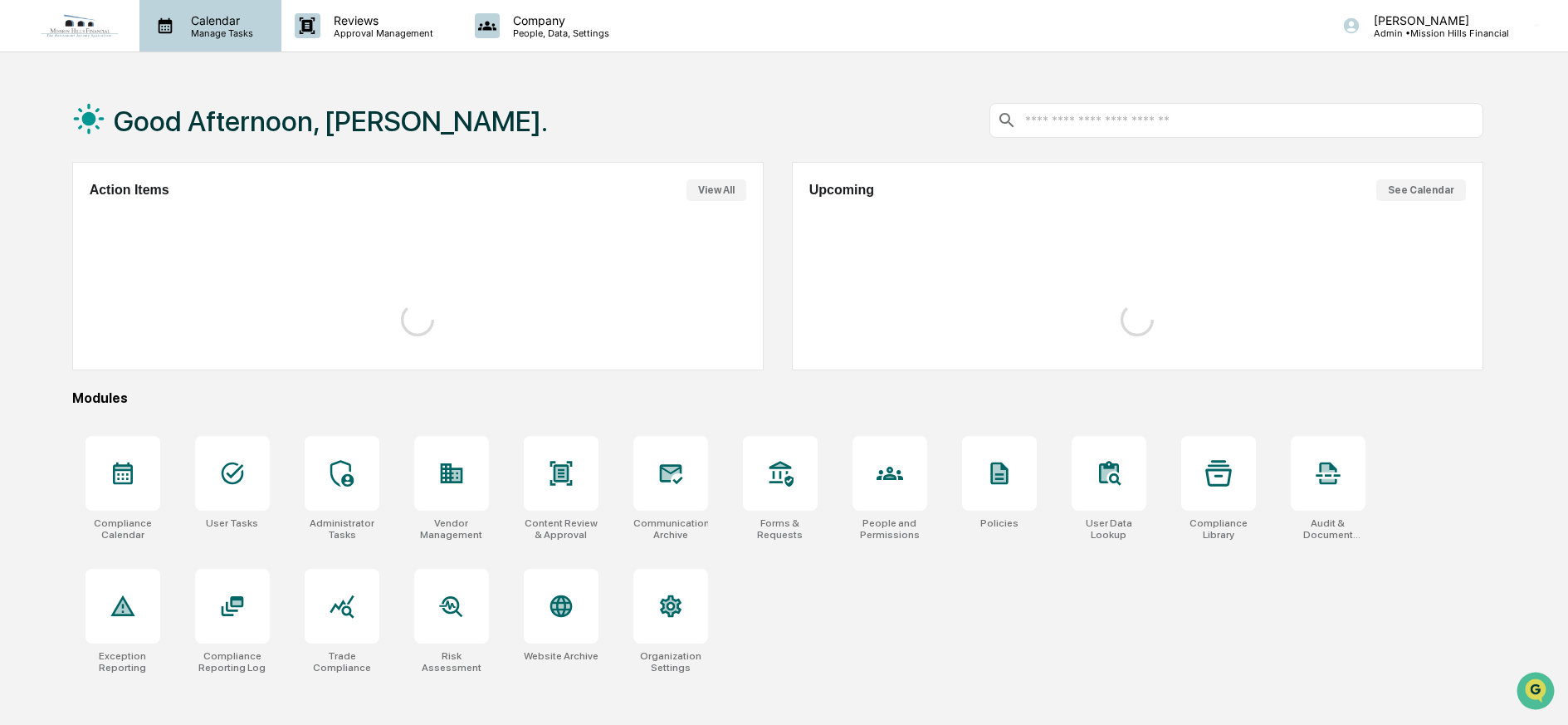
click at [223, 29] on p "Manage Tasks" at bounding box center [219, 33] width 84 height 12
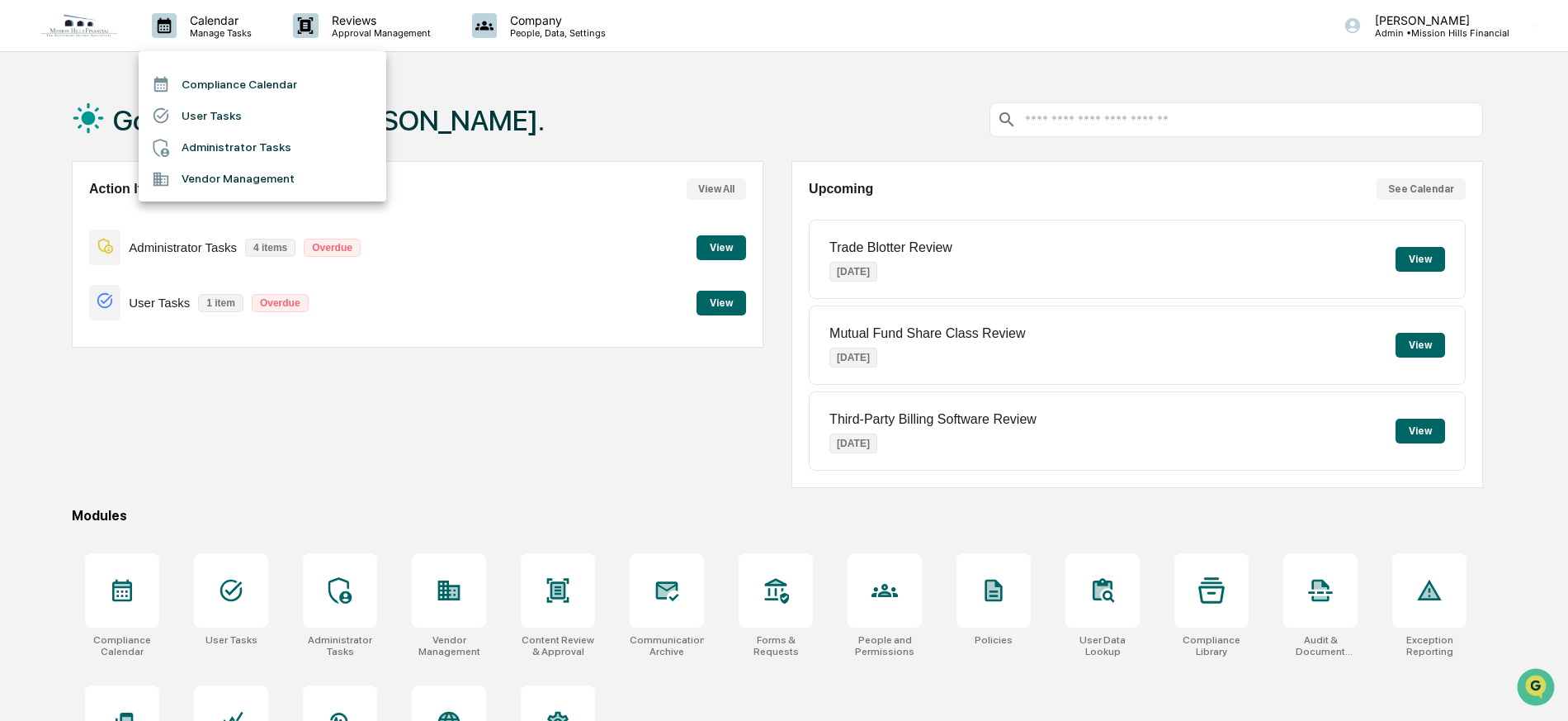
click at [236, 79] on li "Compliance Calendar" at bounding box center [263, 83] width 248 height 31
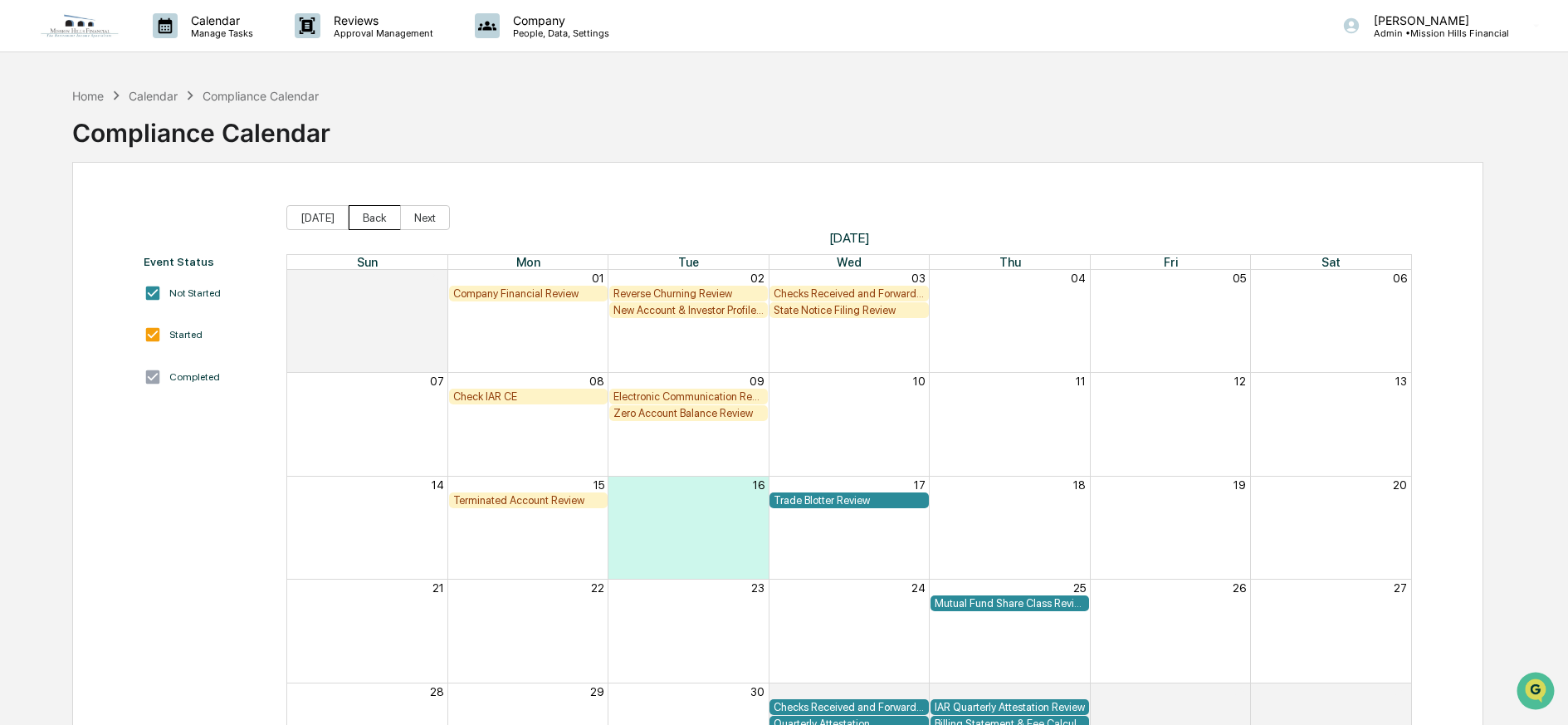
click at [356, 216] on button "Back" at bounding box center [375, 217] width 53 height 25
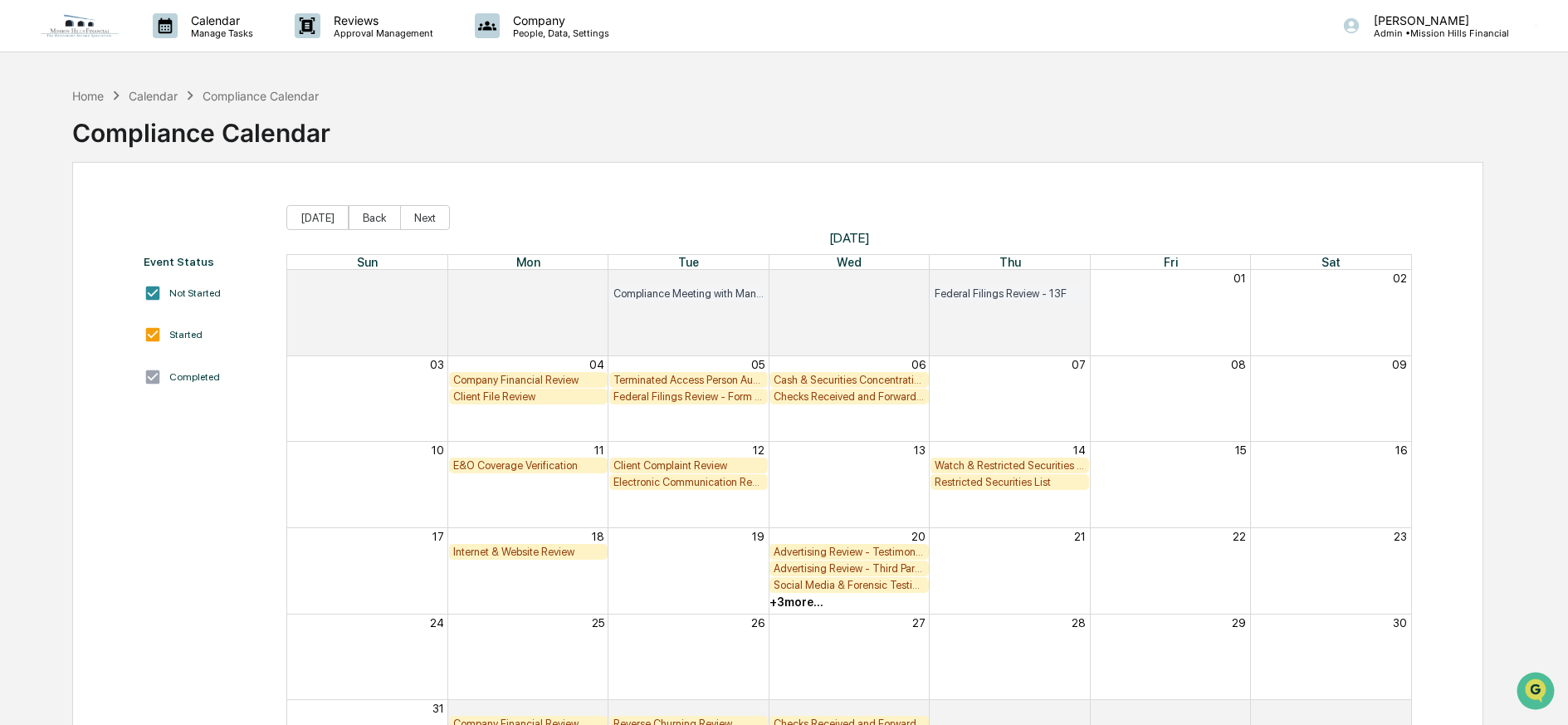
click at [356, 216] on button "Back" at bounding box center [375, 217] width 53 height 25
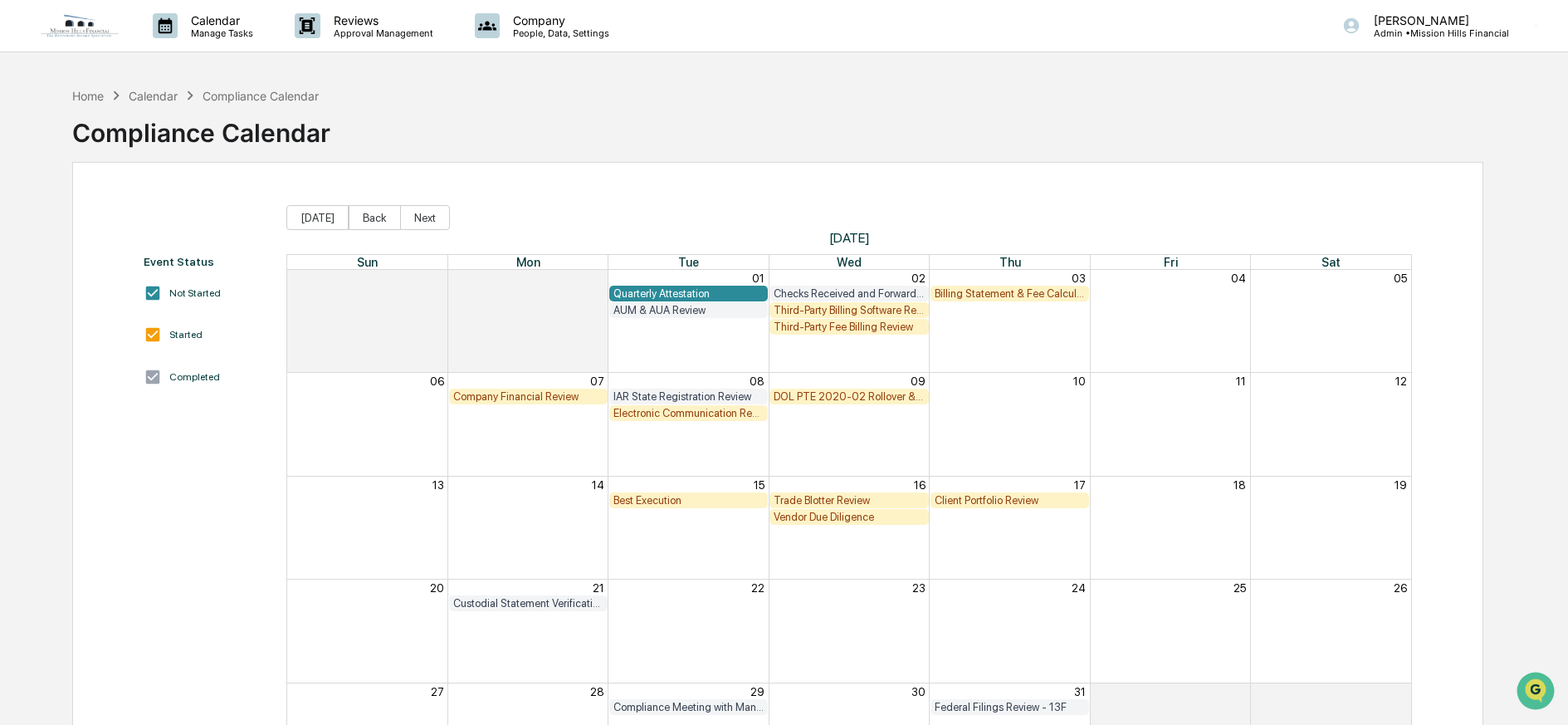
click at [356, 216] on button "Back" at bounding box center [375, 217] width 53 height 25
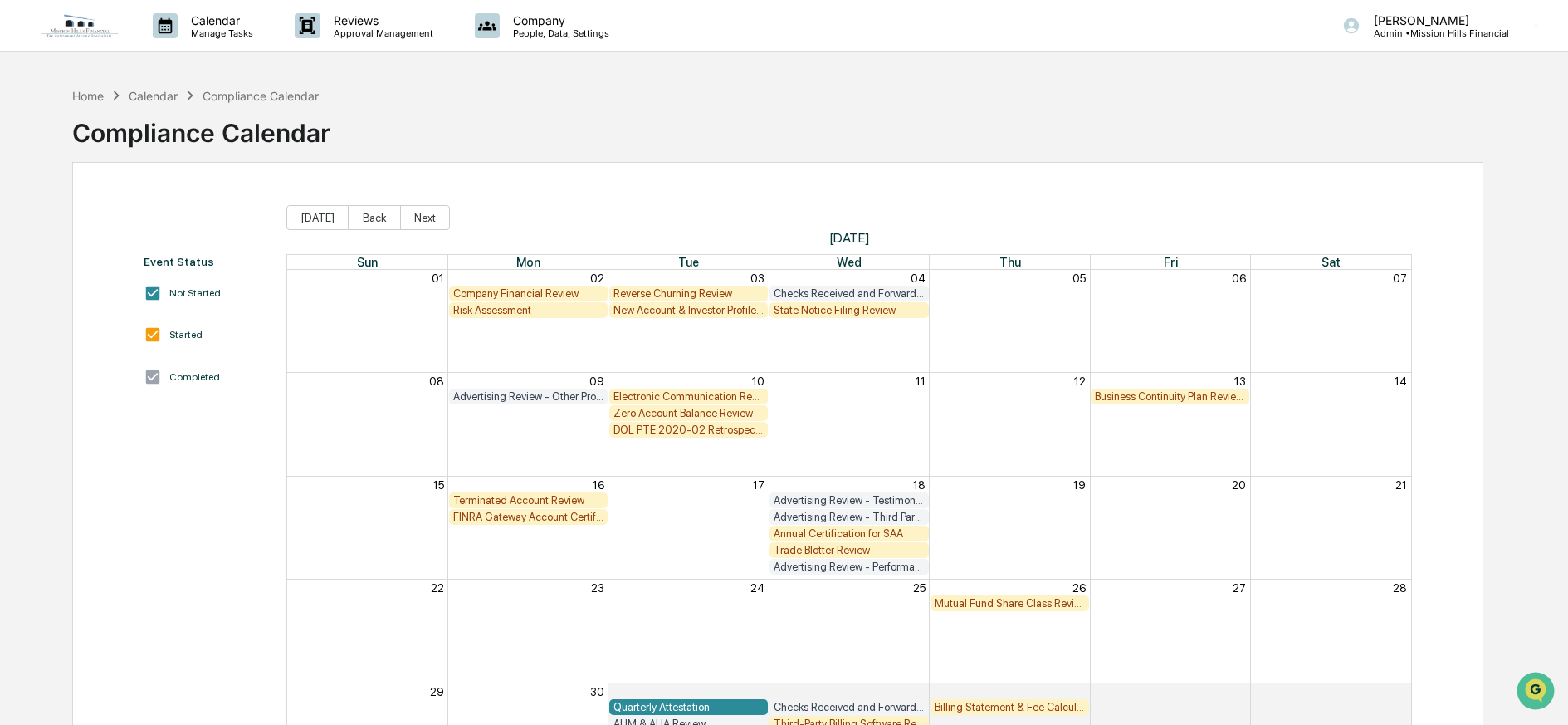
click at [356, 216] on button "Back" at bounding box center [375, 217] width 53 height 25
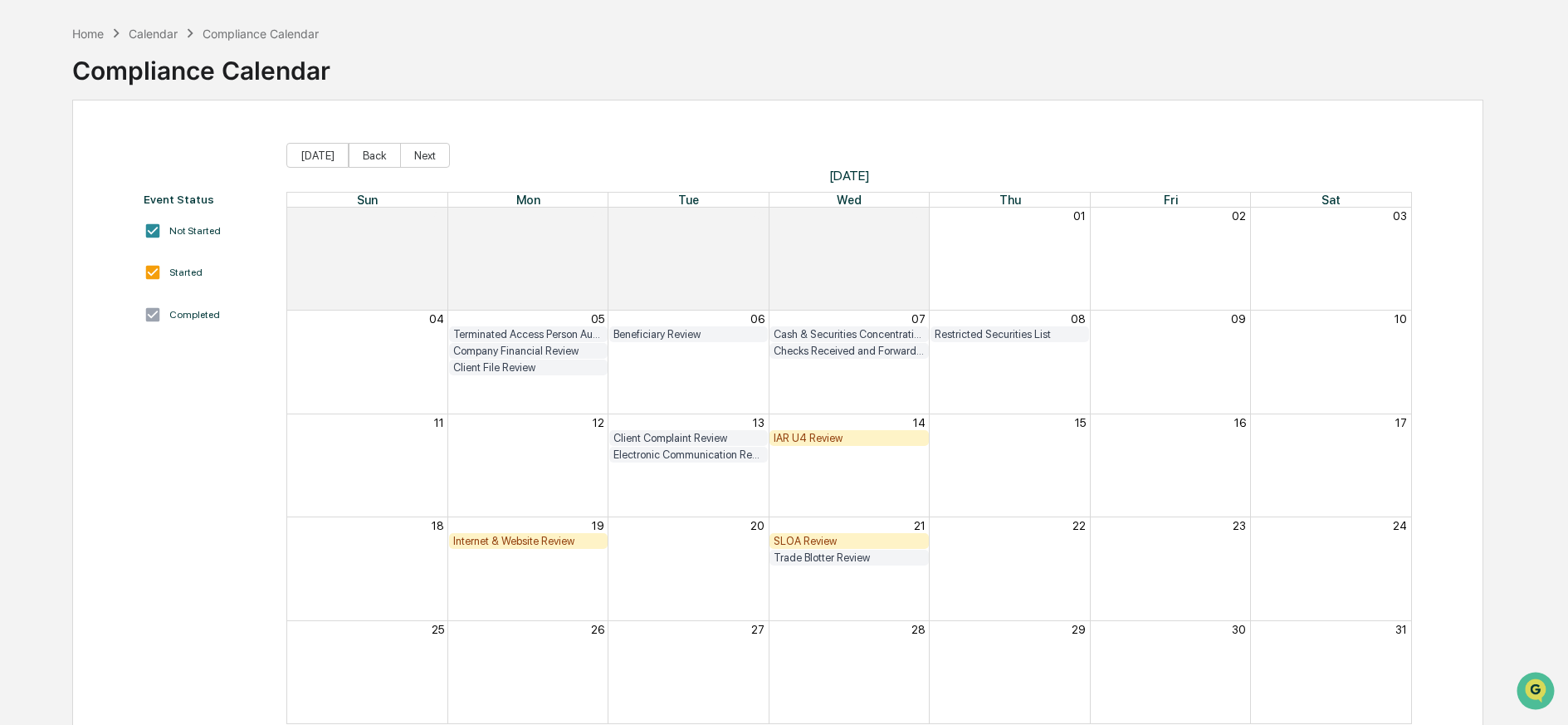
scroll to position [113, 0]
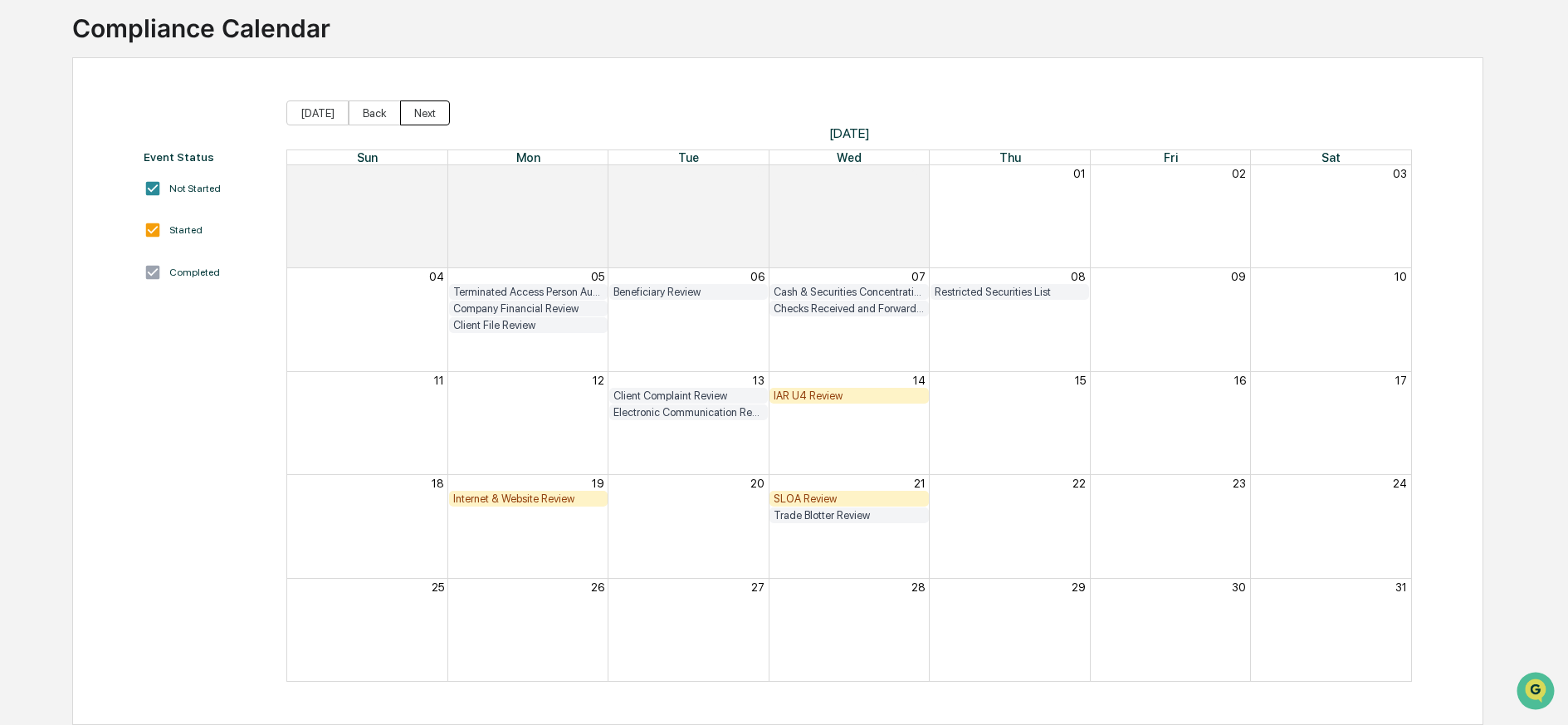
click at [420, 106] on button "Next" at bounding box center [424, 113] width 50 height 25
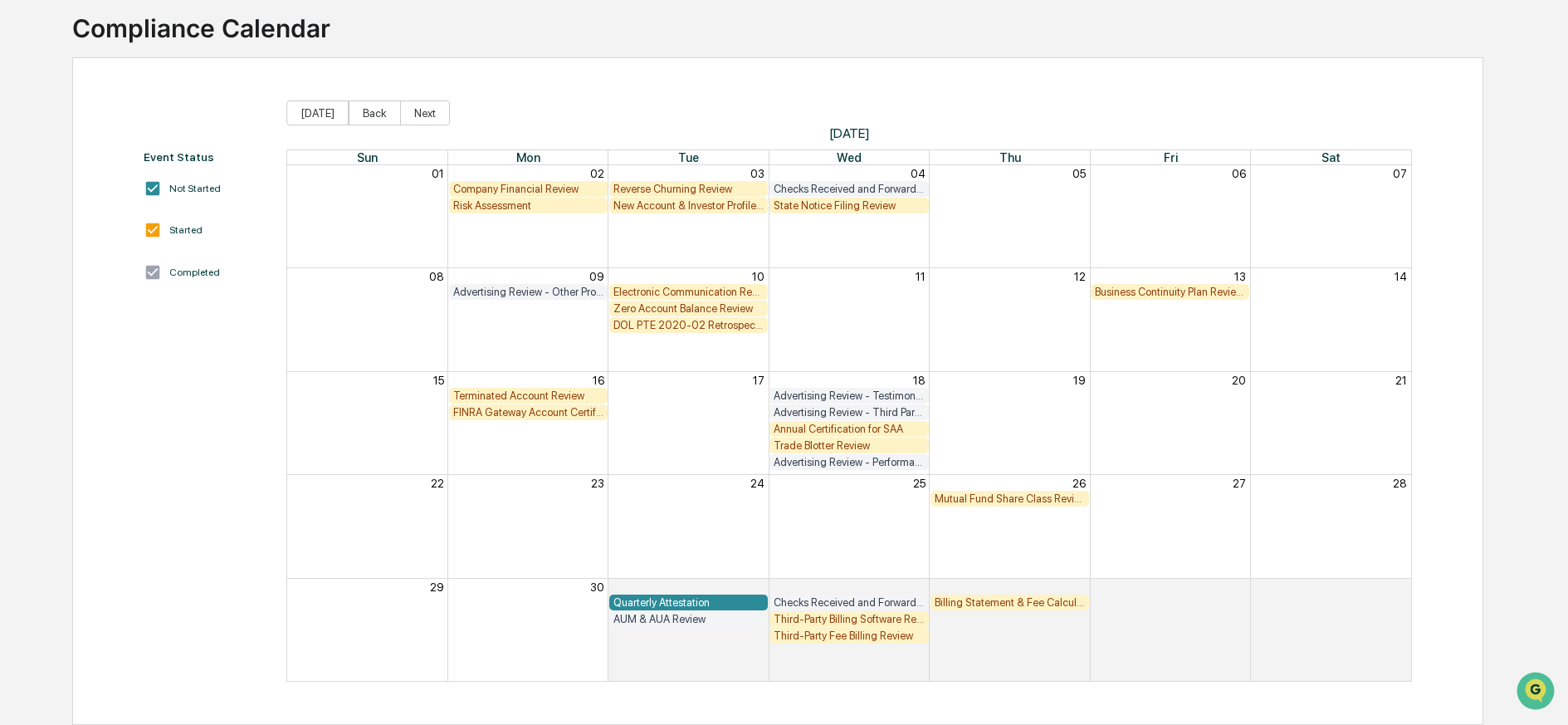
click at [651, 285] on div "Electronic Communication Review" at bounding box center [688, 291] width 150 height 13
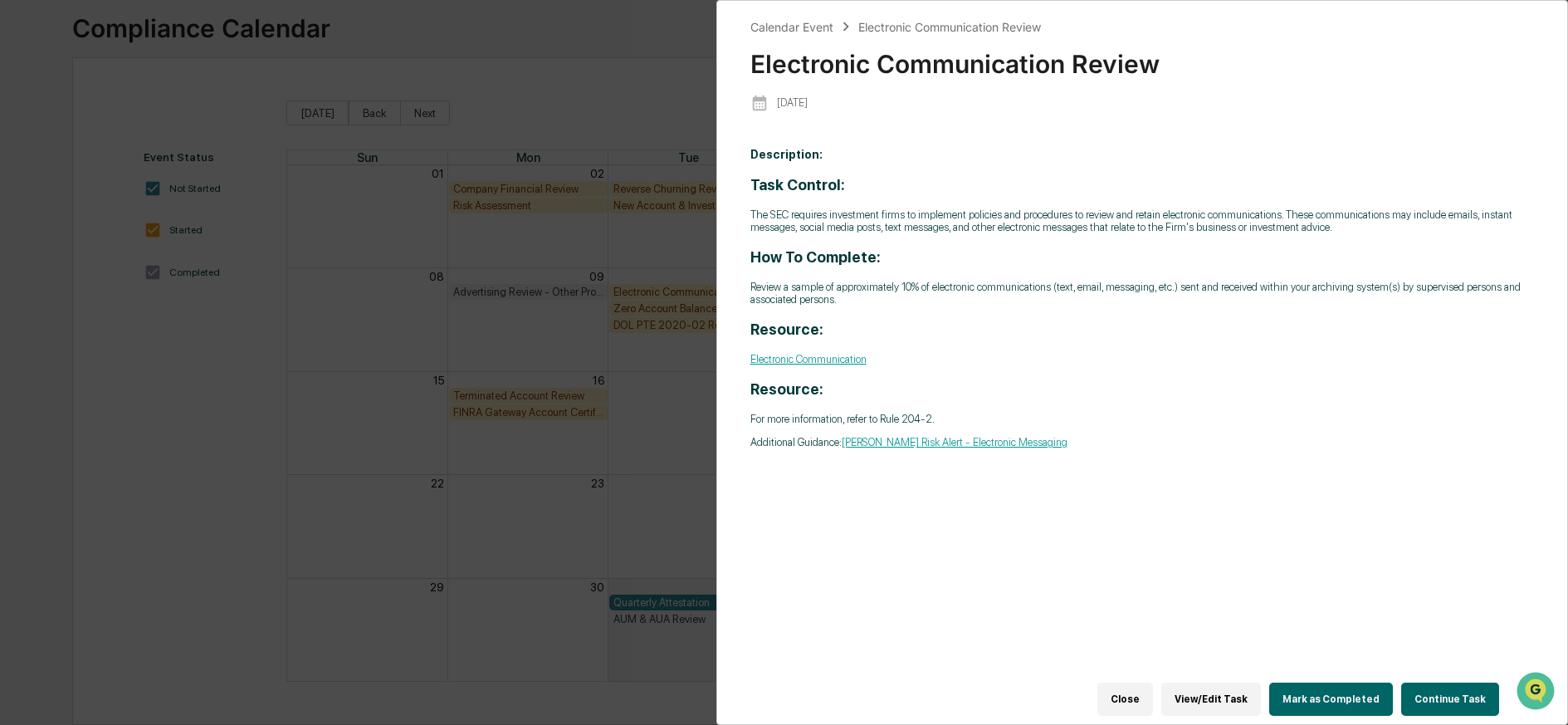
click at [1301, 684] on button "Mark as Completed" at bounding box center [1332, 699] width 124 height 33
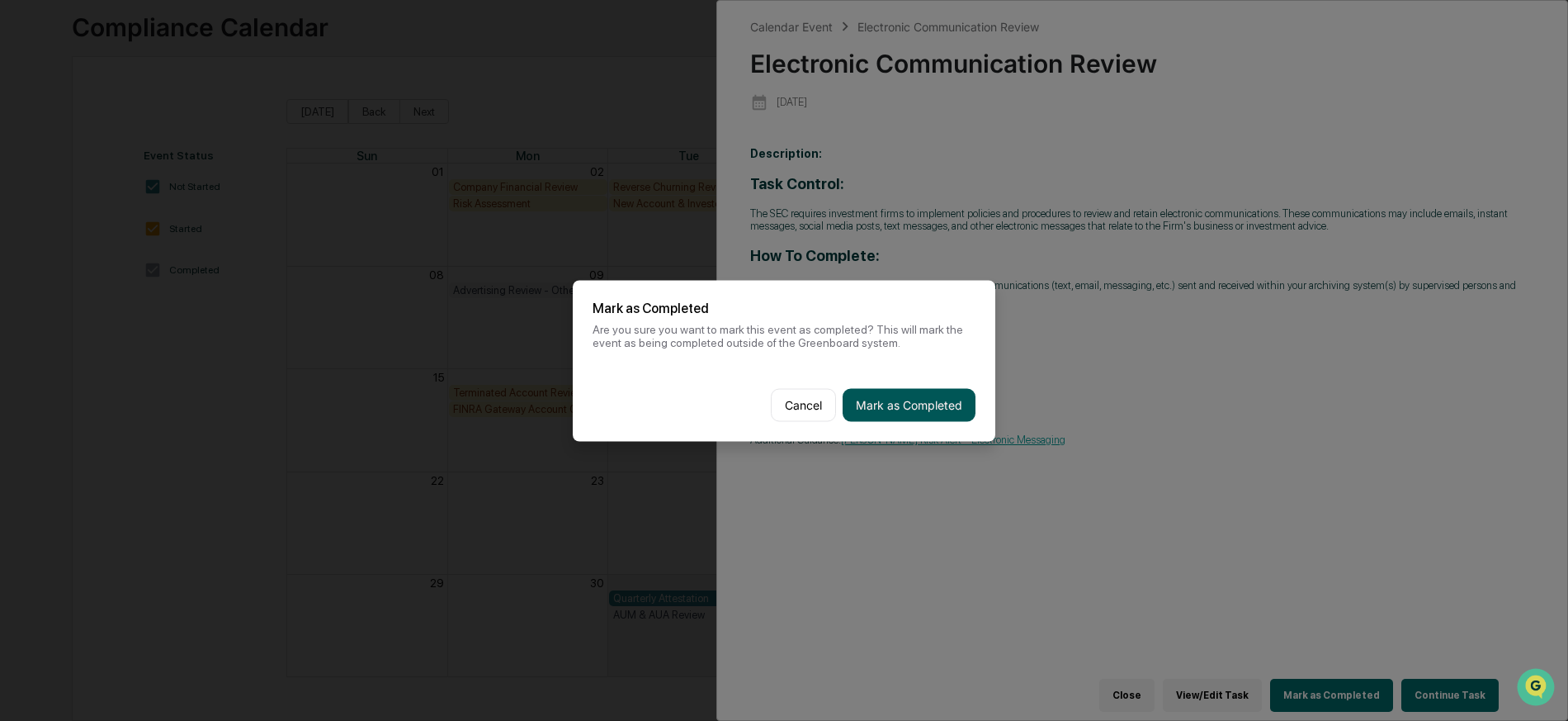
click at [904, 411] on button "Mark as Completed" at bounding box center [909, 404] width 133 height 33
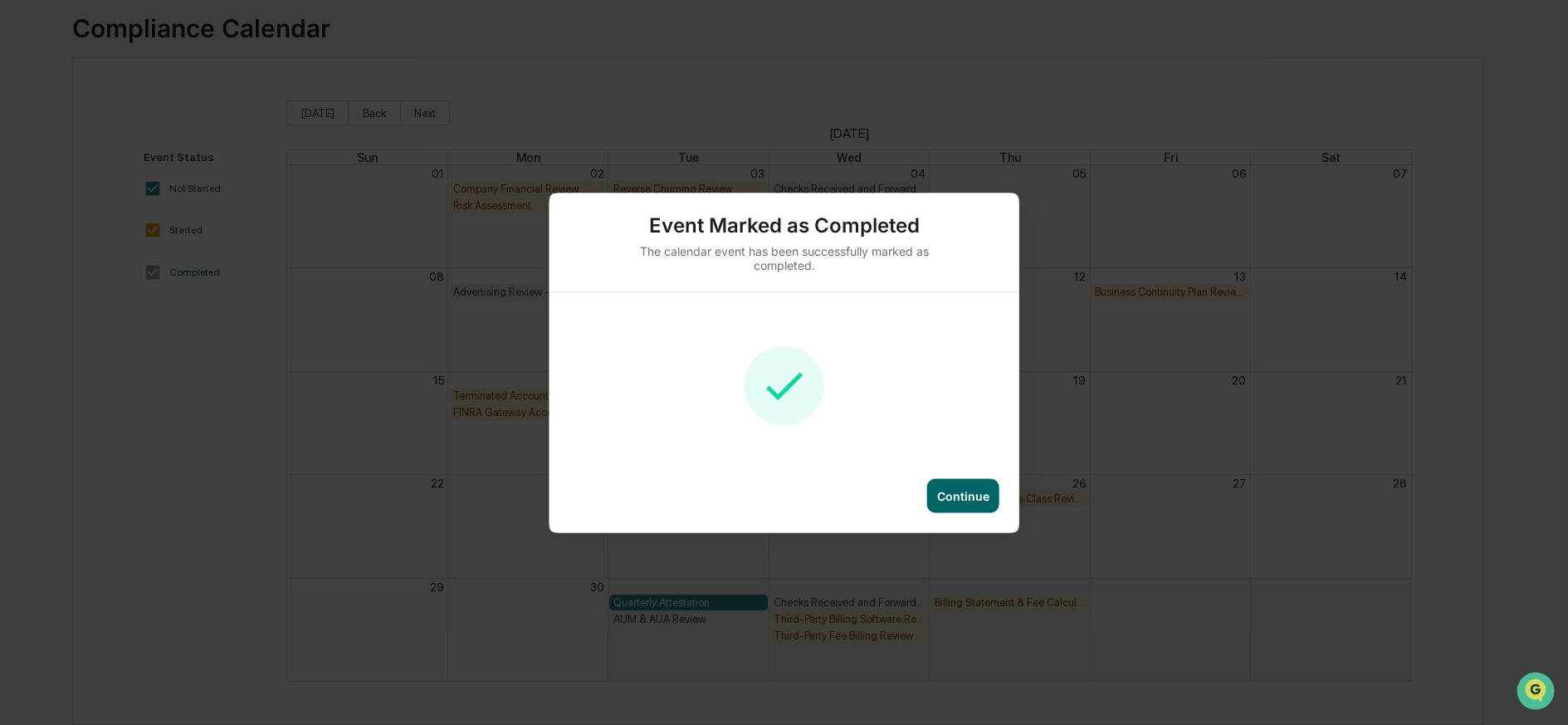
click at [971, 496] on div "Continue" at bounding box center [963, 495] width 53 height 14
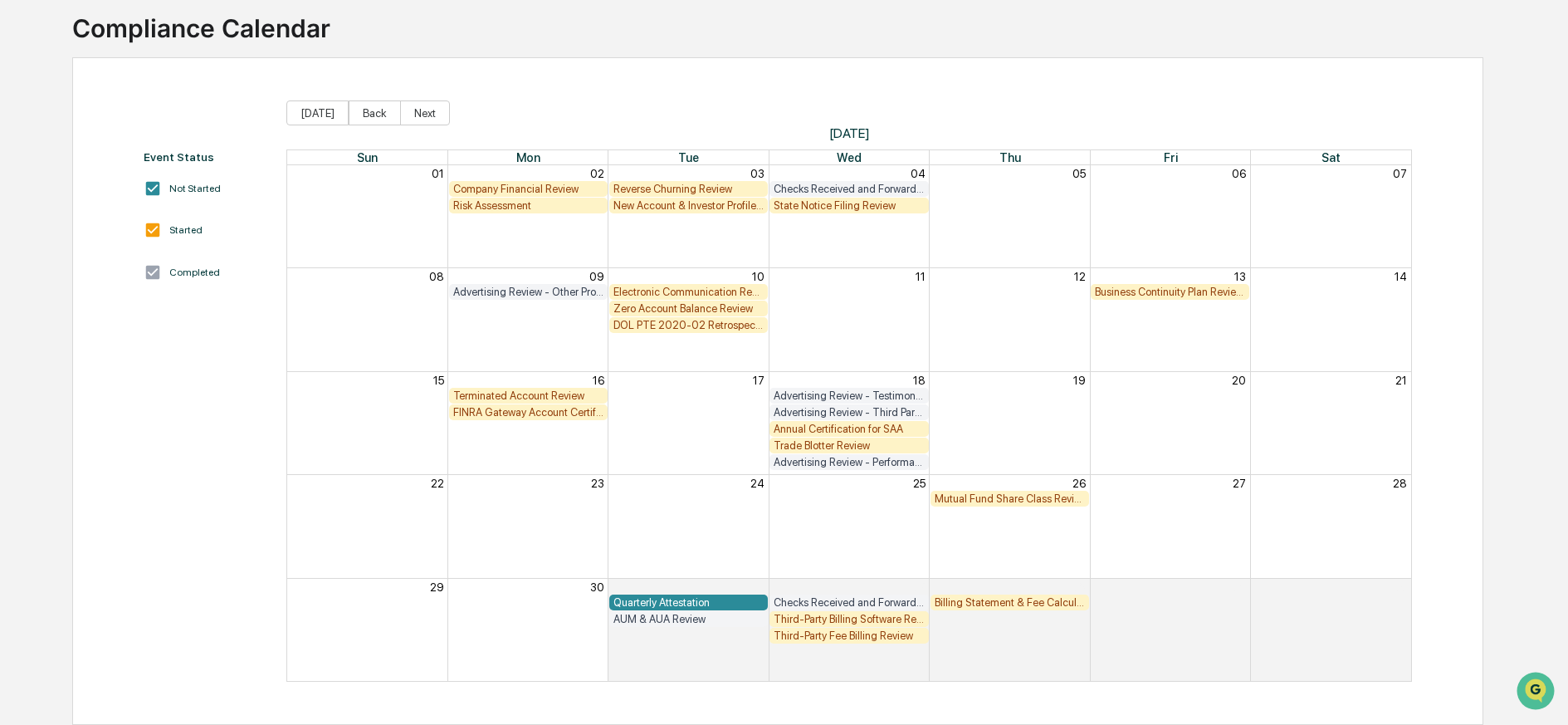
click at [906, 423] on div "Annual Certification for SAA" at bounding box center [848, 429] width 150 height 13
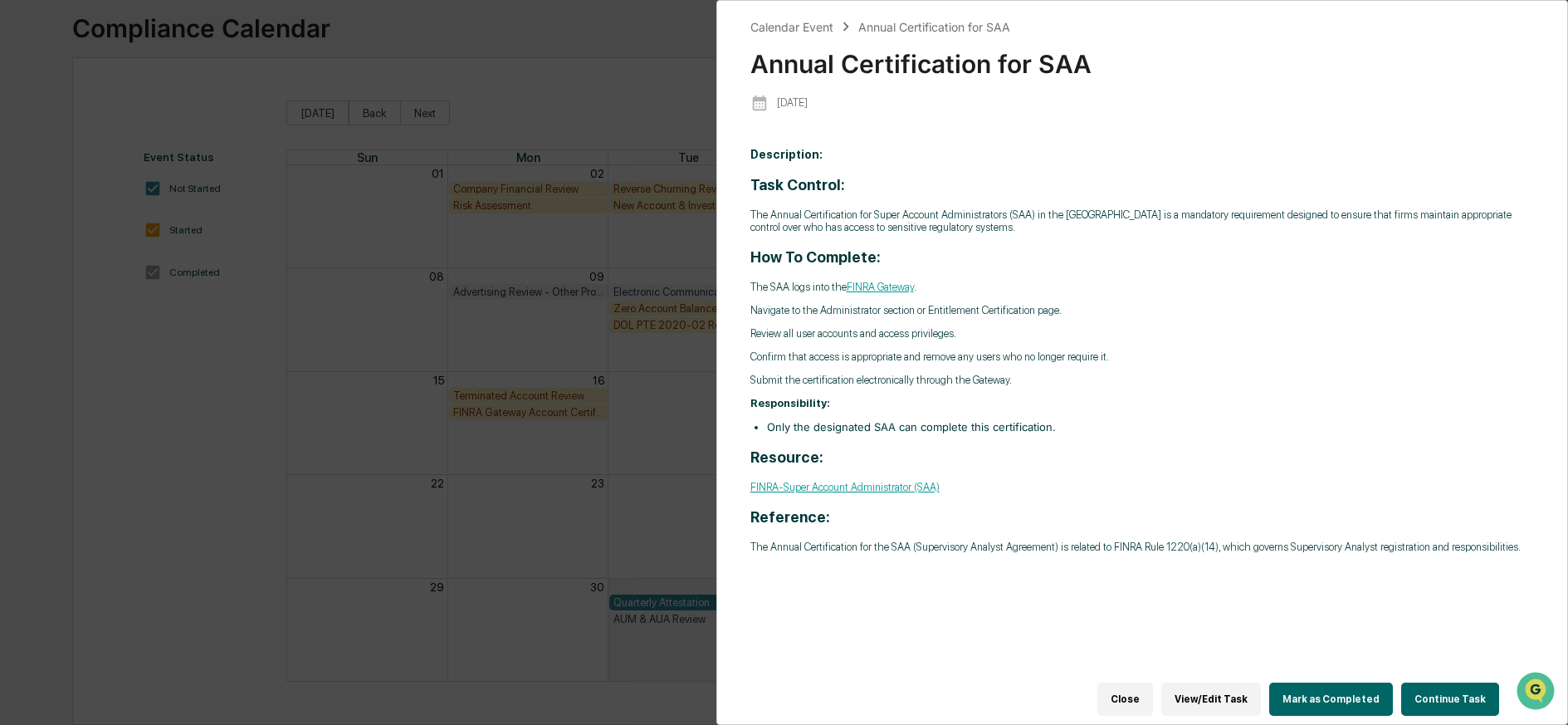
click at [1306, 690] on button "Mark as Completed" at bounding box center [1332, 699] width 124 height 33
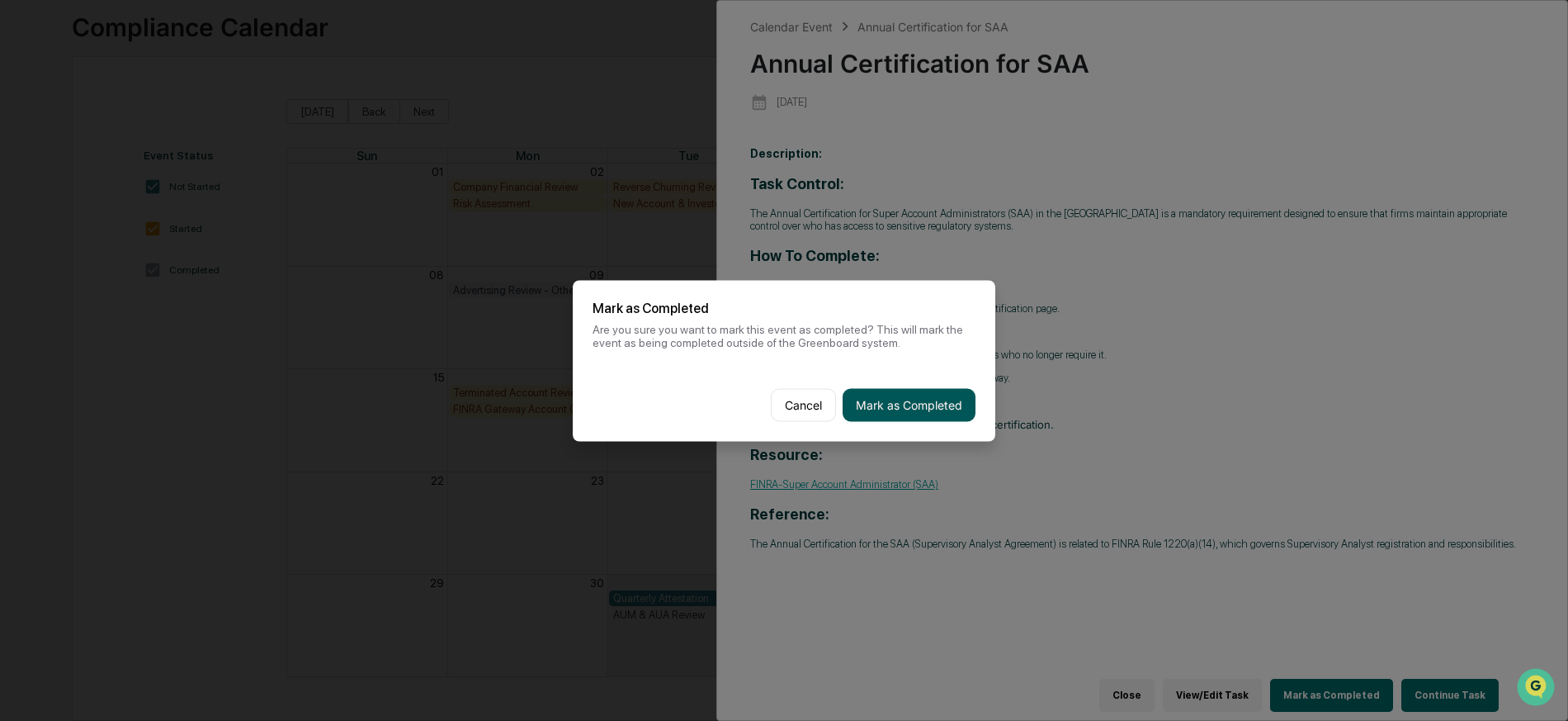
click at [906, 414] on button "Mark as Completed" at bounding box center [909, 404] width 133 height 33
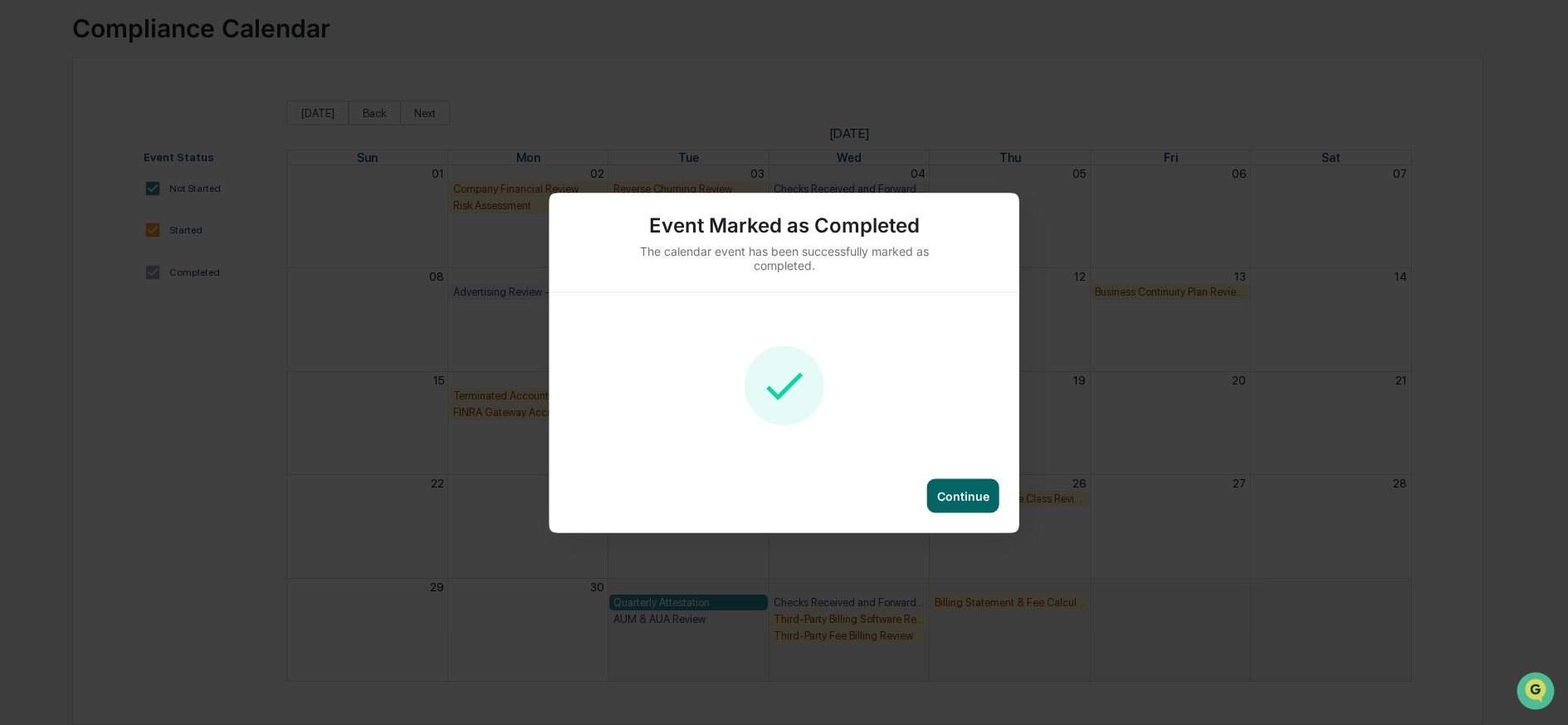
click at [964, 499] on div "Continue" at bounding box center [963, 495] width 53 height 14
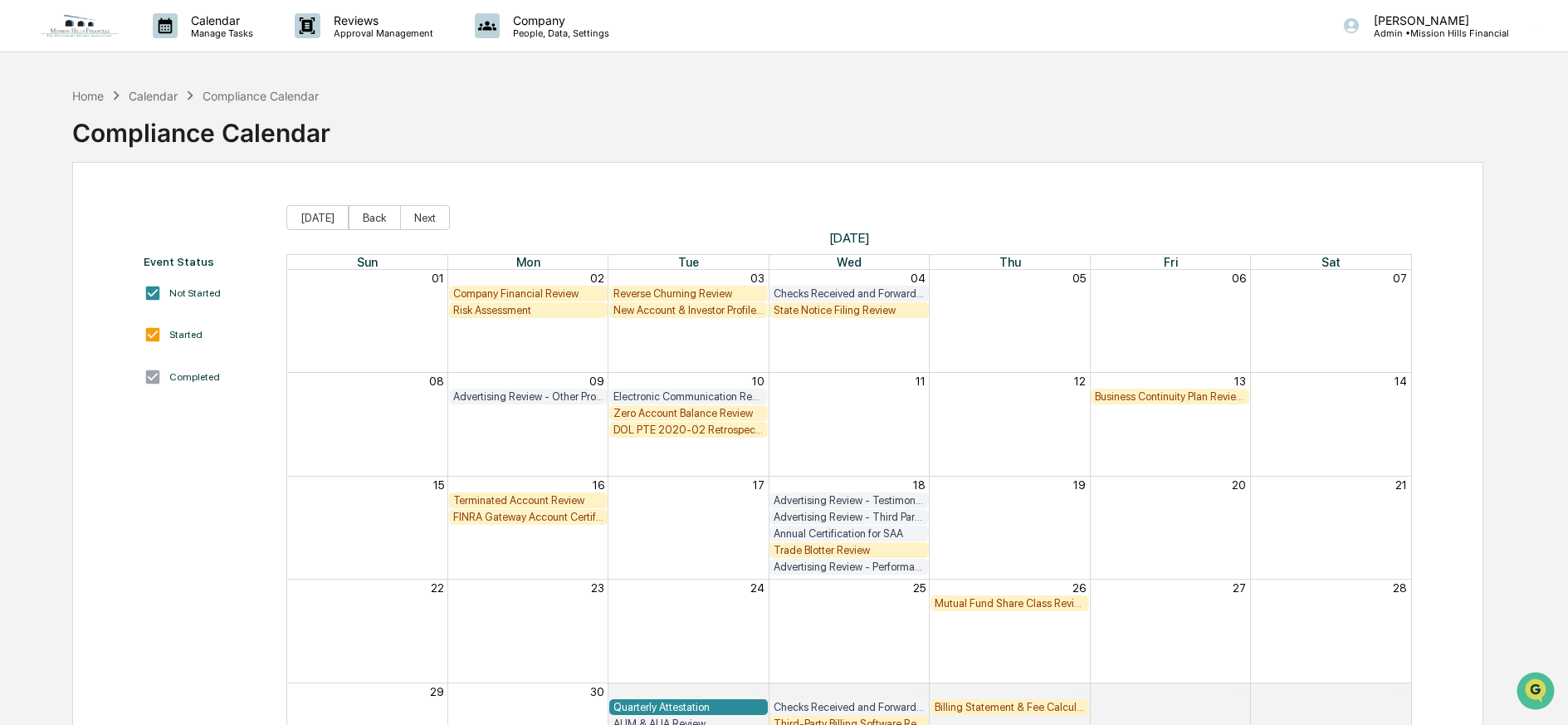
click at [81, 29] on img at bounding box center [80, 25] width 80 height 25
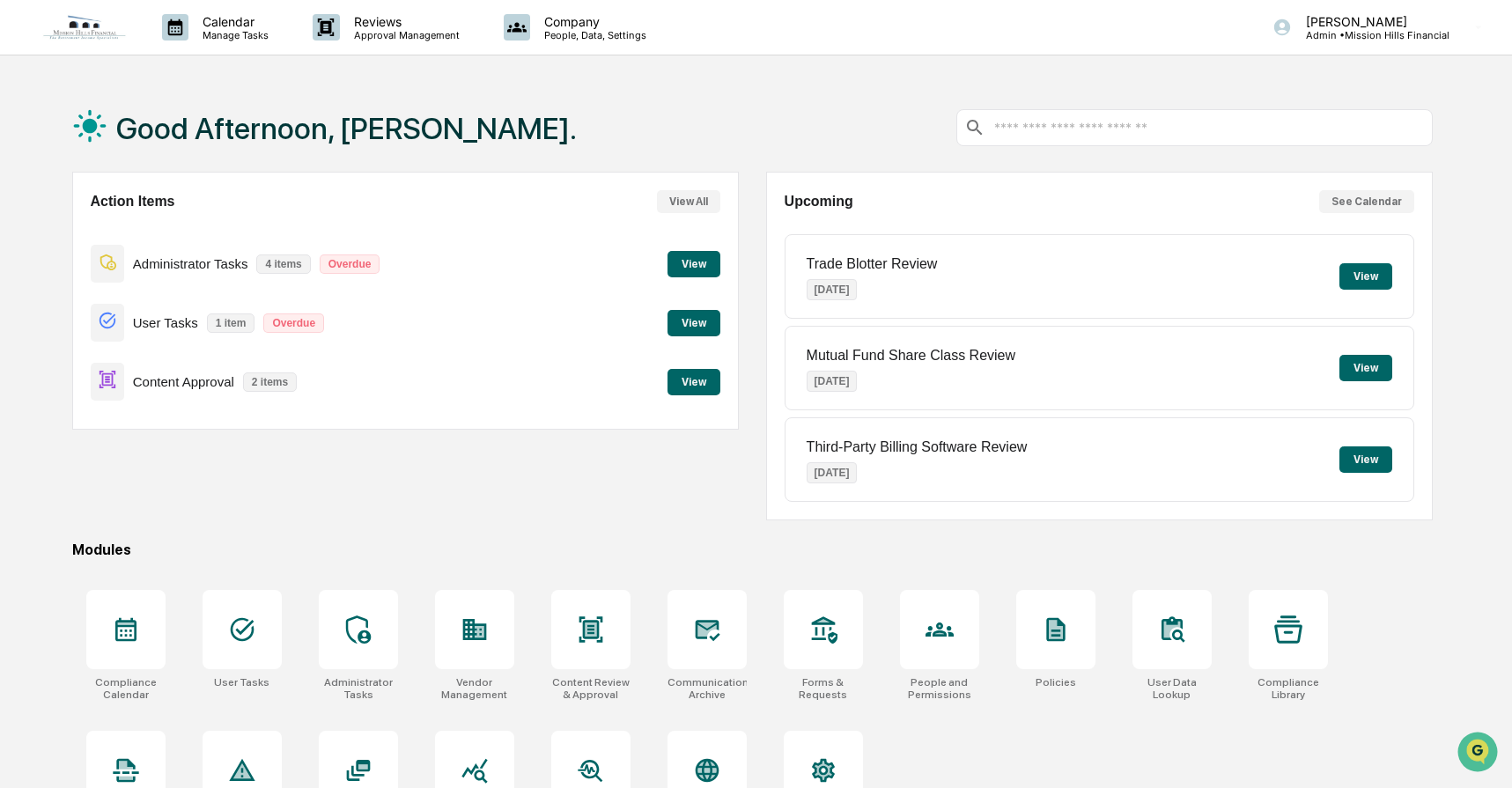
click at [706, 385] on button "View" at bounding box center [694, 382] width 53 height 26
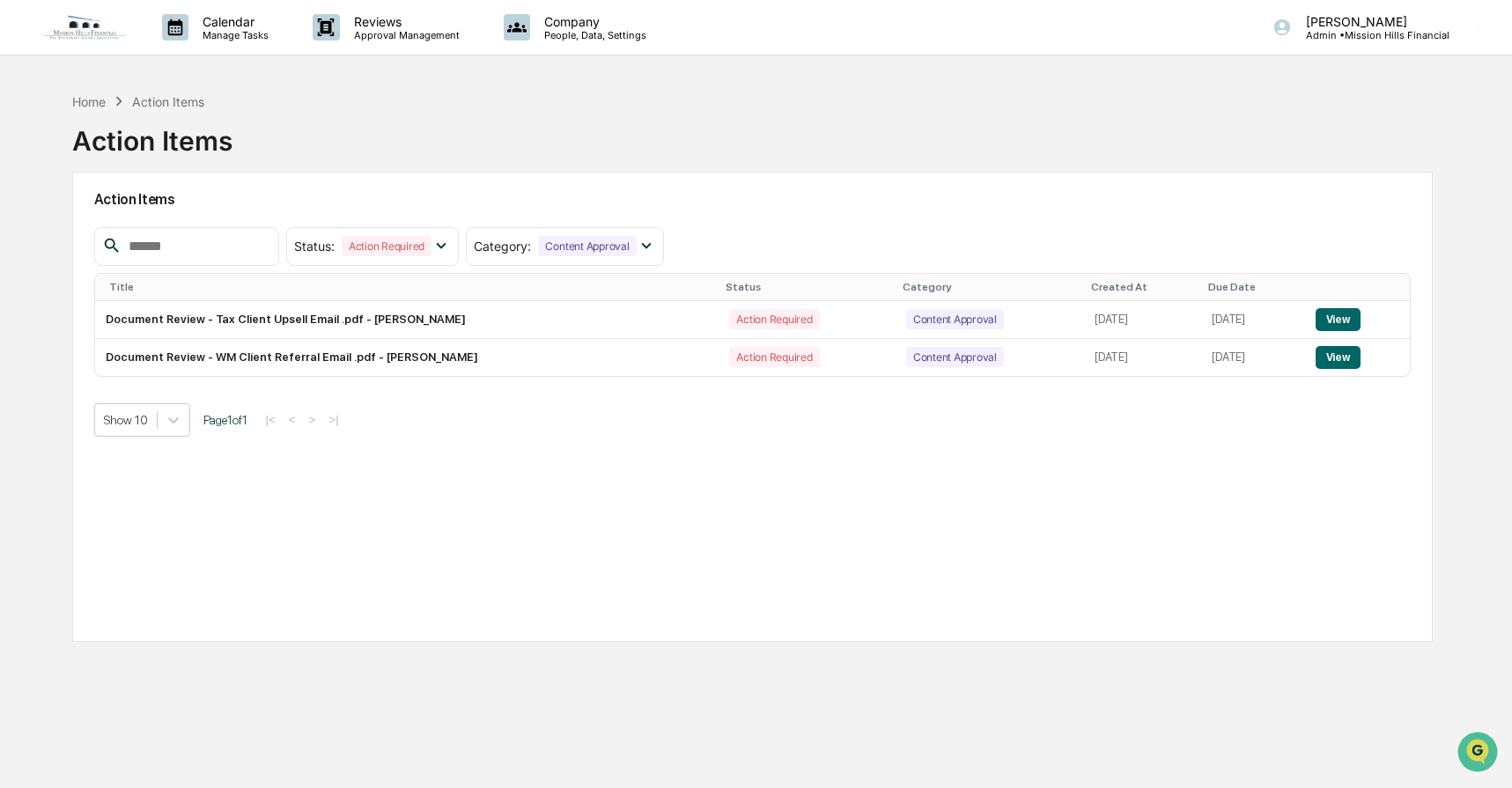
click at [92, 27] on img at bounding box center [84, 27] width 84 height 26
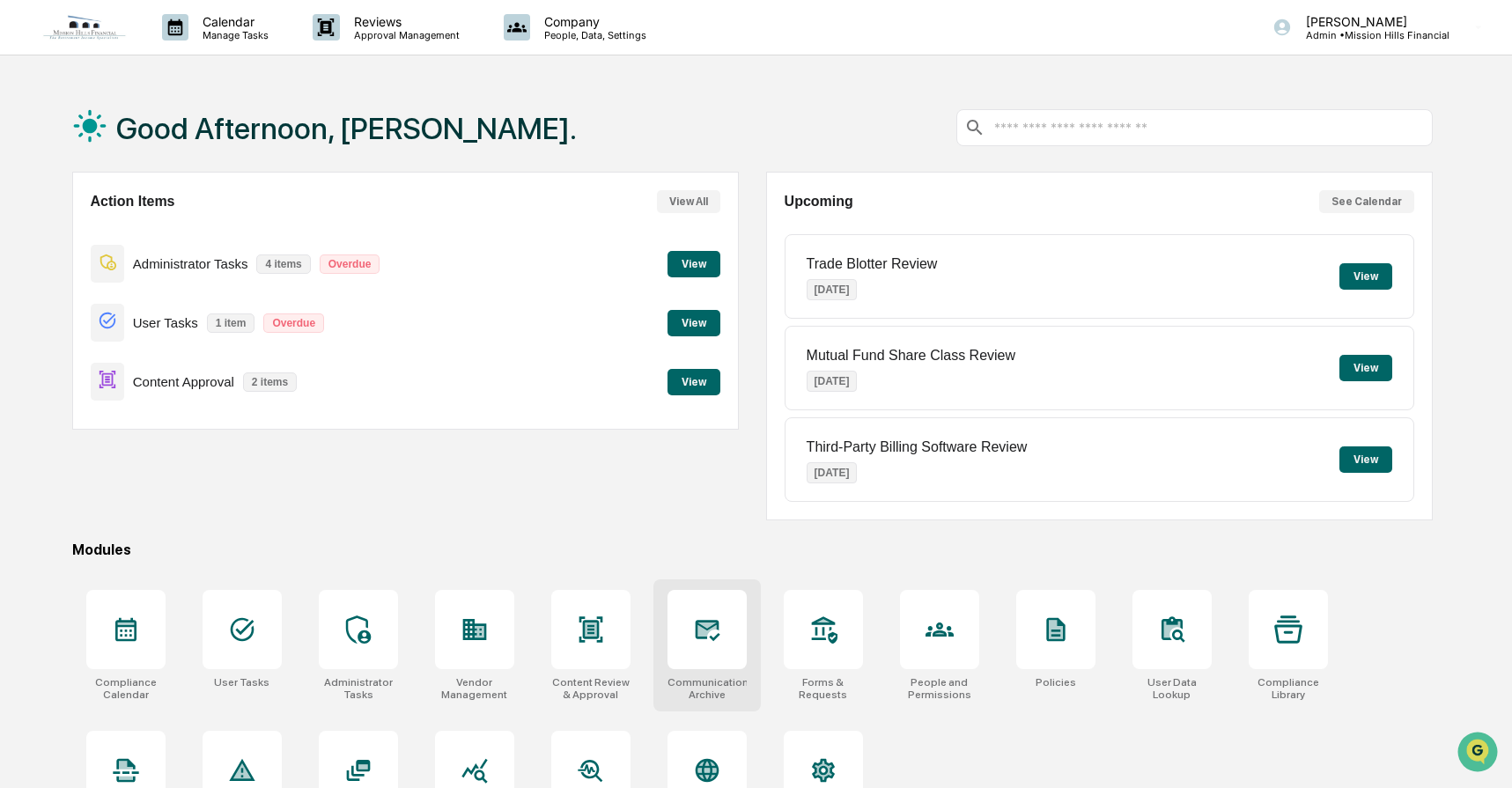
click at [693, 631] on icon at bounding box center [706, 629] width 28 height 28
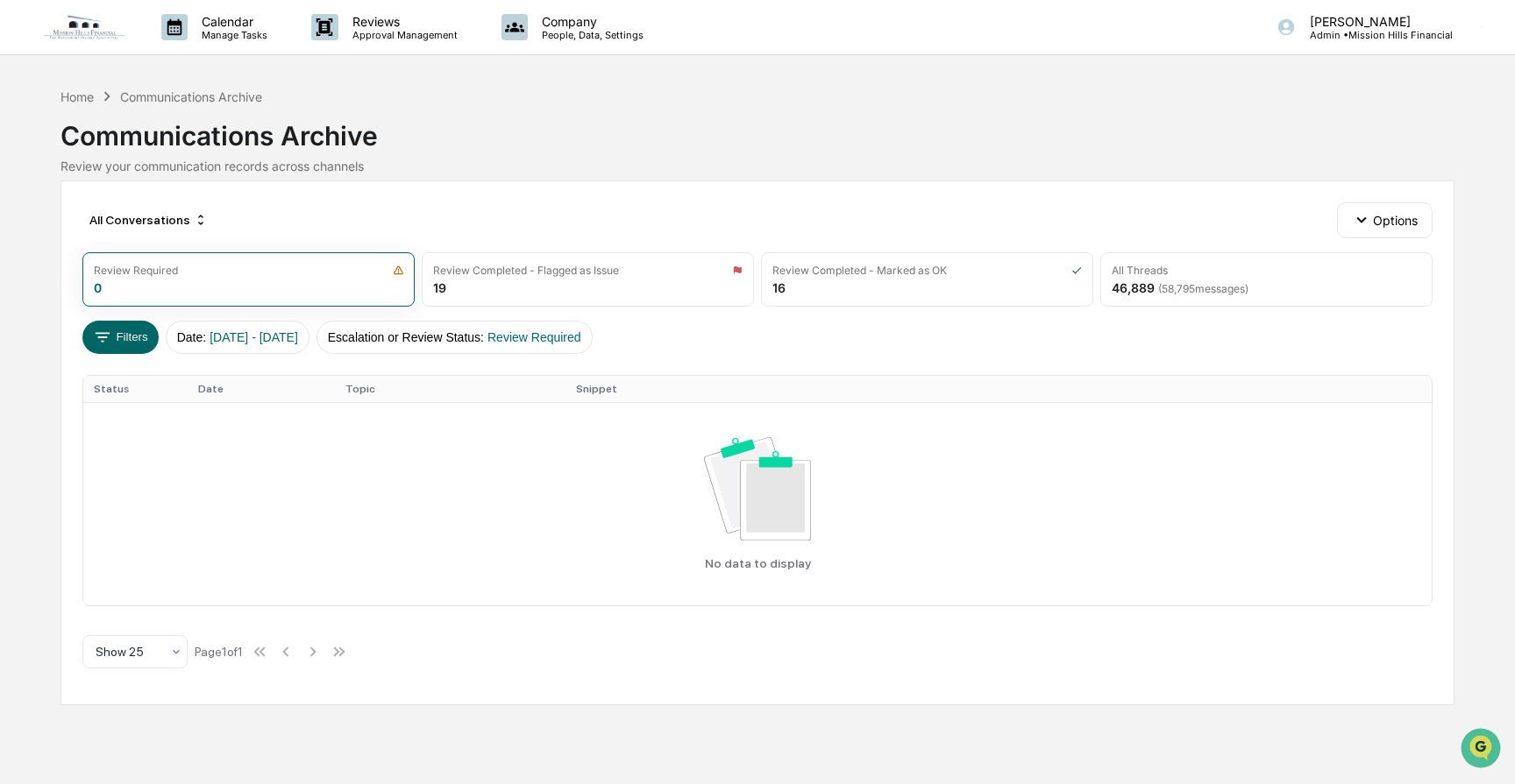
click at [1473, 781] on div "Calendar Manage Tasks Reviews Approval Management Company People, Data, Setting…" at bounding box center [758, 392] width 1515 height 784
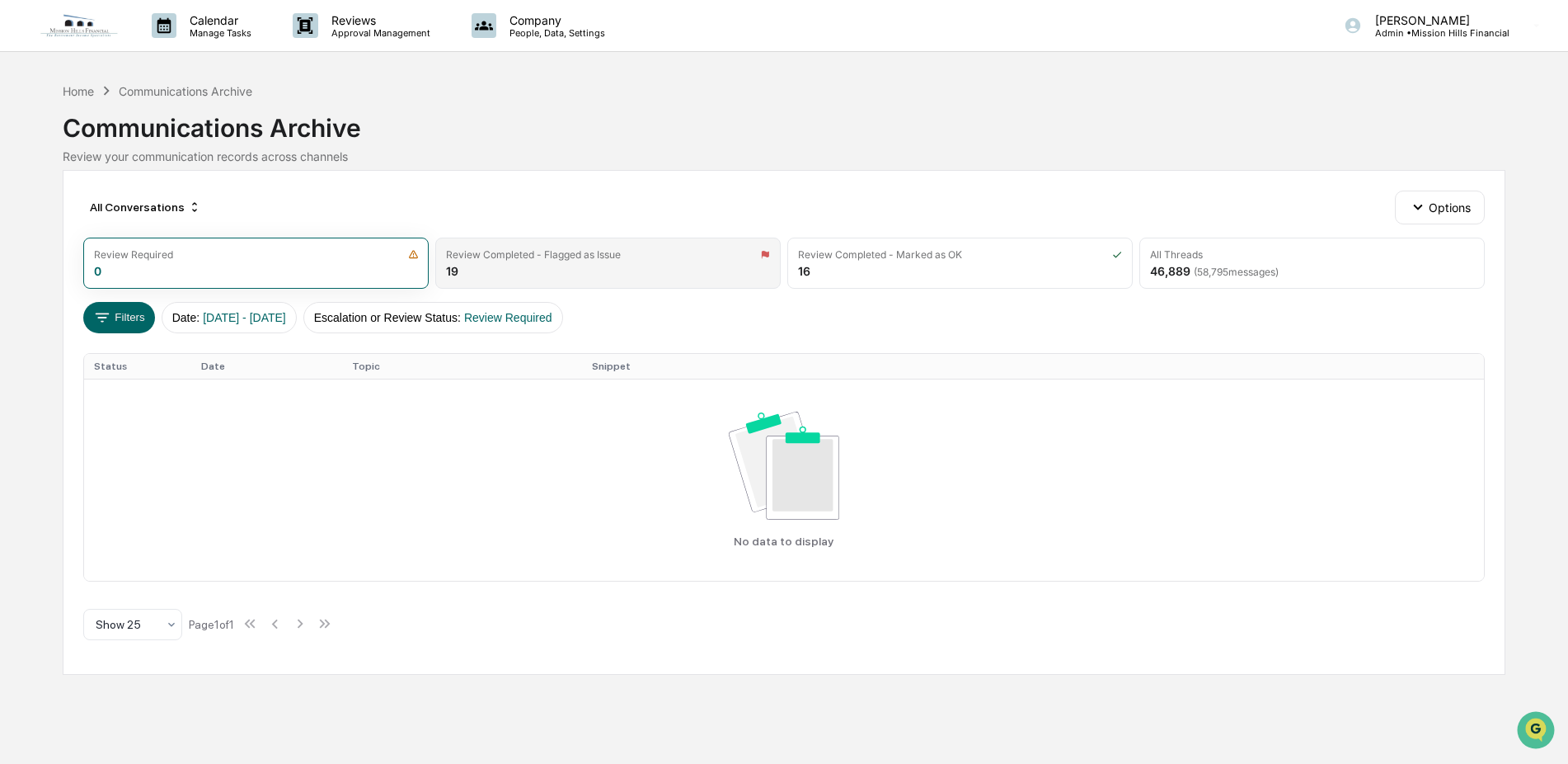
click at [536, 268] on div "Review Completed - Flagged as Issue 19" at bounding box center [607, 263] width 346 height 51
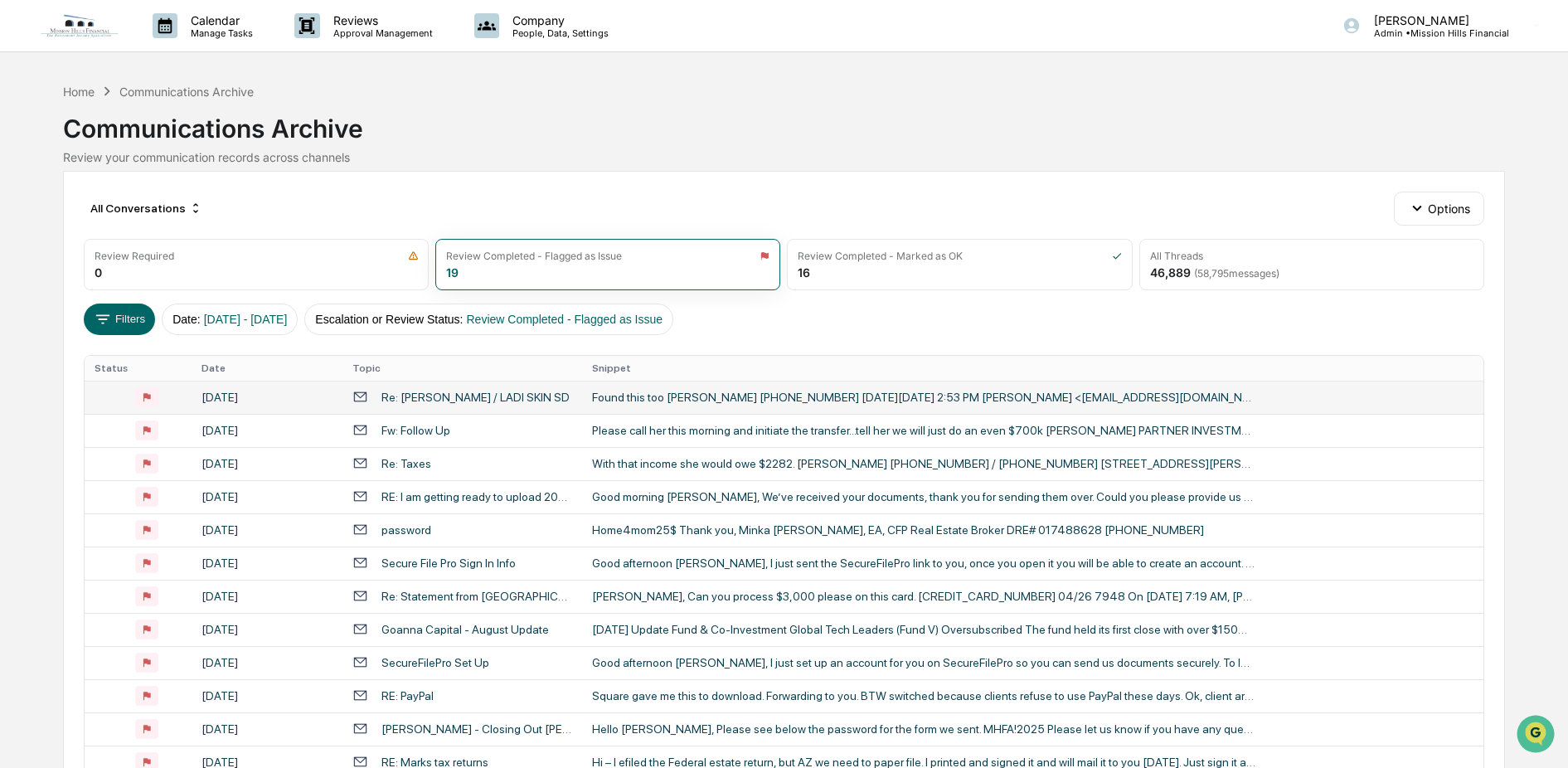
click at [688, 397] on div "Found this too [PERSON_NAME] [PHONE_NUMBER] [DATE][DATE] 2:53 PM [PERSON_NAME] …" at bounding box center [924, 398] width 663 height 14
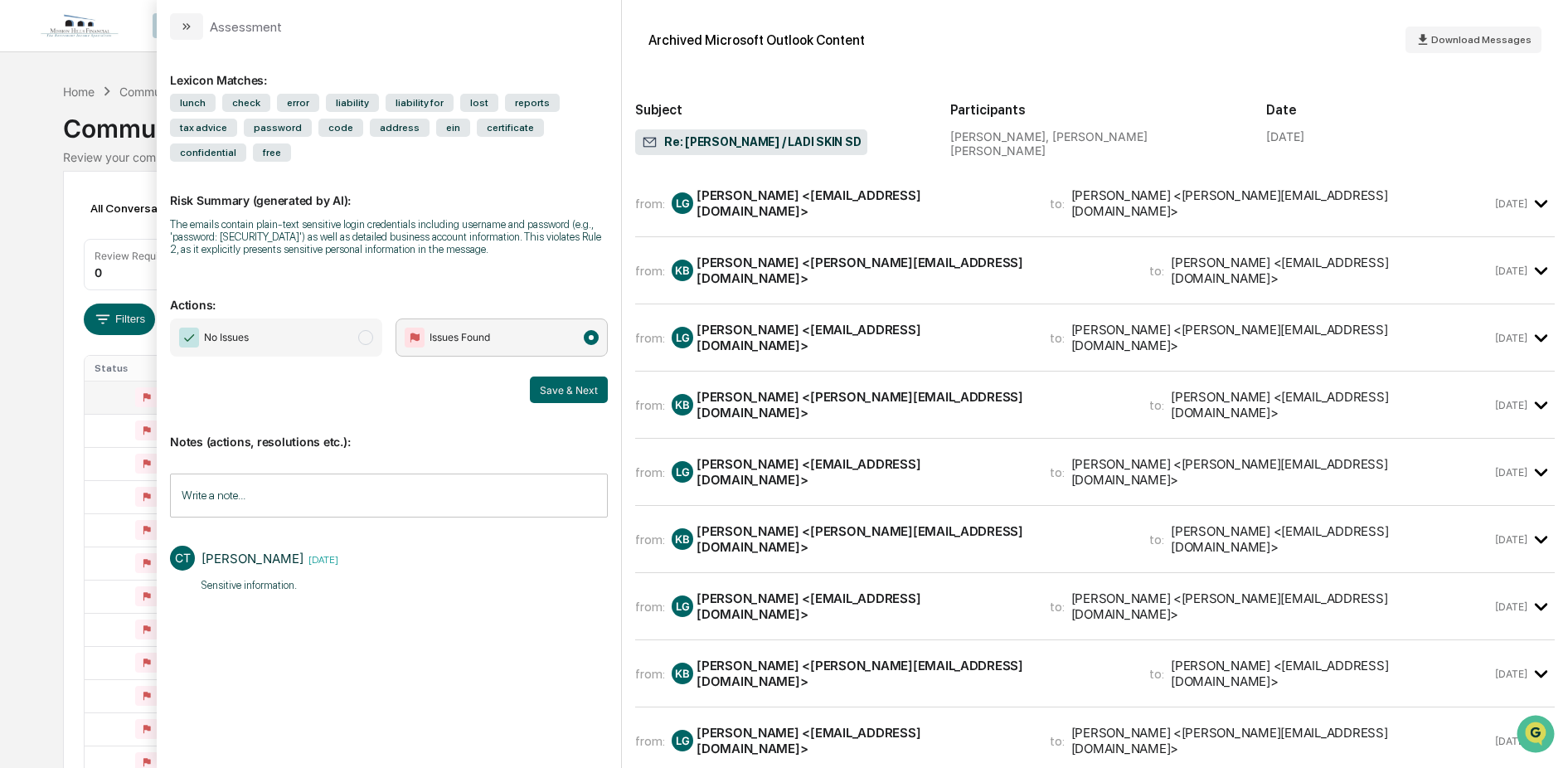
click at [841, 211] on div "LG [PERSON_NAME] <[EMAIL_ADDRESS][DOMAIN_NAME]>" at bounding box center [850, 202] width 358 height 31
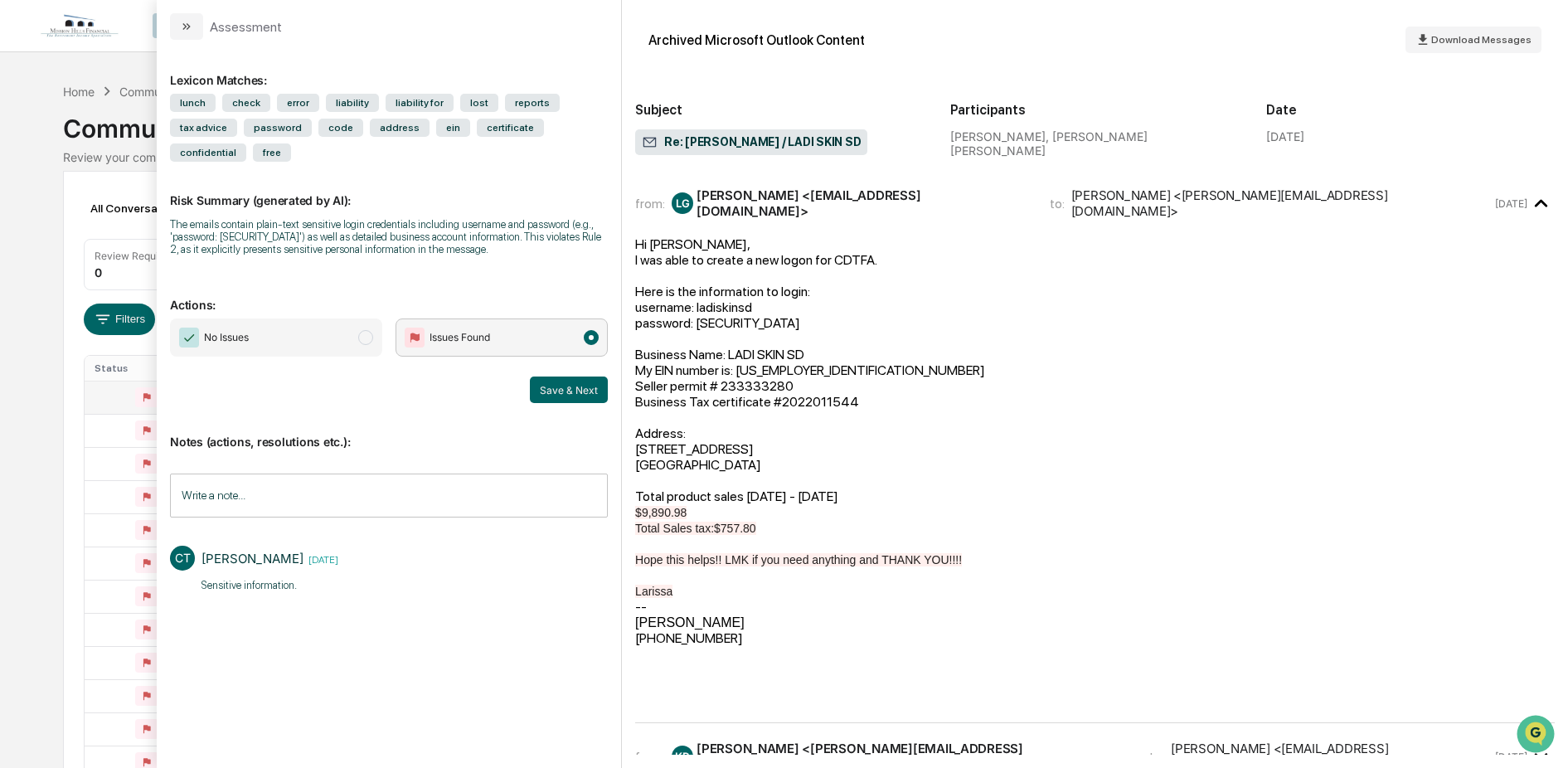
drag, startPoint x: 1365, startPoint y: 136, endPoint x: 1266, endPoint y: 140, distance: 99.1
click at [1266, 140] on div "Subject Re: [PERSON_NAME] / LADI SKIN SD Participants [PERSON_NAME], [PERSON_NA…" at bounding box center [1095, 116] width 920 height 101
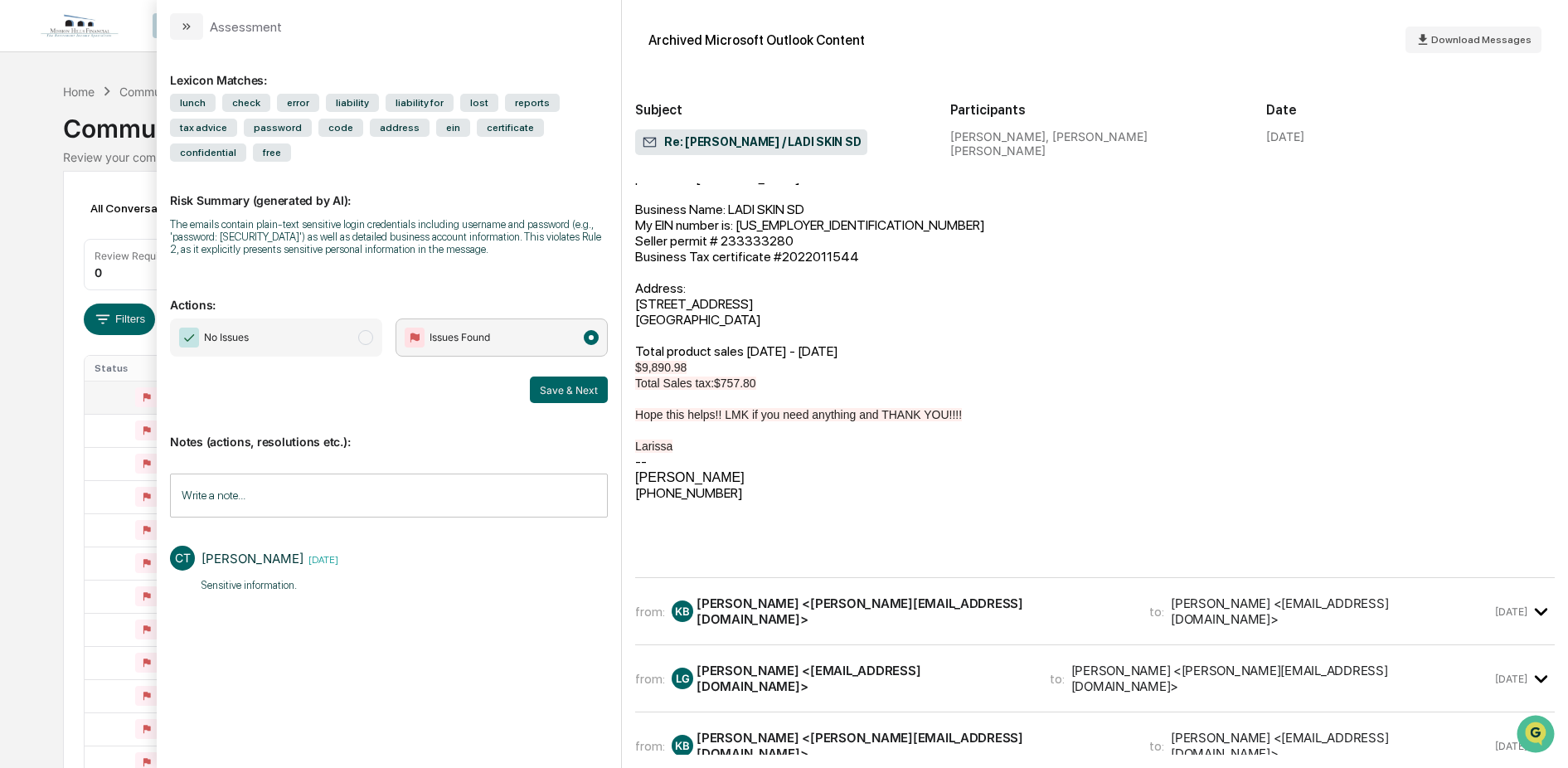
scroll to position [172, 0]
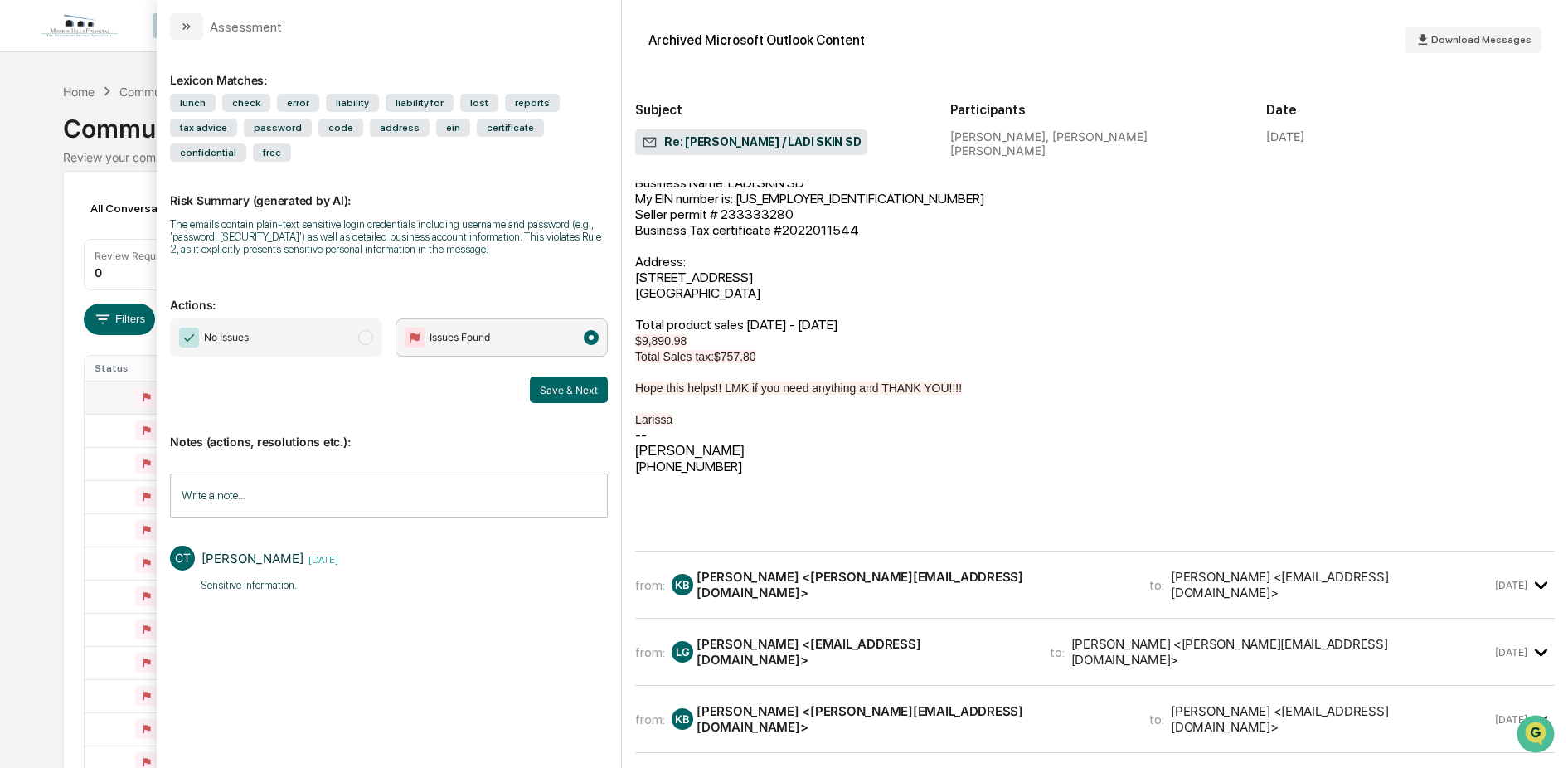
click at [939, 589] on div "KB [PERSON_NAME] <[PERSON_NAME][EMAIL_ADDRESS][DOMAIN_NAME]>" at bounding box center [900, 584] width 458 height 31
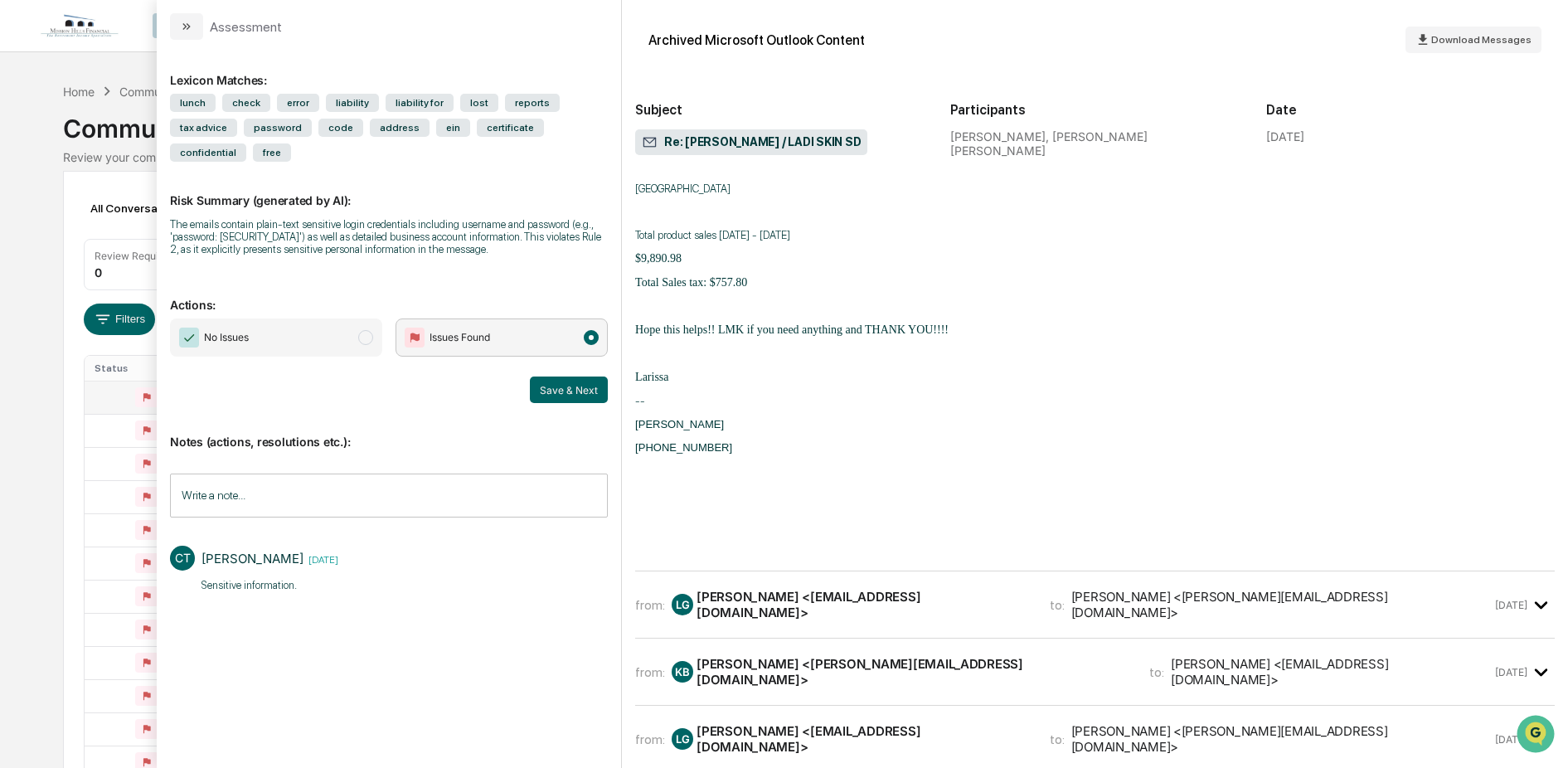
scroll to position [1742, 0]
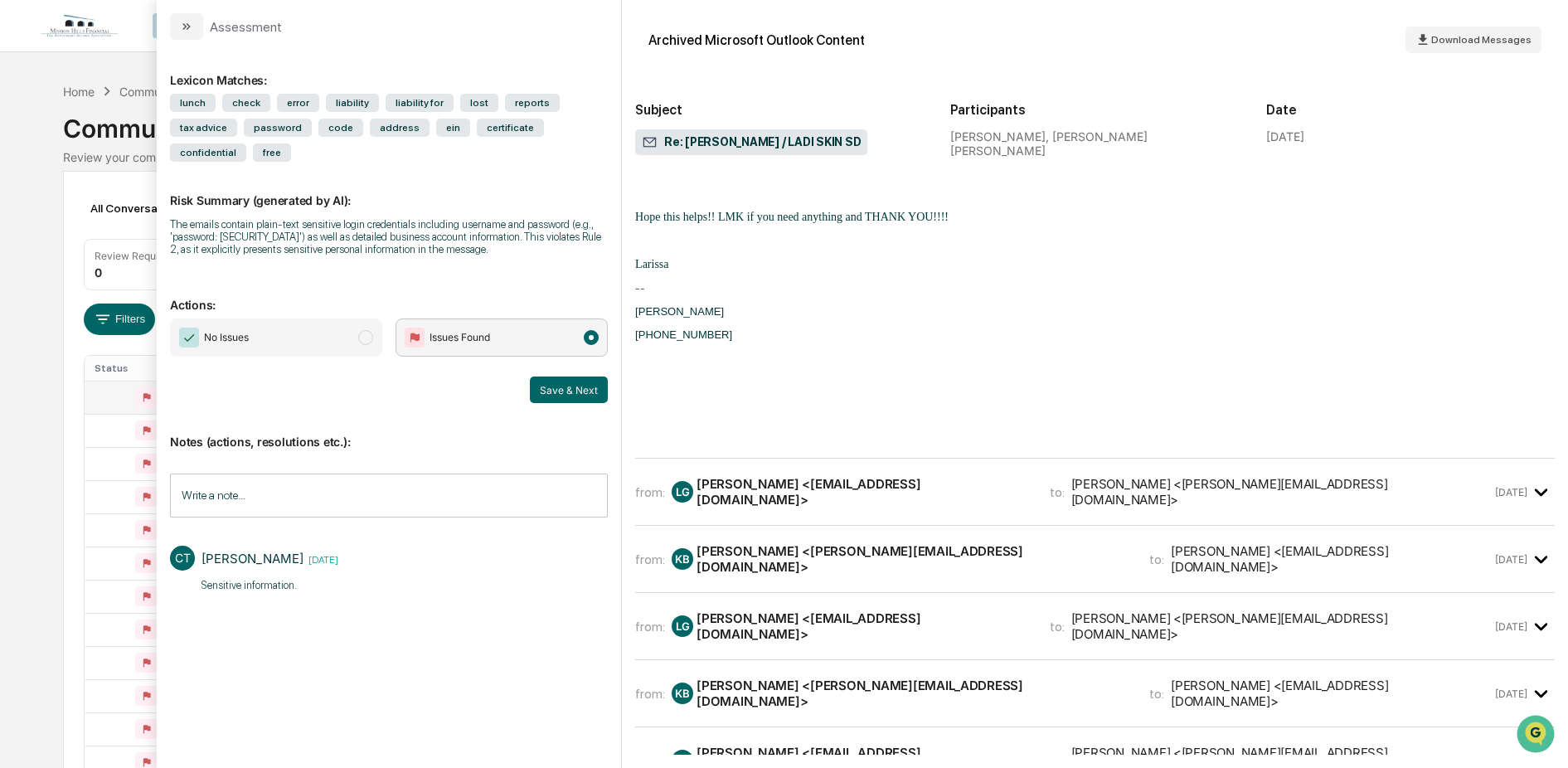
click at [791, 507] on div "[PERSON_NAME] <[EMAIL_ADDRESS][DOMAIN_NAME]>" at bounding box center [863, 491] width 333 height 31
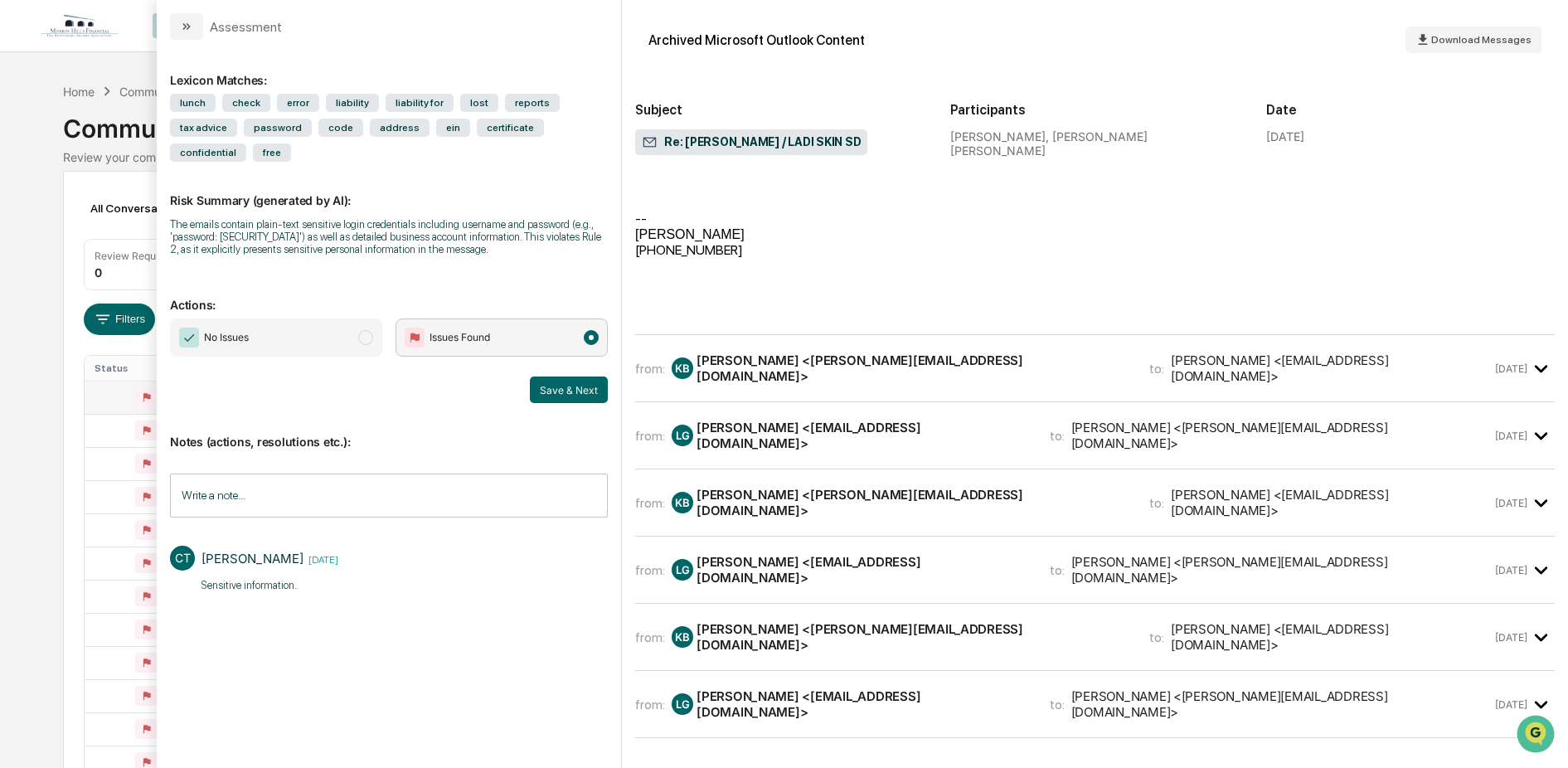
scroll to position [3683, 0]
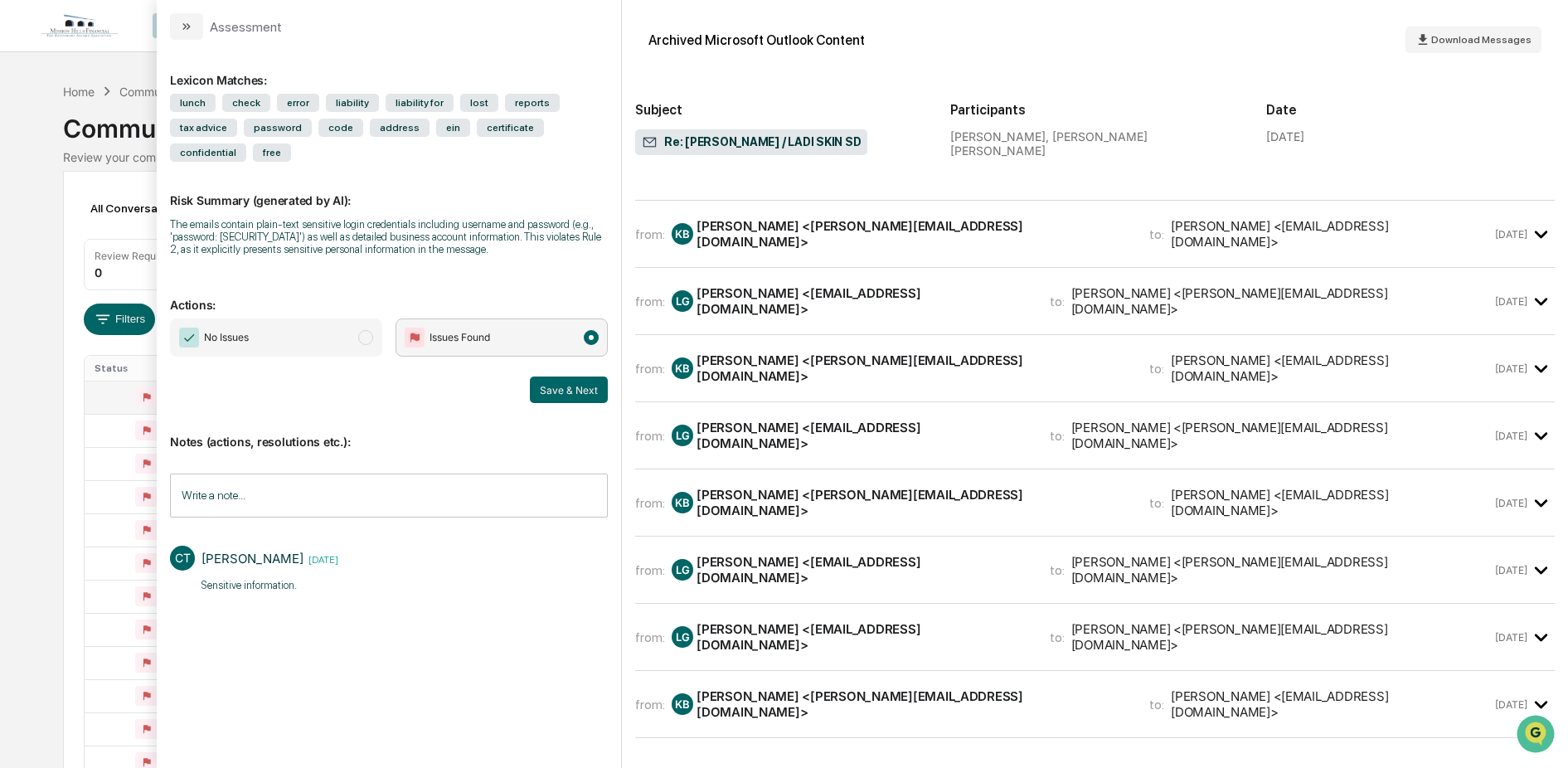
click at [791, 250] on div "KB [PERSON_NAME] <[PERSON_NAME][EMAIL_ADDRESS][DOMAIN_NAME]>" at bounding box center [900, 233] width 458 height 31
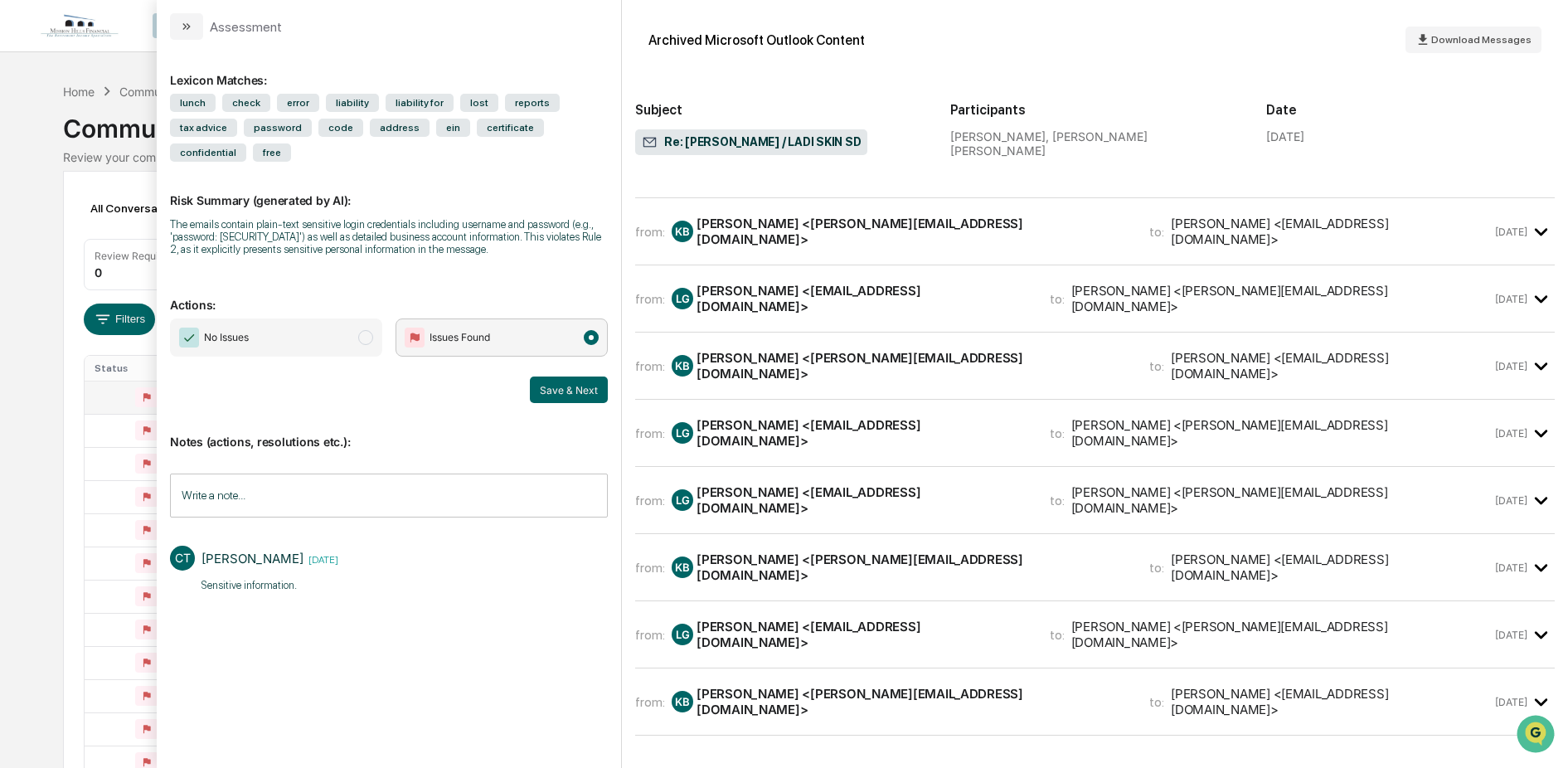
scroll to position [6355, 0]
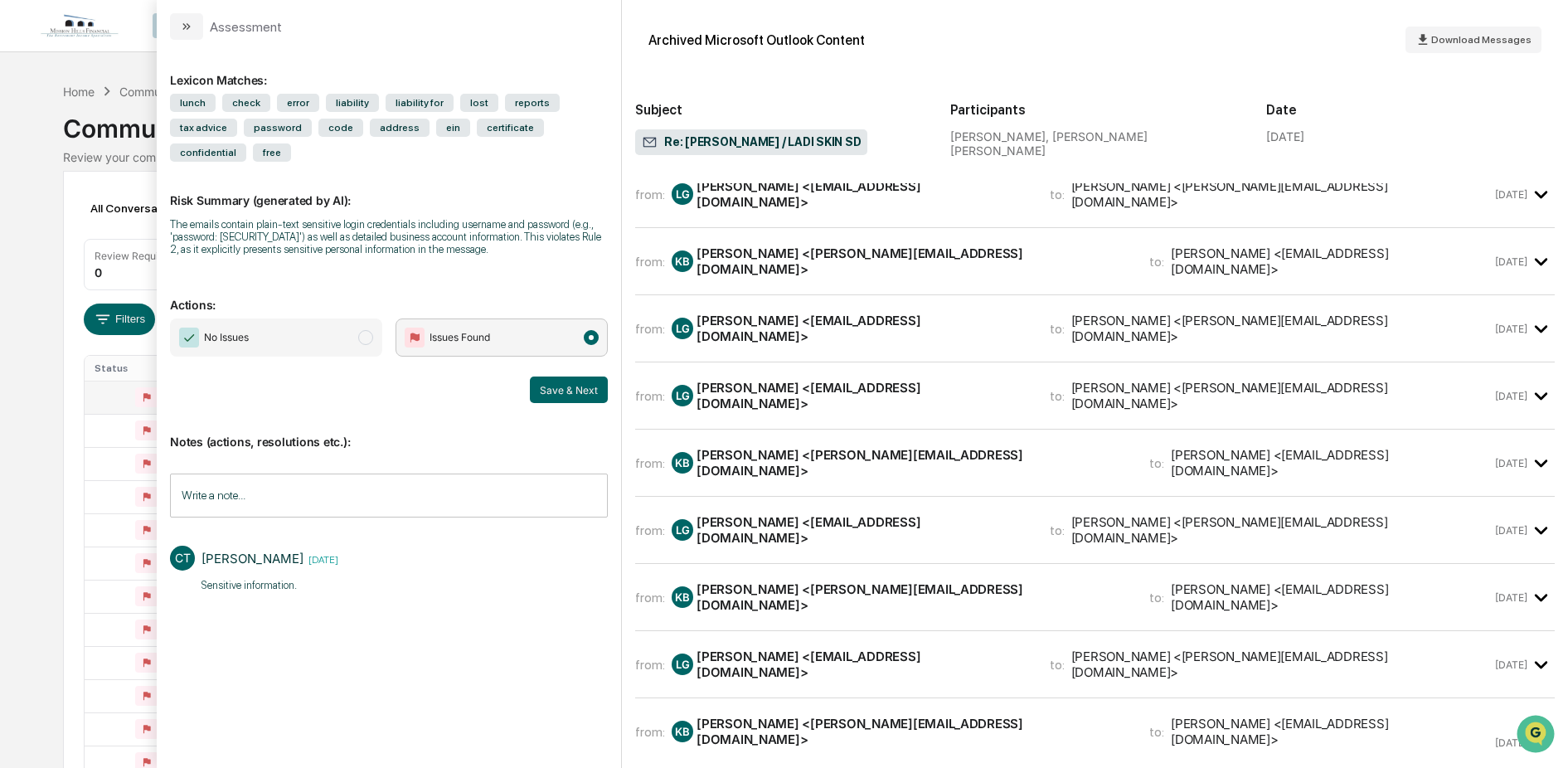
click at [883, 143] on div "[PERSON_NAME] <[PERSON_NAME][EMAIL_ADDRESS][DOMAIN_NAME]>" at bounding box center [913, 126] width 433 height 31
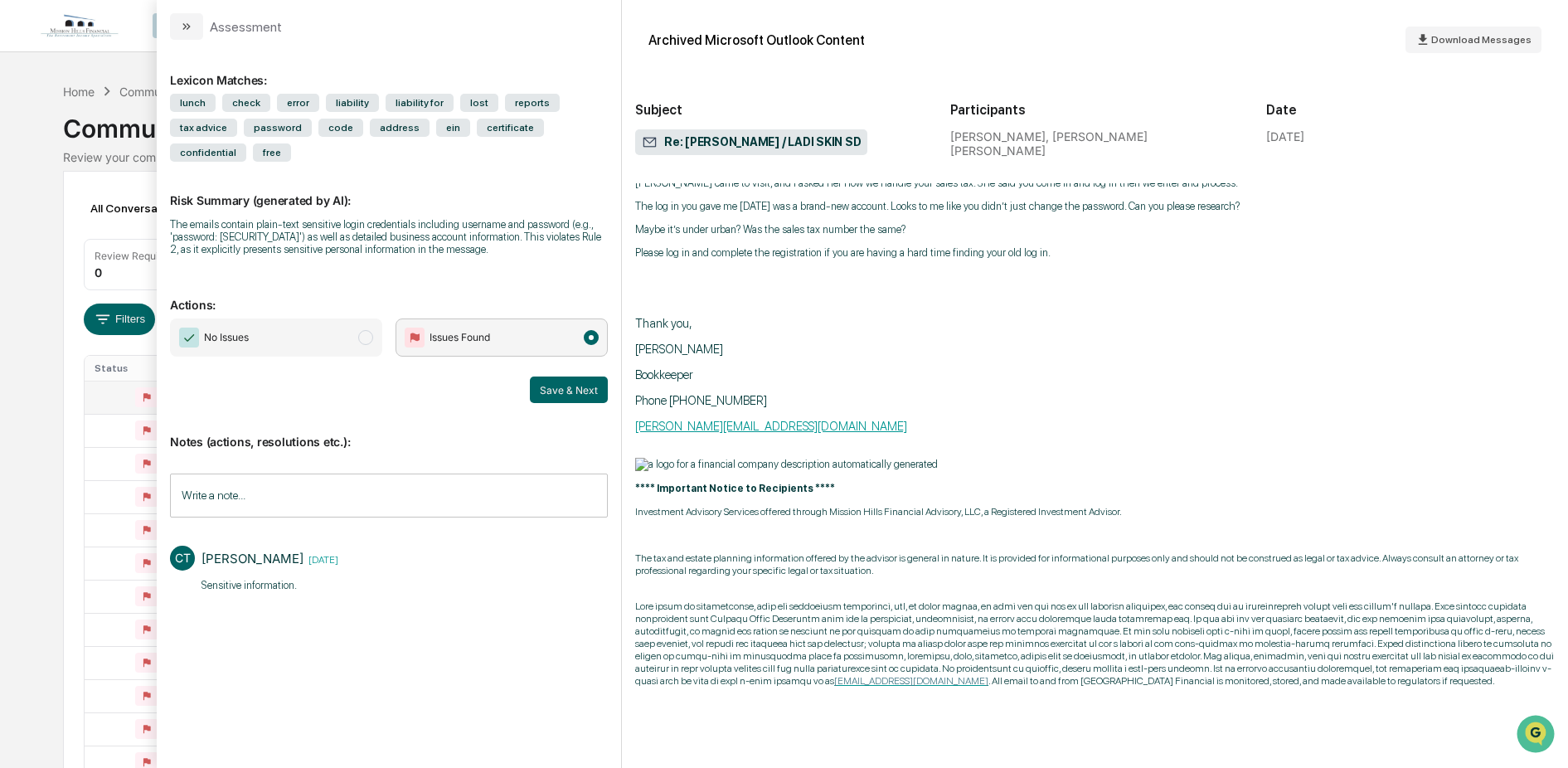
scroll to position [3152, 0]
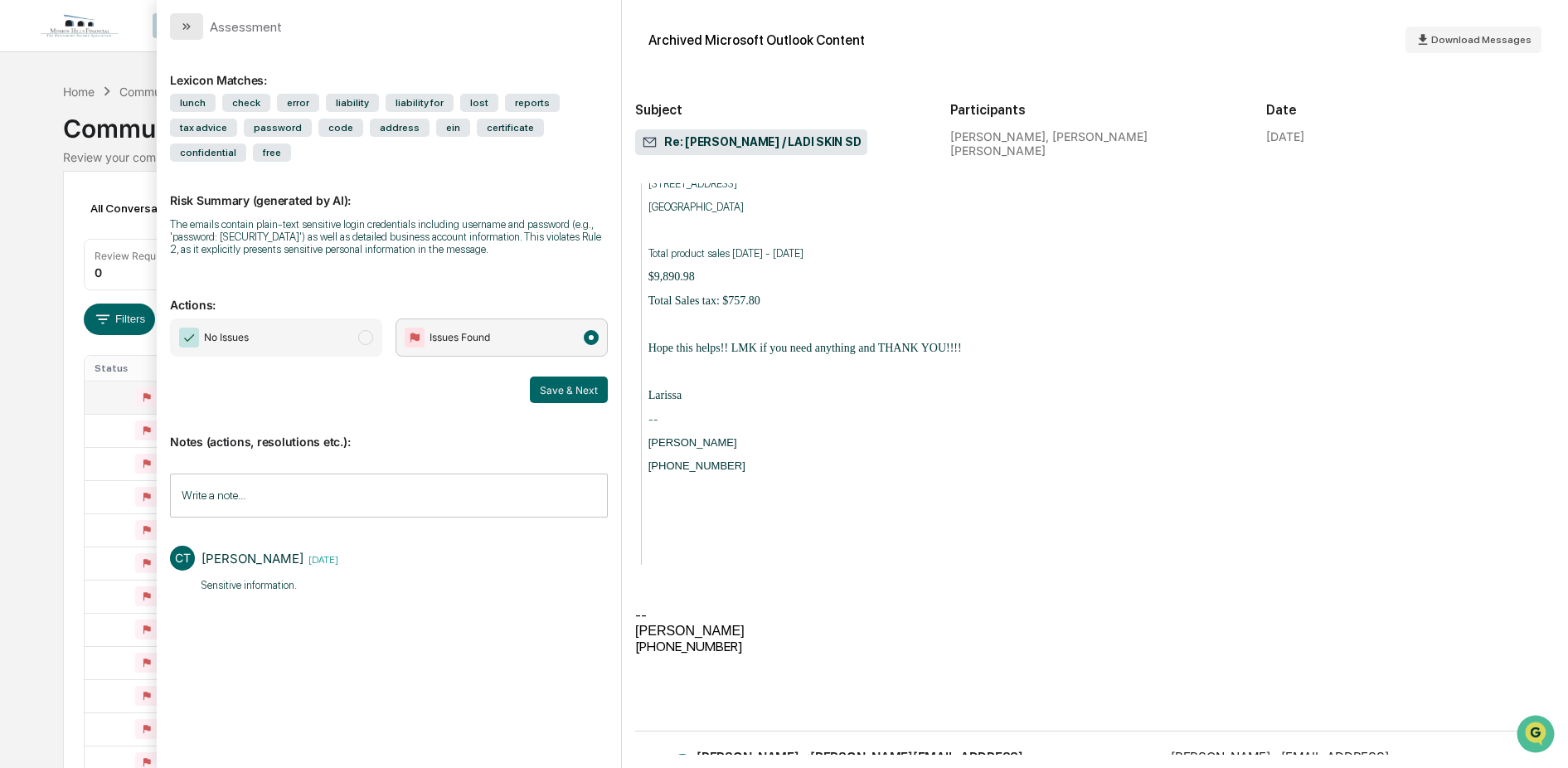
click at [184, 30] on icon "modal" at bounding box center [187, 27] width 14 height 14
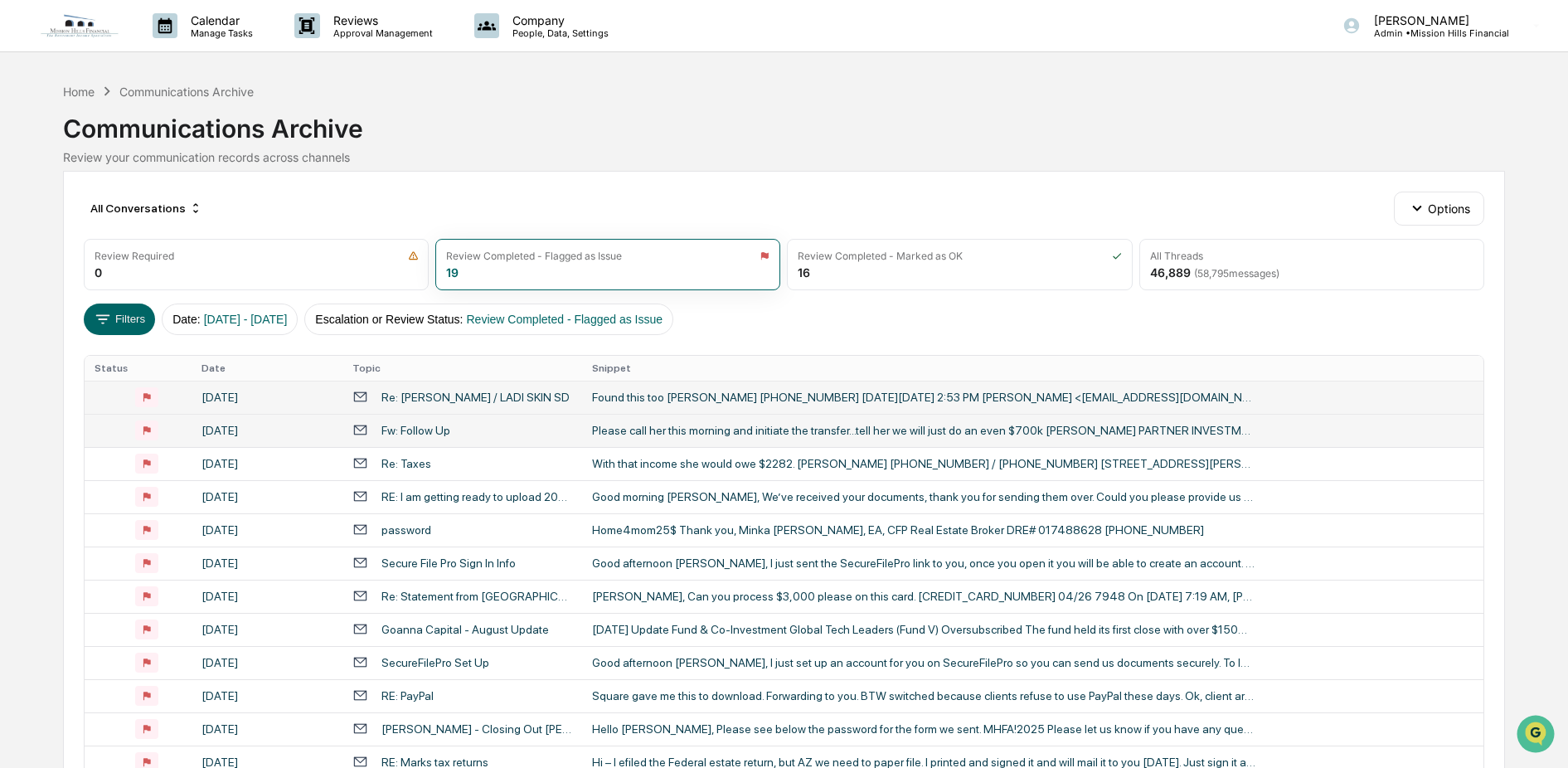
click at [603, 428] on div "Please call her this morning and initiate the transfer...tell her we will just …" at bounding box center [924, 431] width 663 height 14
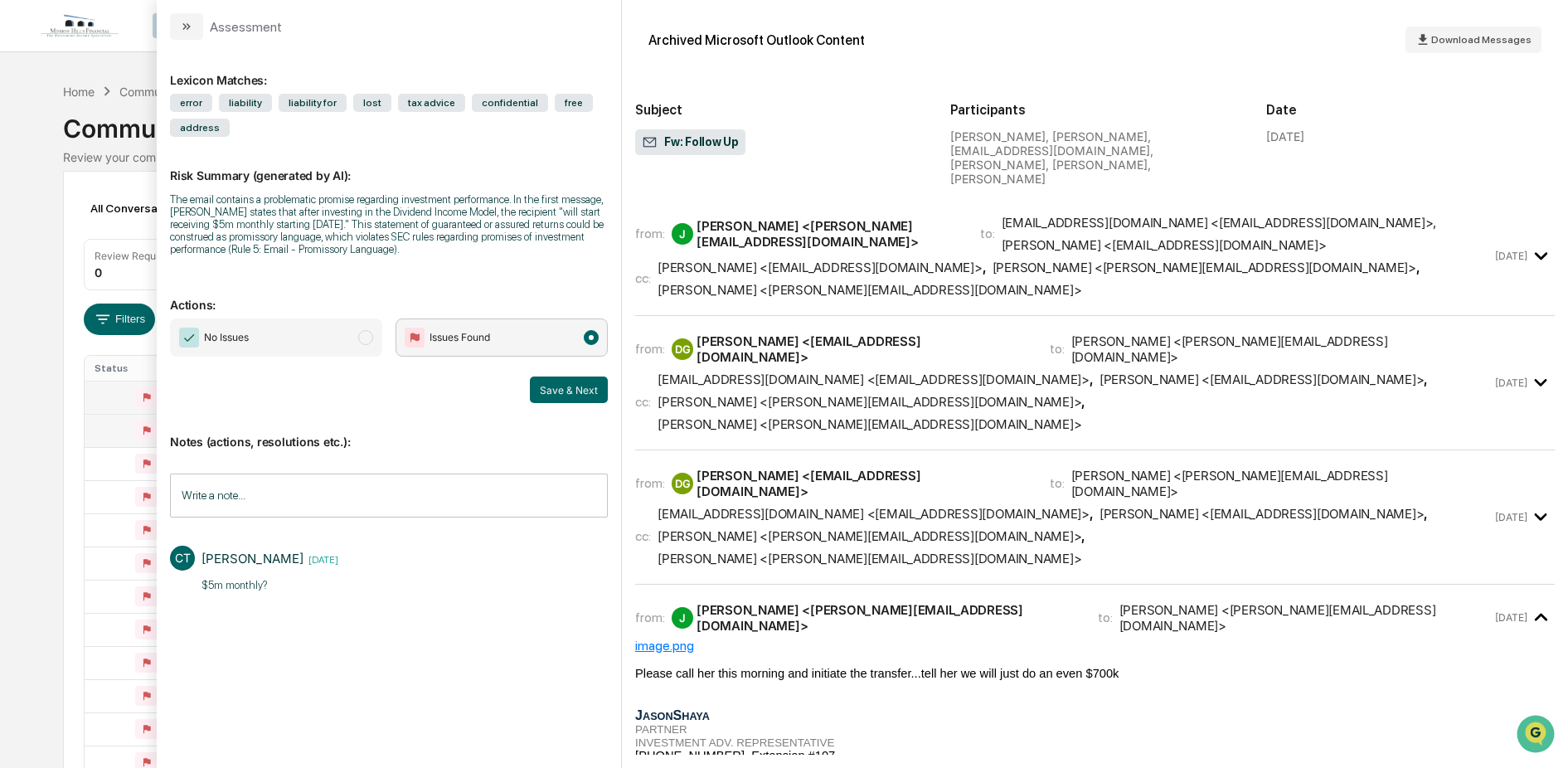
click at [819, 506] on div "[EMAIL_ADDRESS][DOMAIN_NAME] <[EMAIL_ADDRESS][DOMAIN_NAME]>" at bounding box center [873, 513] width 432 height 16
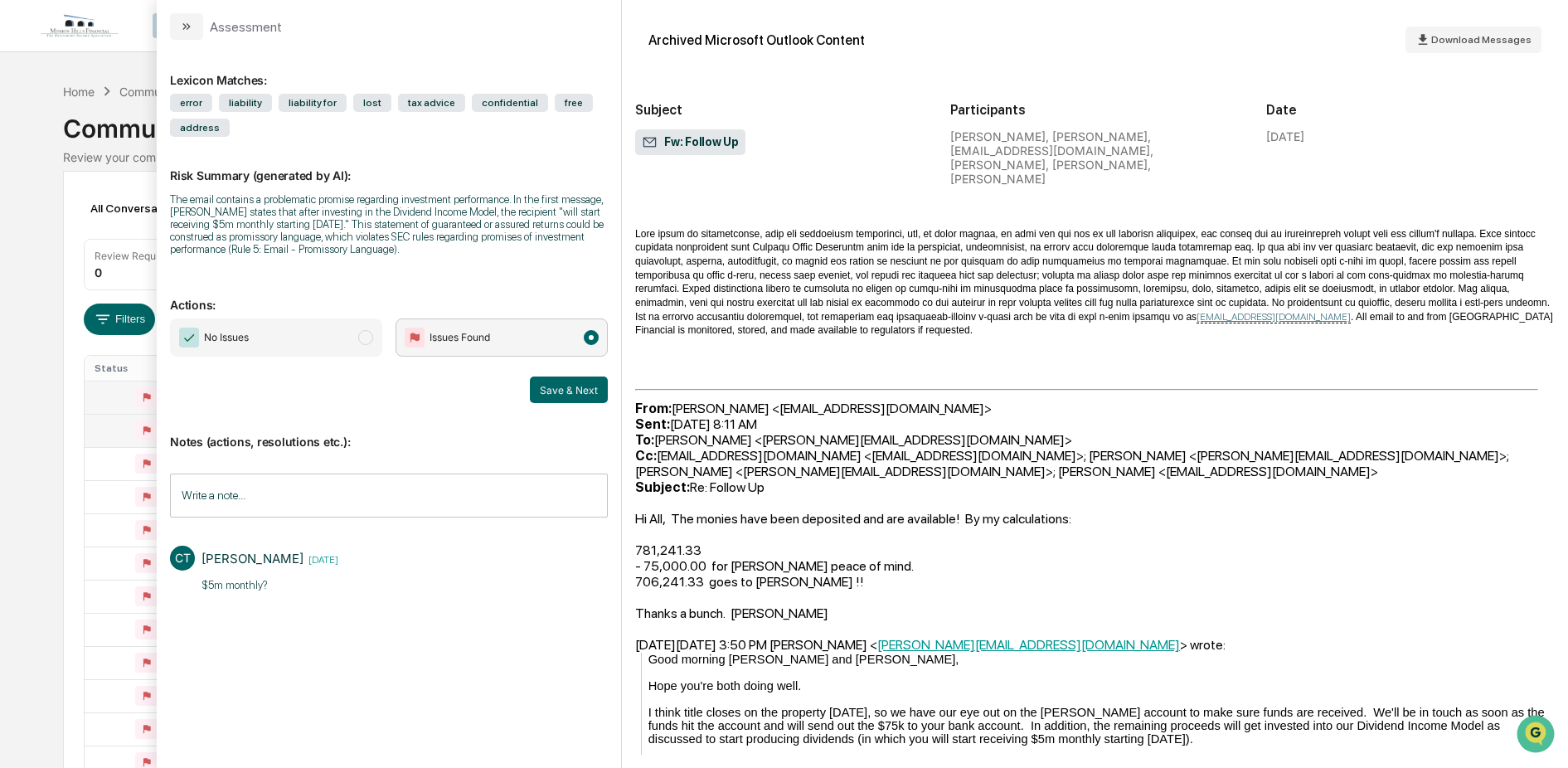
scroll to position [1731, 0]
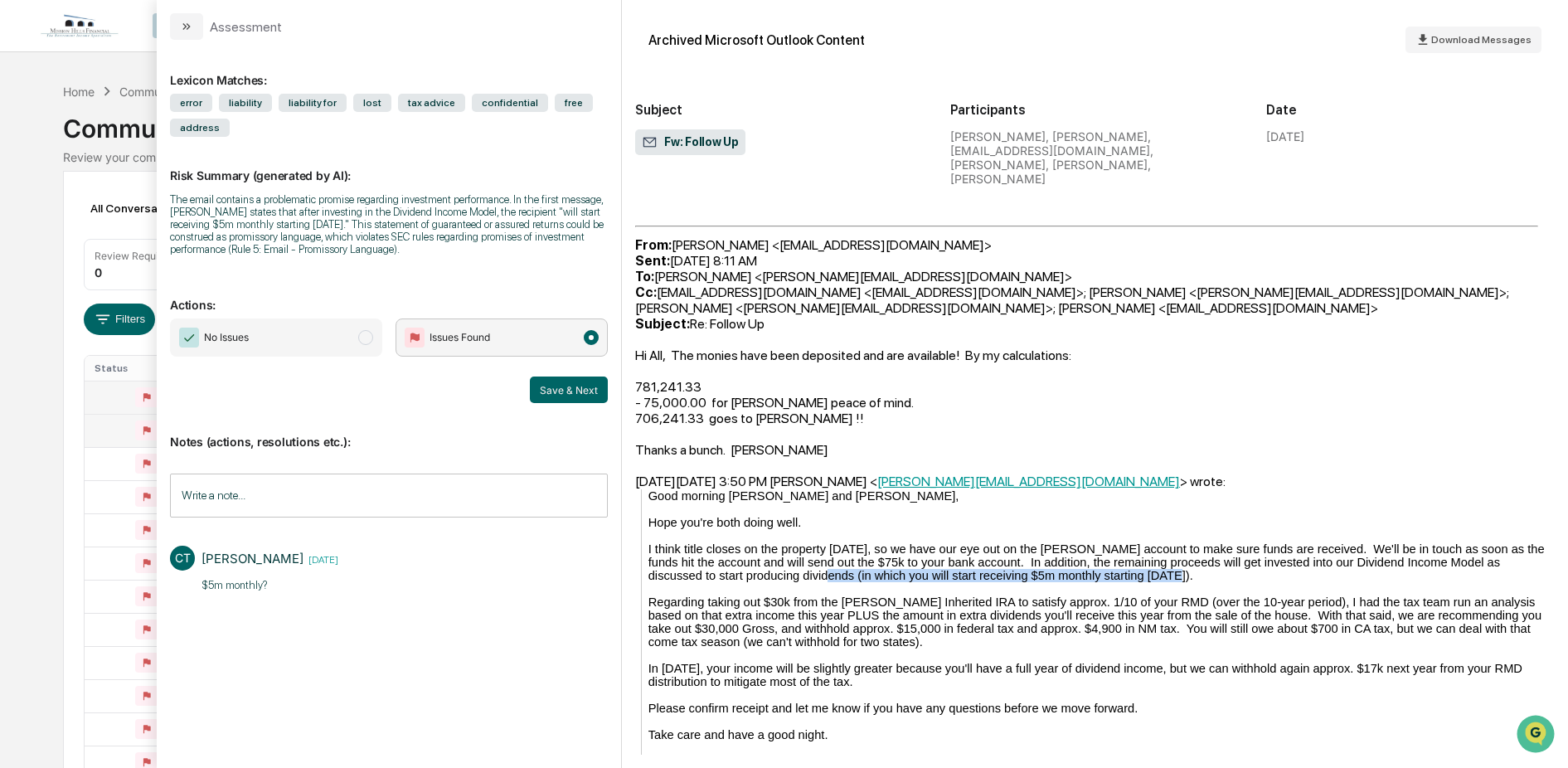
drag, startPoint x: 810, startPoint y: 527, endPoint x: 1144, endPoint y: 531, distance: 334.0
click at [1144, 542] on div "I think title closes on the property [DATE], so we have our eye out on the [PER…" at bounding box center [1101, 562] width 906 height 40
click at [977, 595] on div "Regarding taking out $30k from the [PERSON_NAME] Inherited IRA to satisfy appro…" at bounding box center [1101, 622] width 906 height 53
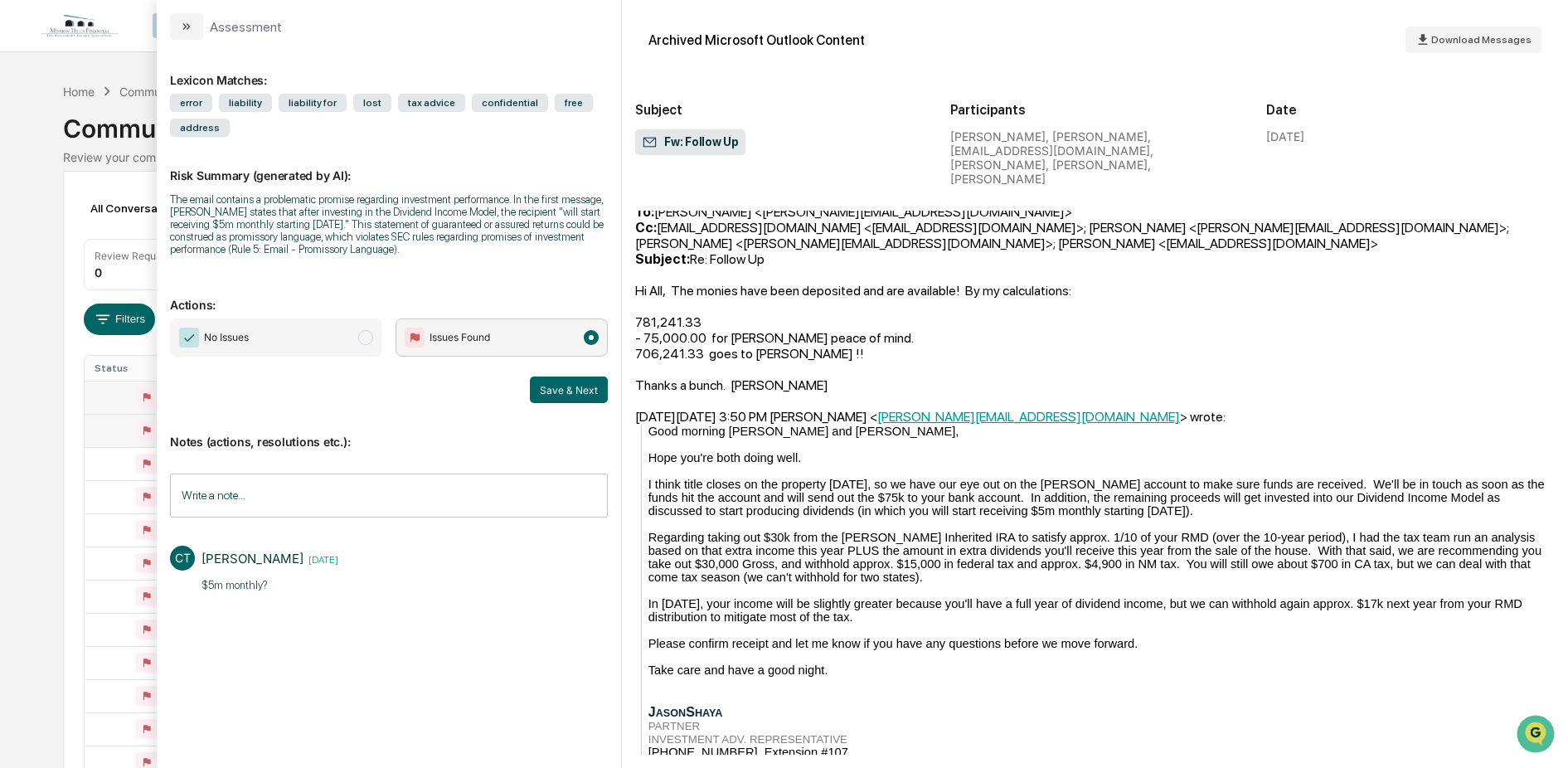
scroll to position [1753, 0]
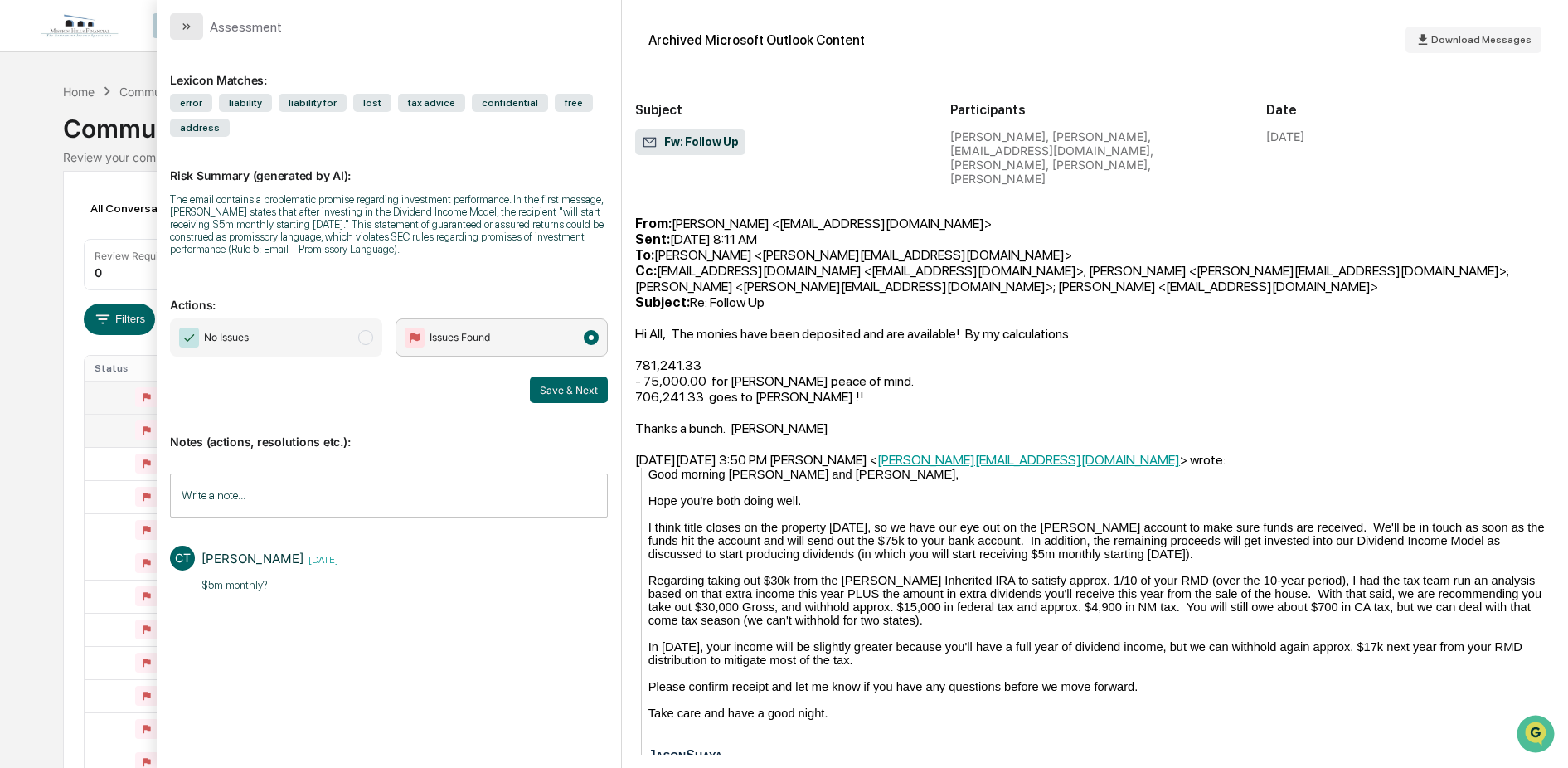
click at [179, 23] on button "modal" at bounding box center [186, 26] width 33 height 26
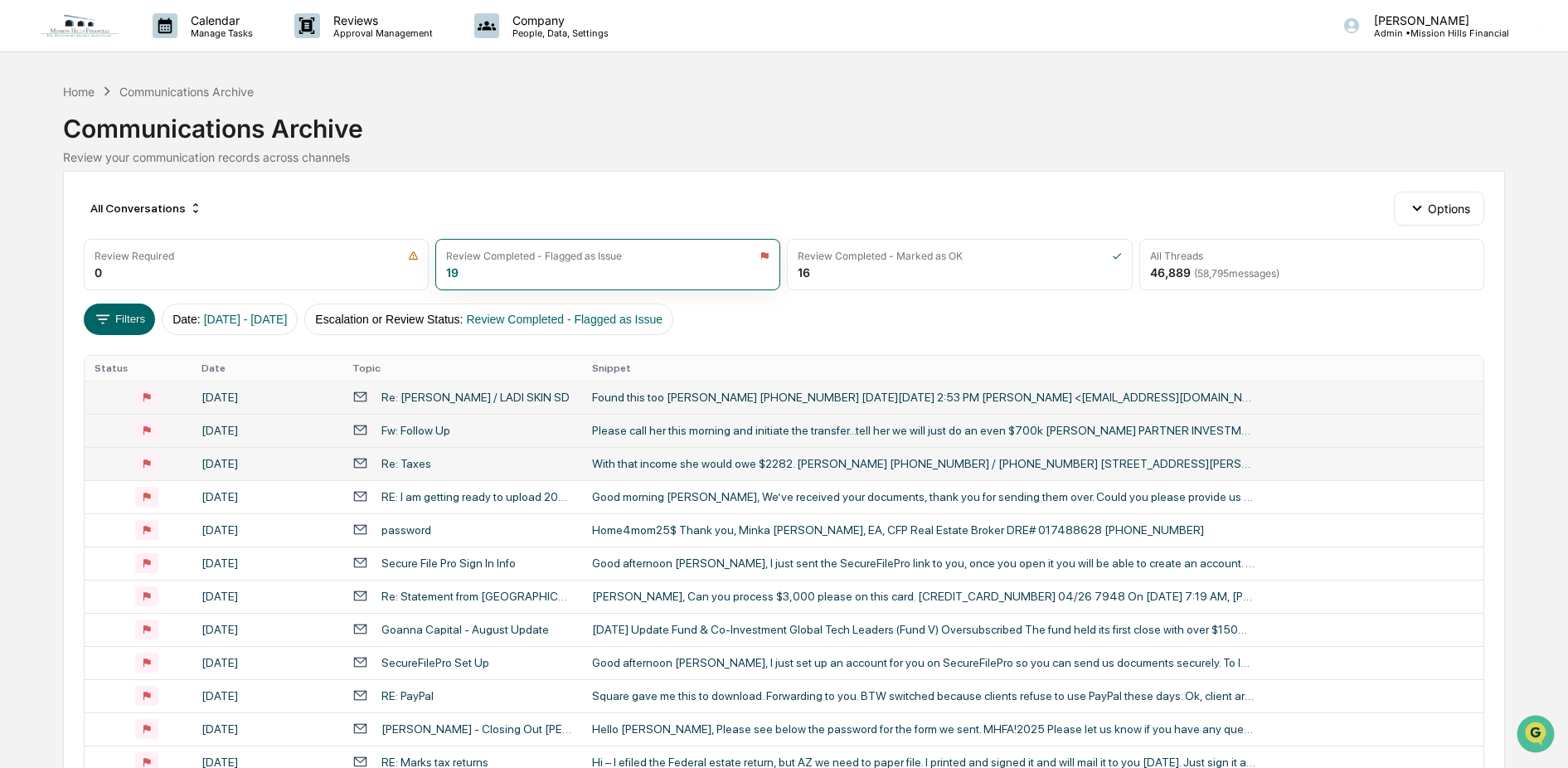
click at [428, 464] on div "Re: Taxes" at bounding box center [463, 463] width 220 height 16
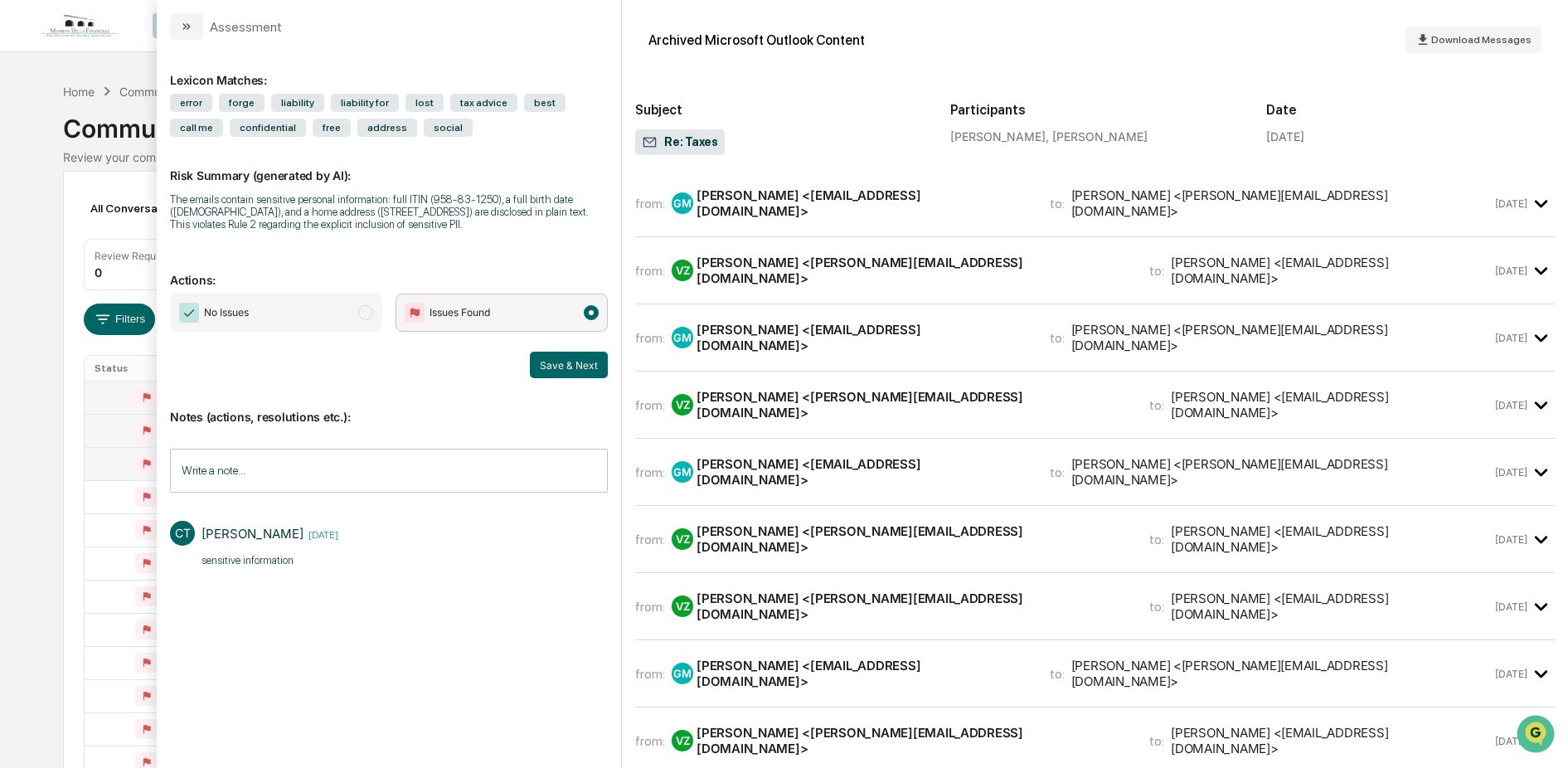
click at [795, 255] on div "VZ [PERSON_NAME] <[PERSON_NAME][EMAIL_ADDRESS][DOMAIN_NAME]>" at bounding box center [900, 270] width 458 height 31
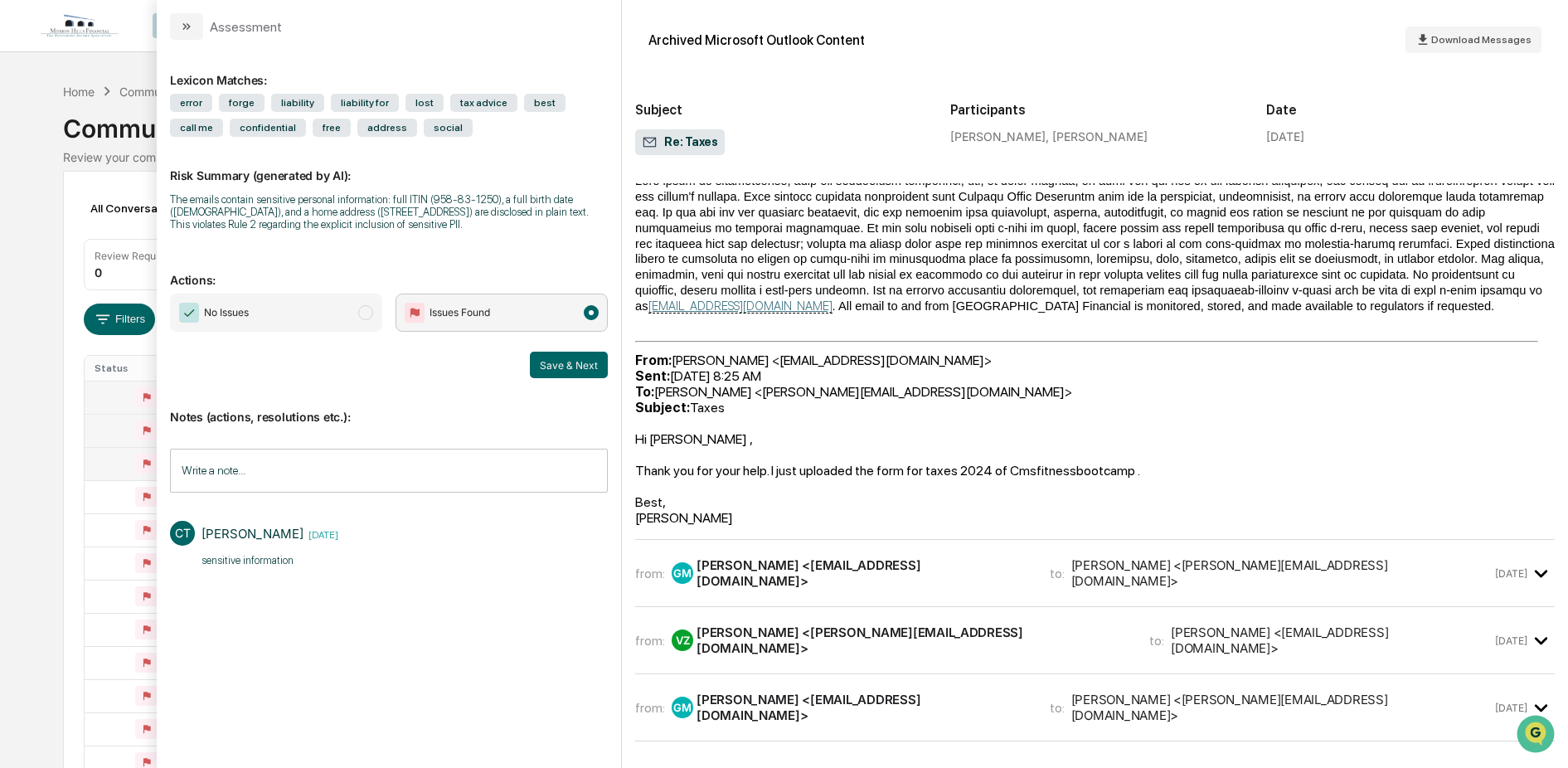
scroll to position [478, 0]
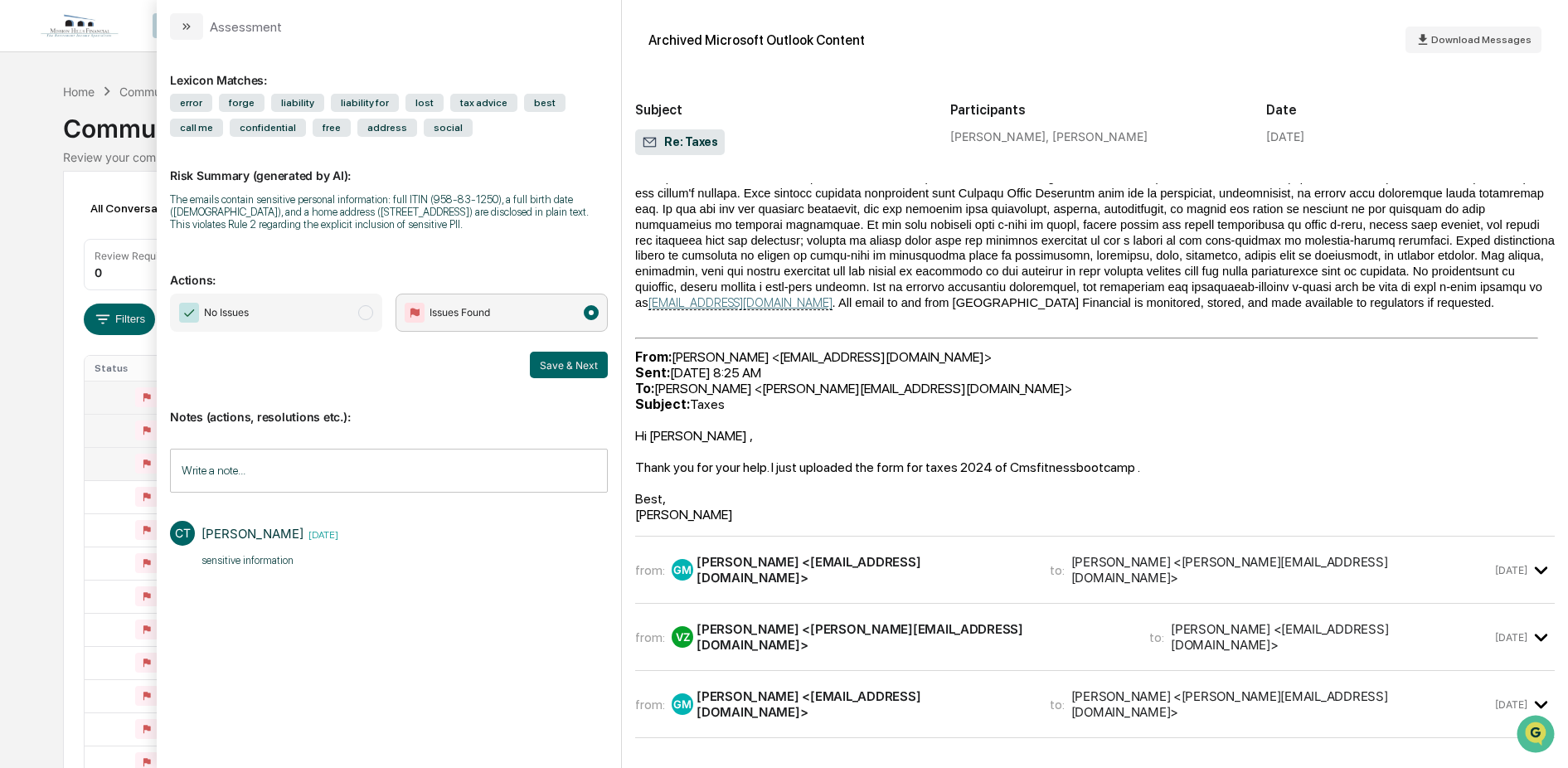
click at [853, 554] on div "[PERSON_NAME] <[EMAIL_ADDRESS][DOMAIN_NAME]>" at bounding box center [863, 569] width 333 height 31
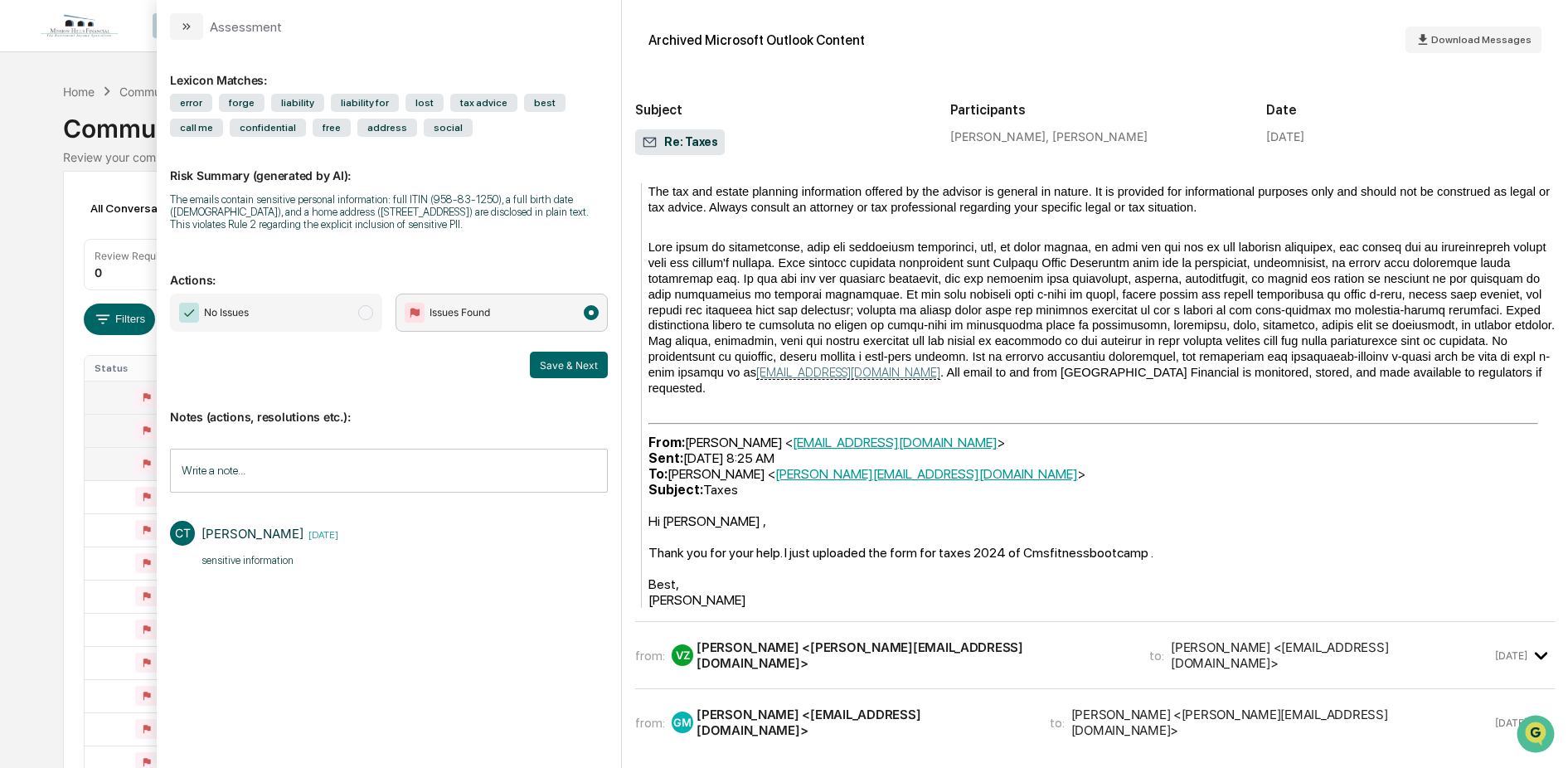
scroll to position [1383, 0]
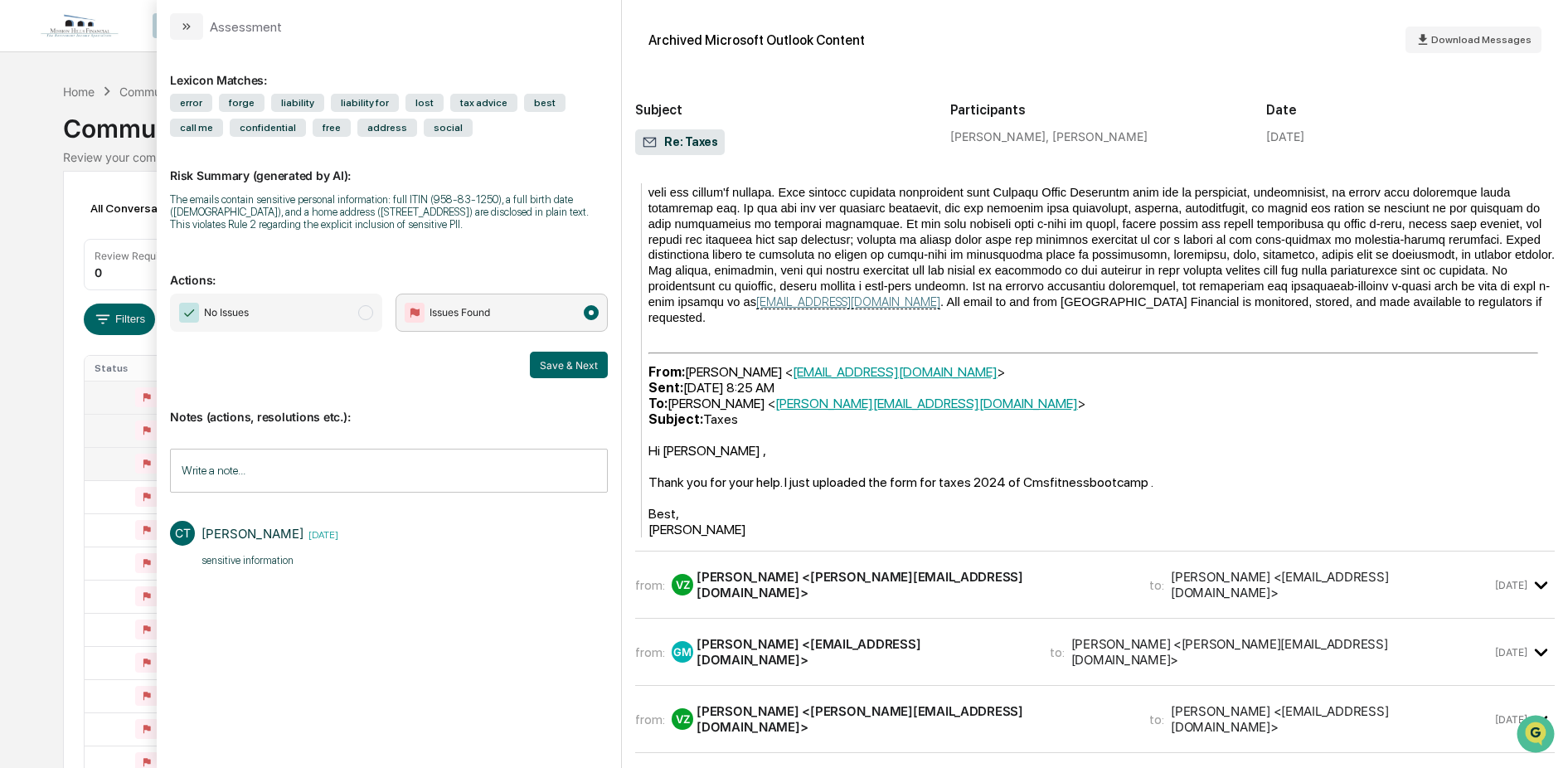
click at [878, 568] on div "[PERSON_NAME] <[PERSON_NAME][EMAIL_ADDRESS][DOMAIN_NAME]>" at bounding box center [913, 584] width 433 height 31
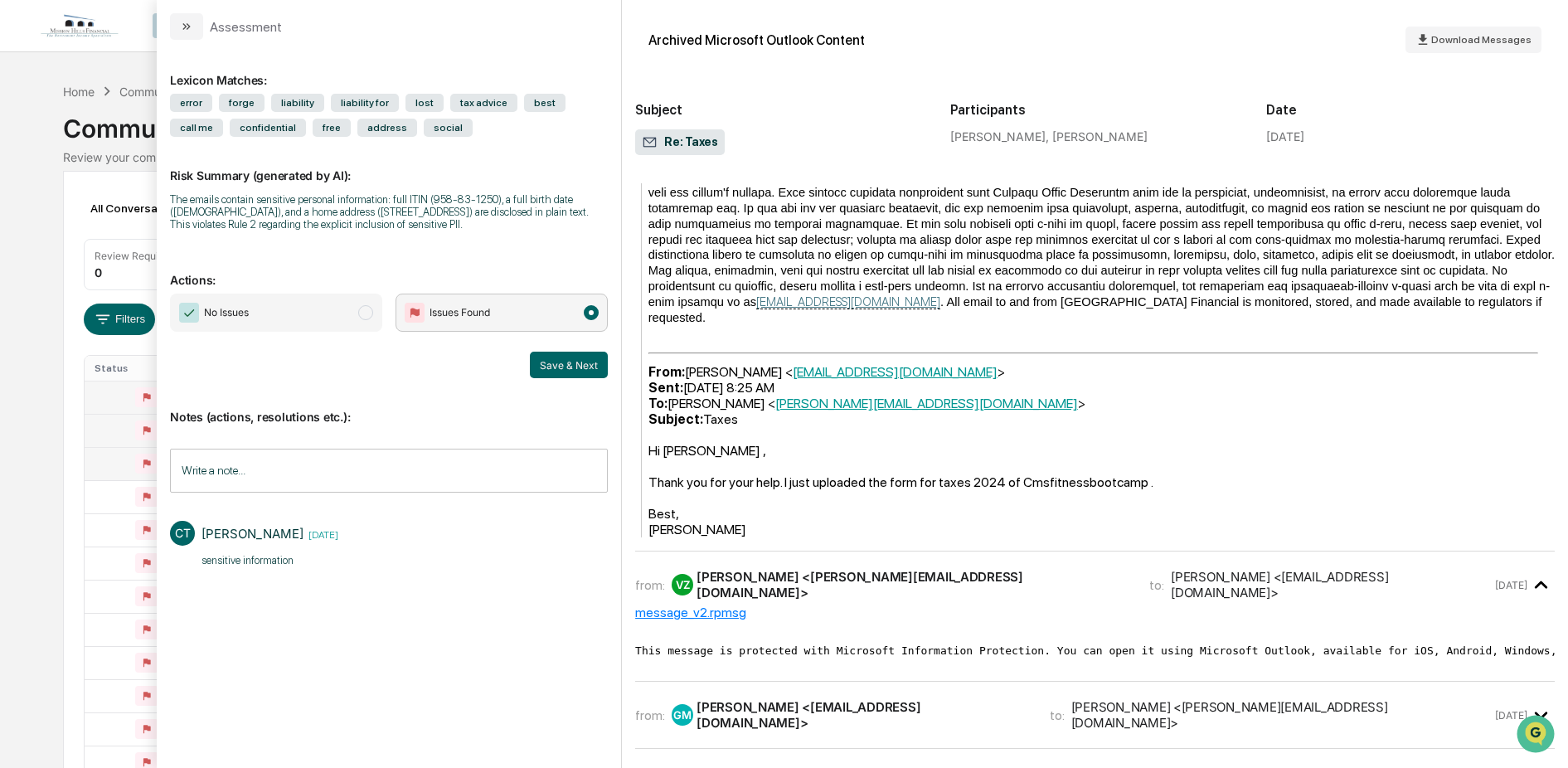
scroll to position [1477, 0]
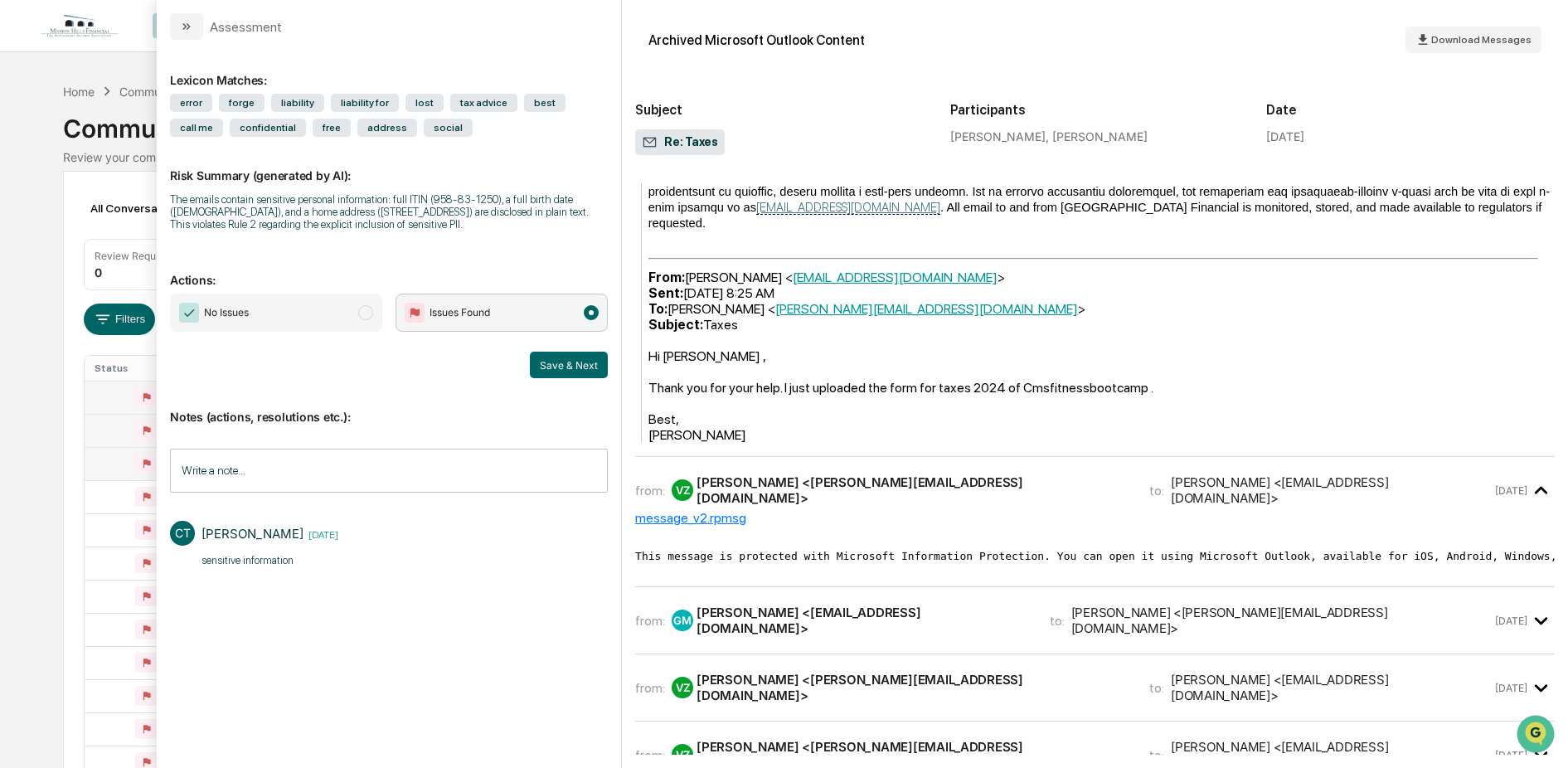
click at [882, 604] on div "[PERSON_NAME] <[EMAIL_ADDRESS][DOMAIN_NAME]>" at bounding box center [863, 619] width 333 height 31
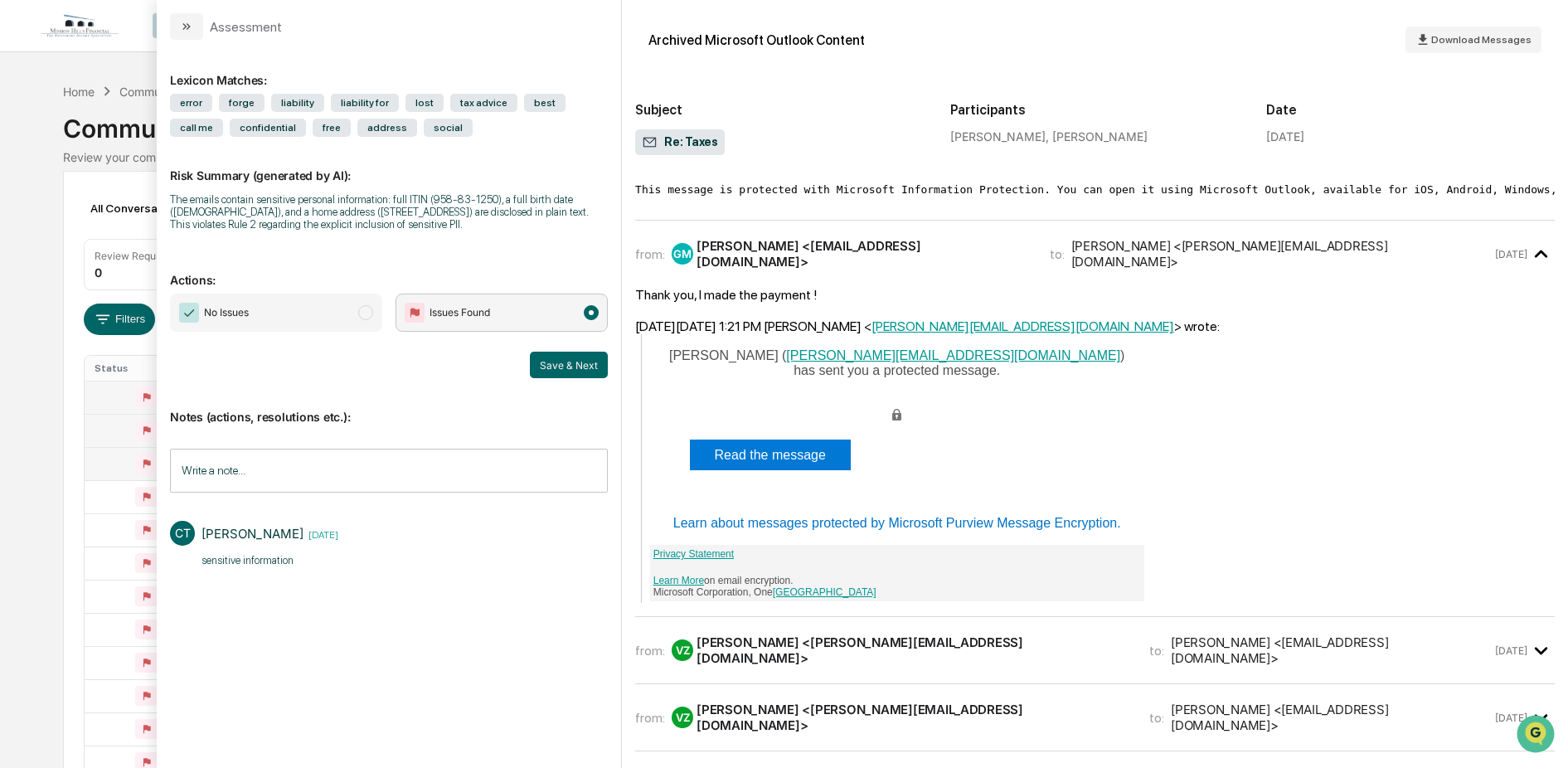
click at [880, 634] on div "[PERSON_NAME] <[PERSON_NAME][EMAIL_ADDRESS][DOMAIN_NAME]>" at bounding box center [913, 650] width 433 height 31
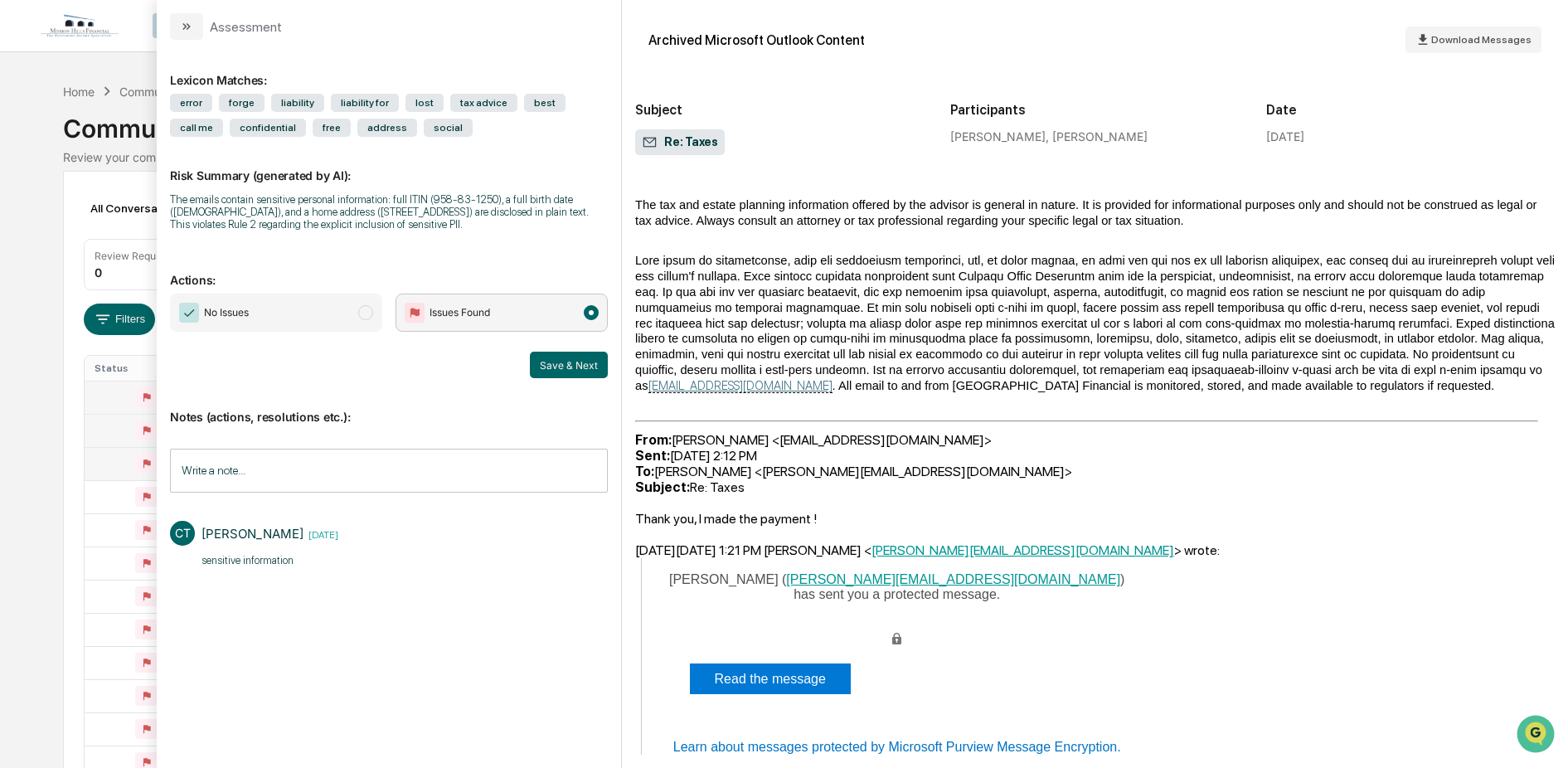
scroll to position [2854, 0]
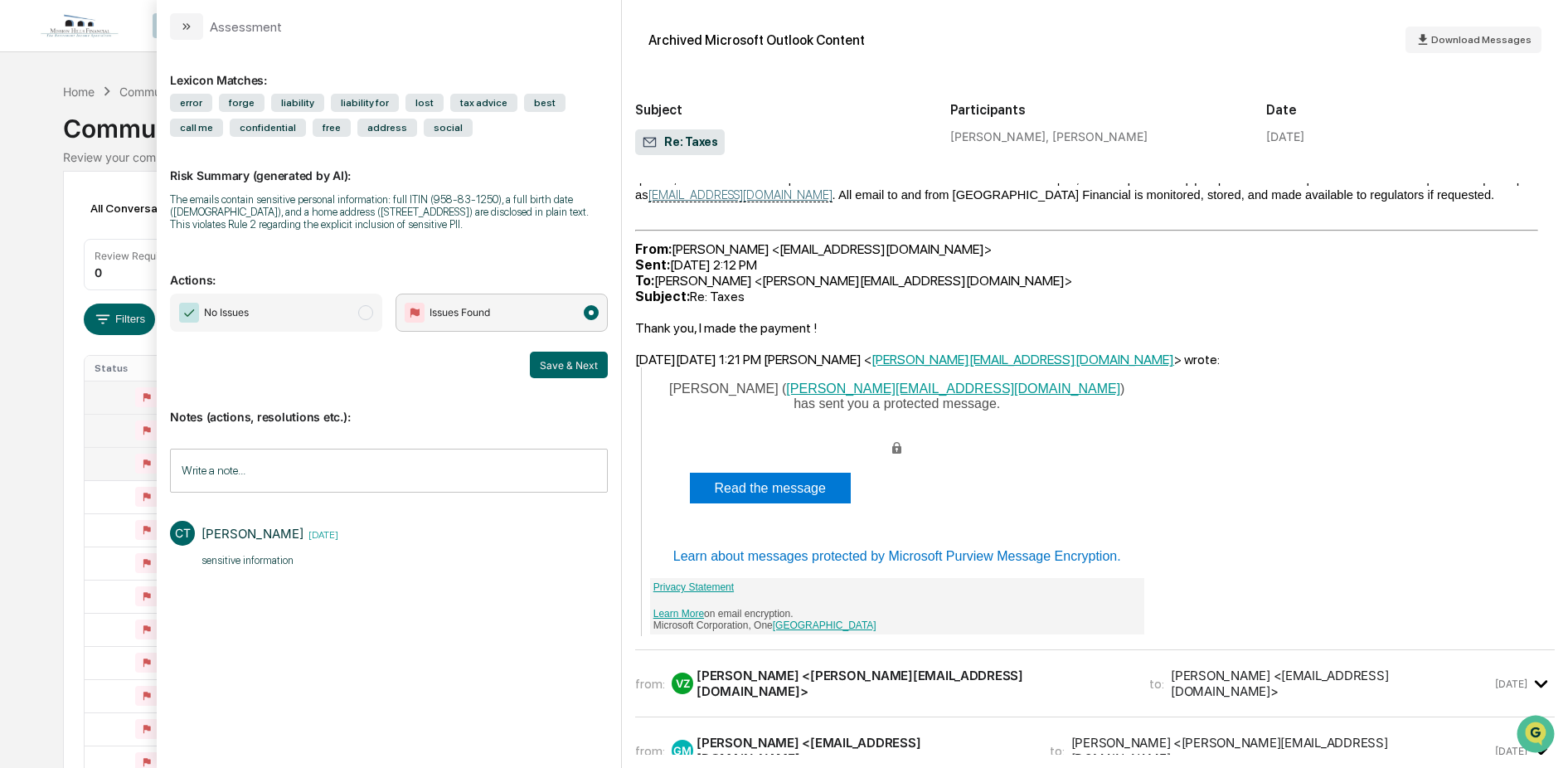
click at [900, 667] on div "[PERSON_NAME] <[PERSON_NAME][EMAIL_ADDRESS][DOMAIN_NAME]>" at bounding box center [913, 683] width 433 height 31
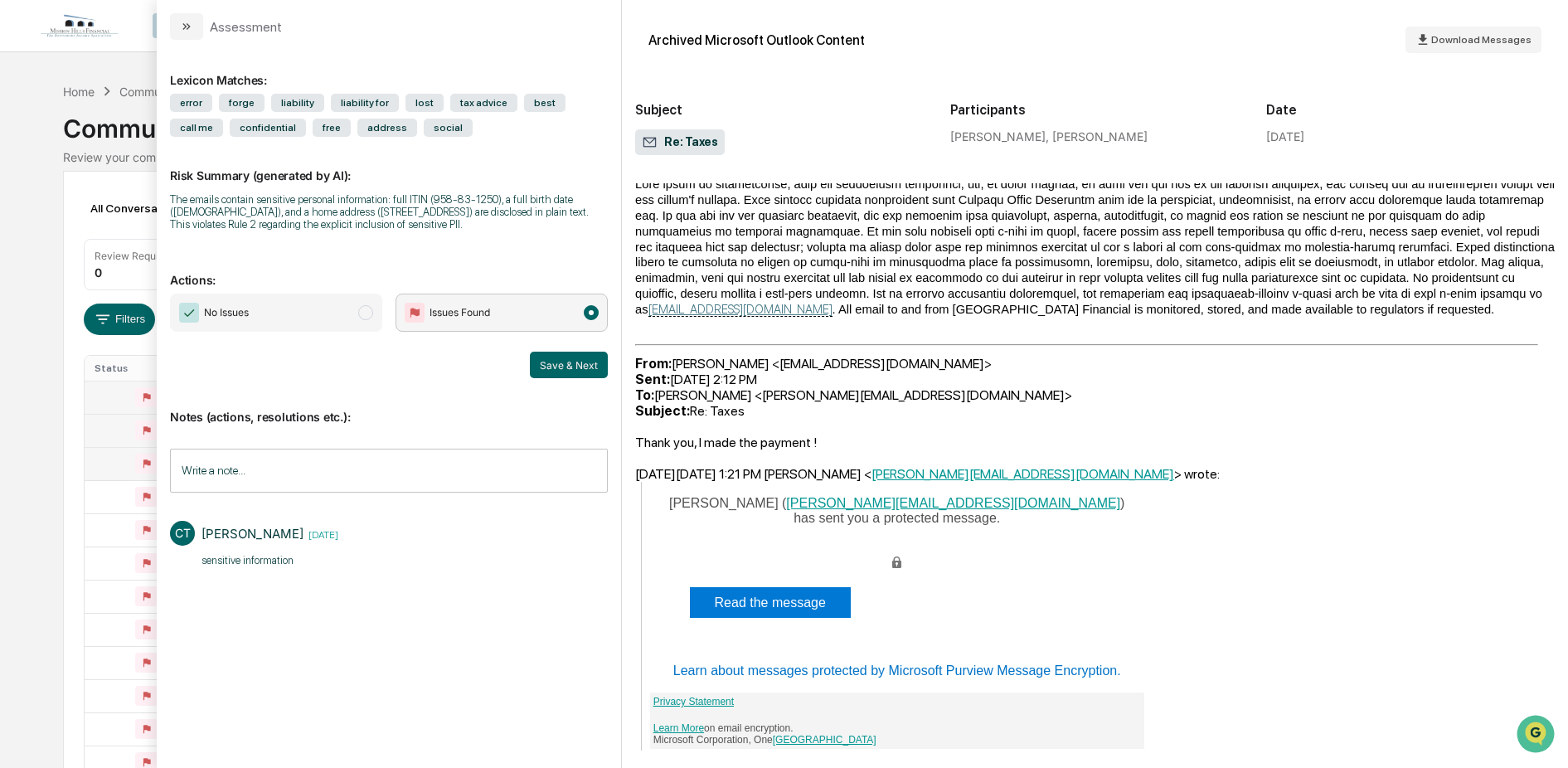
scroll to position [5042, 0]
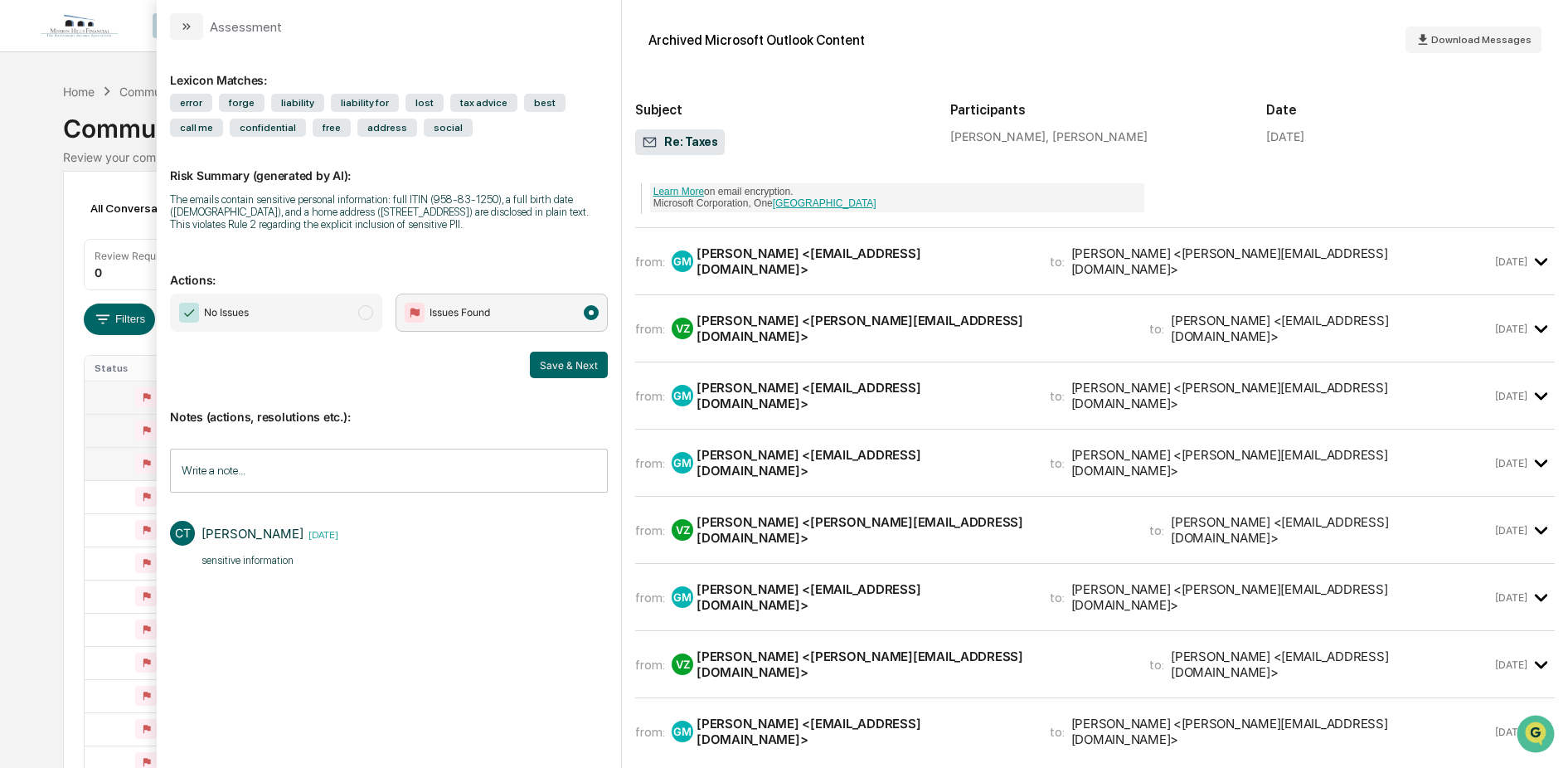
click at [845, 309] on div "from: VZ [PERSON_NAME] <[PERSON_NAME][EMAIL_ADDRESS][DOMAIN_NAME]> to: [PERSON_…" at bounding box center [1095, 328] width 920 height 40
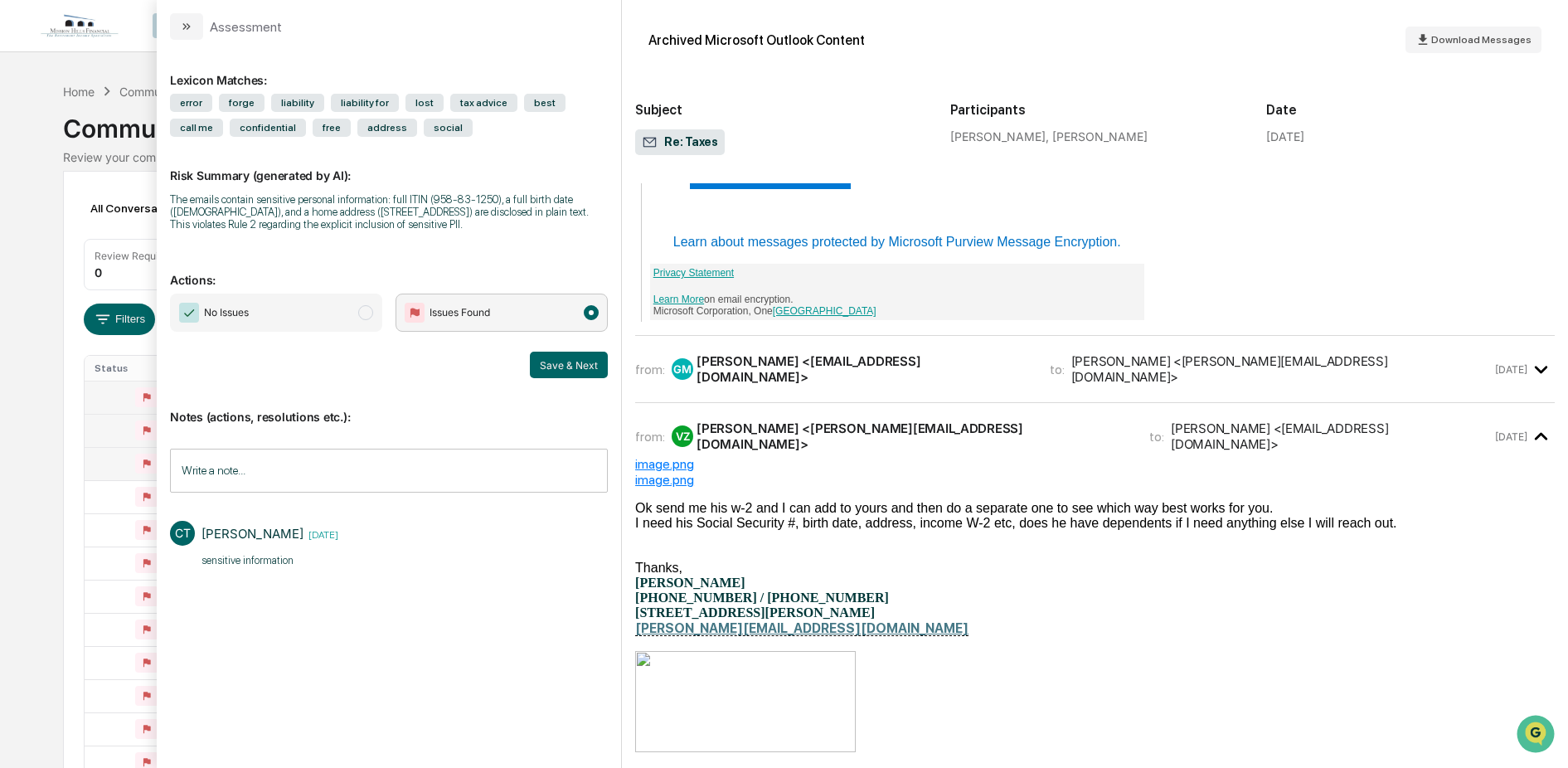
scroll to position [4871, 0]
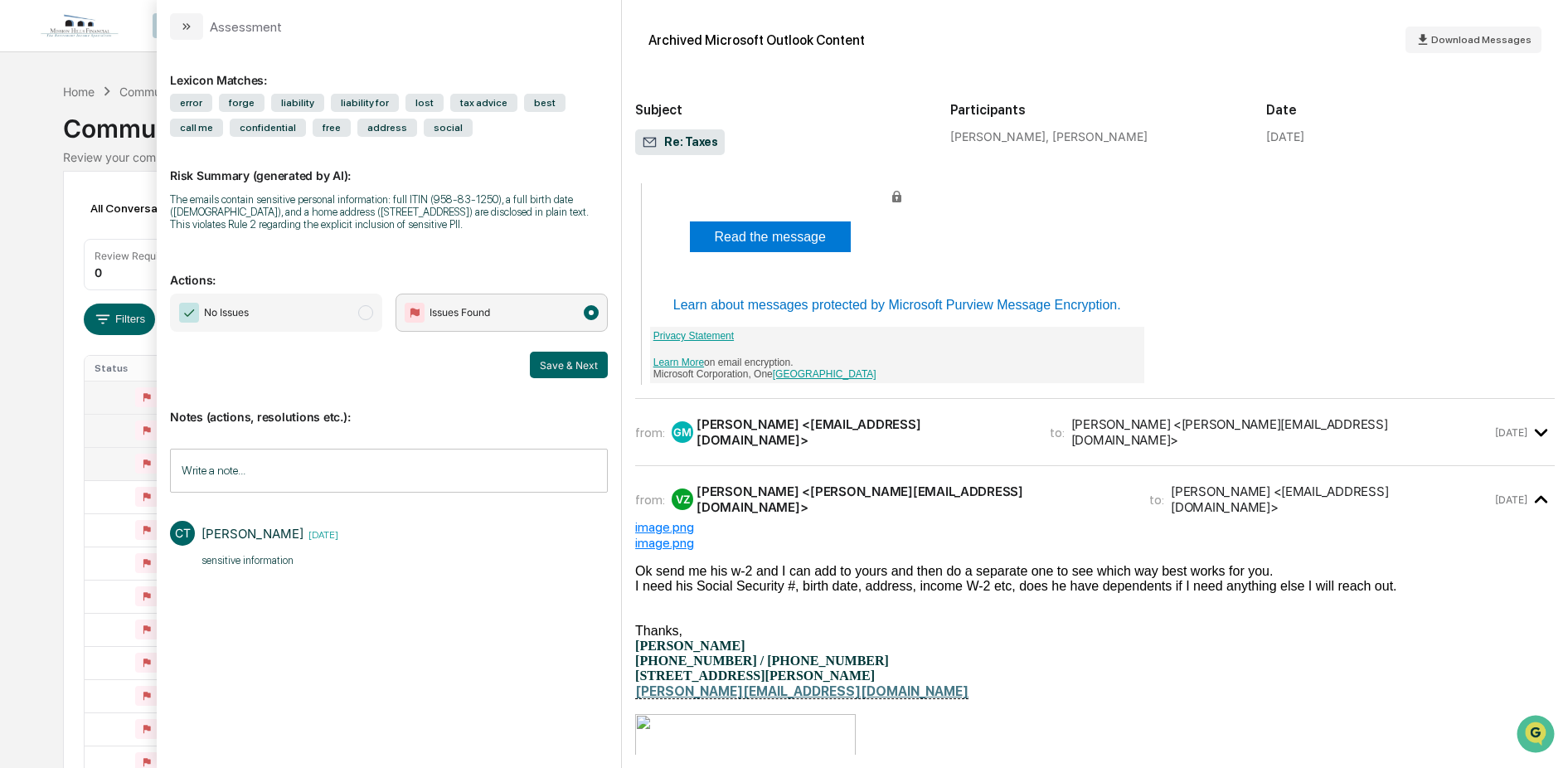
click at [776, 416] on div "[PERSON_NAME] <[EMAIL_ADDRESS][DOMAIN_NAME]>" at bounding box center [863, 431] width 333 height 31
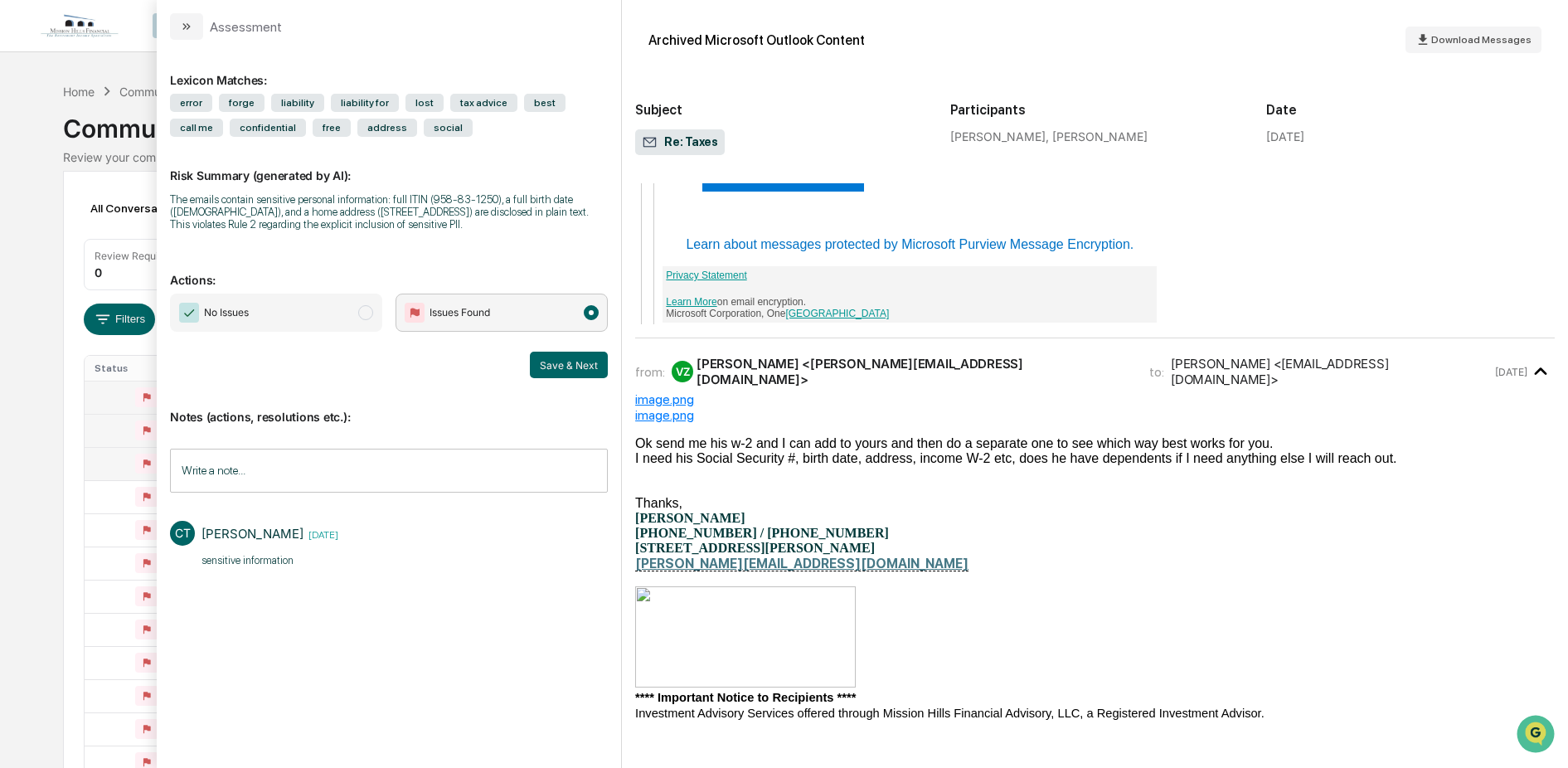
scroll to position [6621, 0]
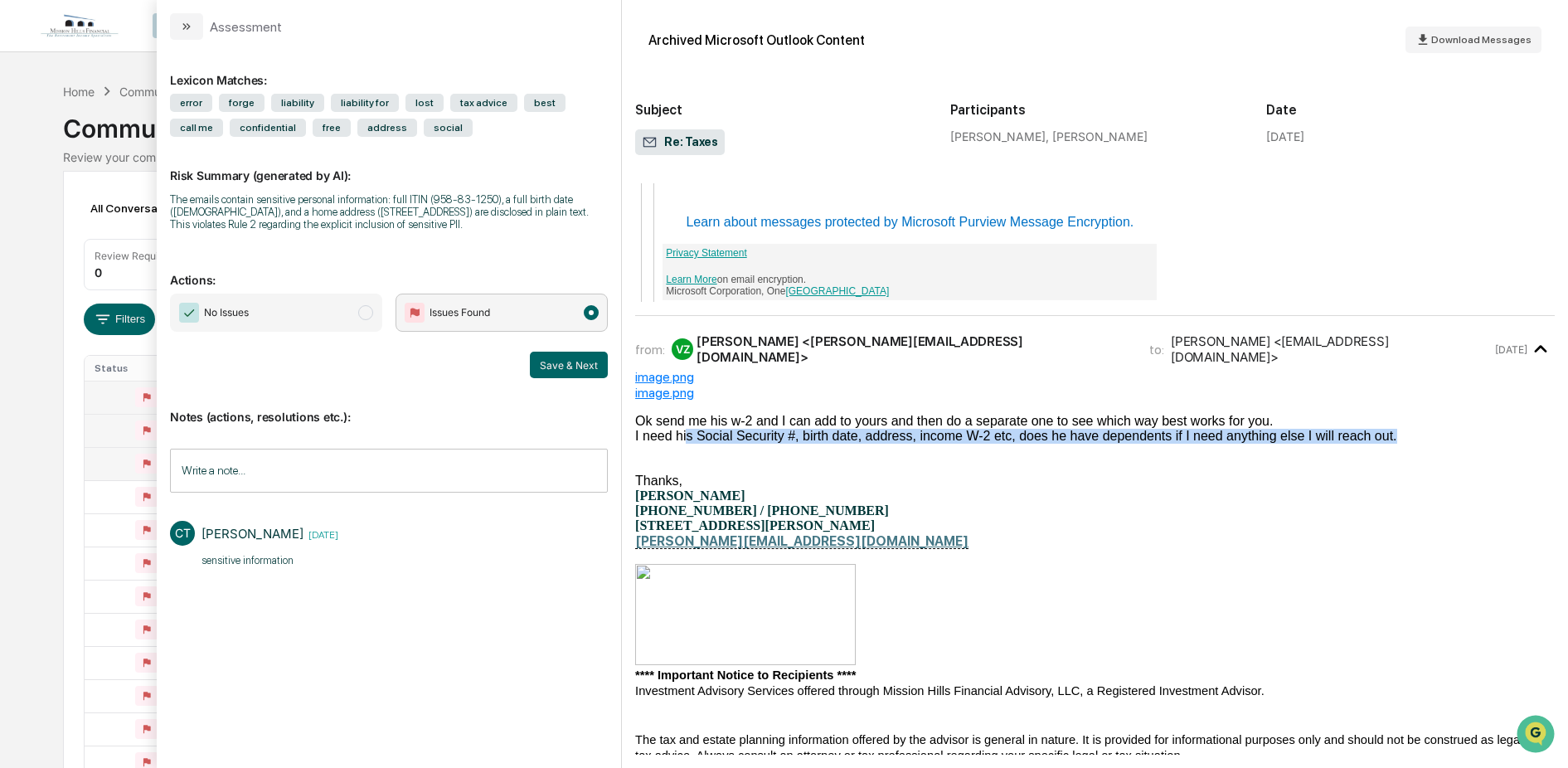
drag, startPoint x: 743, startPoint y: 584, endPoint x: 1074, endPoint y: 588, distance: 331.0
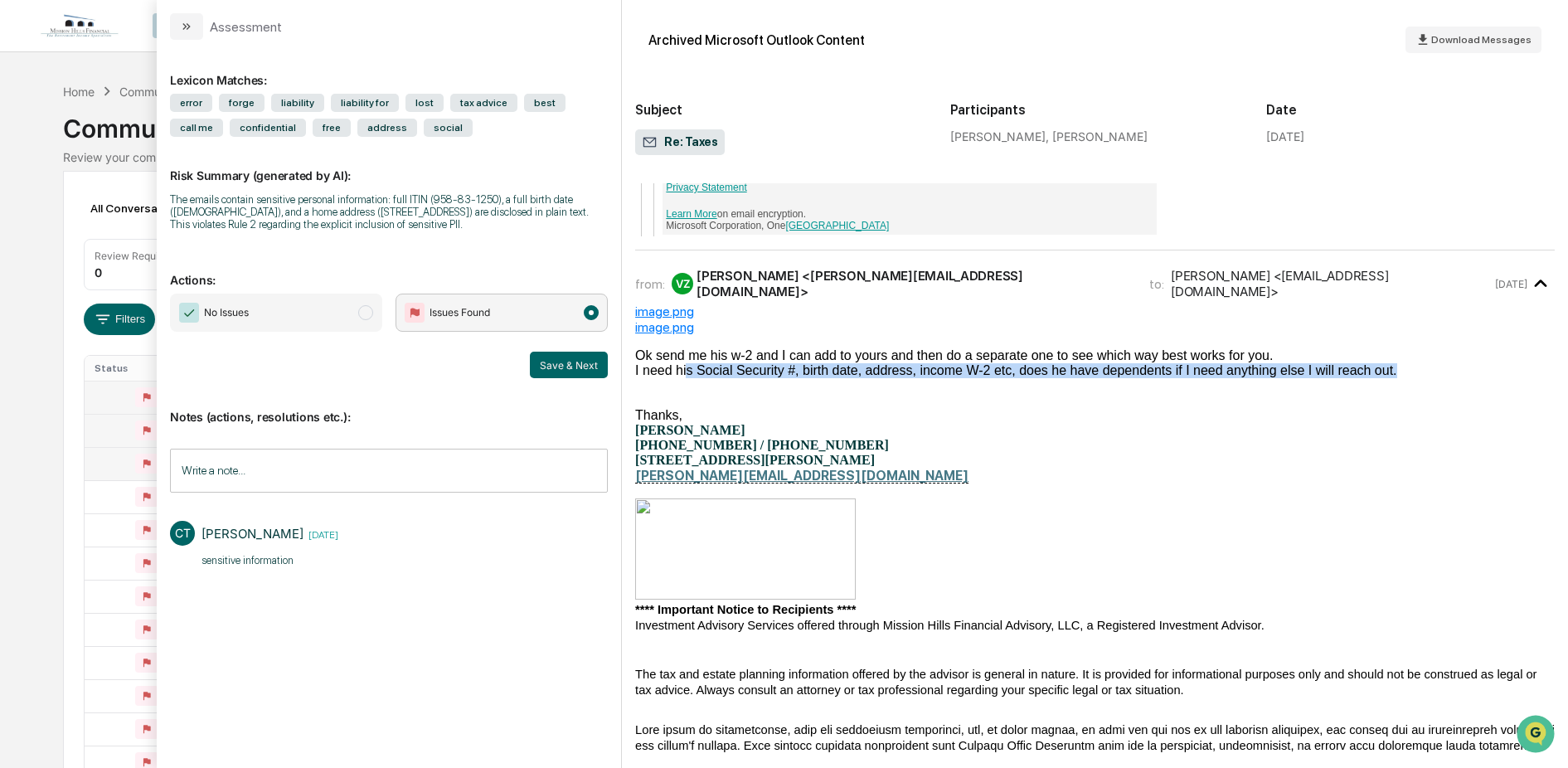
scroll to position [6665, 0]
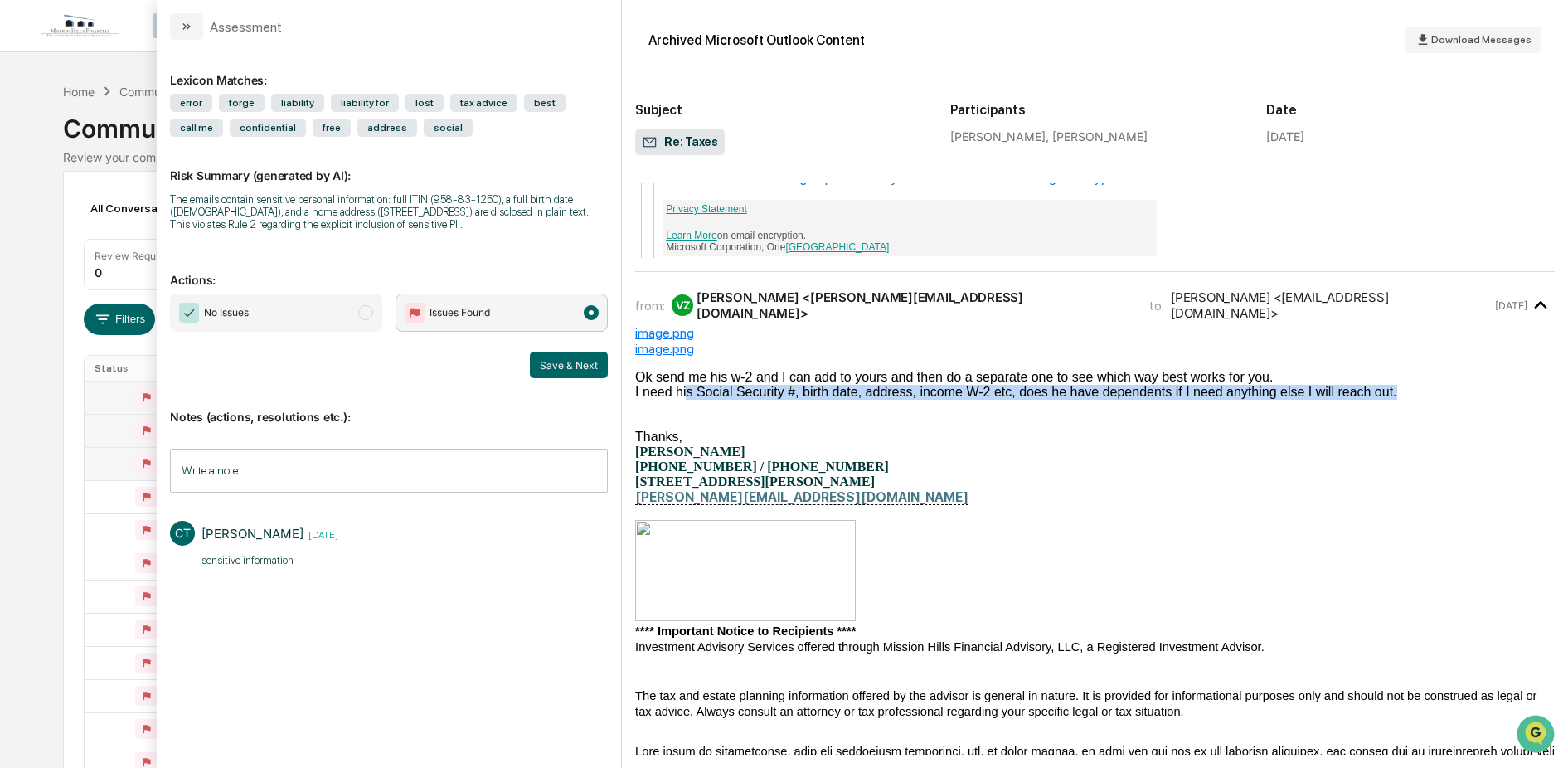
click at [879, 399] on div "I need his Social Security #, birth date, address, income W-2 etc, does he have…" at bounding box center [1095, 392] width 920 height 15
drag, startPoint x: 689, startPoint y: 535, endPoint x: 1058, endPoint y: 534, distance: 369.0
click at [1059, 399] on div "I need his Social Security #, birth date, address, income W-2 etc, does he have…" at bounding box center [1095, 392] width 920 height 15
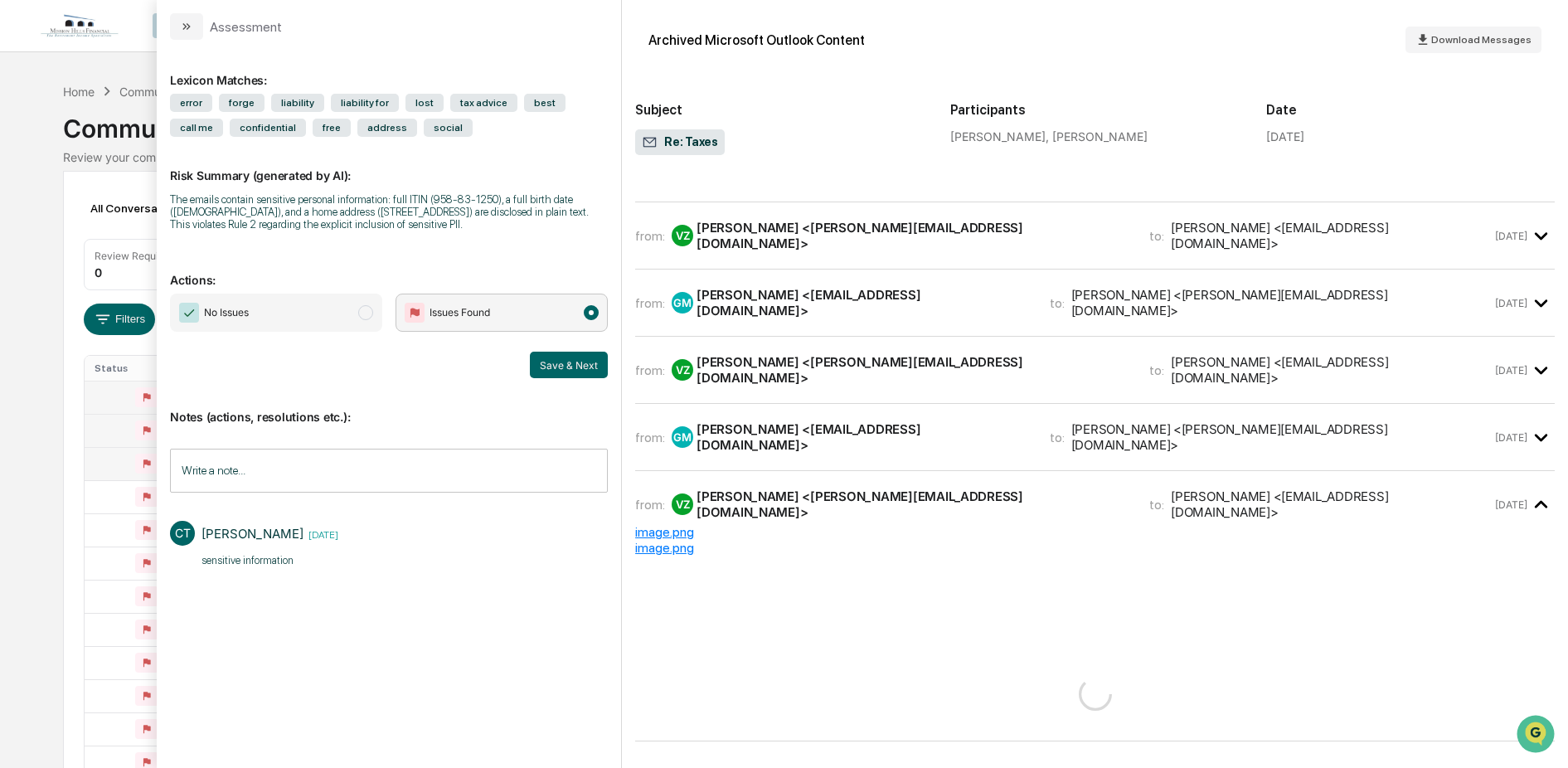
scroll to position [2140, 0]
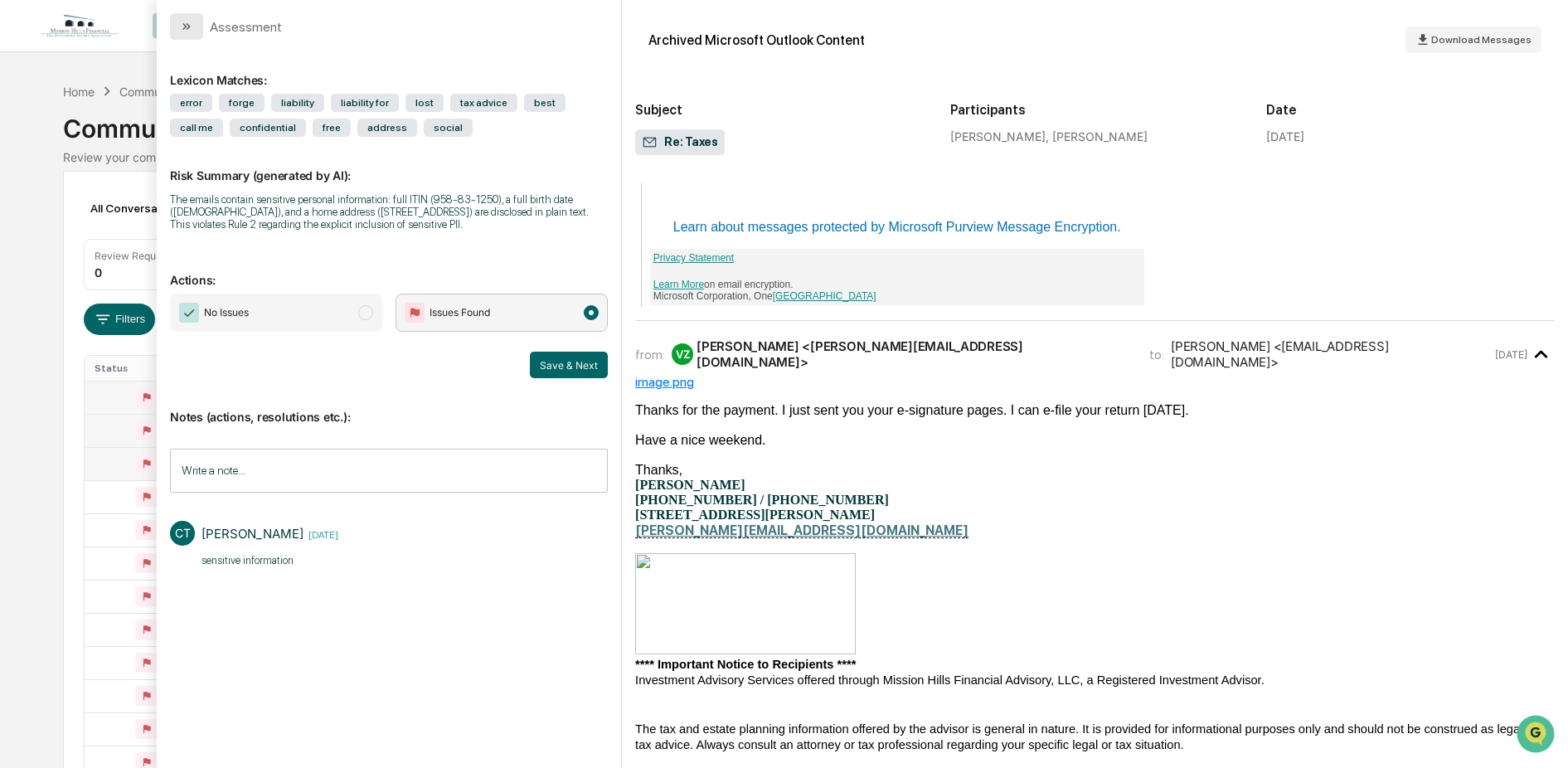
click at [190, 25] on icon "modal" at bounding box center [187, 27] width 14 height 14
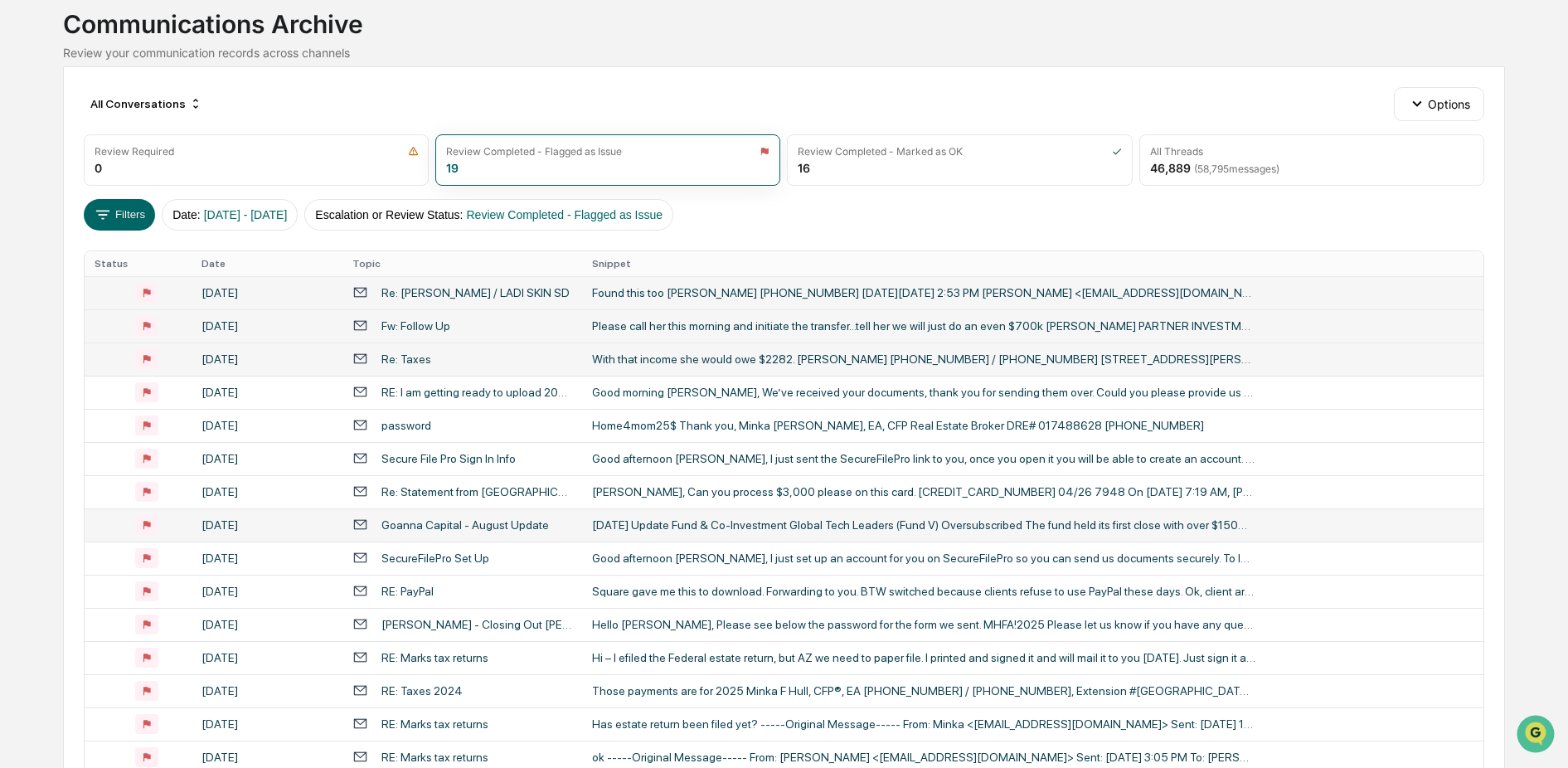
scroll to position [217, 0]
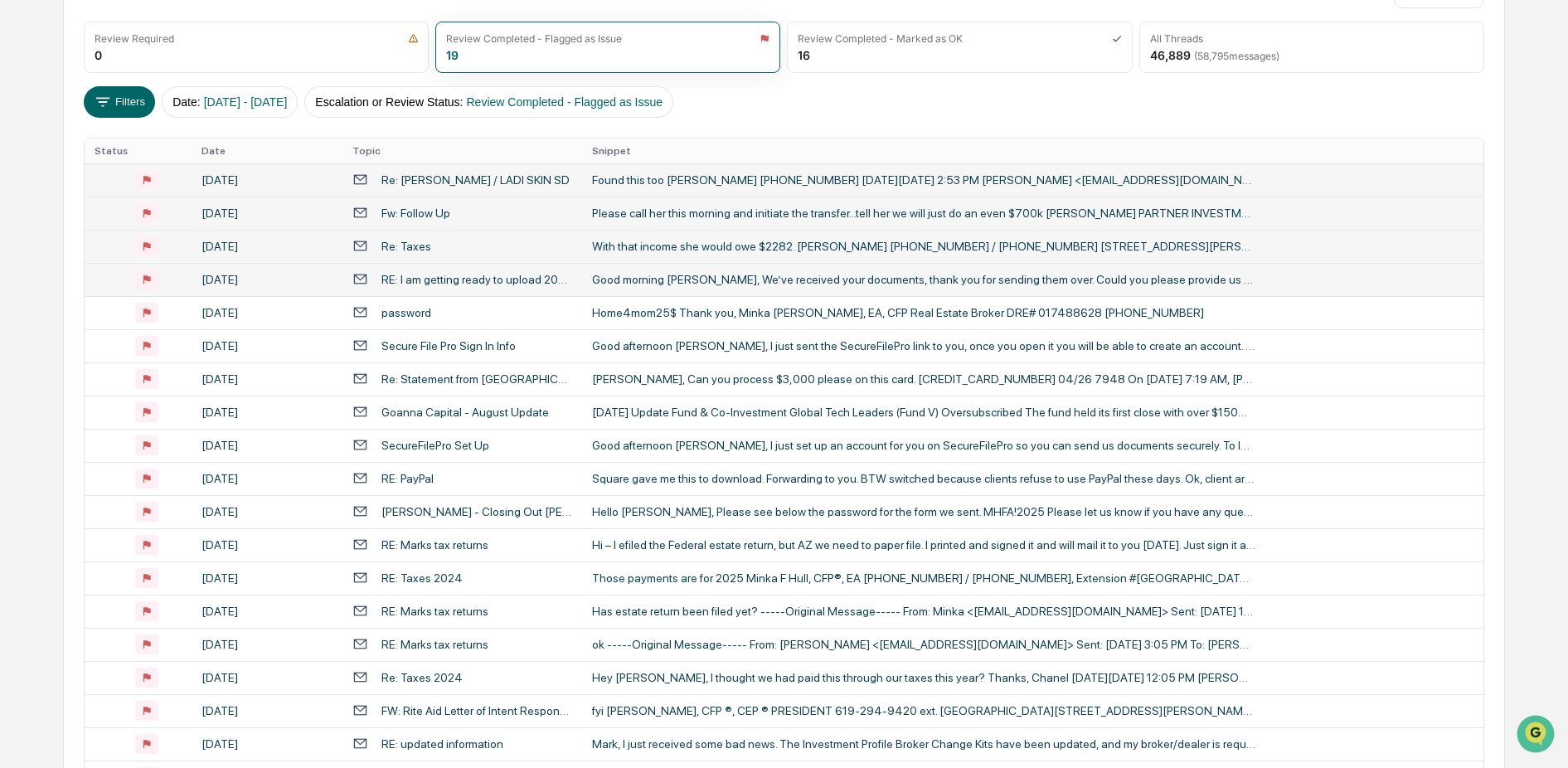
click at [671, 278] on div "Good morning [PERSON_NAME], We’ve received your documents, thank you for sendin…" at bounding box center [924, 279] width 663 height 14
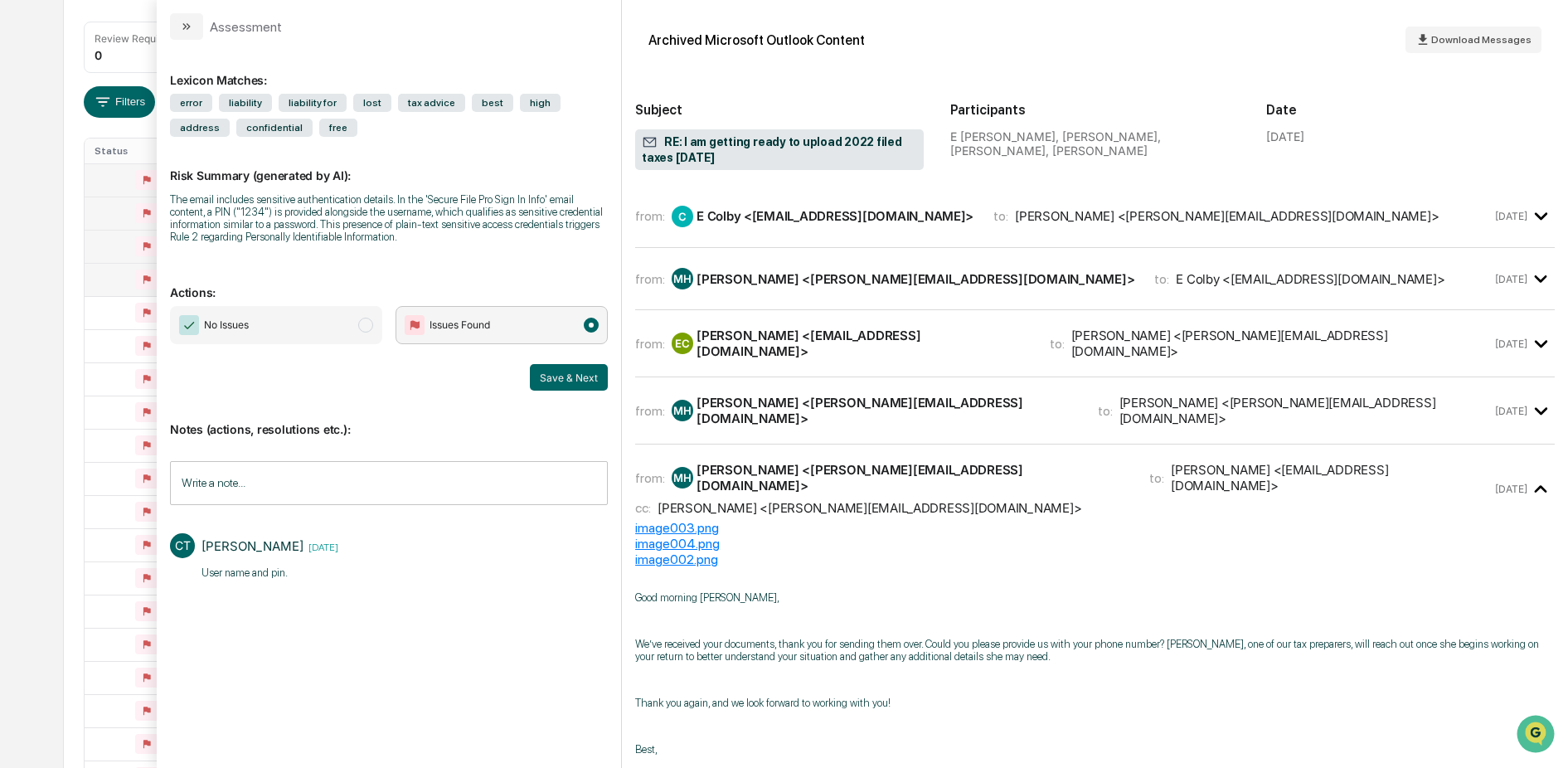
click at [855, 275] on div "[PERSON_NAME] <[PERSON_NAME][EMAIL_ADDRESS][DOMAIN_NAME]>" at bounding box center [915, 278] width 437 height 16
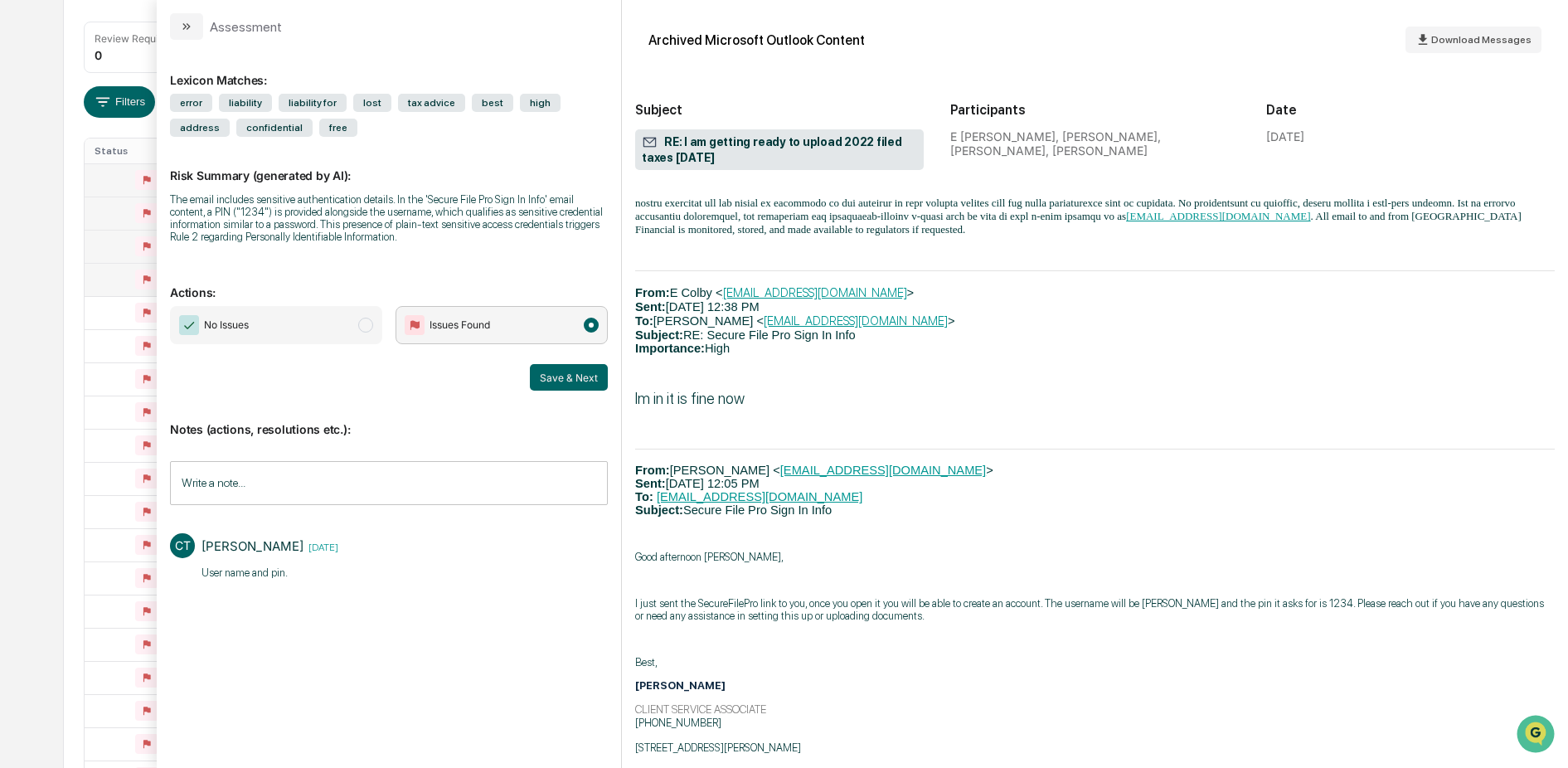
scroll to position [2099, 0]
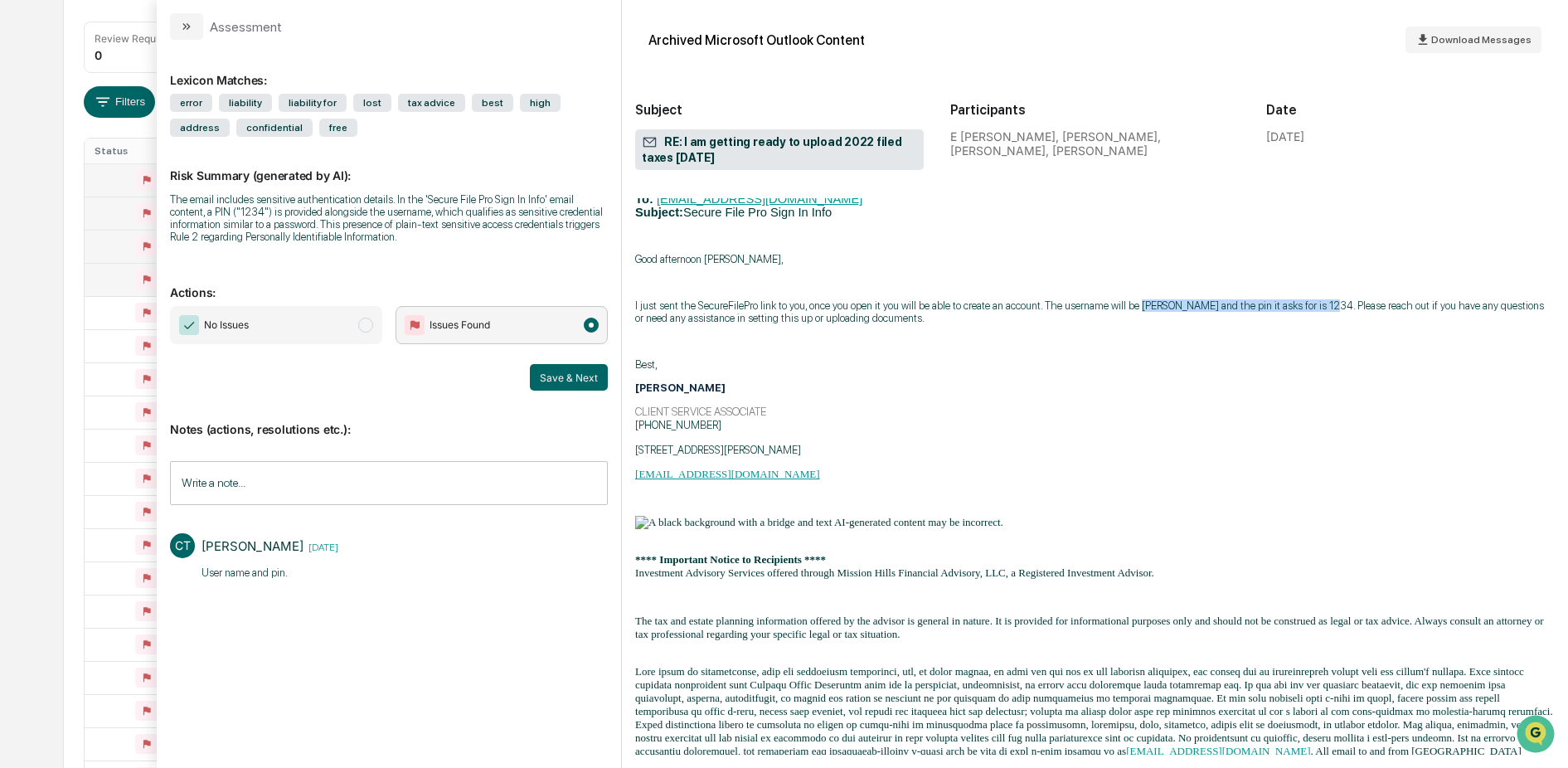
drag, startPoint x: 1144, startPoint y: 448, endPoint x: 1315, endPoint y: 444, distance: 171.0
click at [1315, 324] on p "I just sent the SecureFilePro link to you, once you open it you will be able to…" at bounding box center [1095, 311] width 920 height 25
click at [834, 324] on p "I just sent the SecureFilePro link to you, once you open it you will be able to…" at bounding box center [1095, 311] width 920 height 25
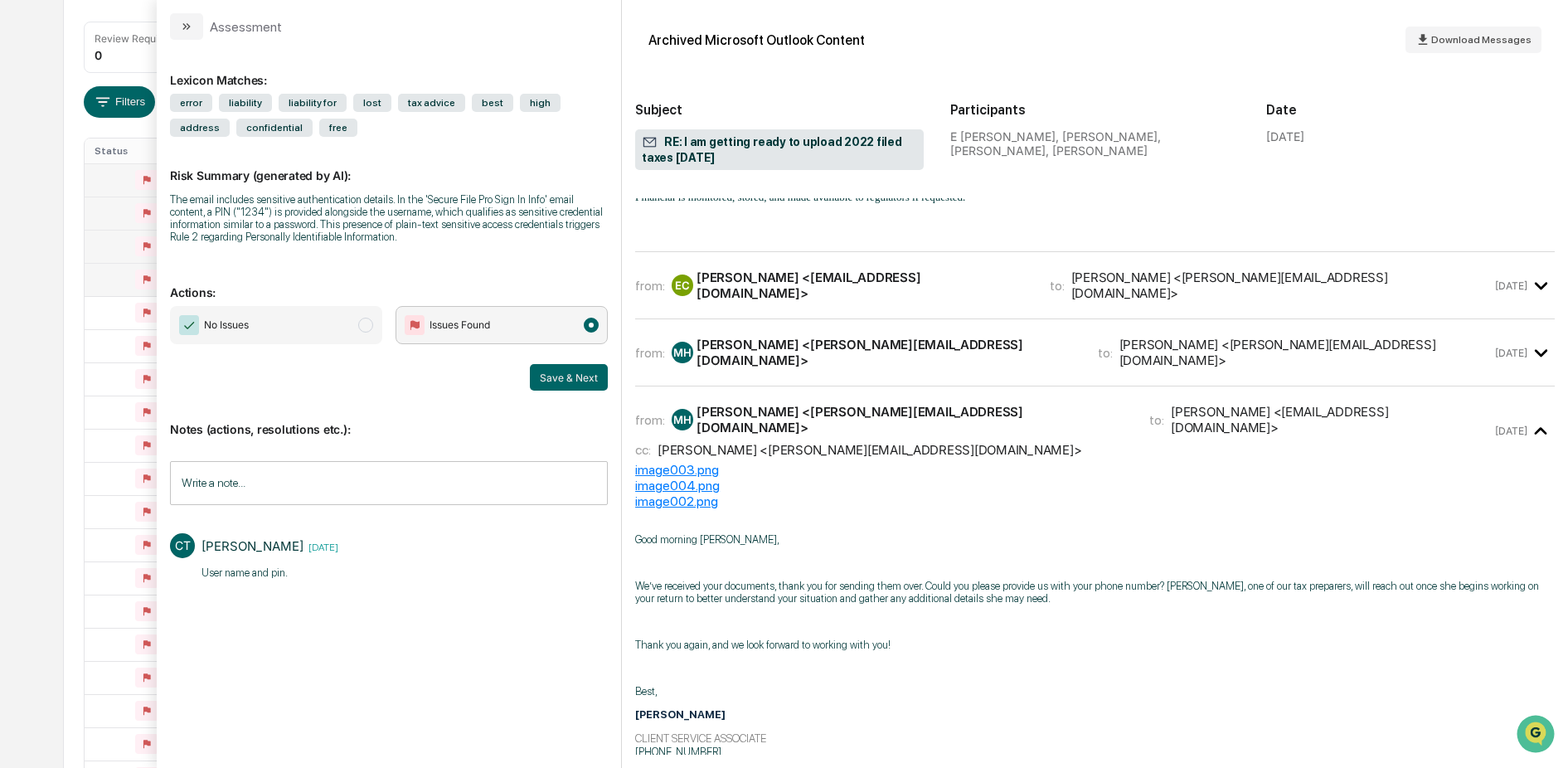
scroll to position [2457, 0]
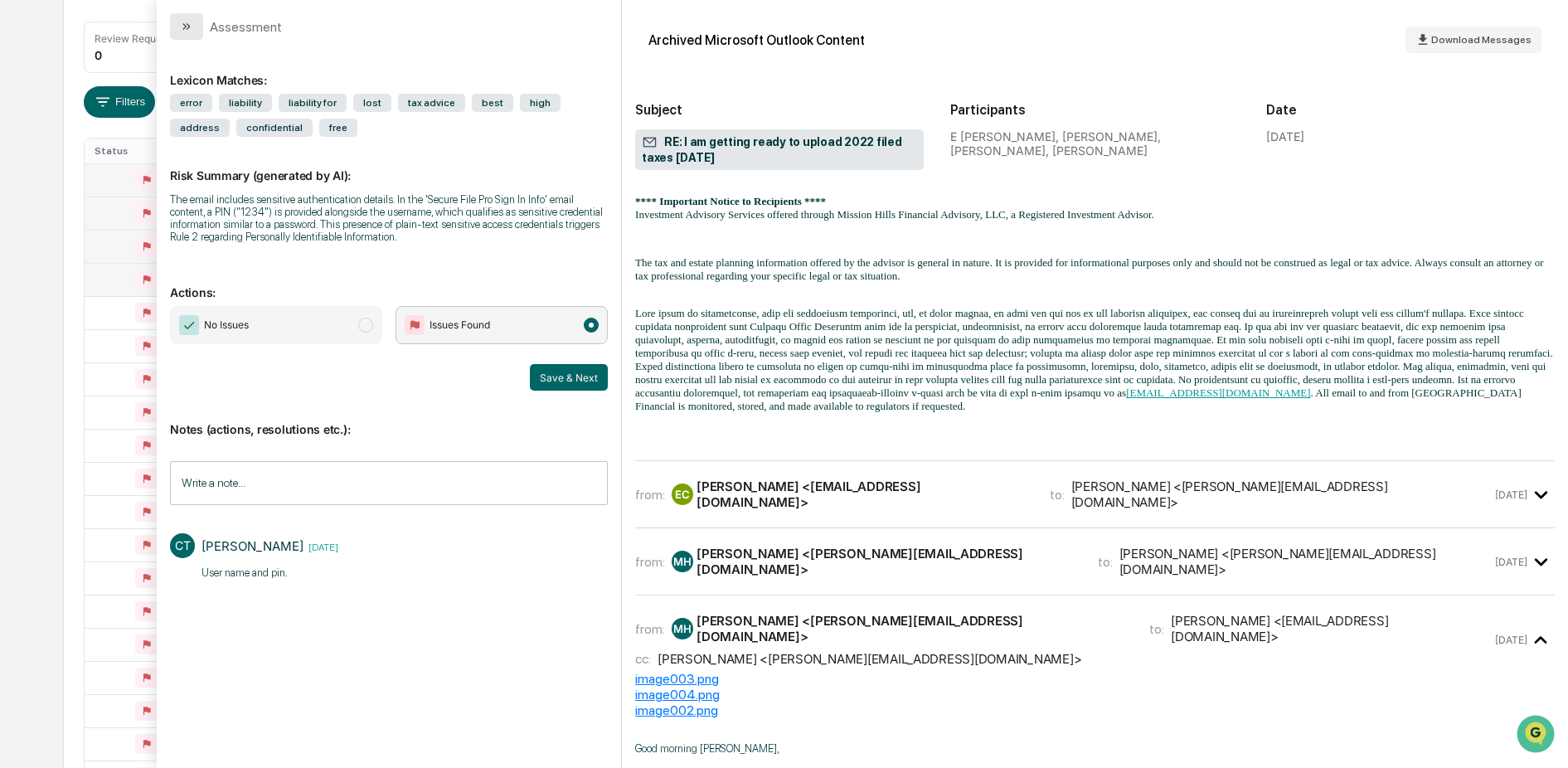
click at [180, 26] on button "modal" at bounding box center [186, 26] width 33 height 26
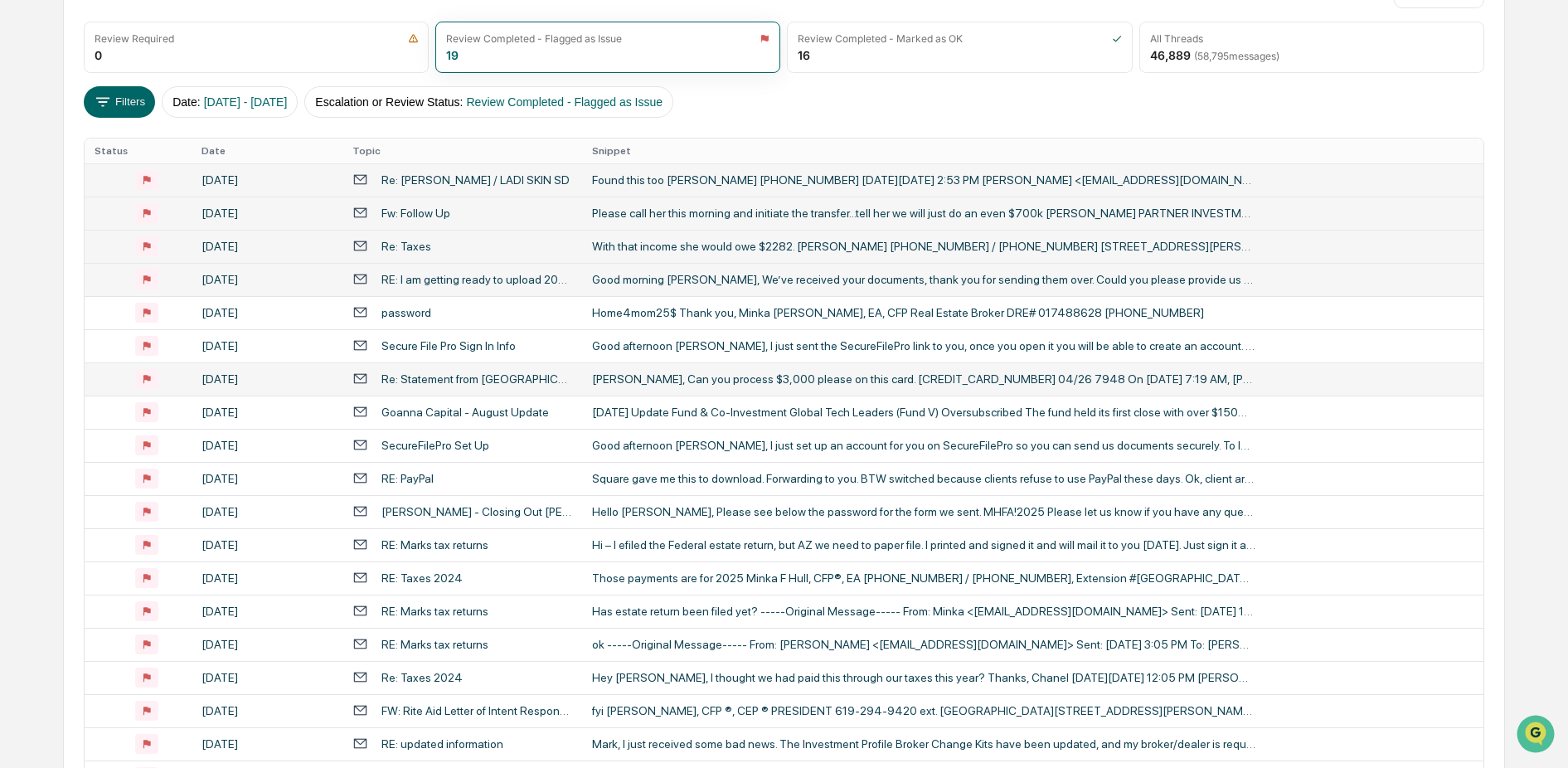
click at [681, 378] on div "[PERSON_NAME], Can you process $3,000 please on this card. [CREDIT_CARD_NUMBER]…" at bounding box center [924, 379] width 663 height 14
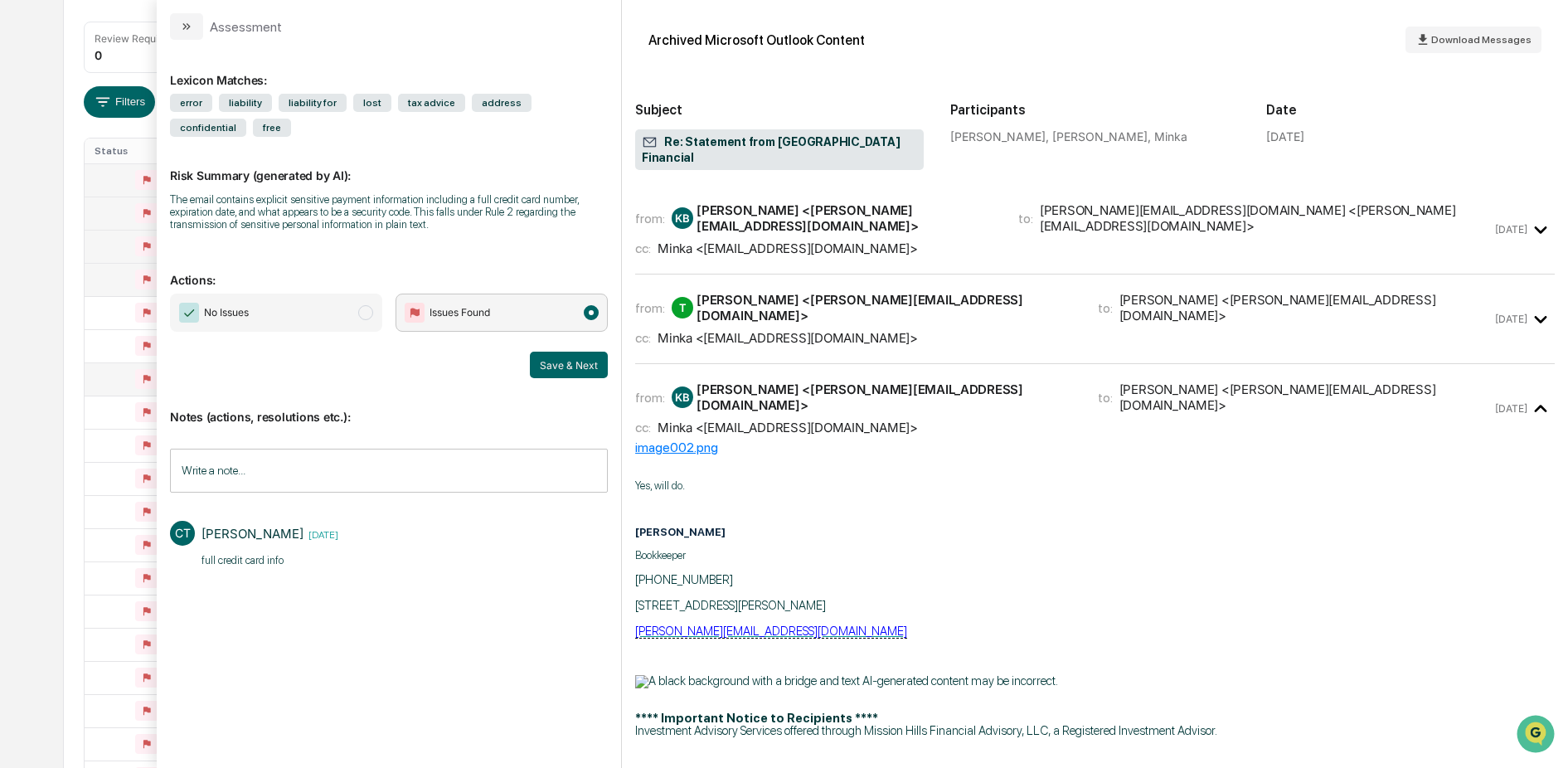
click at [808, 292] on div "from: [PERSON_NAME] <[PERSON_NAME][EMAIL_ADDRESS][DOMAIN_NAME]> to: [PERSON_NAM…" at bounding box center [1064, 319] width 856 height 54
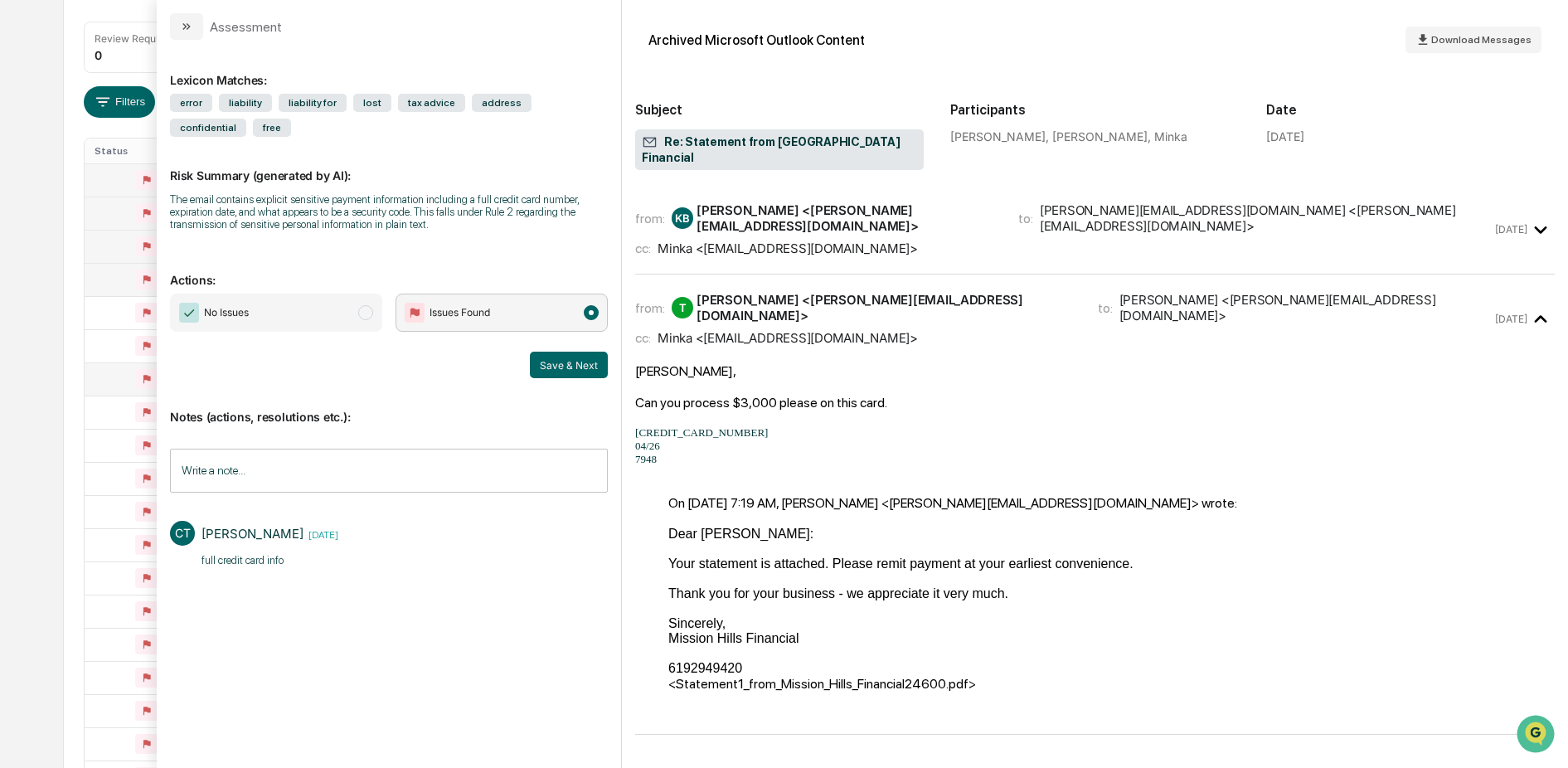
drag, startPoint x: 667, startPoint y: 427, endPoint x: 623, endPoint y: 398, distance: 52.7
click at [623, 397] on div "Archived Microsoft Outlook Content Download Messages Subject Re: Statement from…" at bounding box center [1095, 384] width 946 height 768
click at [692, 426] on p "[CREDIT_CARD_NUMBER]" at bounding box center [1095, 433] width 920 height 14
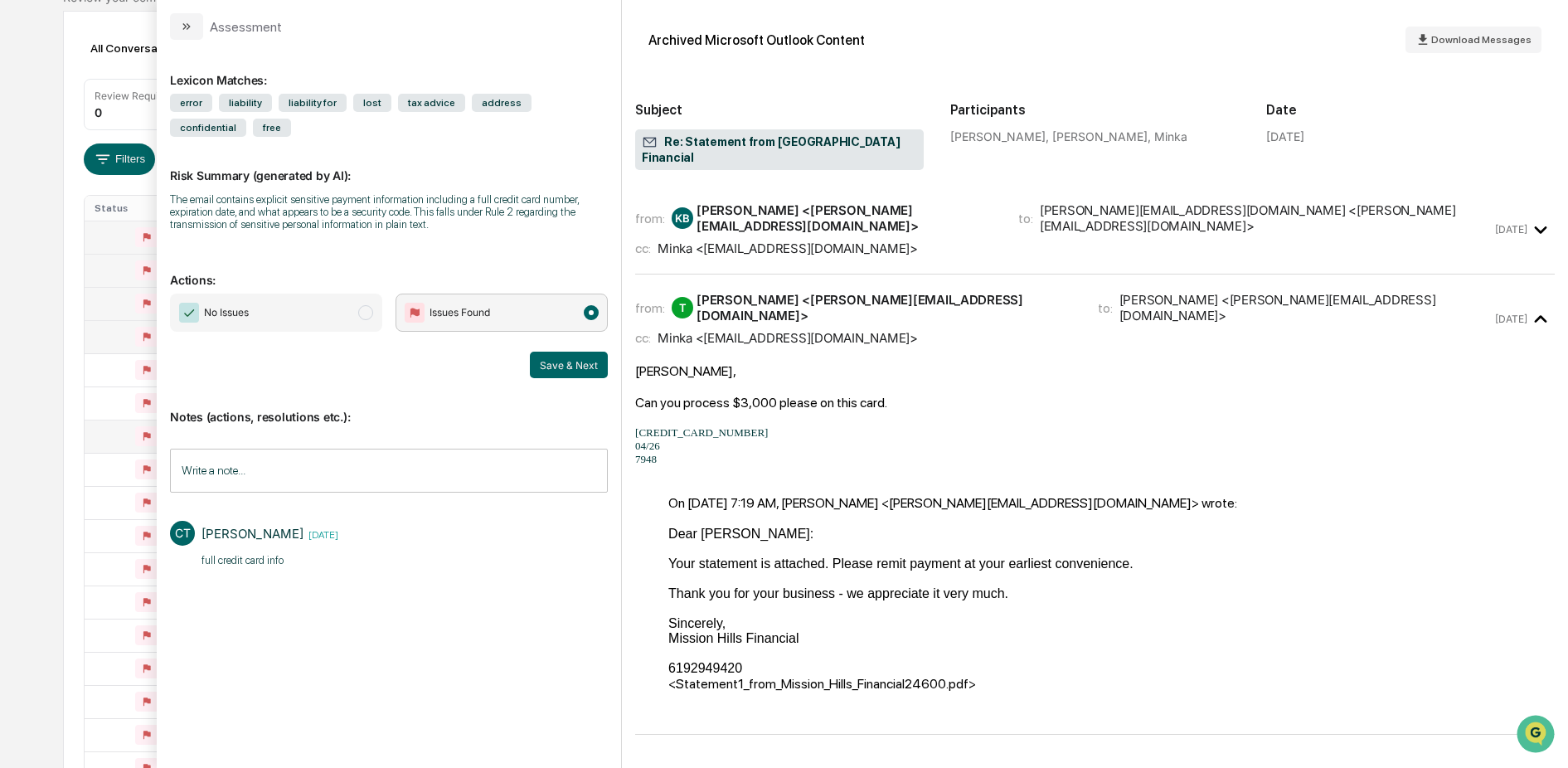
scroll to position [93, 0]
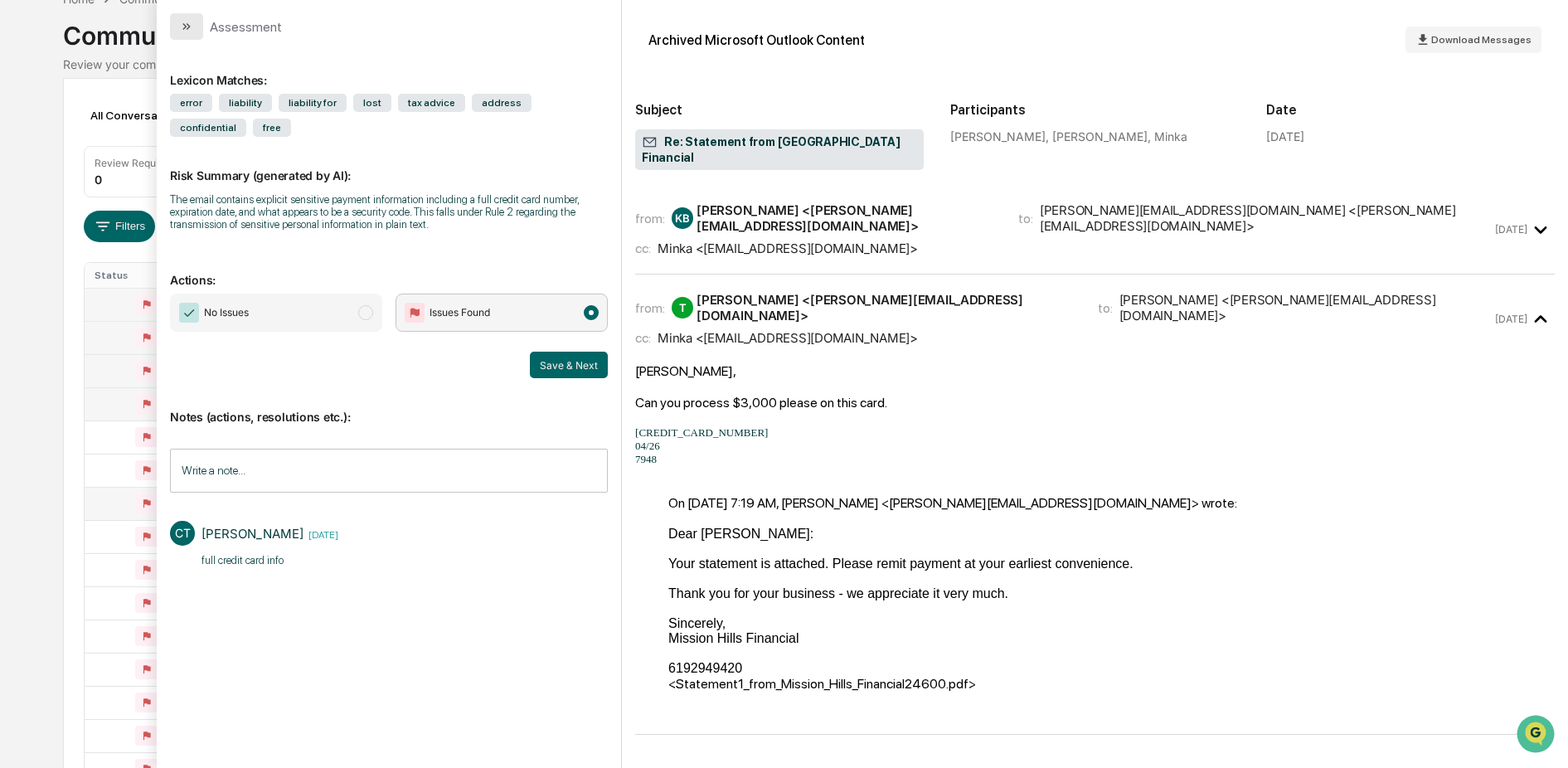
click at [190, 29] on icon "modal" at bounding box center [187, 27] width 14 height 14
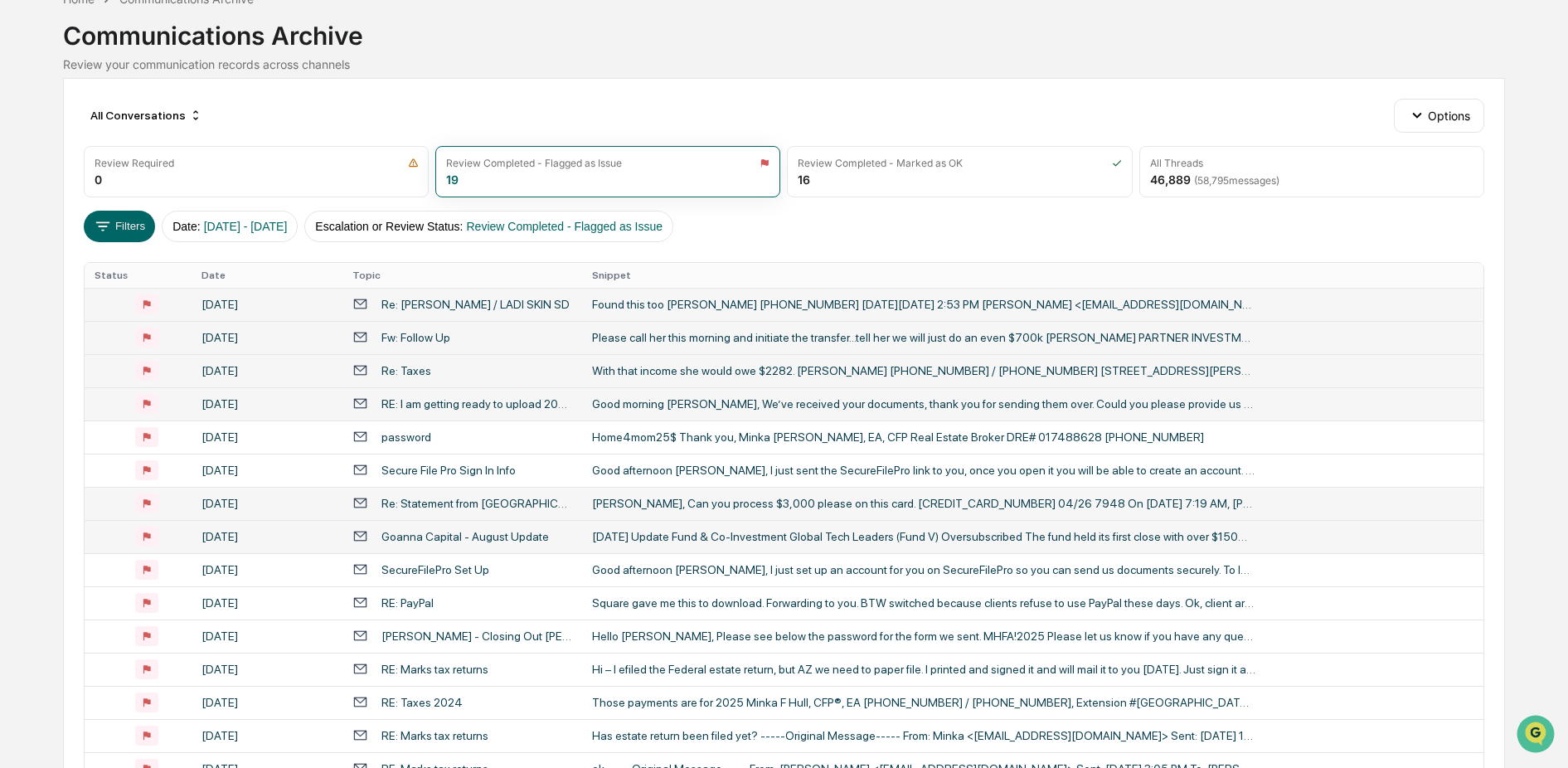
click at [607, 536] on div "[DATE] Update Fund & Co-Investment Global Tech Leaders (Fund V) Oversubscribed …" at bounding box center [924, 536] width 663 height 14
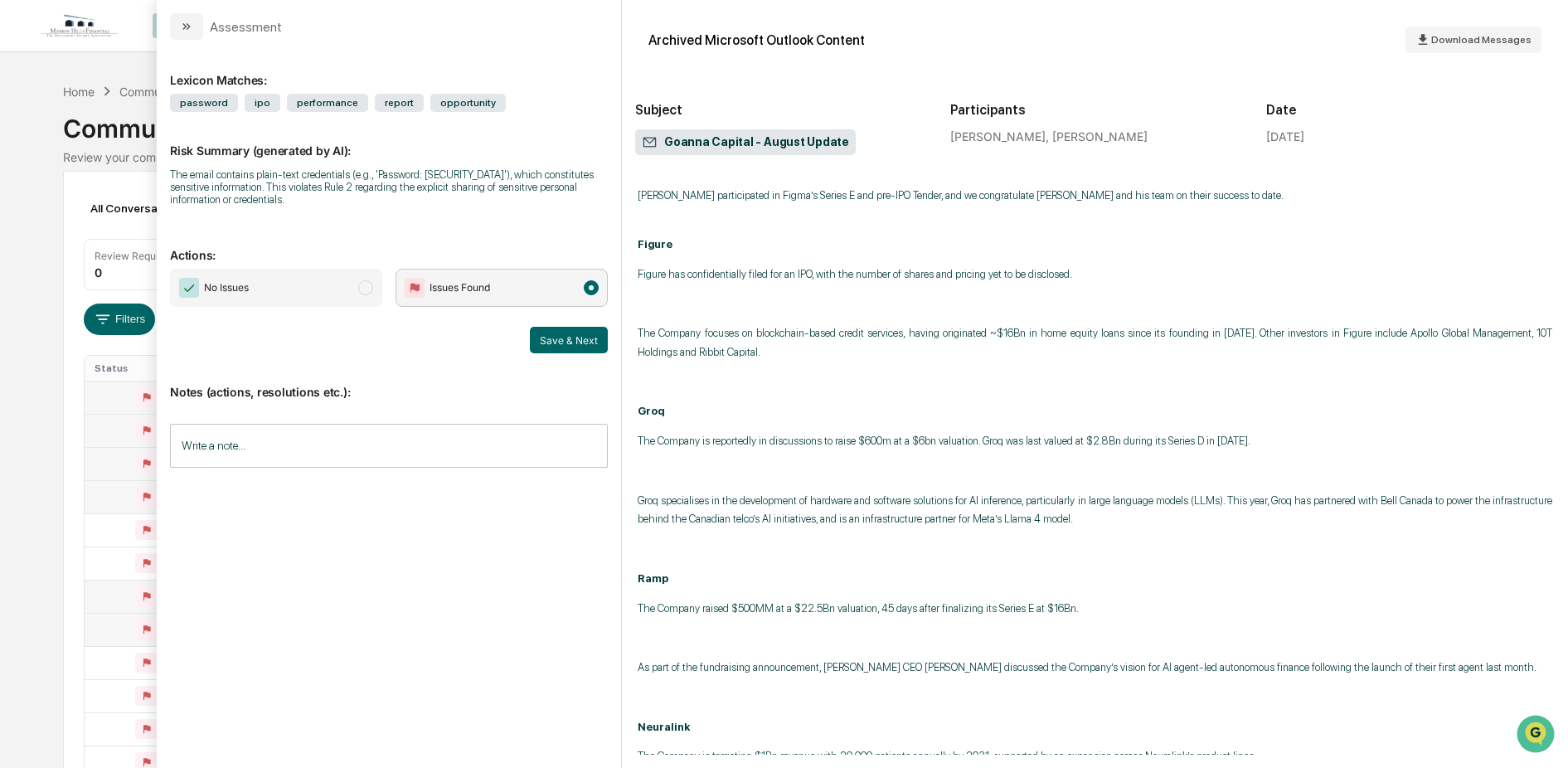
scroll to position [1928, 0]
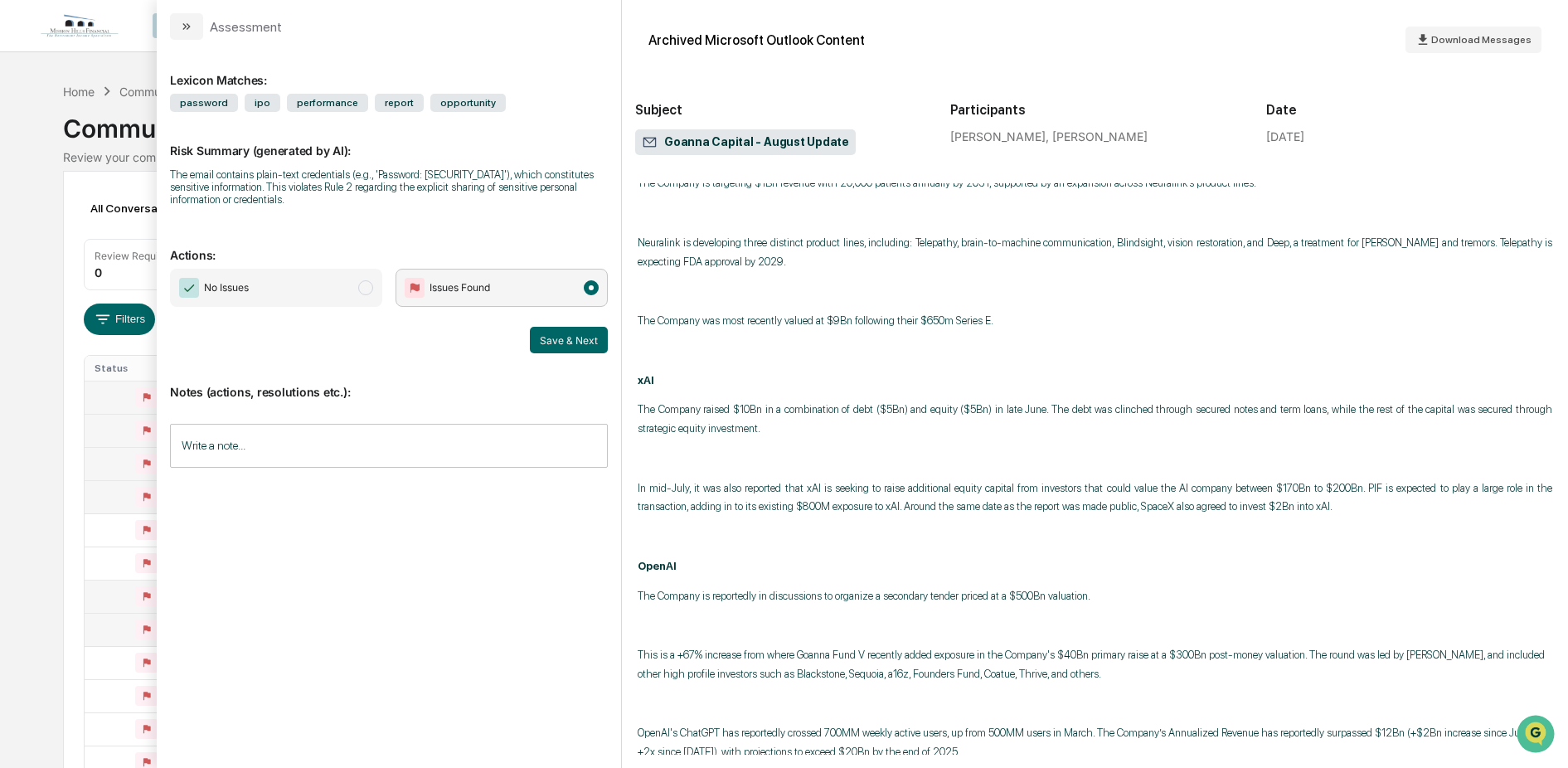
click at [333, 280] on span "No Issues" at bounding box center [276, 288] width 212 height 38
click at [567, 337] on button "Save & Next" at bounding box center [569, 339] width 78 height 26
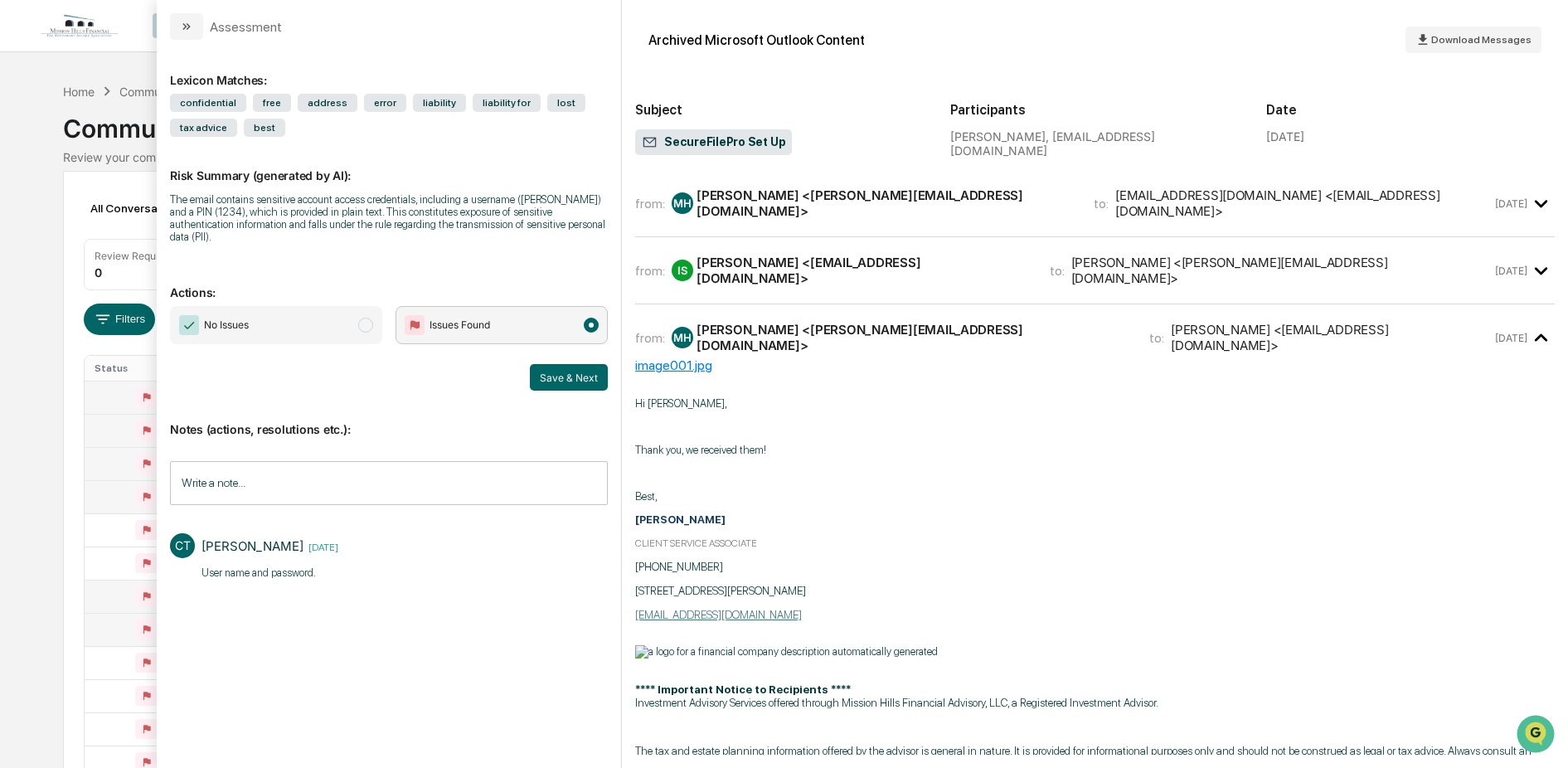
click at [93, 414] on td at bounding box center [138, 430] width 107 height 33
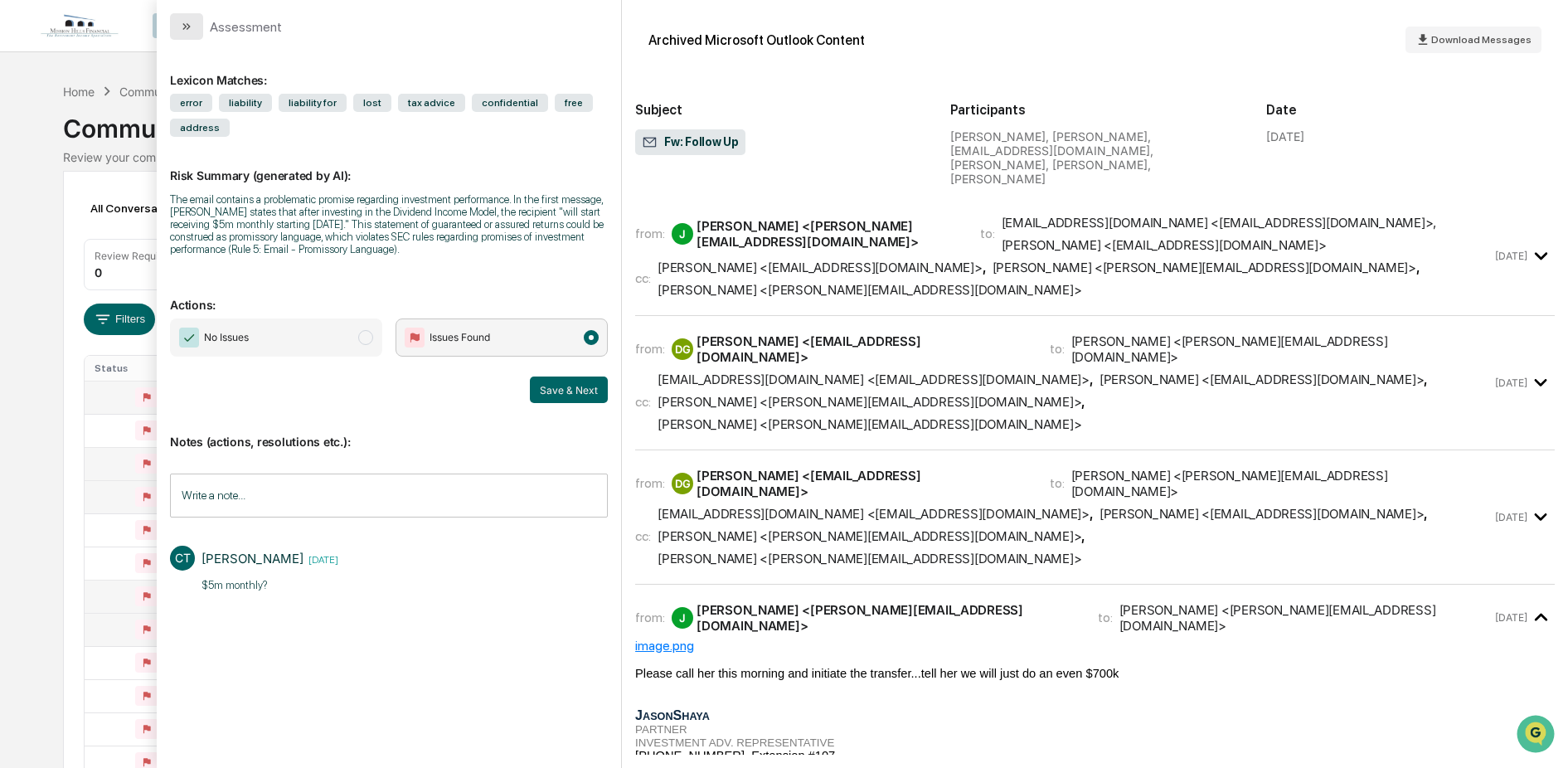
click at [182, 28] on icon "modal" at bounding box center [187, 27] width 14 height 14
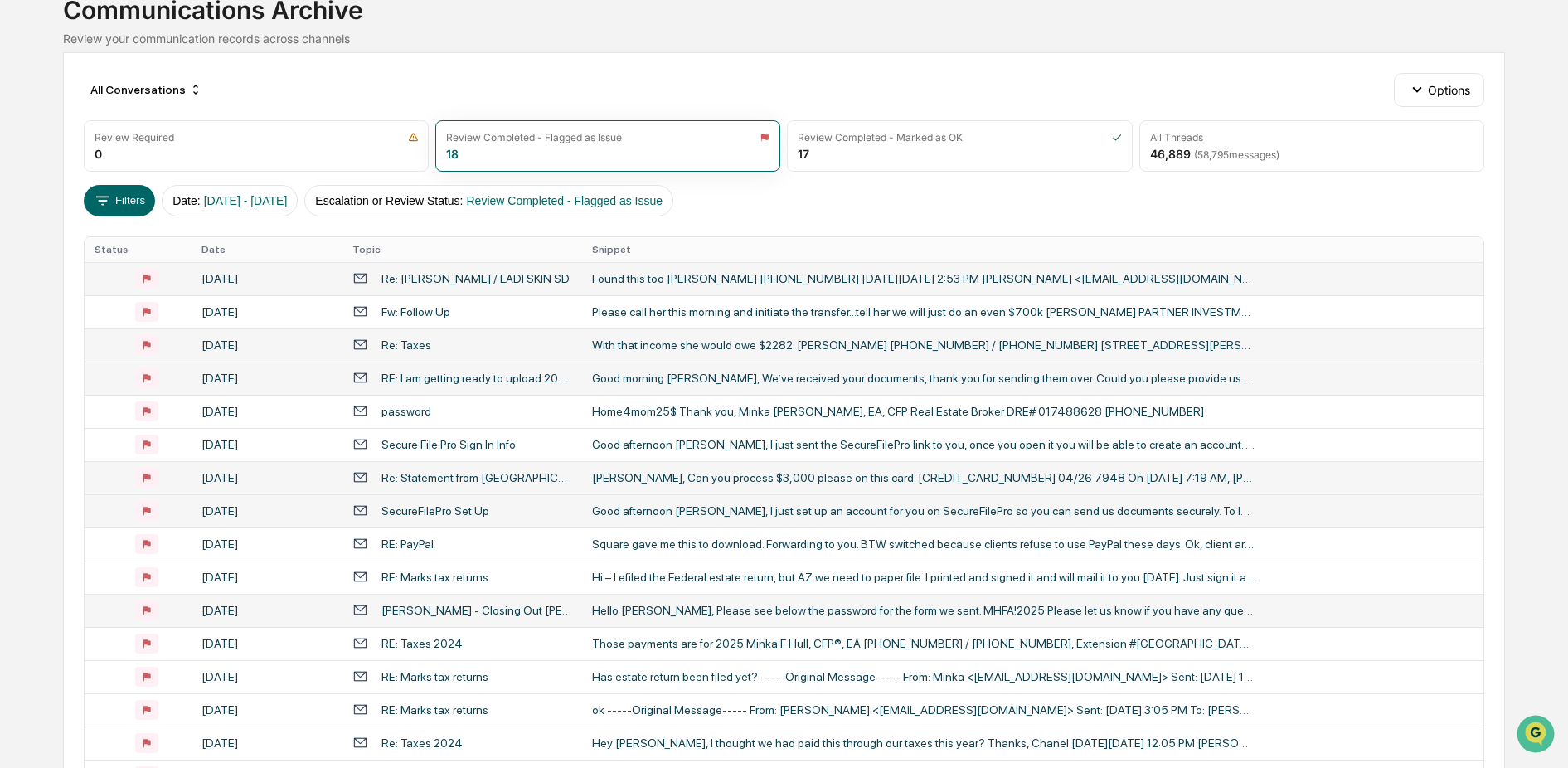
scroll to position [254, 0]
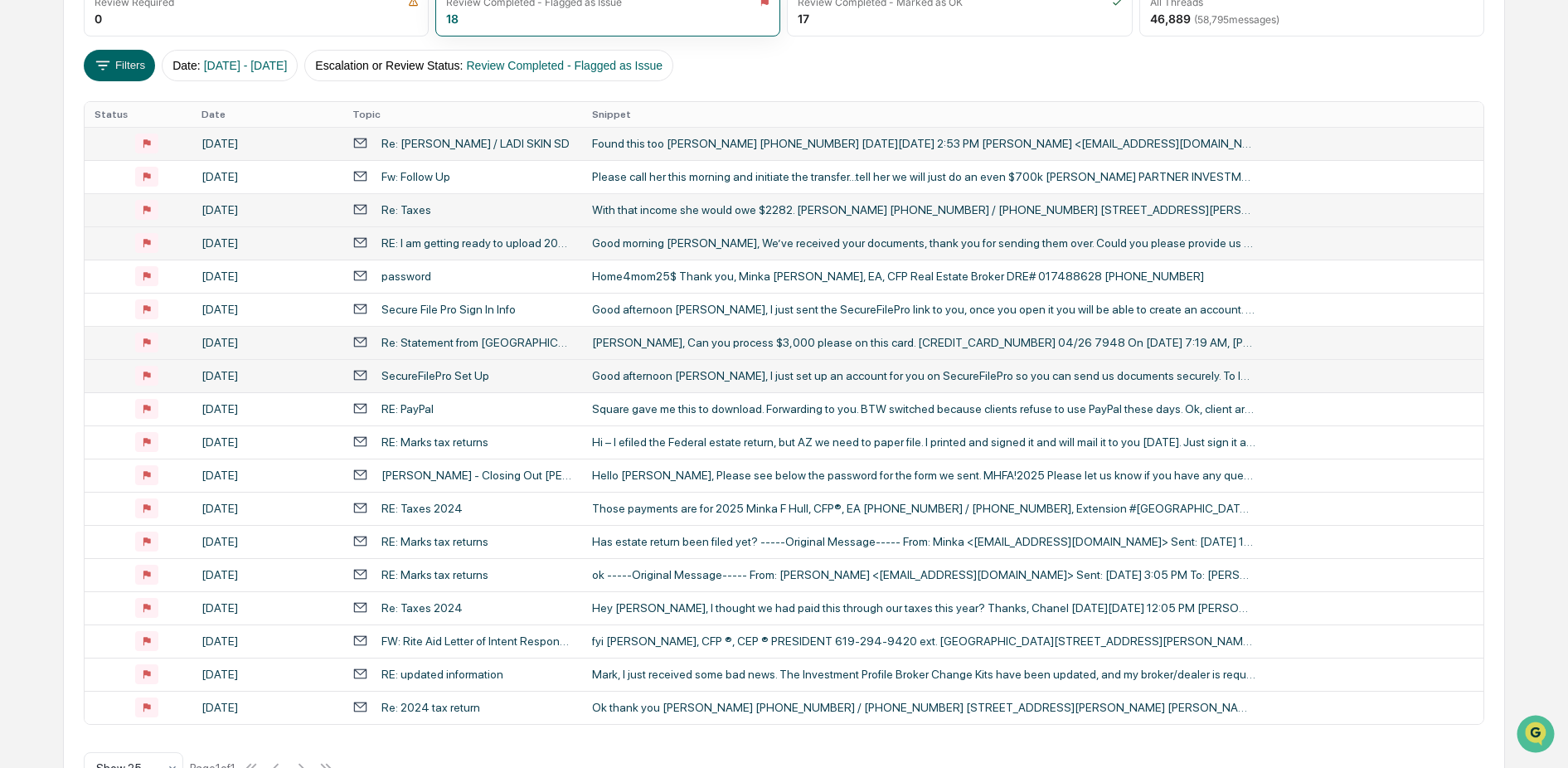
click at [628, 376] on div "Good afternoon [PERSON_NAME], I just set up an account for you on SecureFilePro…" at bounding box center [924, 376] width 663 height 14
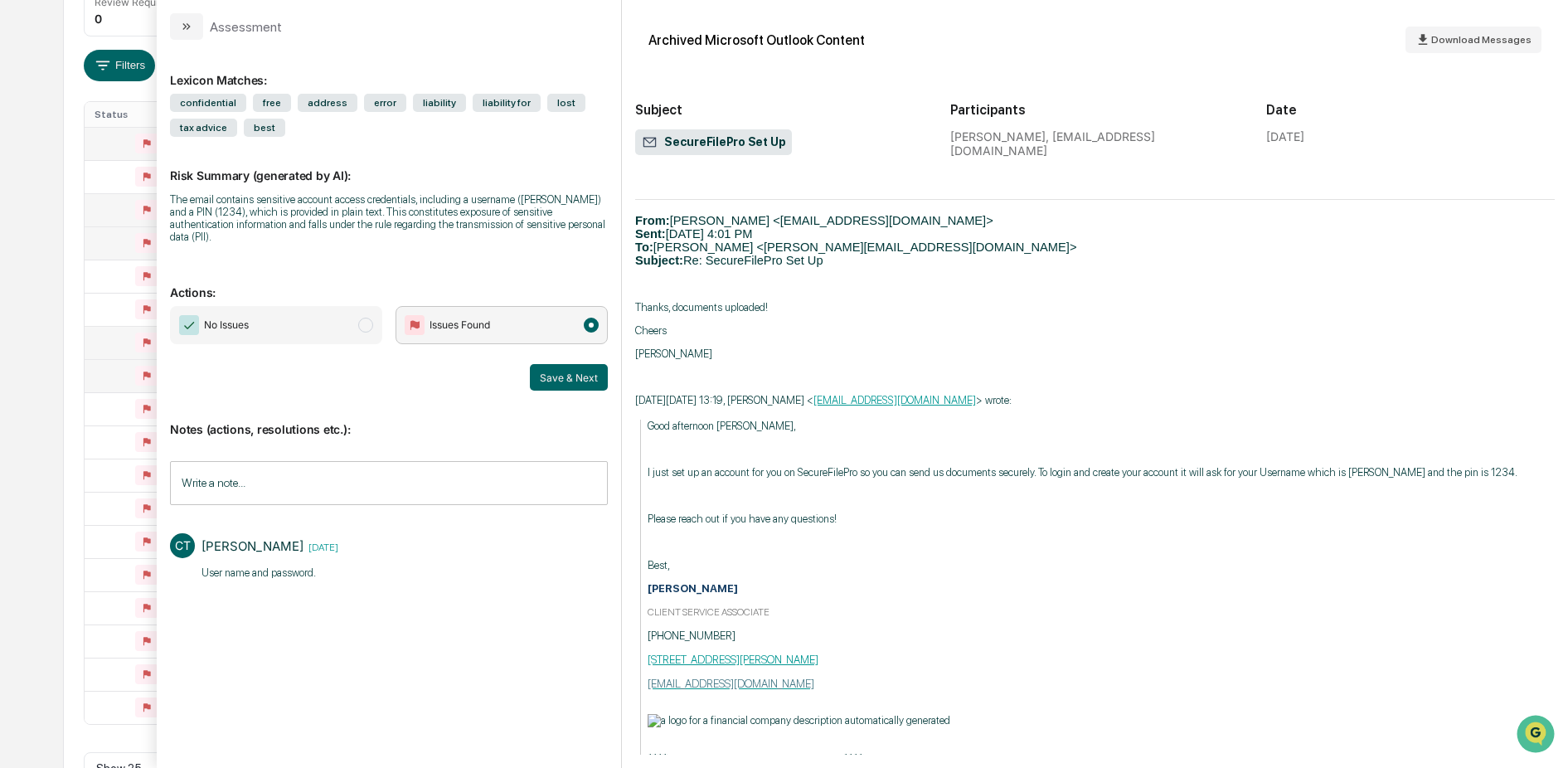
scroll to position [800, 0]
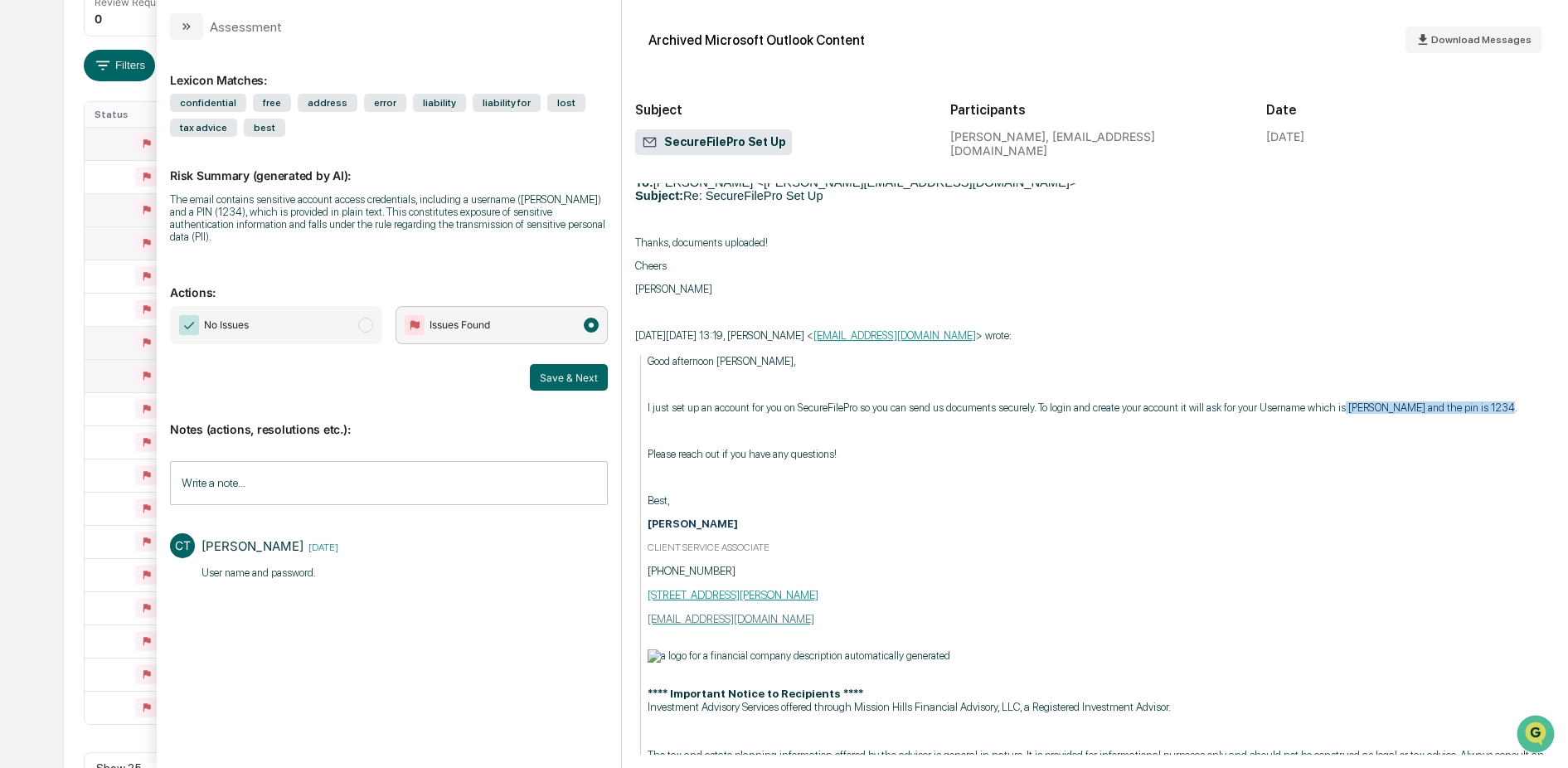
drag, startPoint x: 1339, startPoint y: 472, endPoint x: 1490, endPoint y: 476, distance: 151.1
click at [1423, 414] on p "I just set up an account for you on SecureFilePro so you can send us documents …" at bounding box center [1101, 407] width 907 height 13
click at [1404, 414] on p "I just set up an account for you on SecureFilePro so you can send us documents …" at bounding box center [1101, 407] width 907 height 13
click at [187, 28] on icon "modal" at bounding box center [189, 26] width 4 height 7
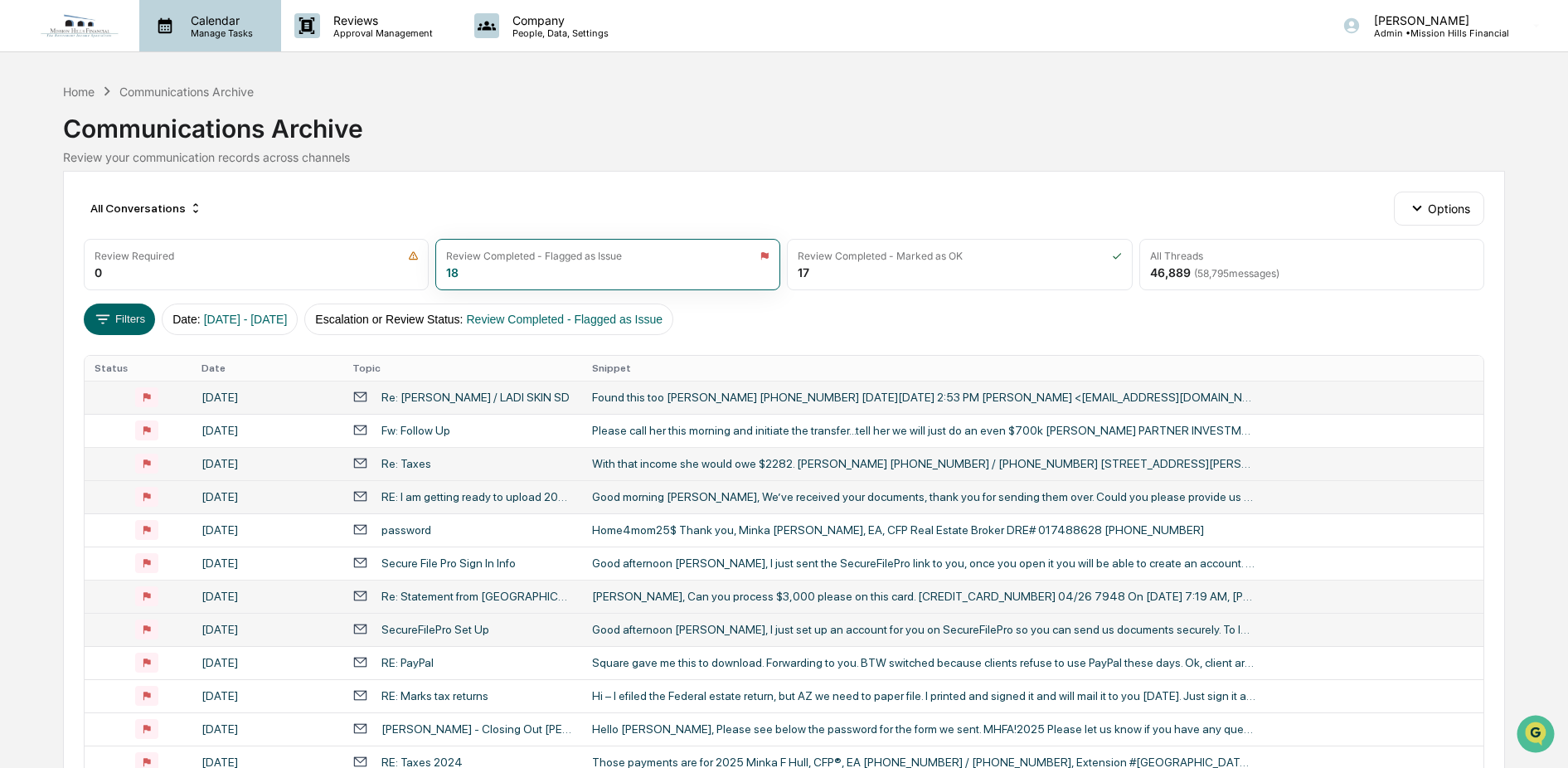
click at [203, 27] on p "Manage Tasks" at bounding box center [219, 33] width 84 height 12
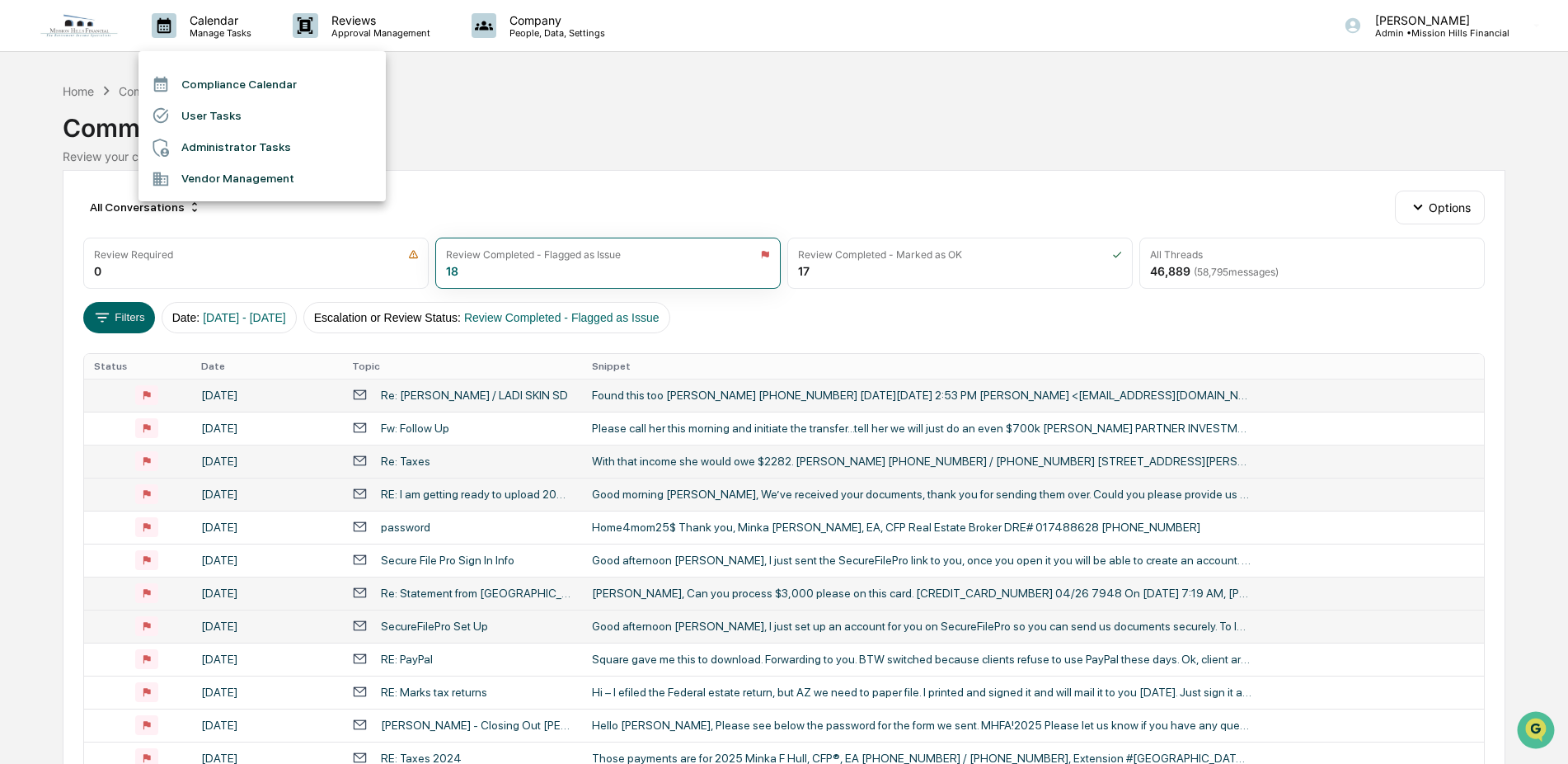
click at [205, 77] on li "Compliance Calendar" at bounding box center [262, 83] width 247 height 31
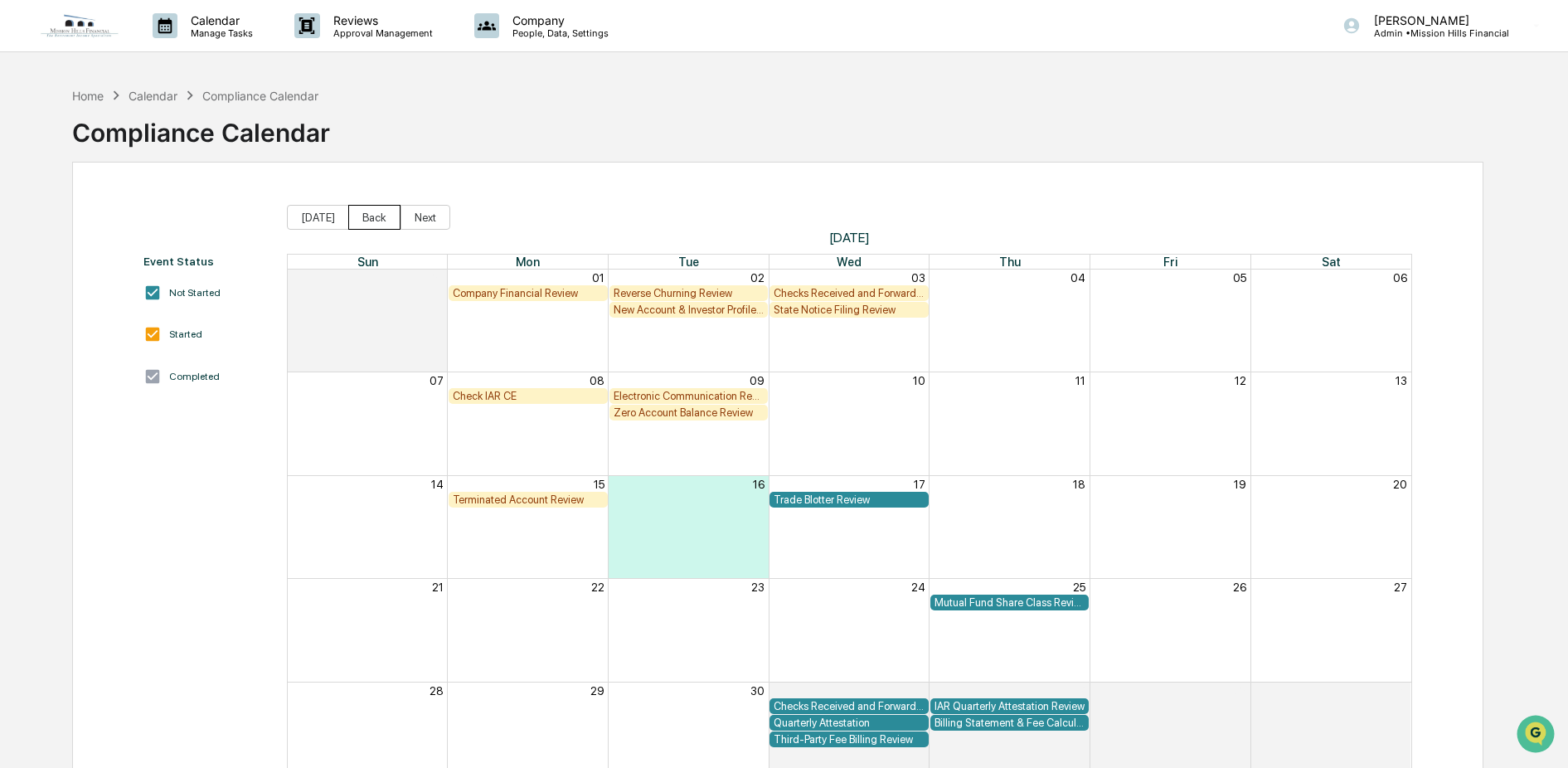
click at [351, 218] on button "Back" at bounding box center [375, 217] width 52 height 25
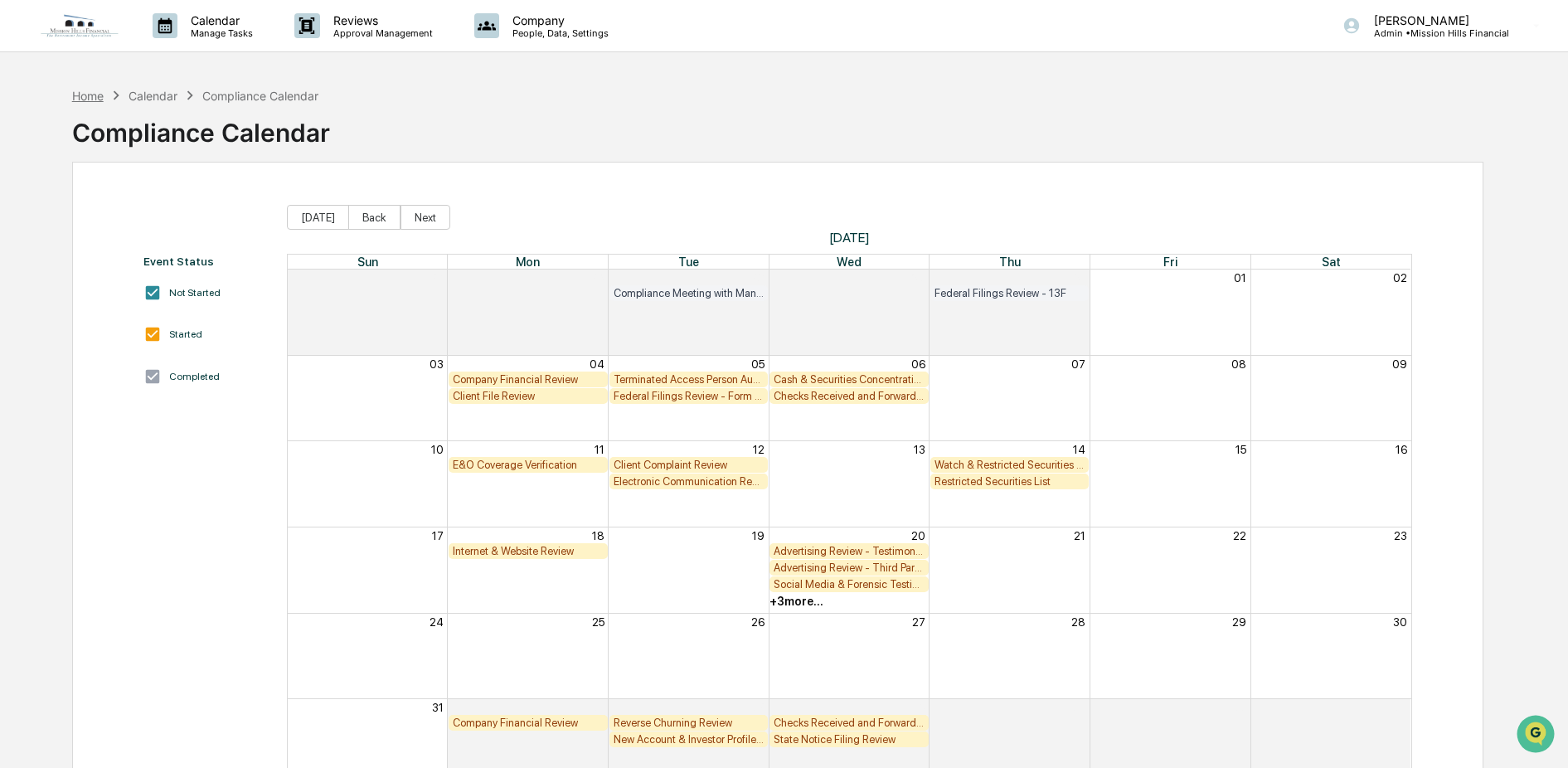
click at [85, 96] on div "Home" at bounding box center [87, 96] width 31 height 14
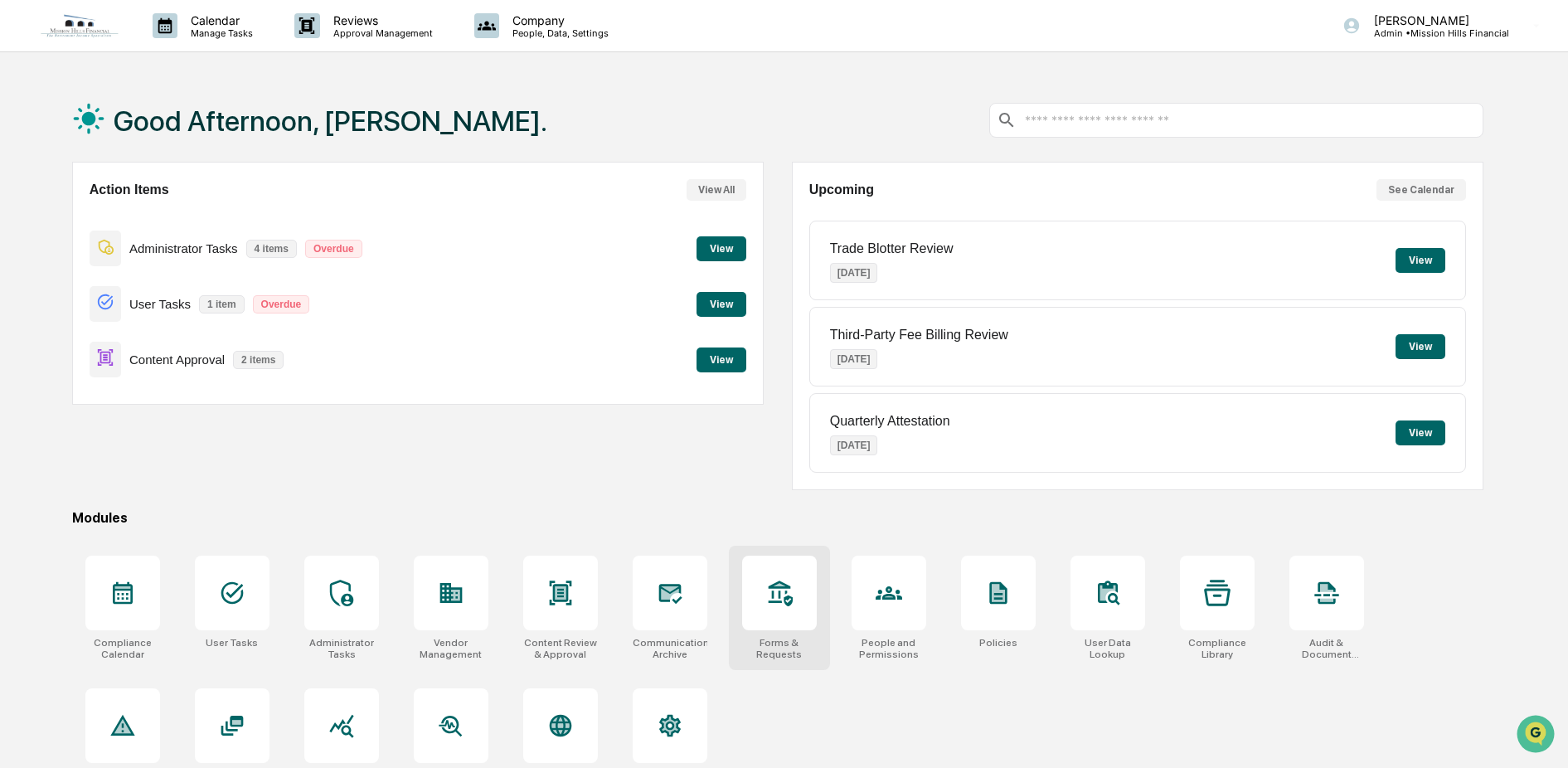
scroll to position [21, 0]
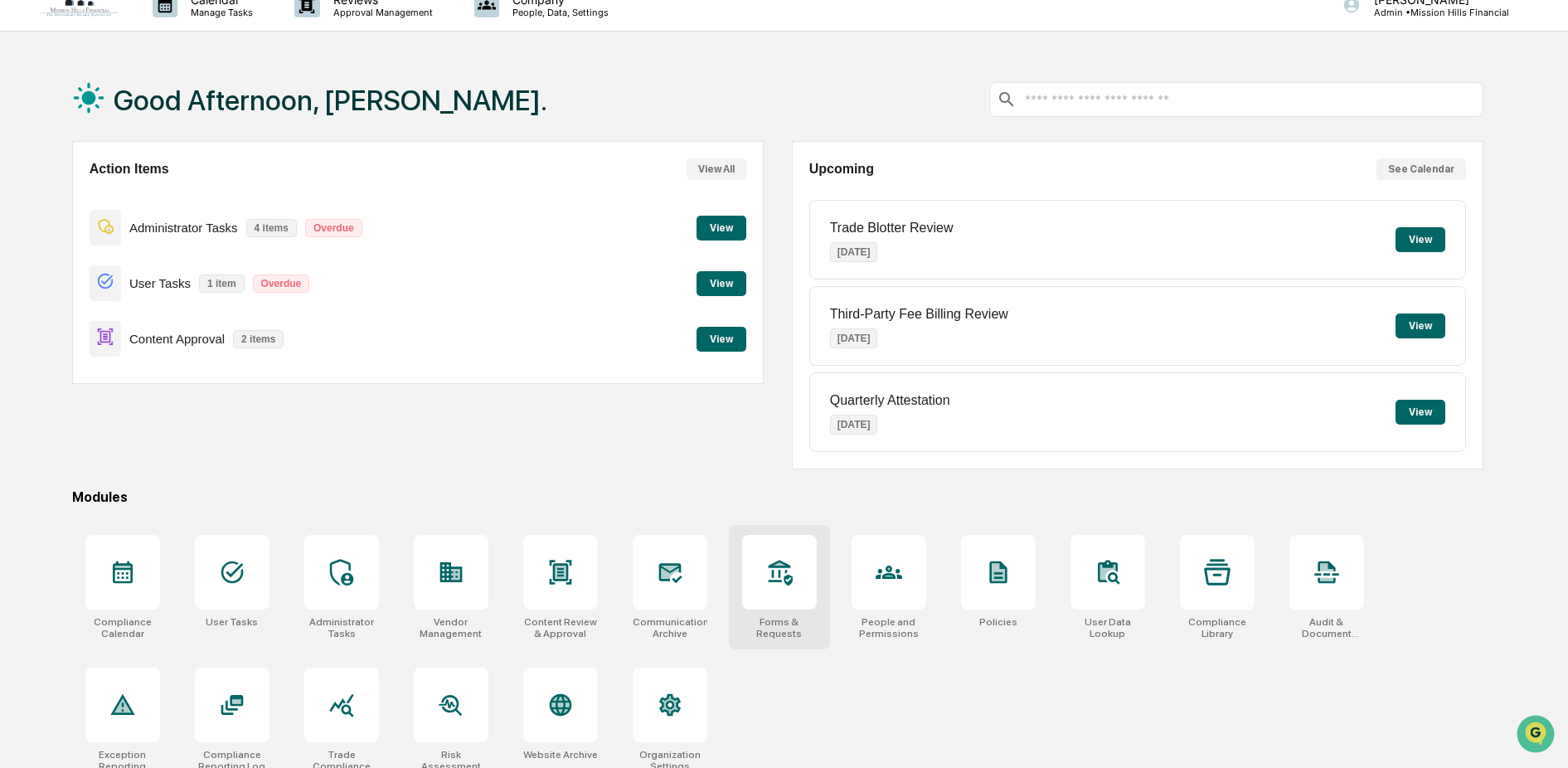
click at [771, 579] on icon at bounding box center [779, 572] width 26 height 26
